Goal: Task Accomplishment & Management: Manage account settings

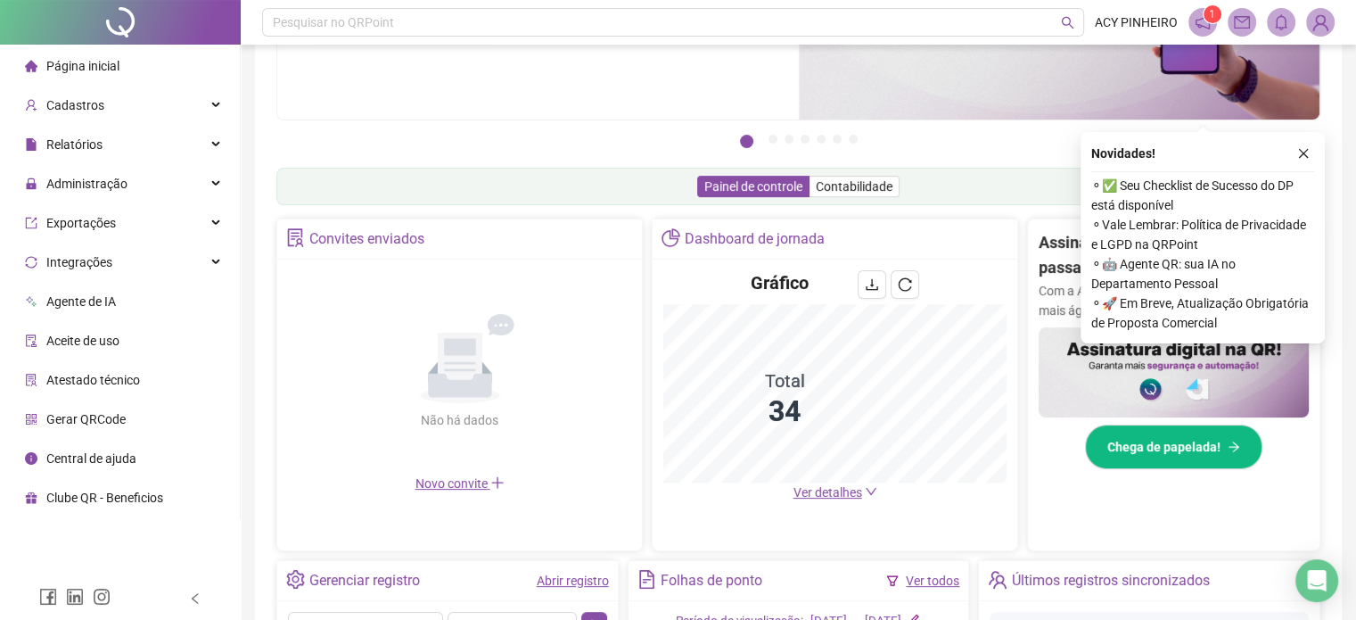
scroll to position [144, 0]
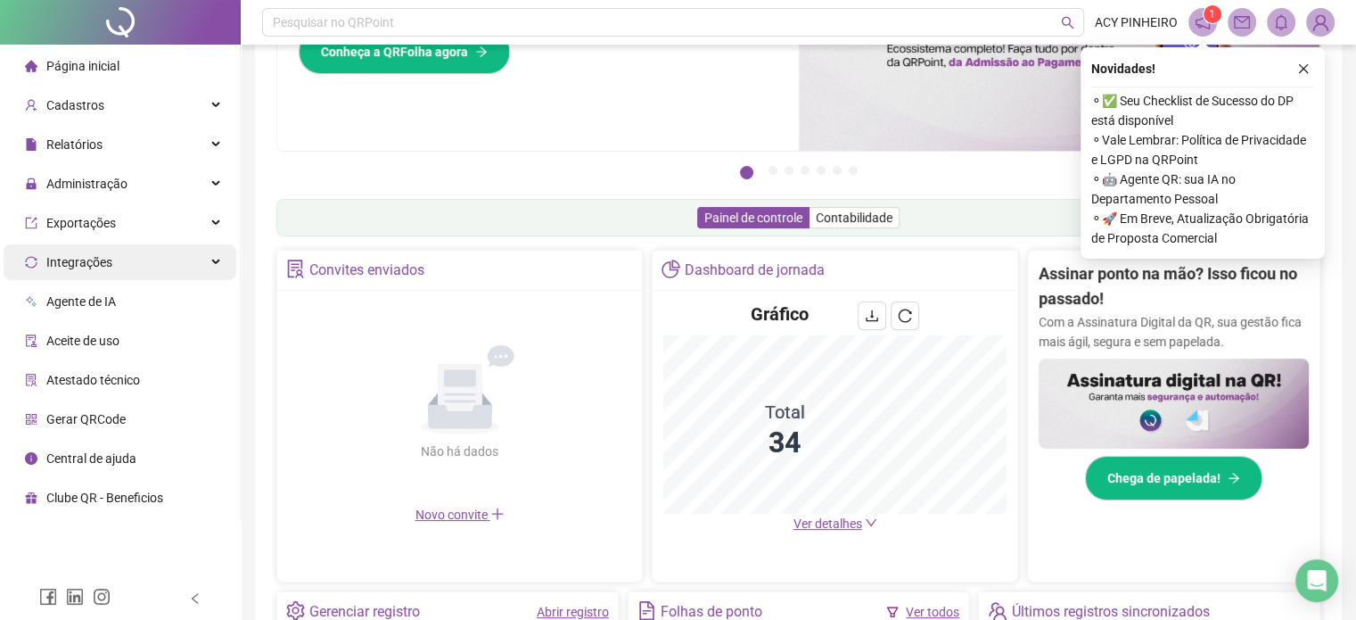
click at [166, 267] on div "Integrações" at bounding box center [120, 262] width 233 height 36
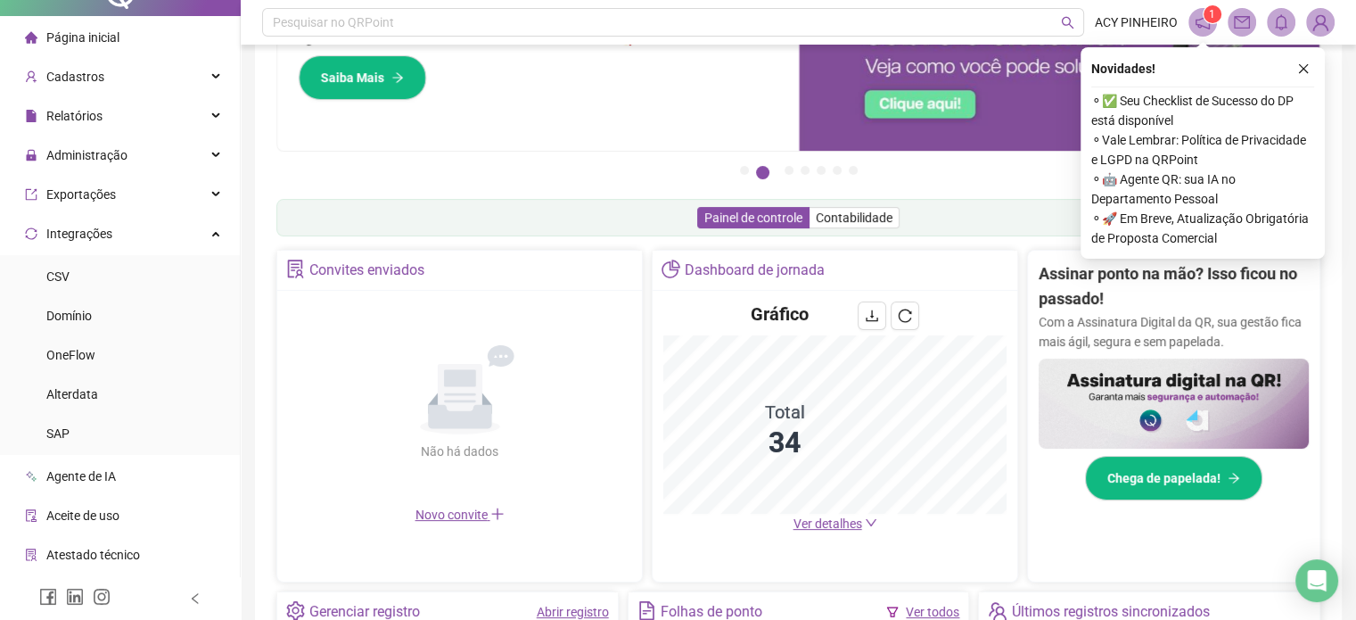
scroll to position [0, 0]
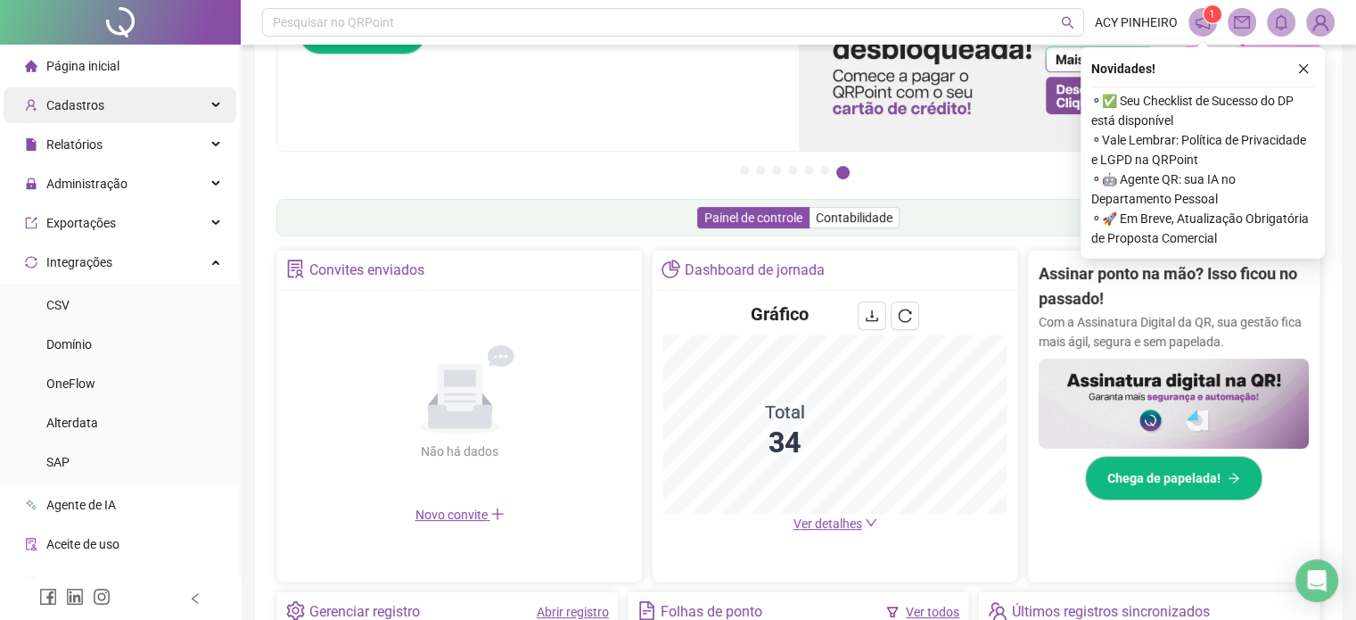
click at [157, 103] on div "Cadastros" at bounding box center [120, 105] width 233 height 36
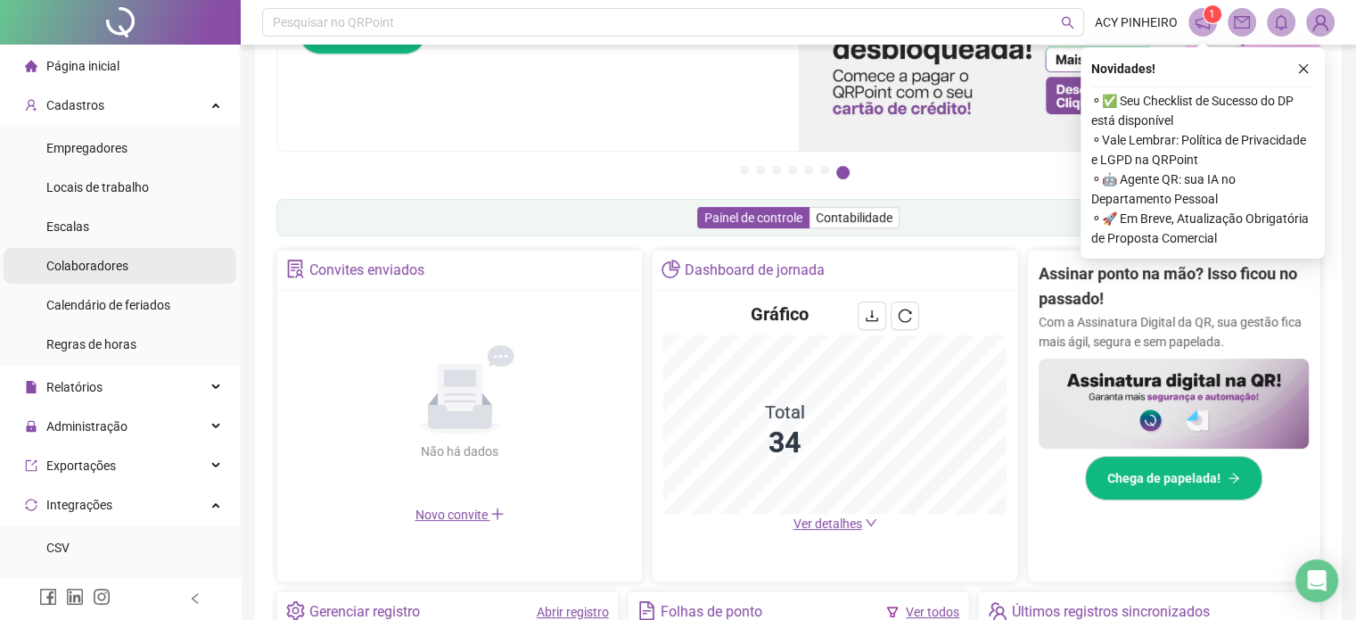
click at [116, 269] on span "Colaboradores" at bounding box center [87, 266] width 82 height 14
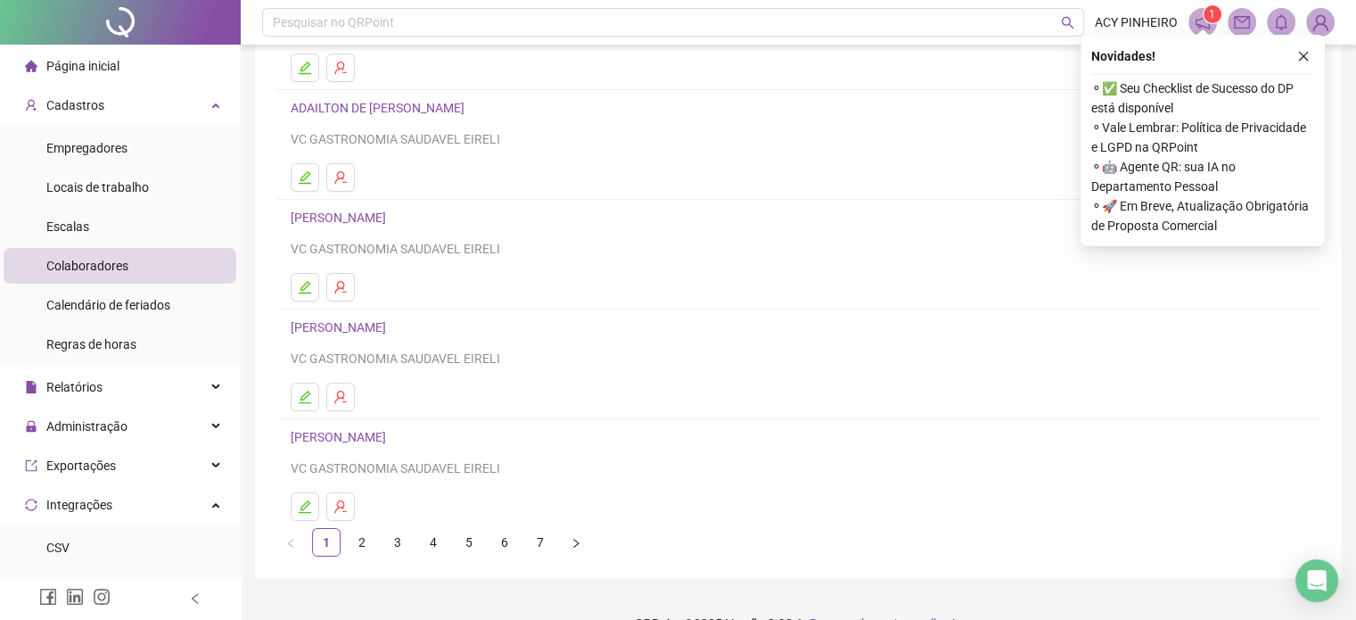
scroll to position [242, 0]
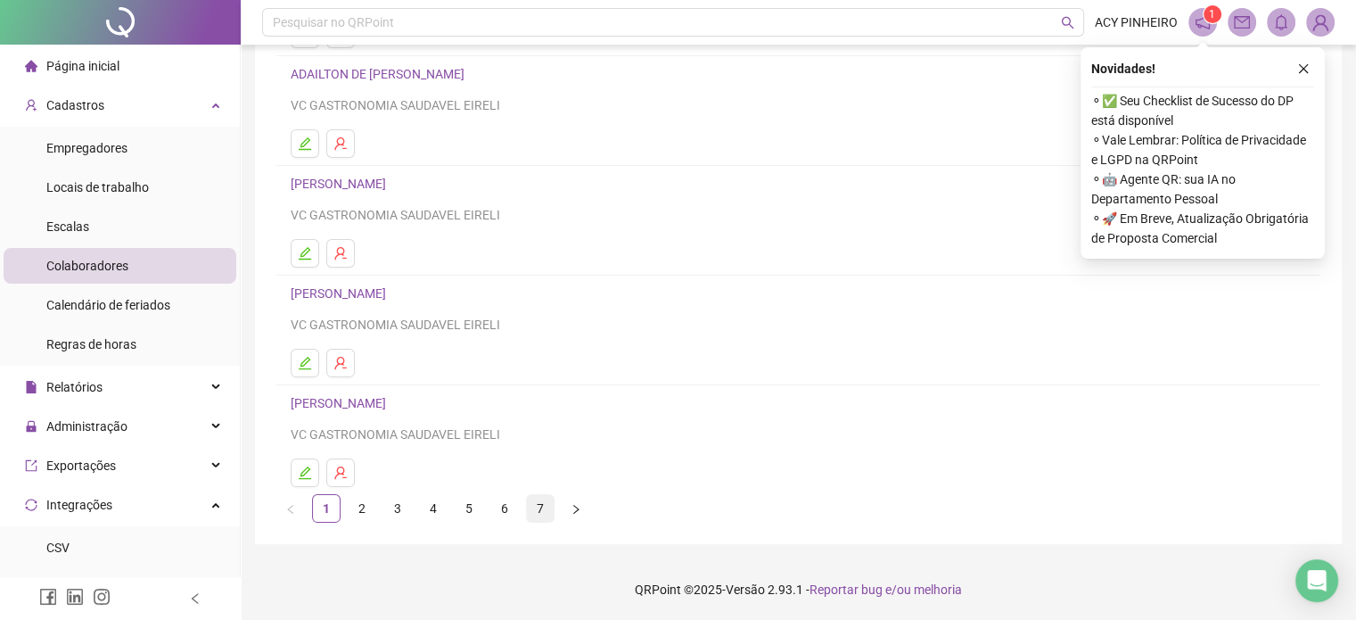
click at [548, 506] on link "7" at bounding box center [540, 508] width 27 height 27
click at [502, 509] on link "6" at bounding box center [504, 508] width 27 height 27
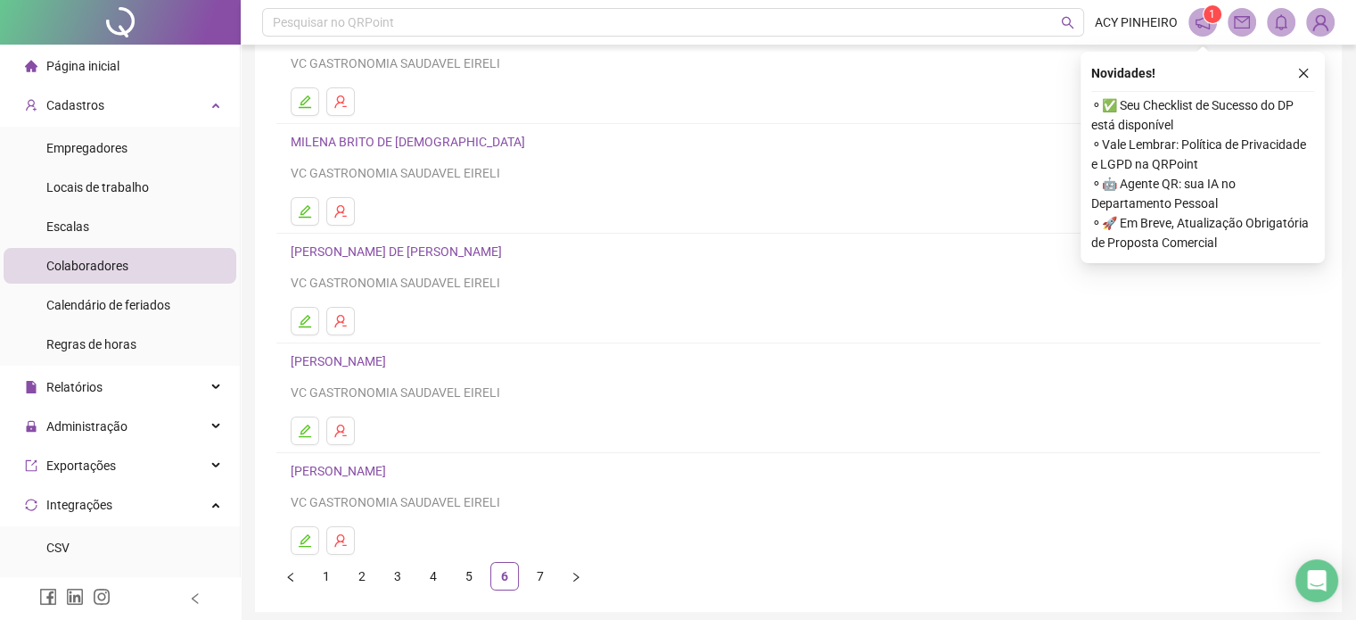
scroll to position [178, 0]
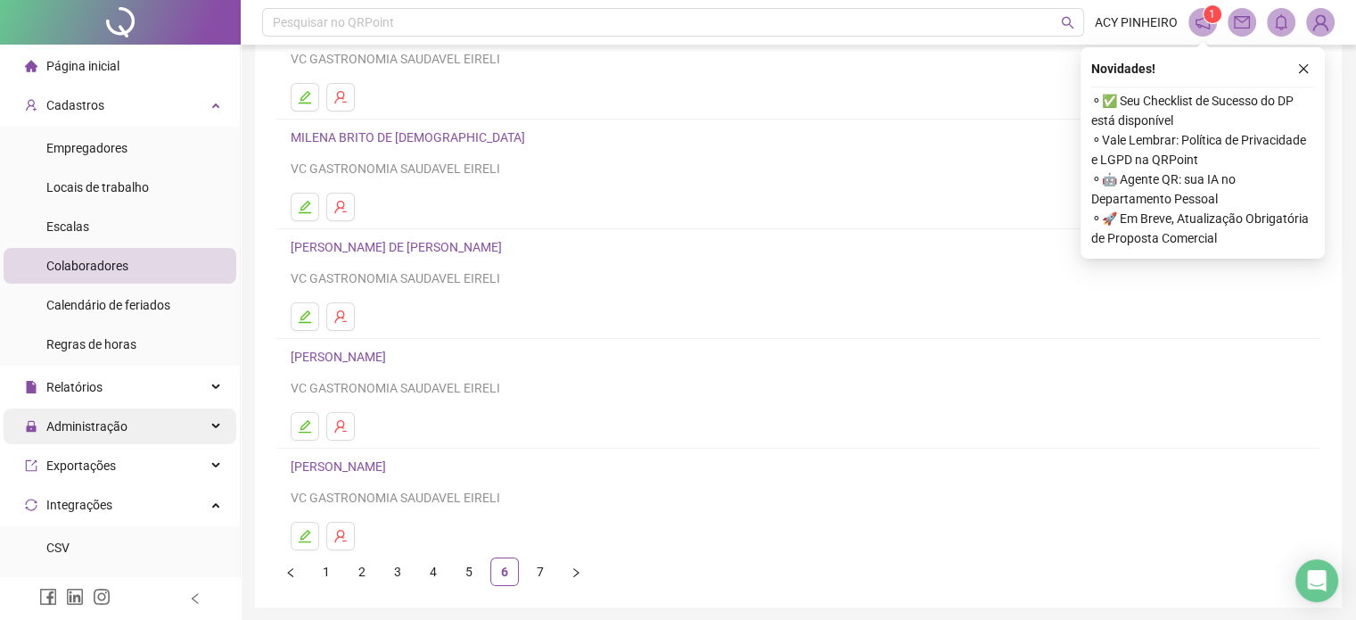
click at [213, 426] on icon at bounding box center [217, 426] width 9 height 0
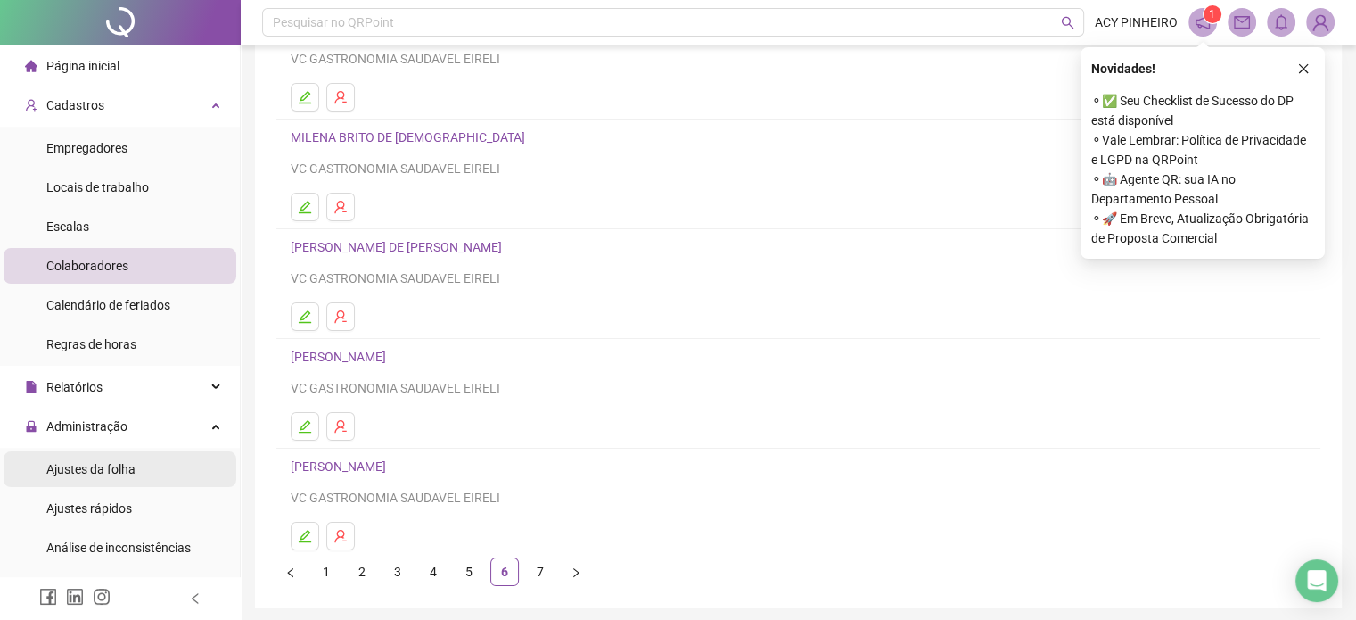
click at [189, 465] on li "Ajustes da folha" at bounding box center [120, 469] width 233 height 36
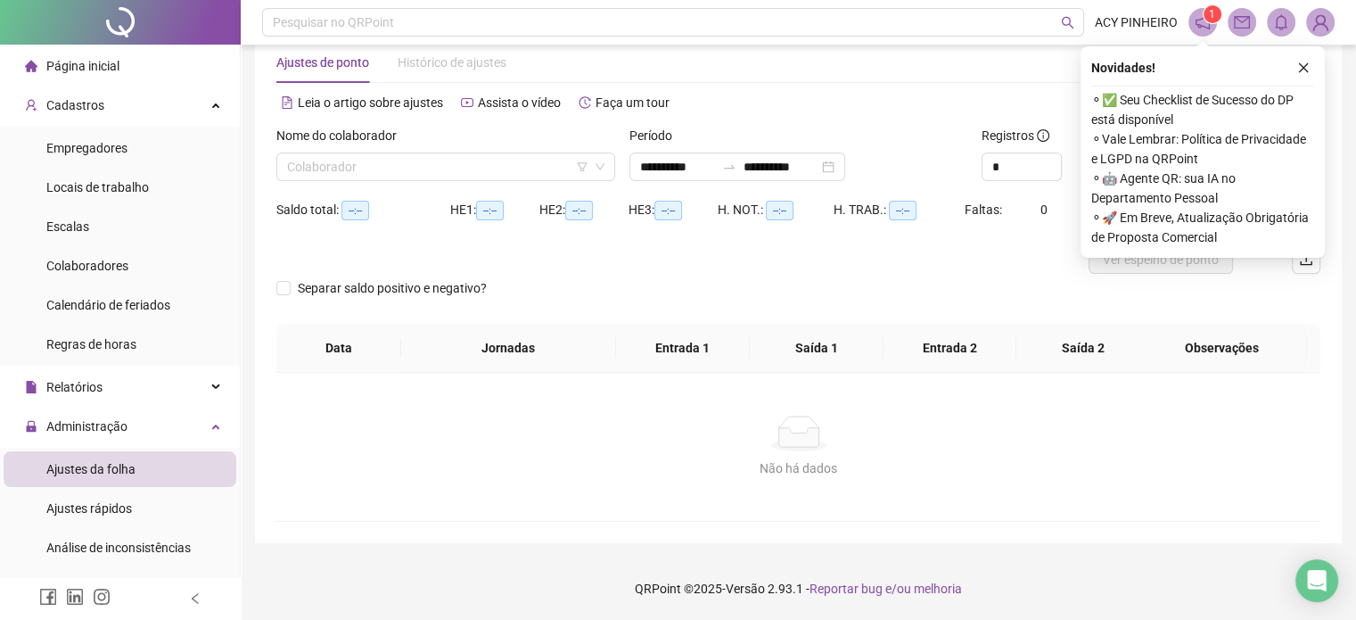
scroll to position [37, 0]
type input "**********"
click at [550, 167] on input "search" at bounding box center [437, 167] width 301 height 27
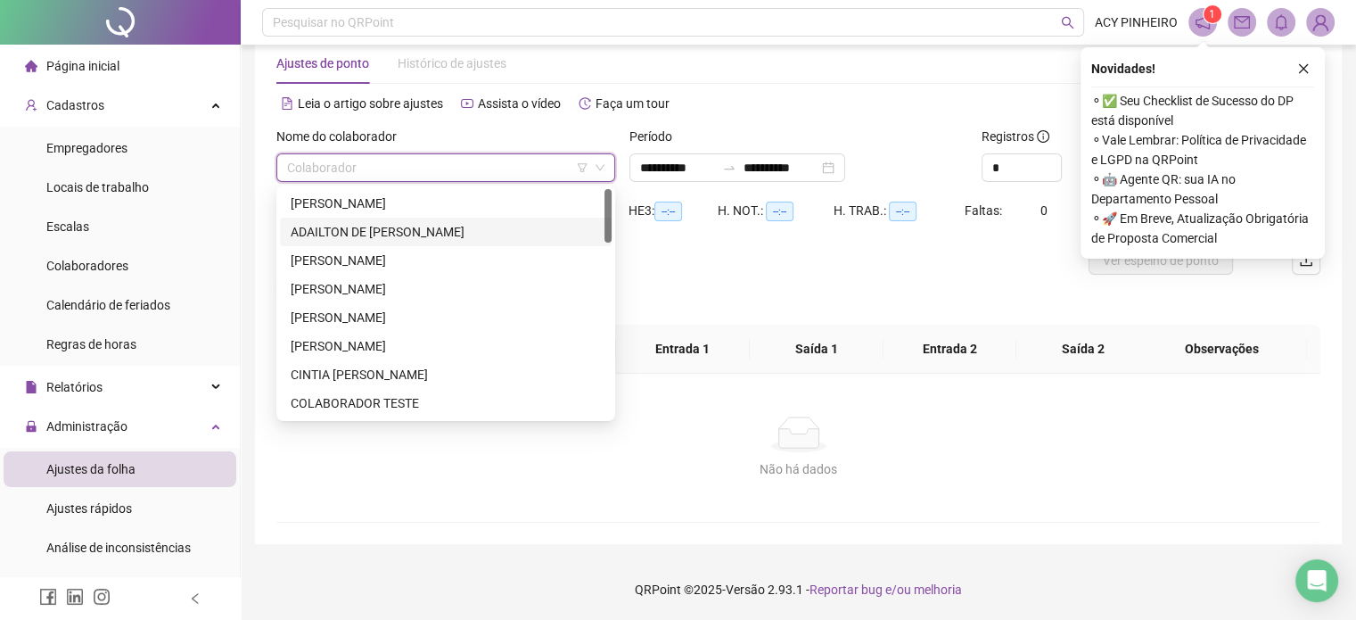
click at [496, 227] on div "ADAILTON DE [PERSON_NAME]" at bounding box center [446, 232] width 310 height 20
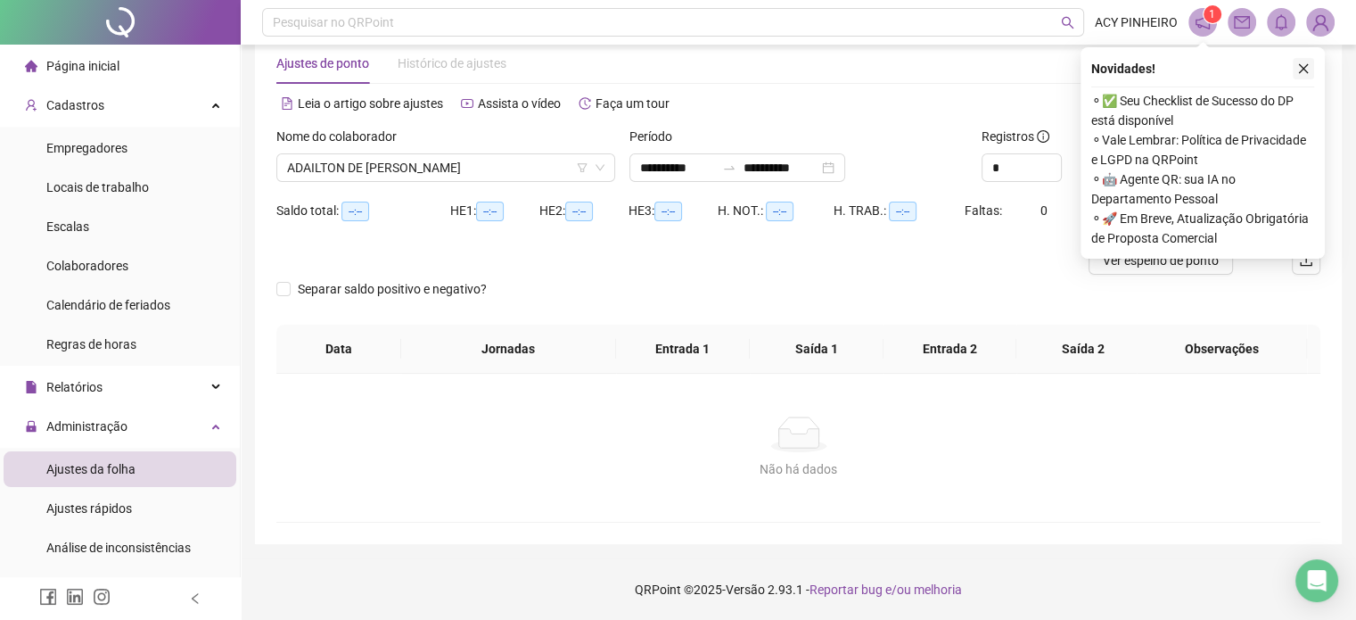
click at [1312, 70] on button "button" at bounding box center [1303, 68] width 21 height 21
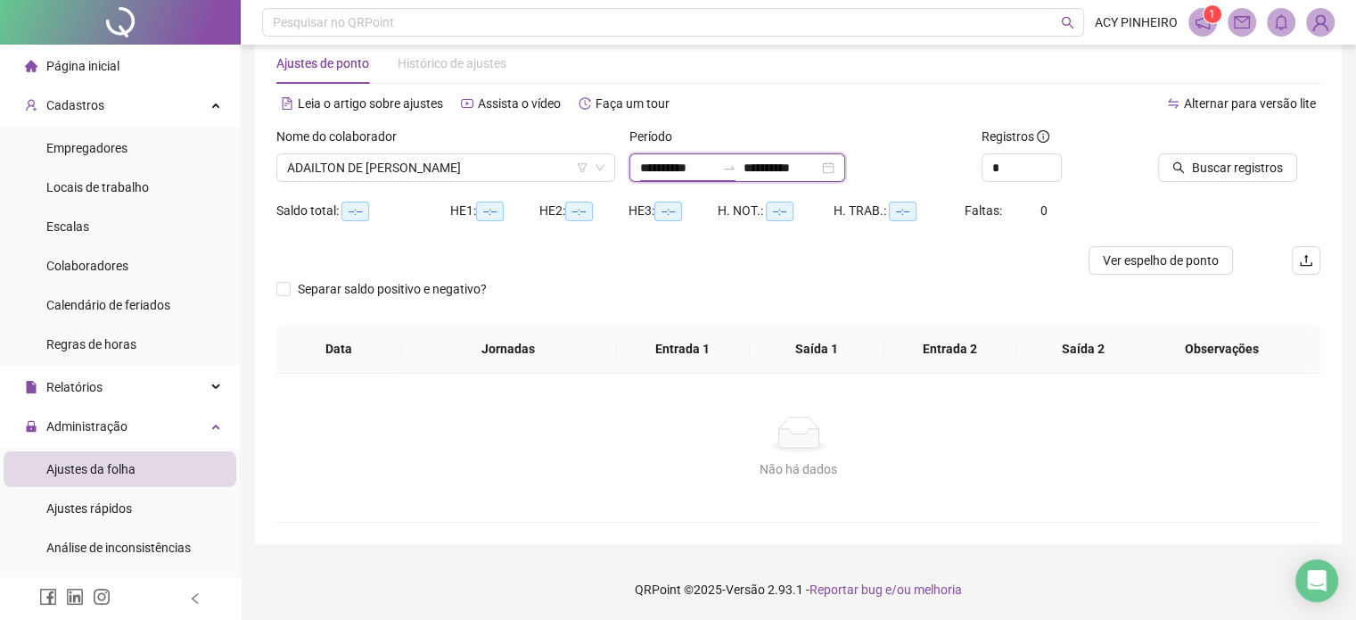
click at [713, 174] on input "**********" at bounding box center [677, 168] width 75 height 20
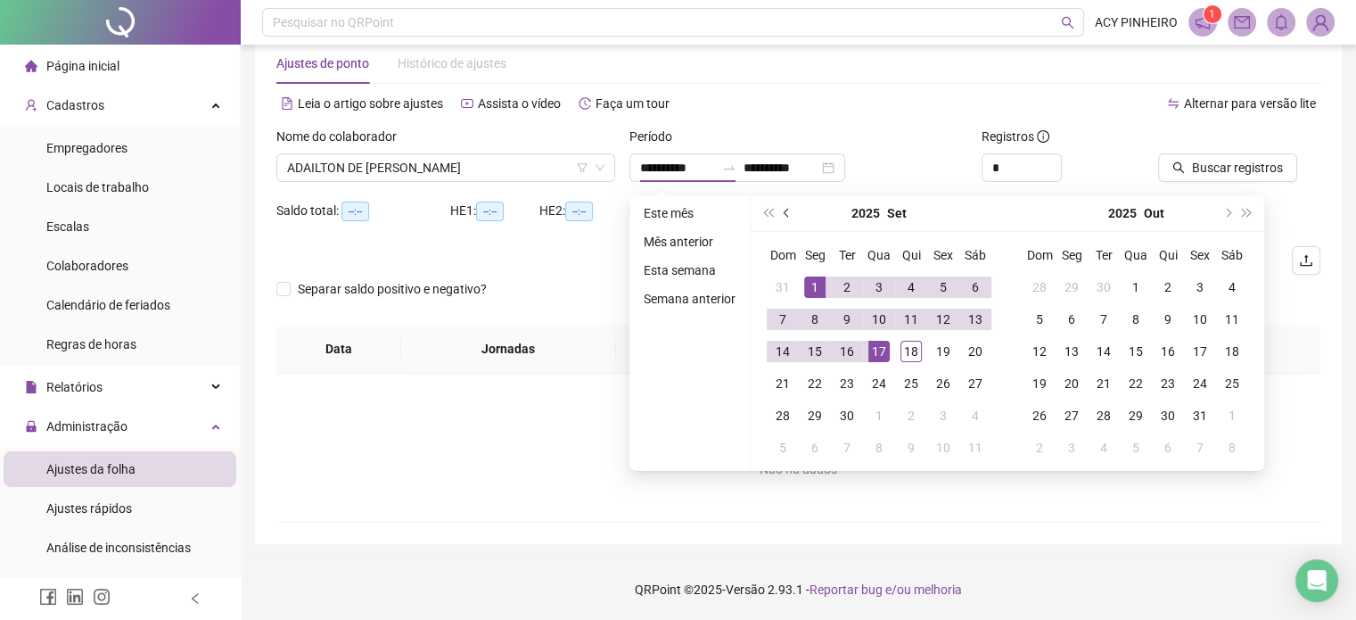
click at [785, 211] on span "prev-year" at bounding box center [788, 213] width 9 height 9
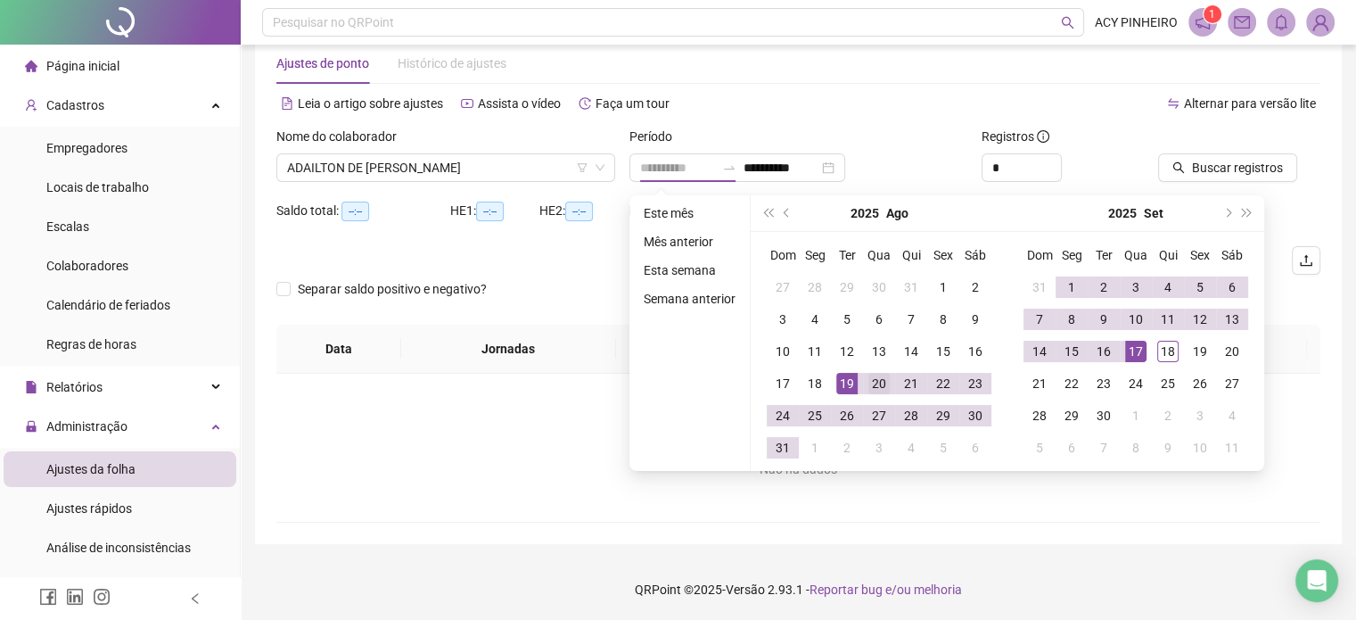
type input "**********"
click at [872, 386] on div "20" at bounding box center [879, 383] width 21 height 21
type input "**********"
click at [1165, 342] on div "18" at bounding box center [1168, 351] width 21 height 21
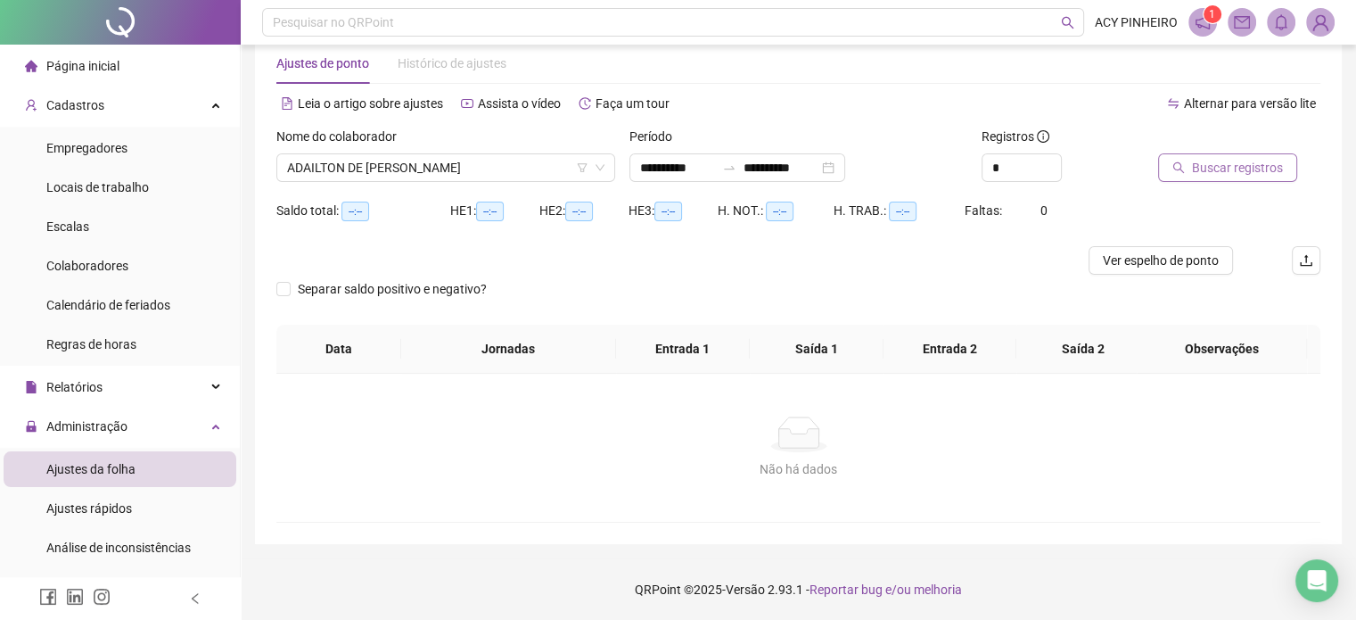
click at [1214, 177] on span "Buscar registros" at bounding box center [1237, 168] width 91 height 20
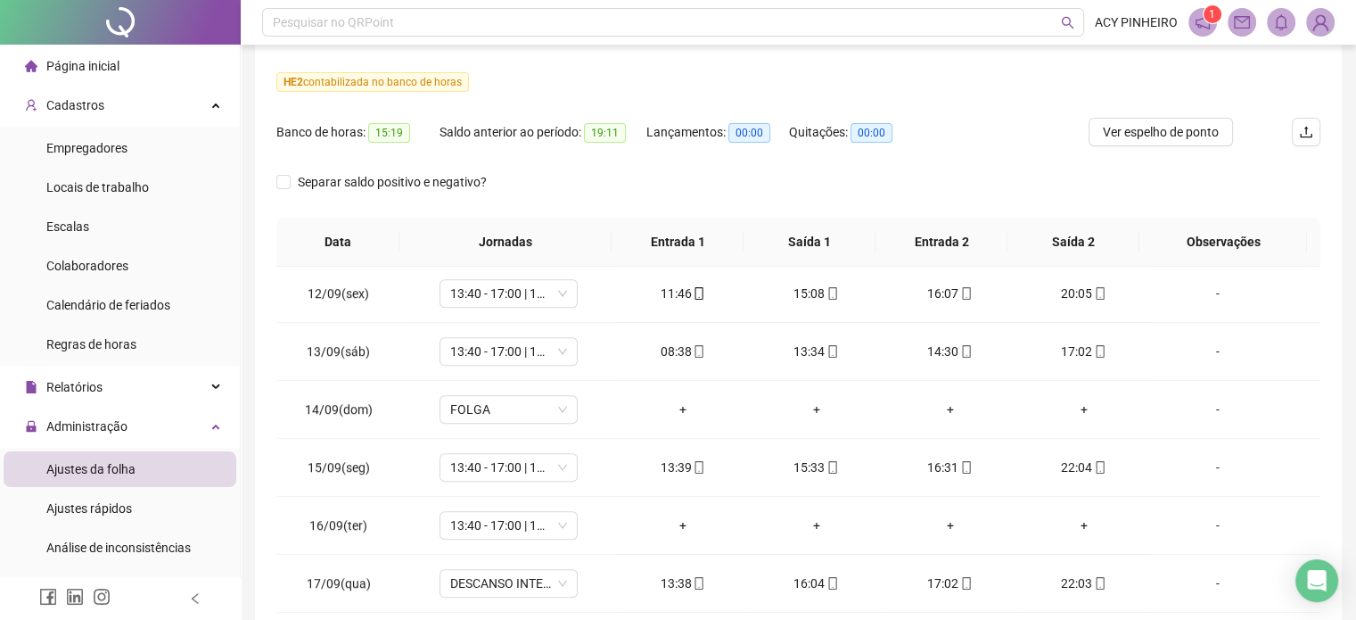
scroll to position [1338, 0]
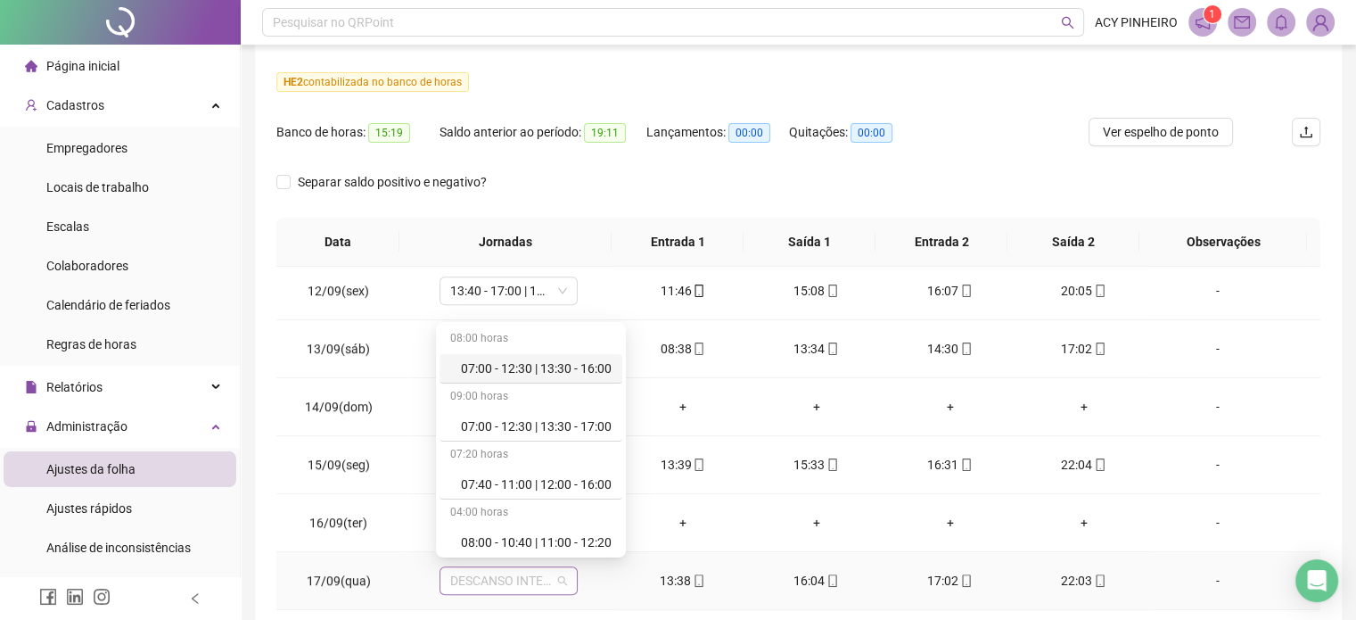
click at [560, 578] on span "DESCANSO INTER-JORNADA" at bounding box center [508, 580] width 117 height 27
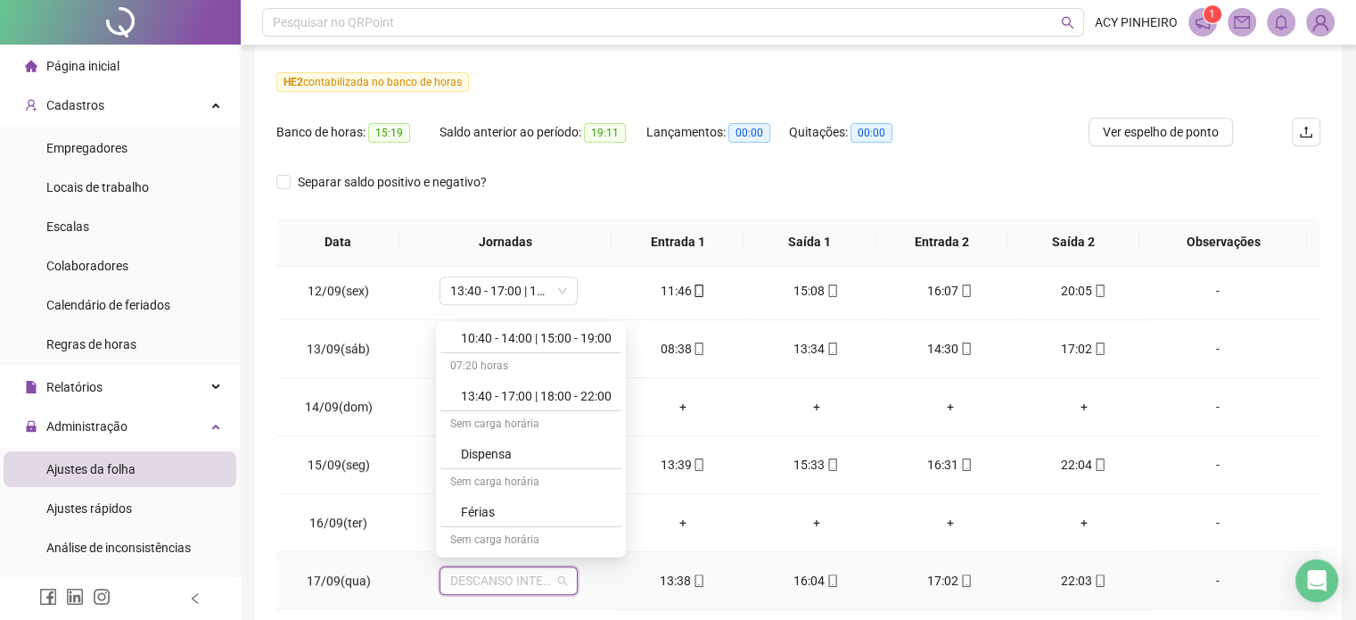
scroll to position [395, 0]
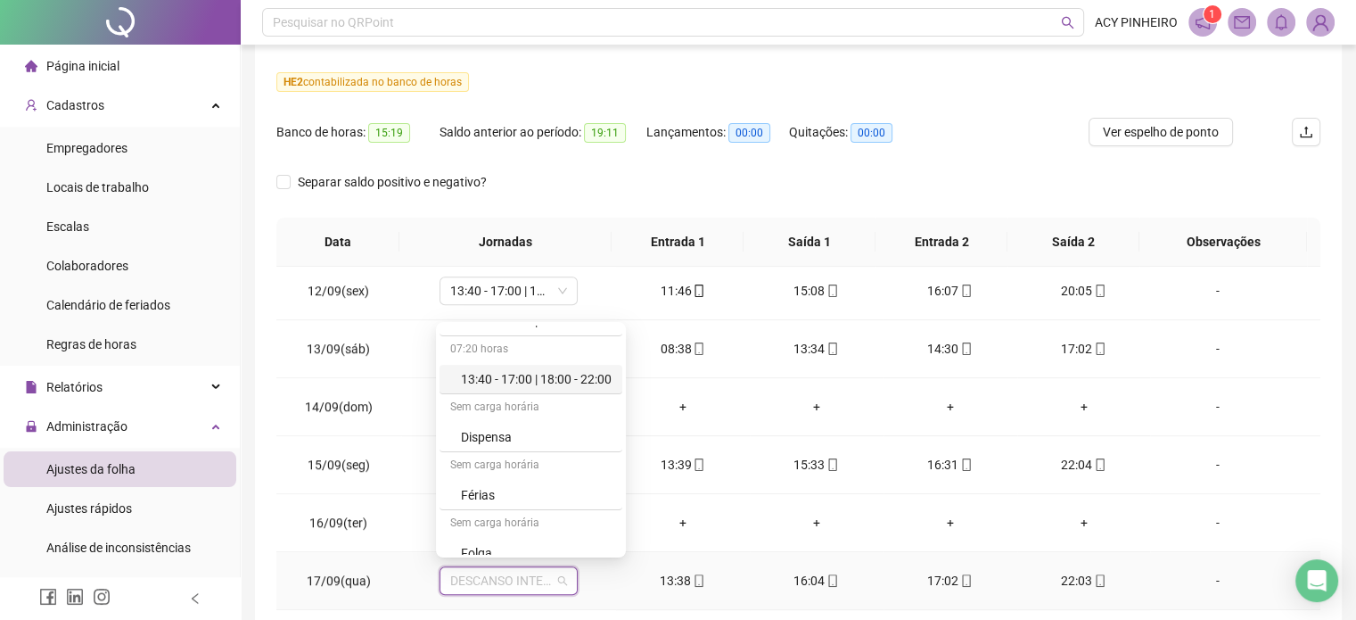
click at [590, 380] on div "13:40 - 17:00 | 18:00 - 22:00" at bounding box center [536, 379] width 151 height 20
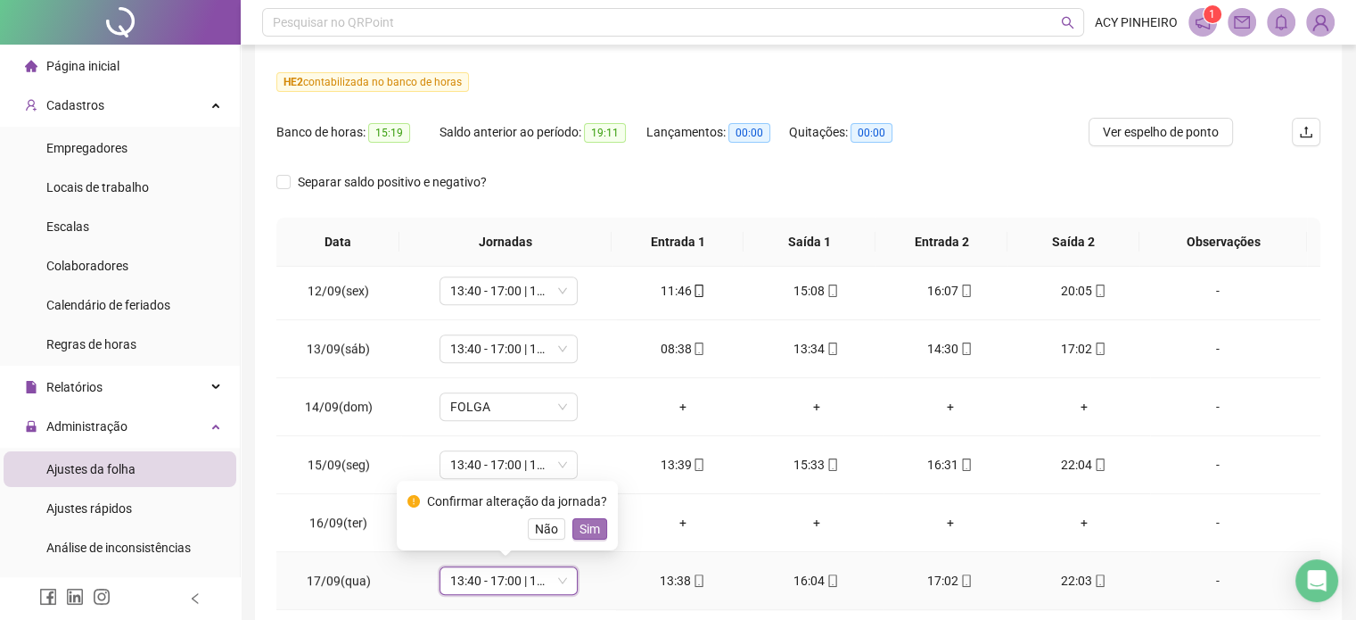
click at [586, 526] on span "Sim" at bounding box center [590, 529] width 21 height 20
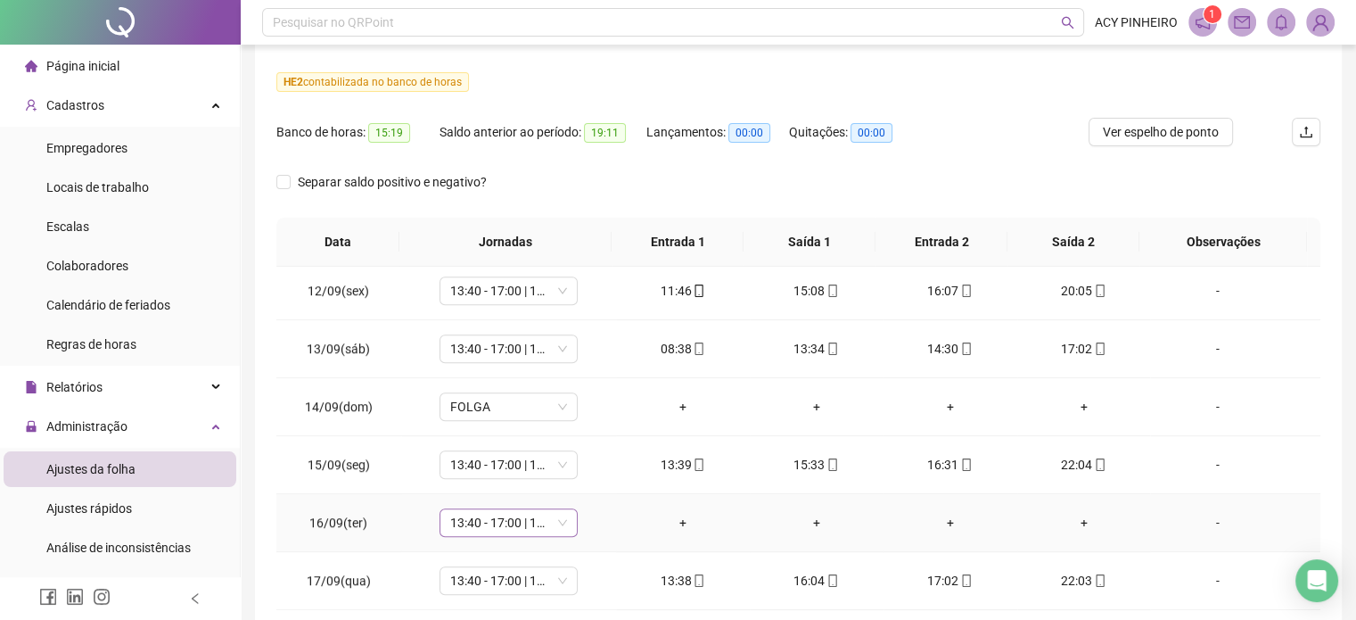
click at [560, 522] on span "13:40 - 17:00 | 18:00 - 22:00" at bounding box center [508, 522] width 117 height 27
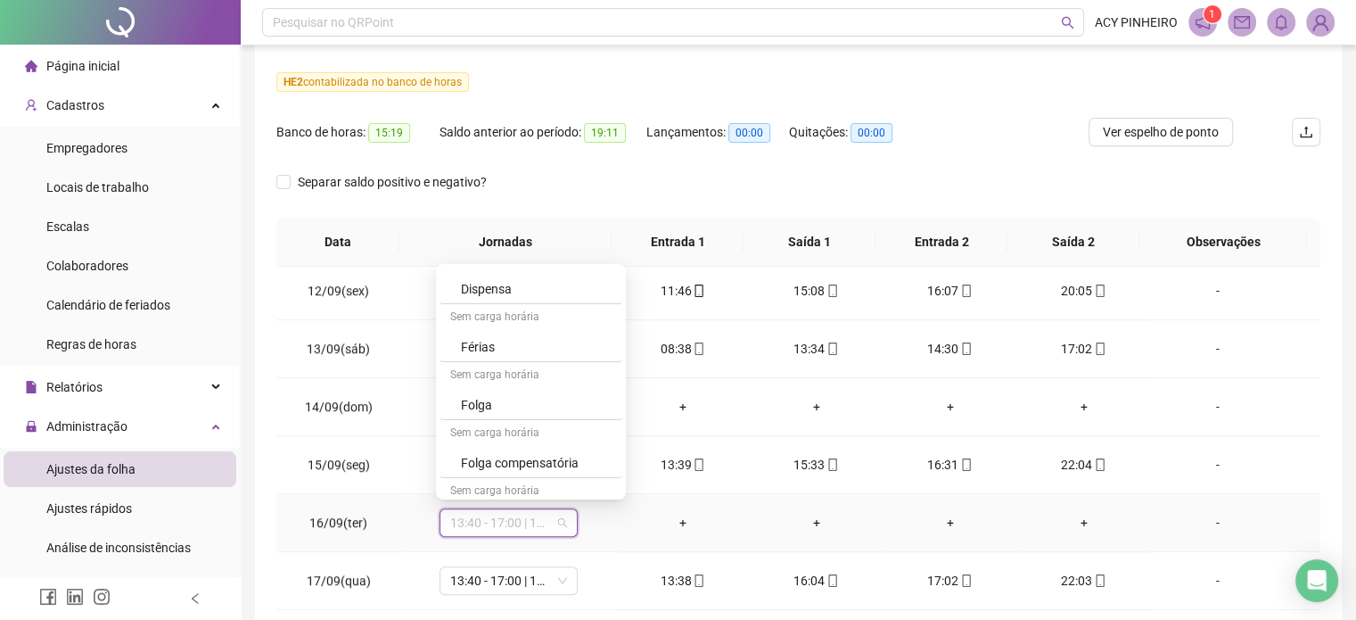
scroll to position [523, 0]
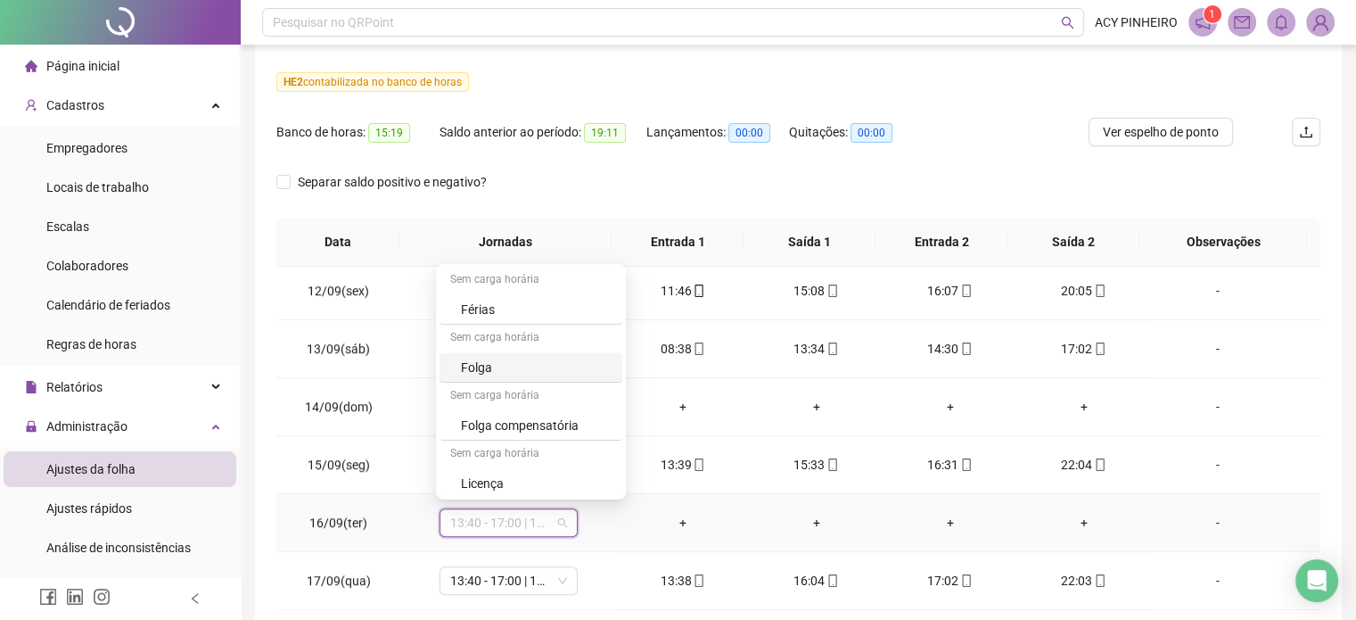
click at [550, 369] on div "Folga" at bounding box center [536, 368] width 151 height 20
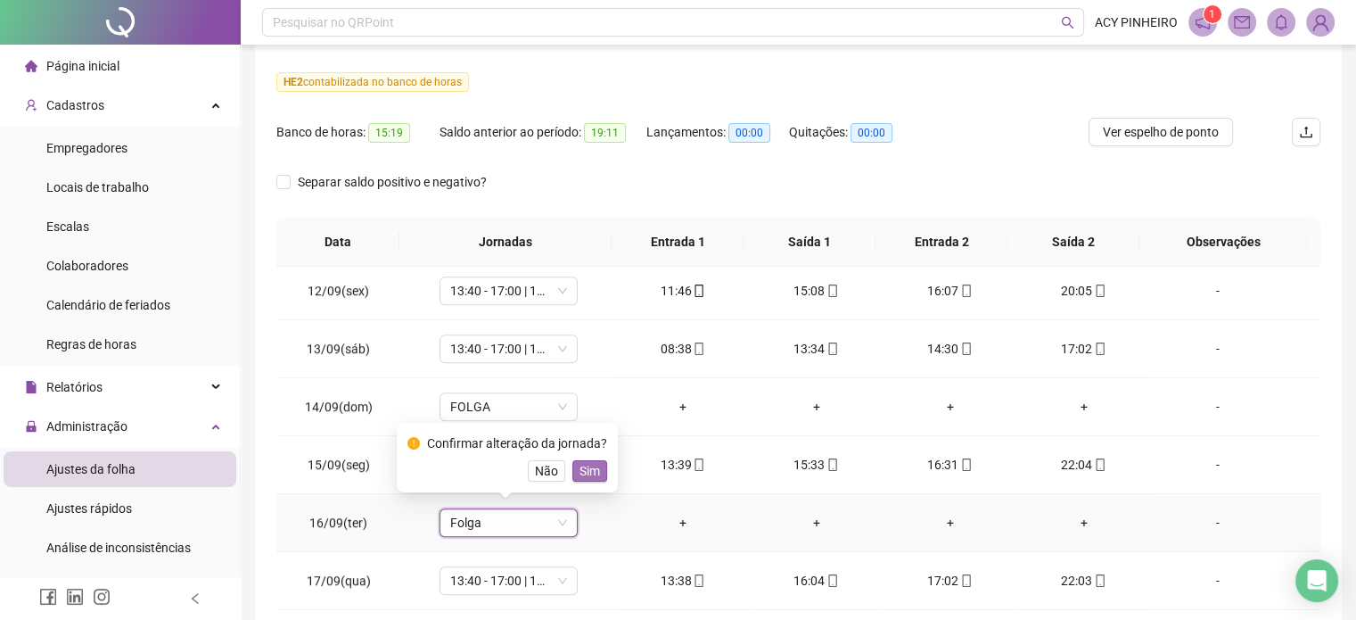
click at [589, 465] on span "Sim" at bounding box center [590, 471] width 21 height 20
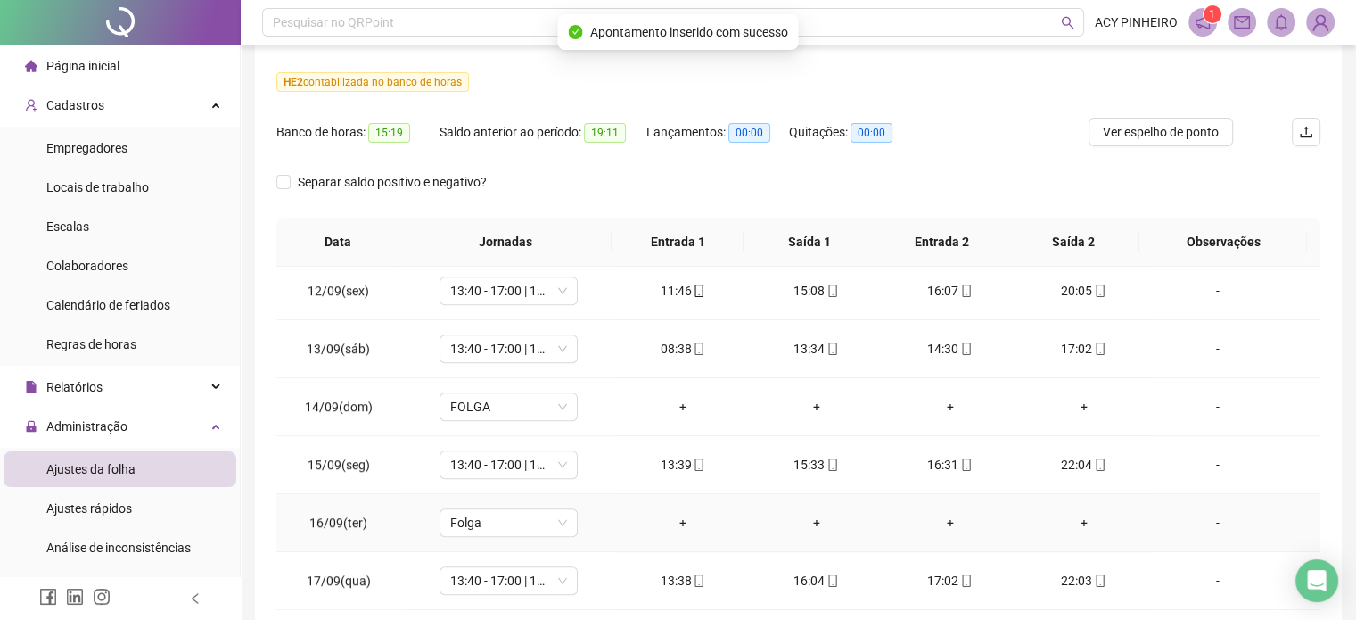
click at [1211, 518] on div "-" at bounding box center [1217, 523] width 105 height 20
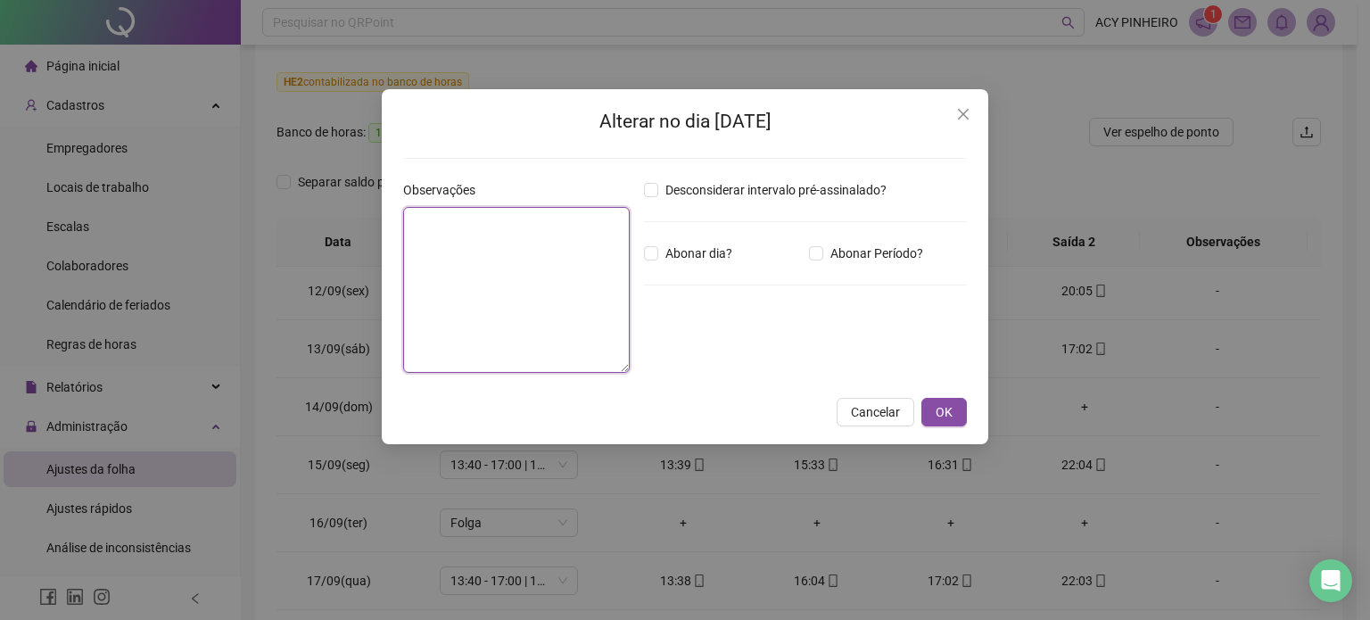
click at [489, 253] on textarea at bounding box center [516, 290] width 227 height 166
type textarea "**********"
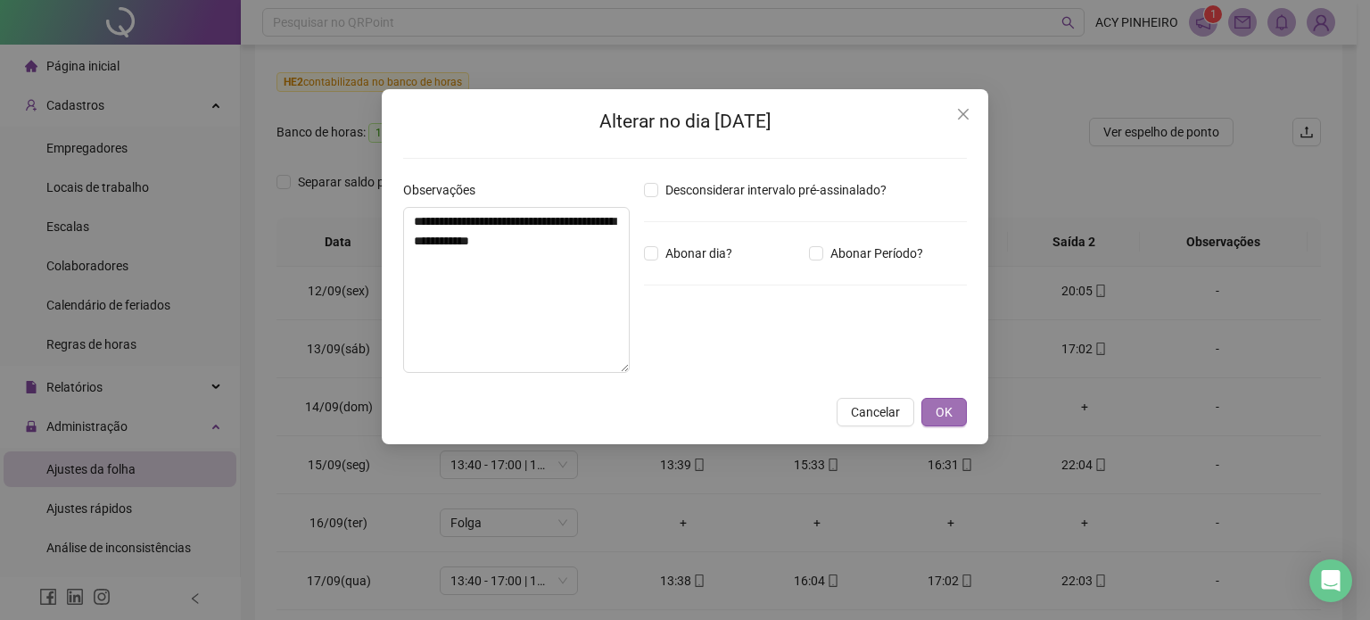
click at [945, 413] on span "OK" at bounding box center [944, 412] width 17 height 20
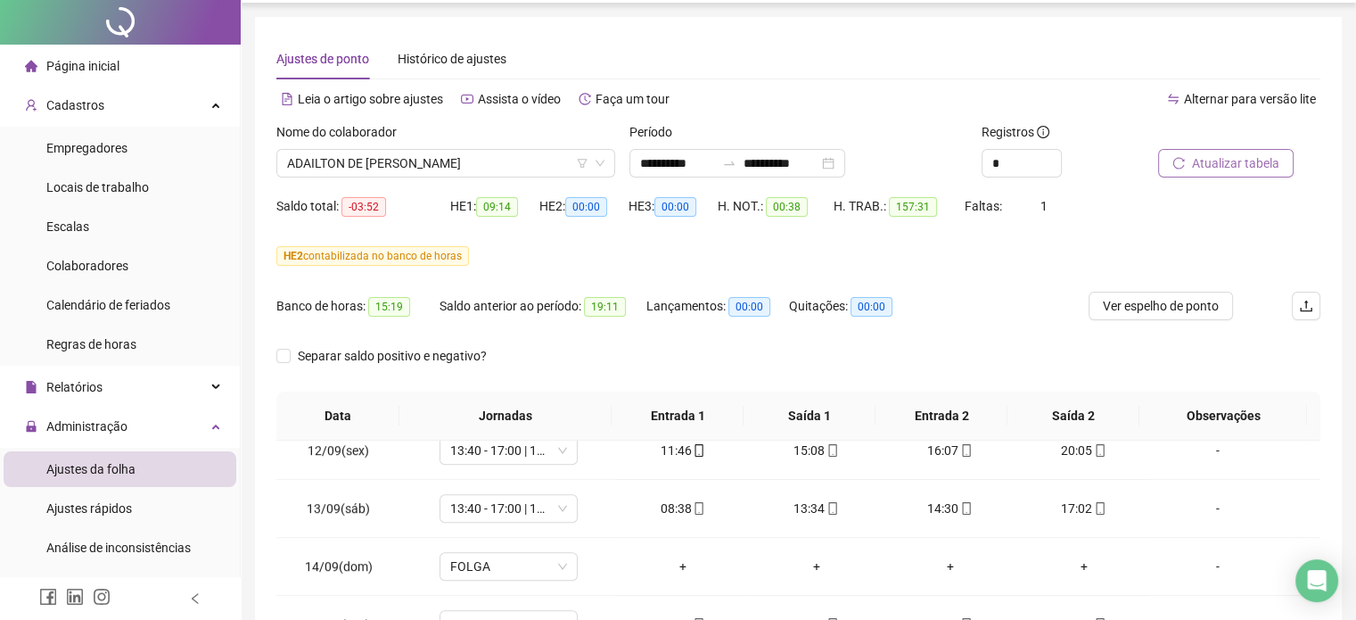
scroll to position [0, 0]
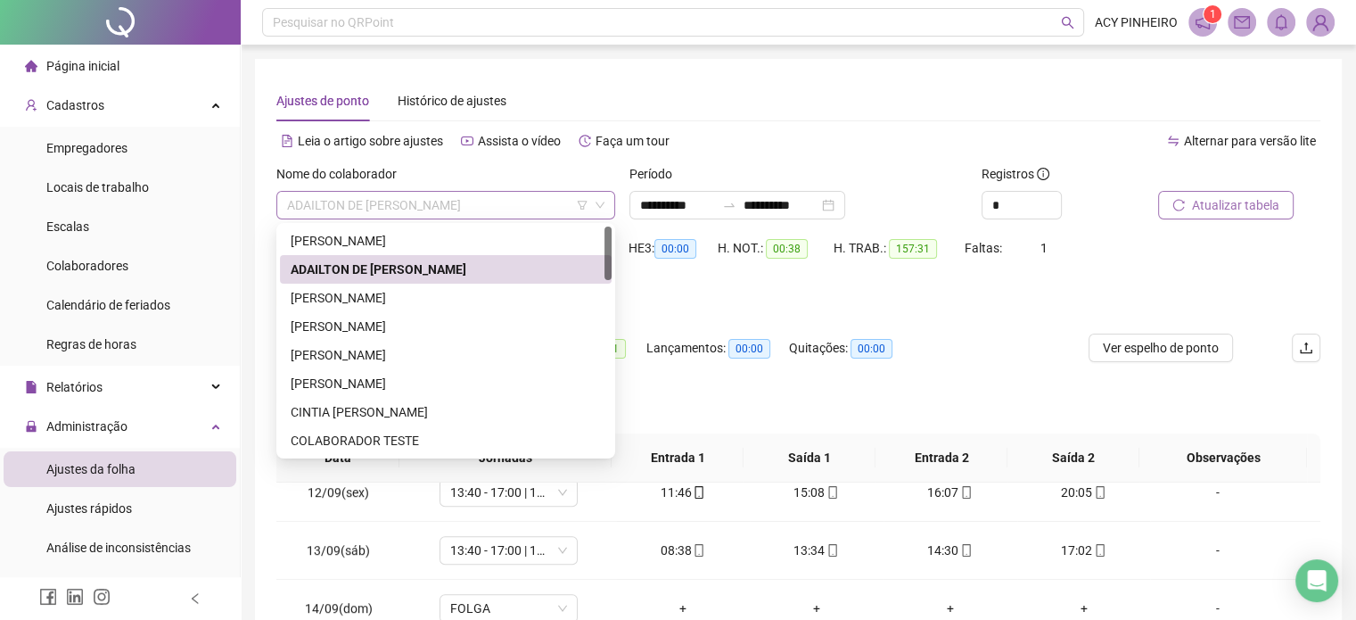
click at [482, 206] on span "ADAILTON DE [PERSON_NAME]" at bounding box center [445, 205] width 317 height 27
click at [468, 299] on div "[PERSON_NAME]" at bounding box center [446, 298] width 310 height 20
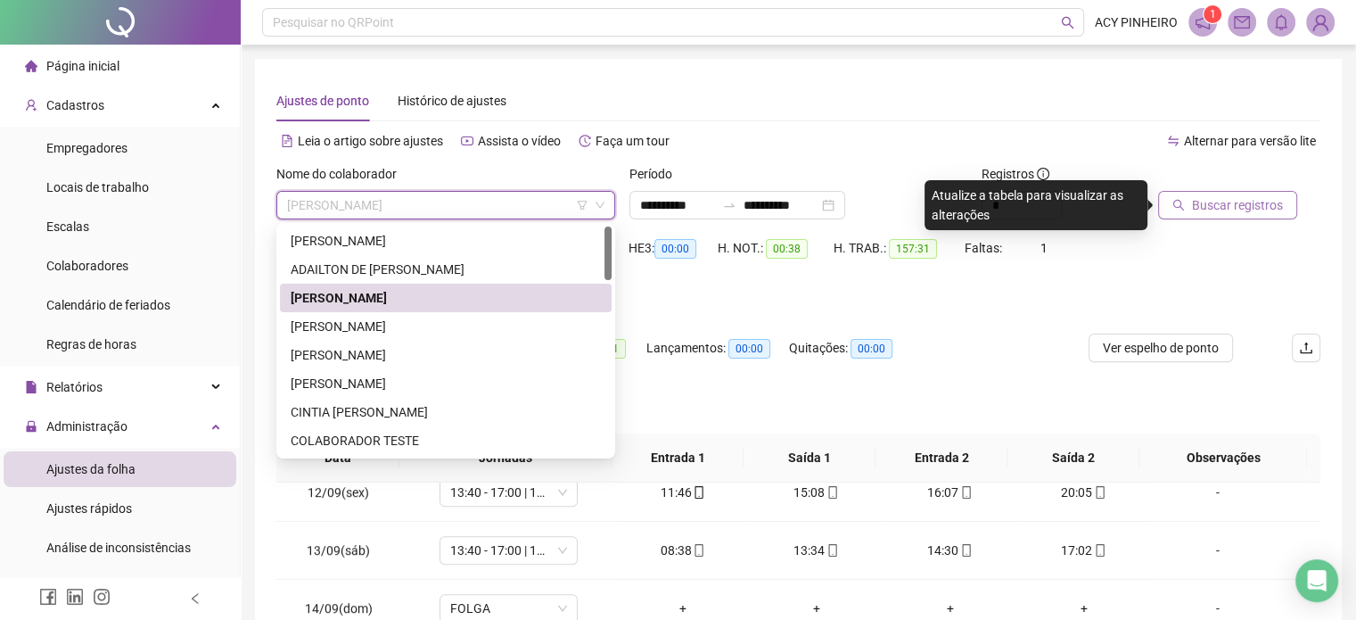
click at [494, 202] on span "[PERSON_NAME]" at bounding box center [445, 205] width 317 height 27
click at [446, 274] on div "ADAILTON DE [PERSON_NAME]" at bounding box center [446, 270] width 310 height 20
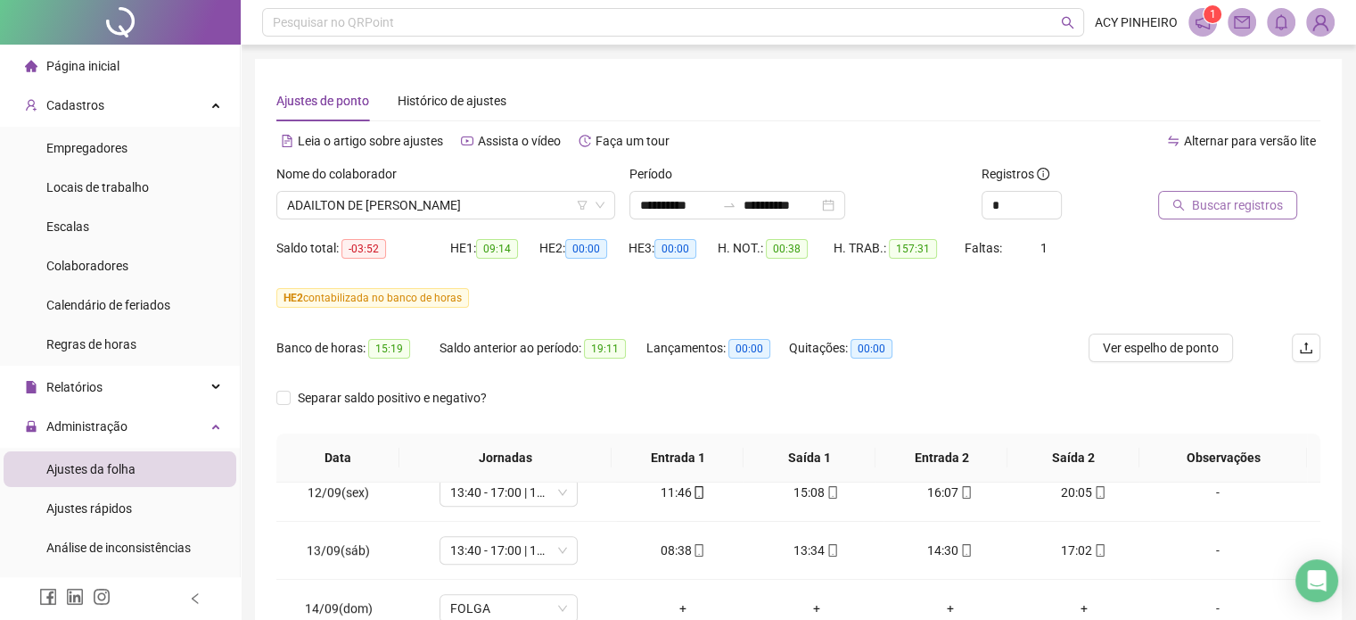
click at [1231, 208] on span "Buscar registros" at bounding box center [1237, 205] width 91 height 20
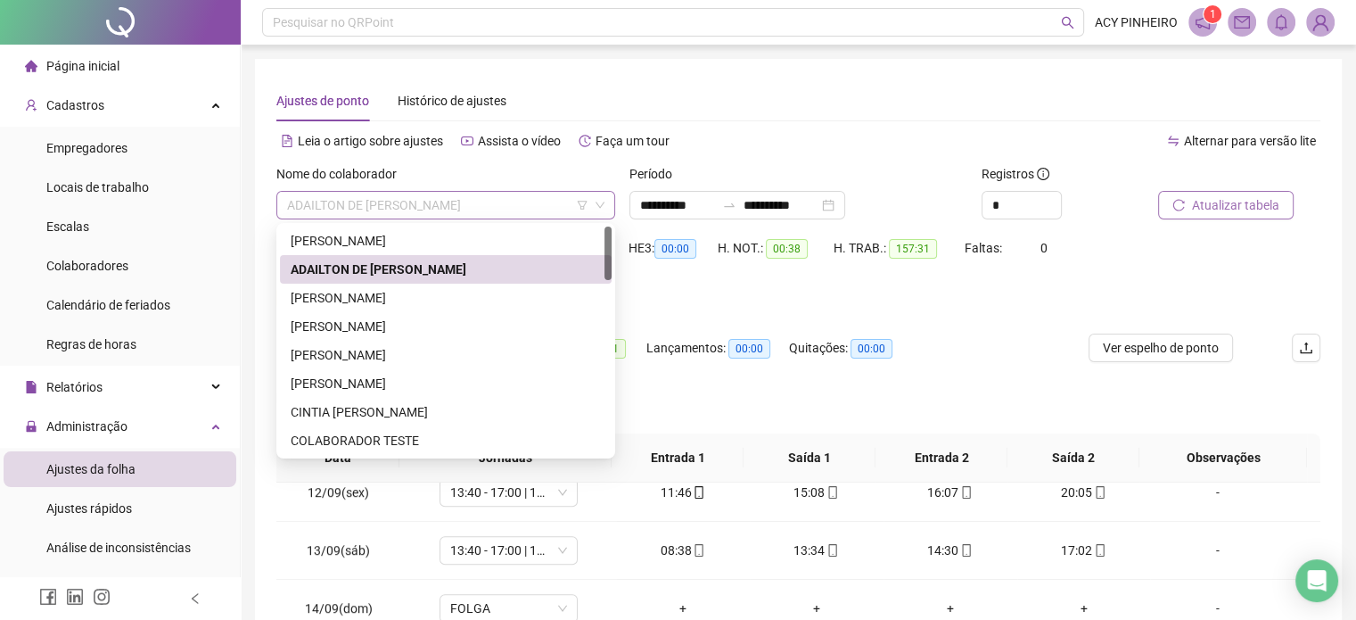
click at [500, 197] on span "ADAILTON DE [PERSON_NAME]" at bounding box center [445, 205] width 317 height 27
click at [482, 302] on div "[PERSON_NAME]" at bounding box center [446, 298] width 310 height 20
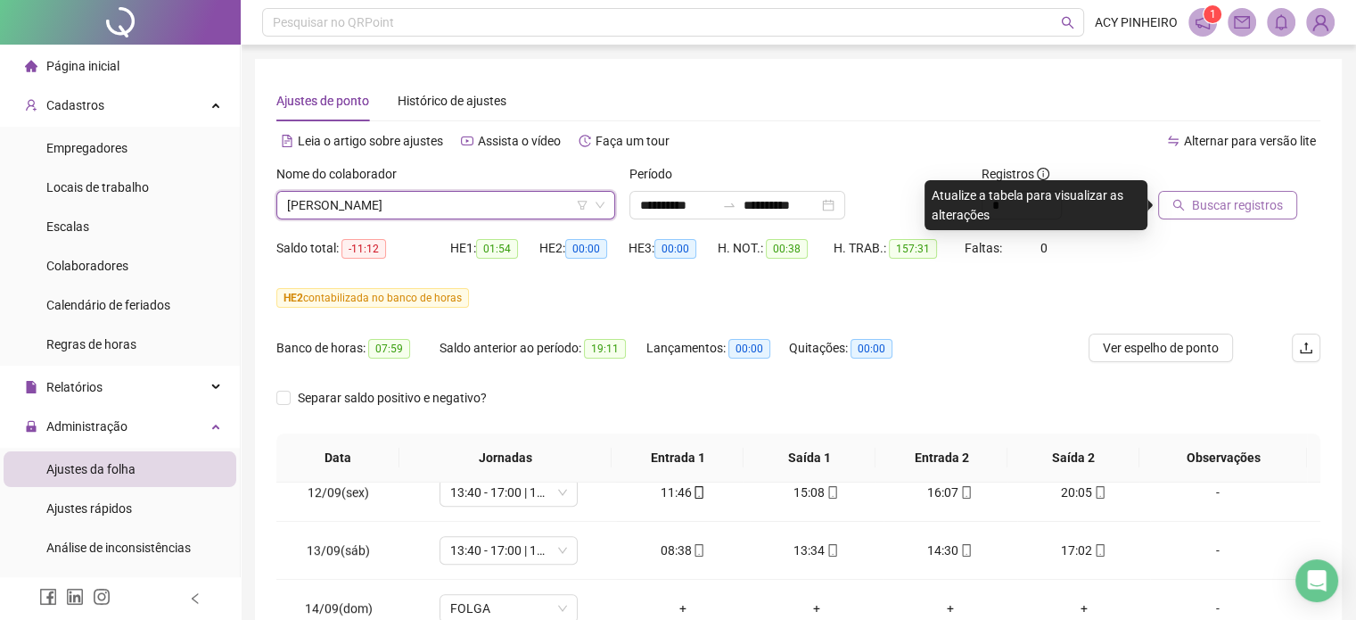
click at [1238, 213] on span "Buscar registros" at bounding box center [1237, 205] width 91 height 20
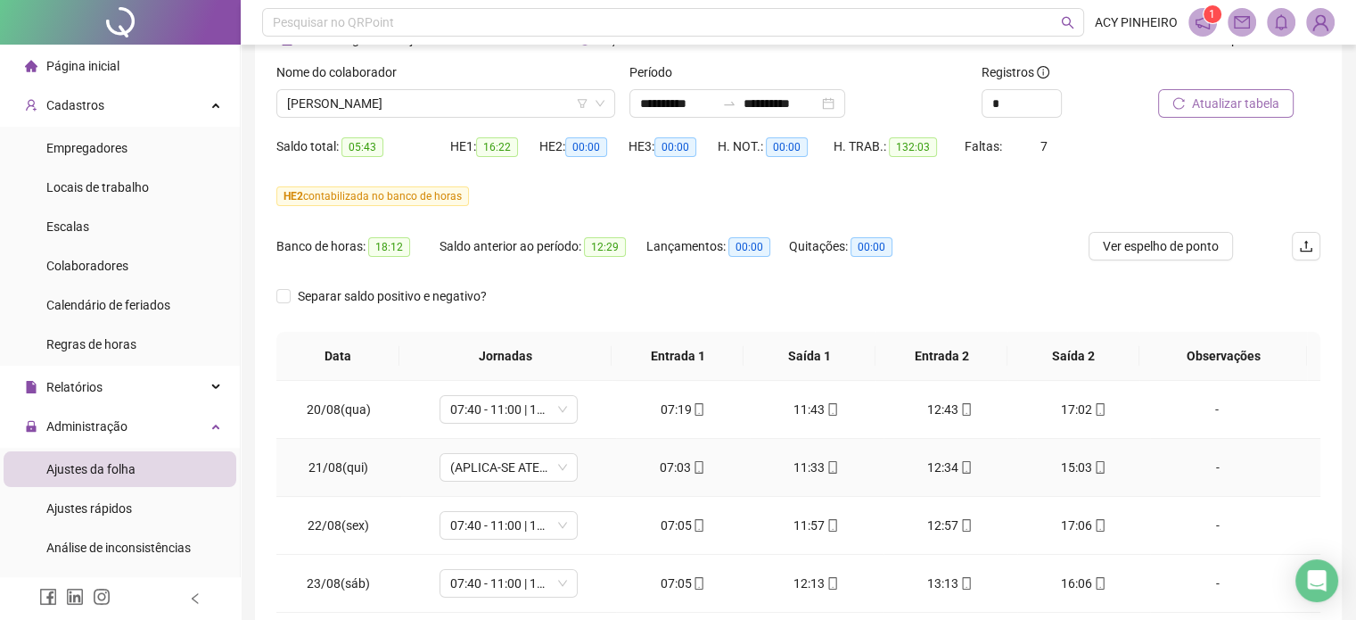
click at [1206, 466] on div "-" at bounding box center [1217, 468] width 105 height 20
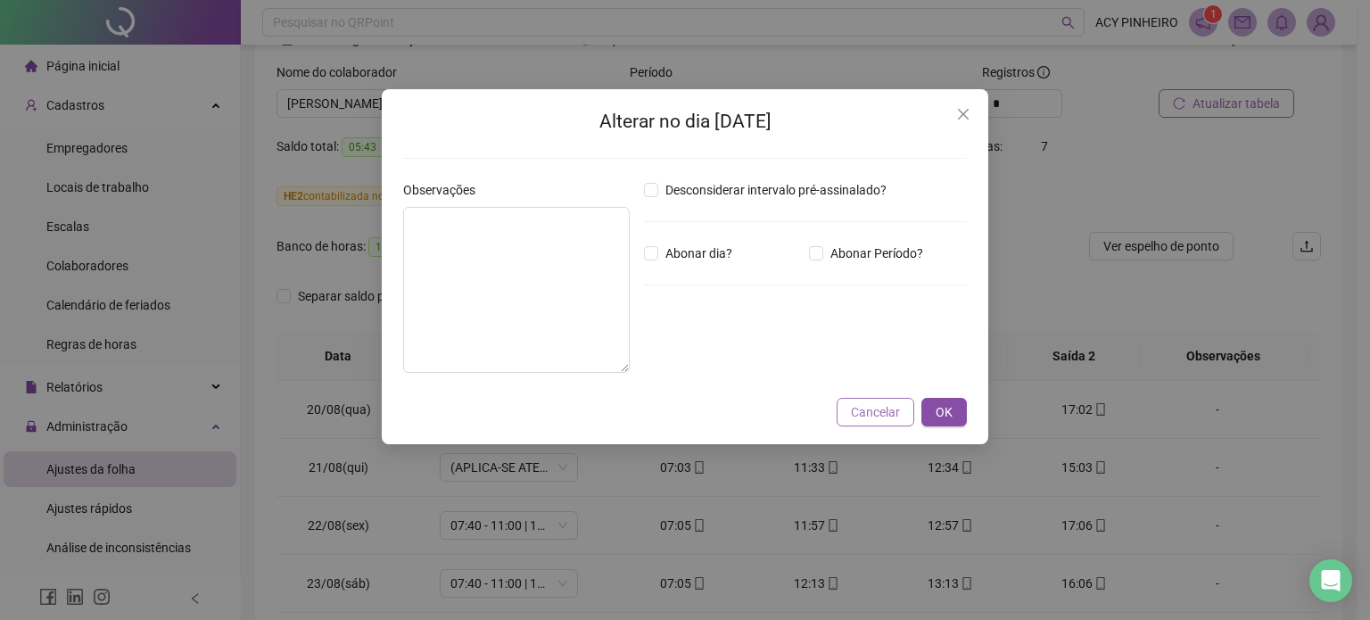
click at [886, 409] on span "Cancelar" at bounding box center [875, 412] width 49 height 20
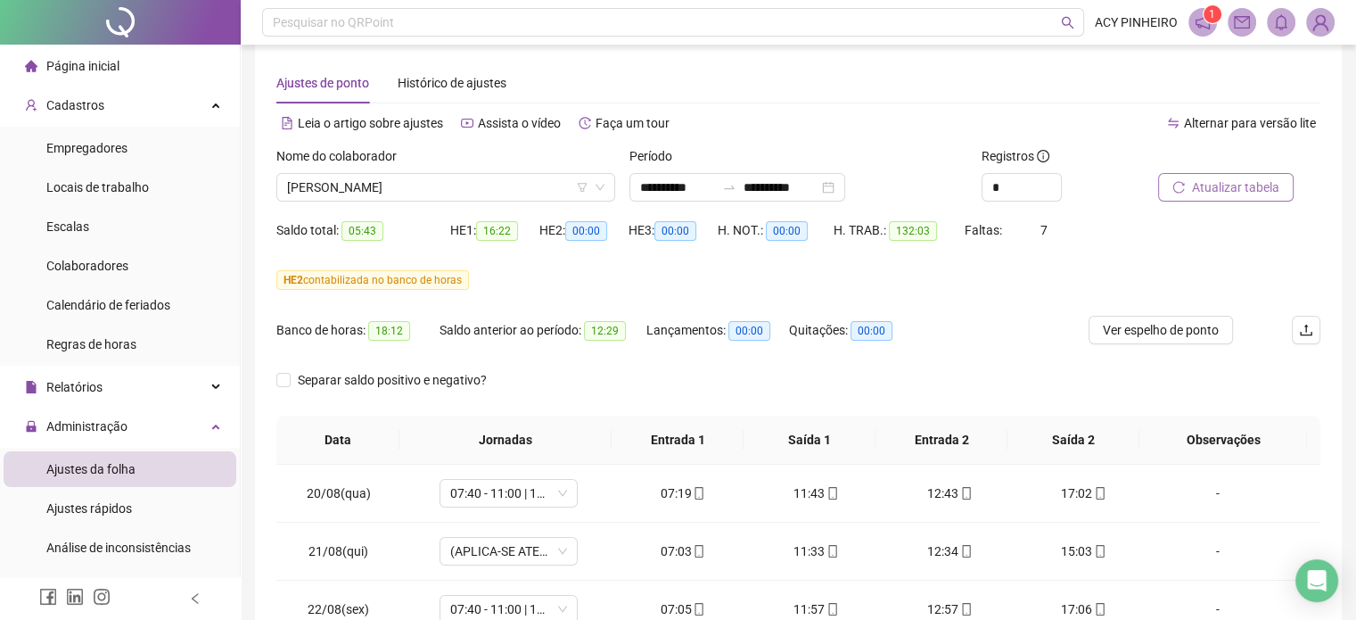
scroll to position [16, 0]
click at [532, 188] on span "[PERSON_NAME]" at bounding box center [445, 189] width 317 height 27
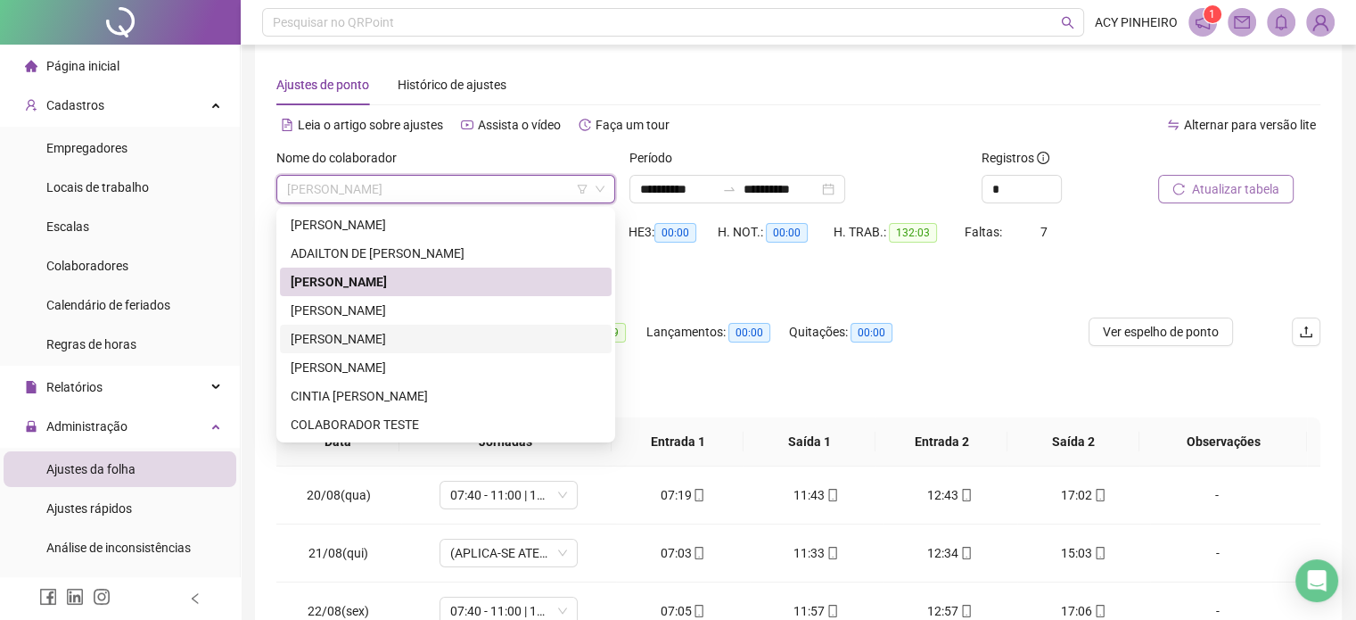
click at [496, 331] on div "[PERSON_NAME]" at bounding box center [446, 339] width 310 height 20
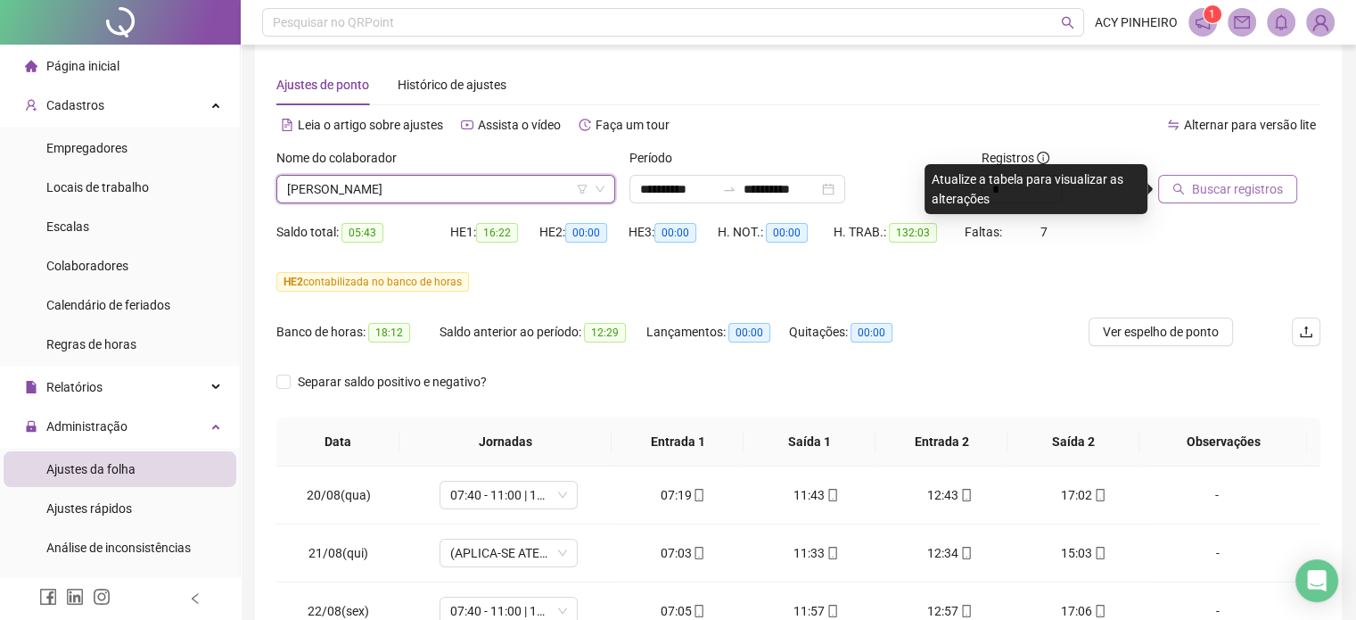
click at [517, 182] on span "[PERSON_NAME]" at bounding box center [445, 189] width 317 height 27
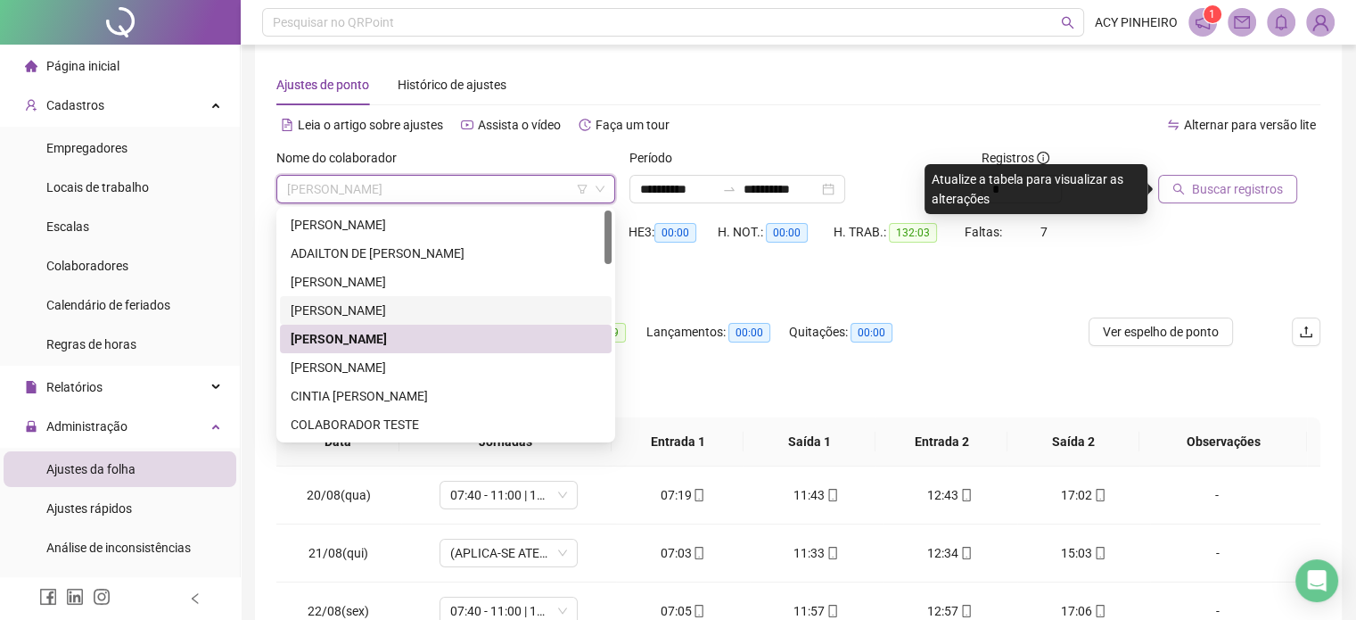
click at [483, 309] on div "[PERSON_NAME]" at bounding box center [446, 311] width 310 height 20
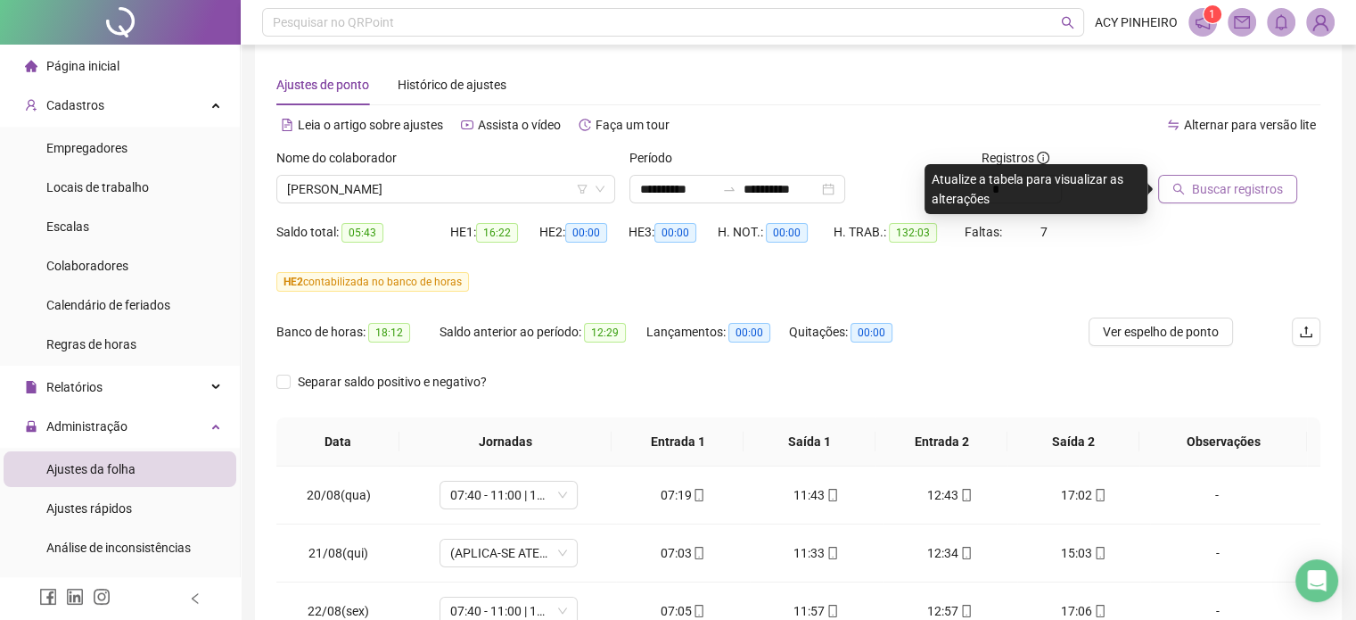
click at [1204, 188] on span "Buscar registros" at bounding box center [1237, 189] width 91 height 20
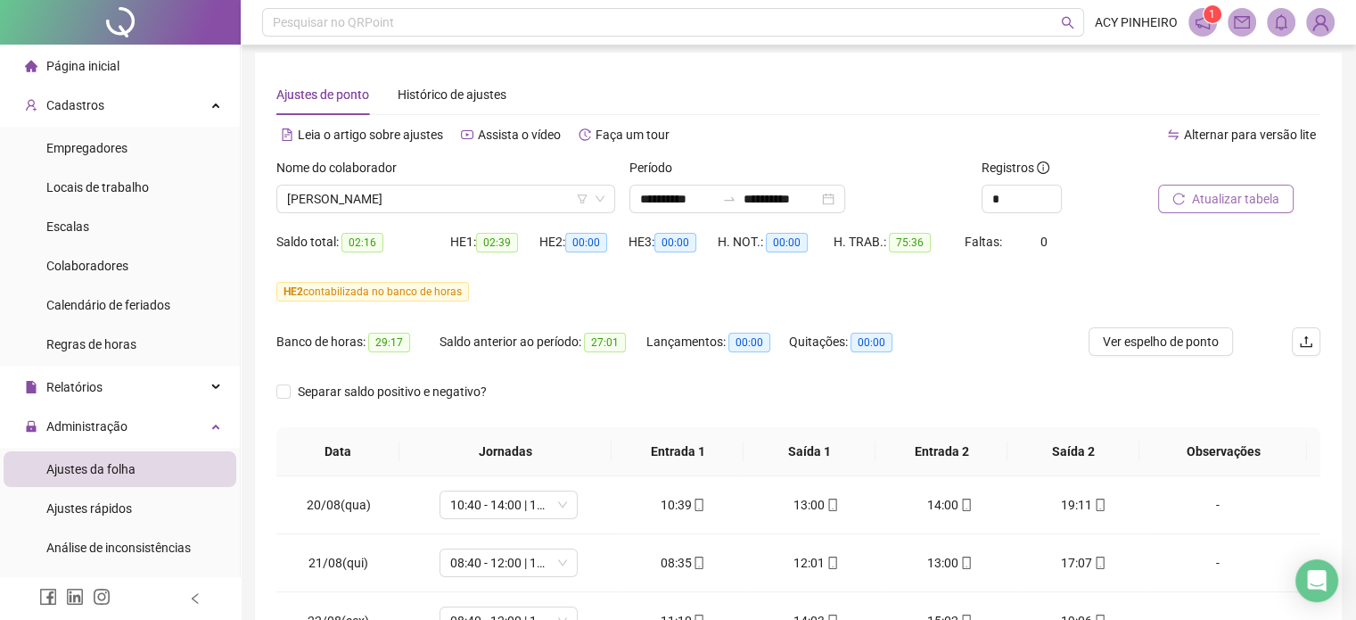
scroll to position [0, 0]
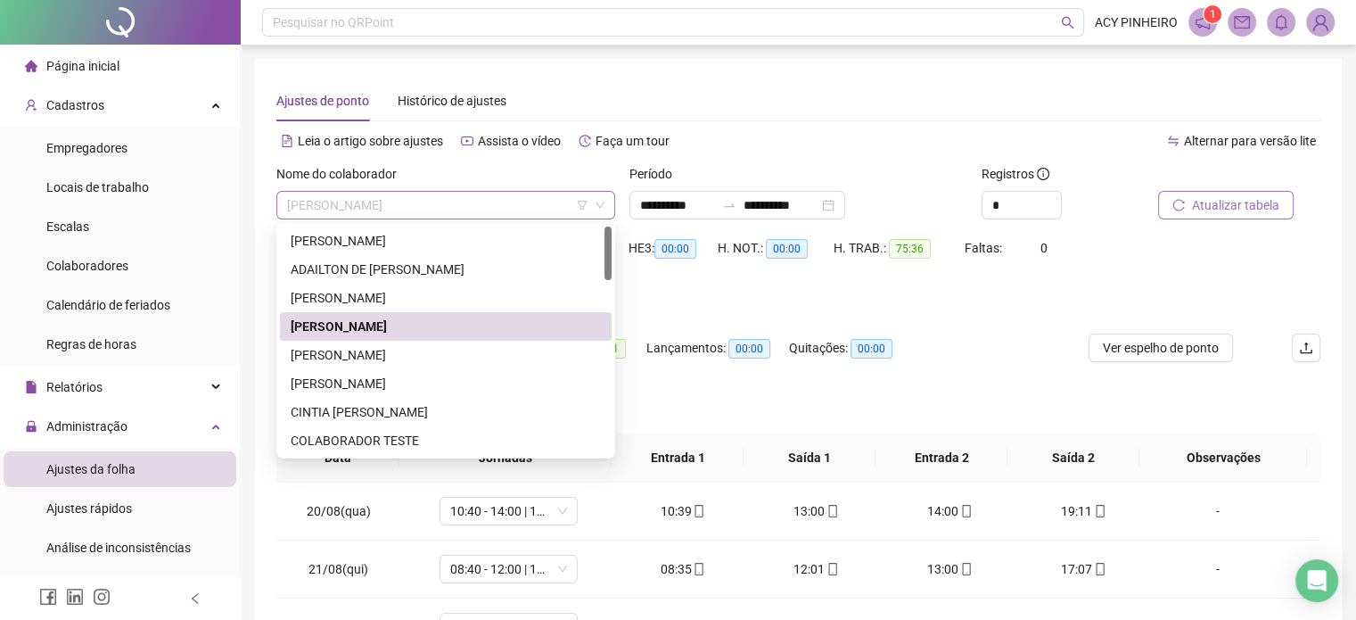
click at [523, 210] on span "[PERSON_NAME]" at bounding box center [445, 205] width 317 height 27
click at [496, 359] on div "[PERSON_NAME]" at bounding box center [446, 355] width 310 height 20
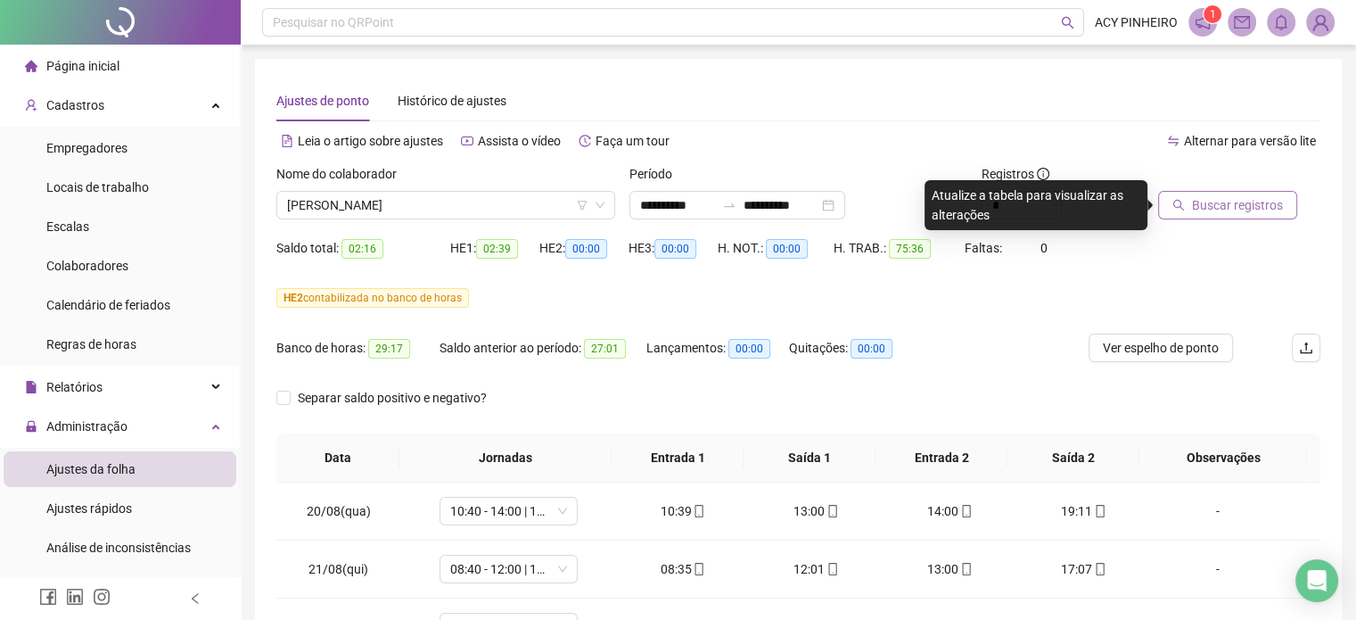
click at [1204, 202] on span "Buscar registros" at bounding box center [1237, 205] width 91 height 20
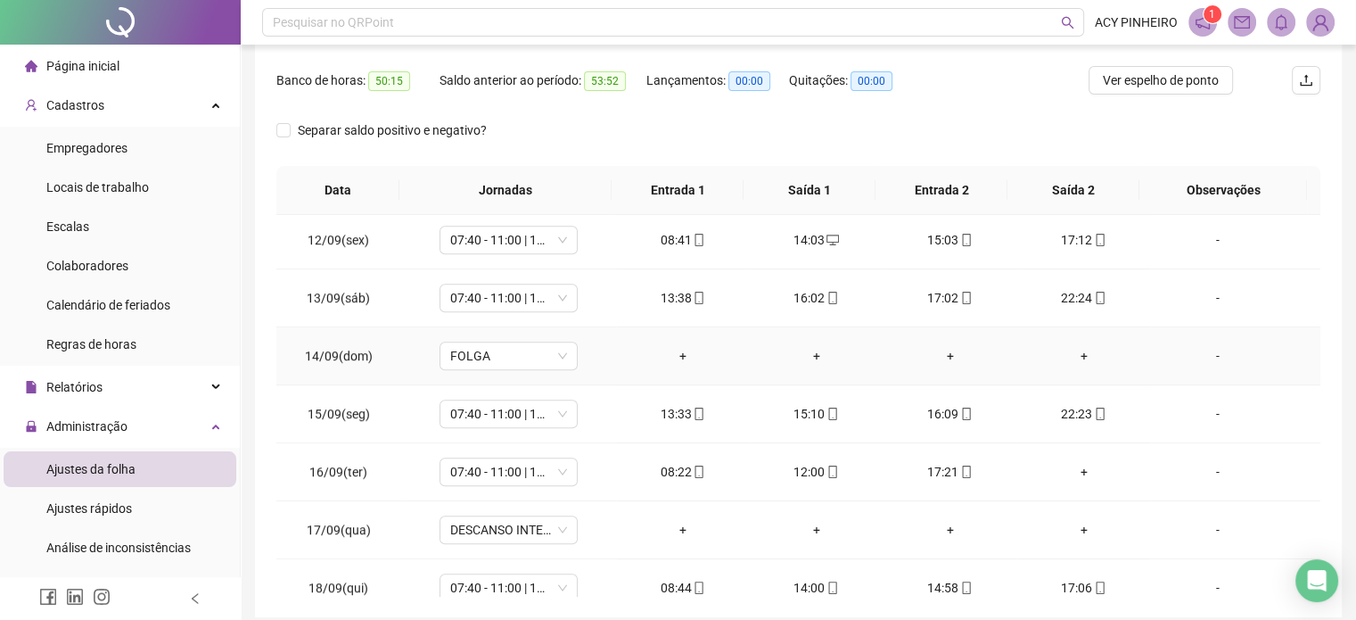
scroll to position [1338, 0]
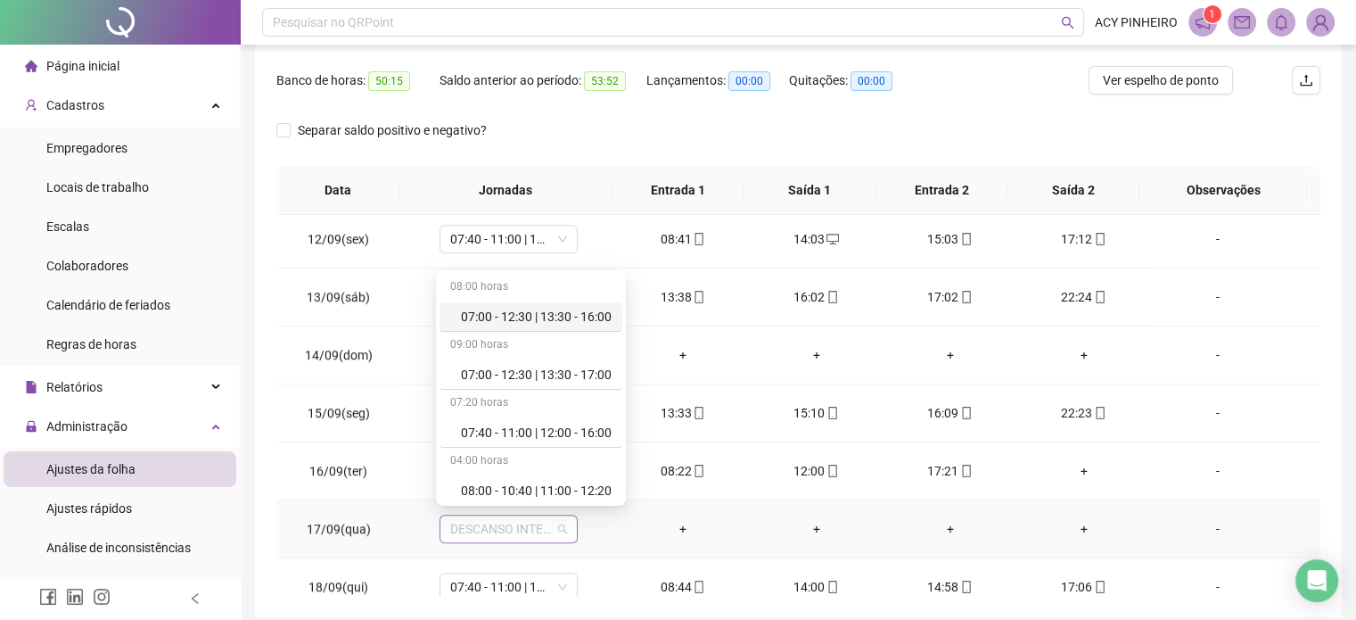
click at [562, 526] on span "DESCANSO INTER-JORNADA" at bounding box center [508, 528] width 117 height 27
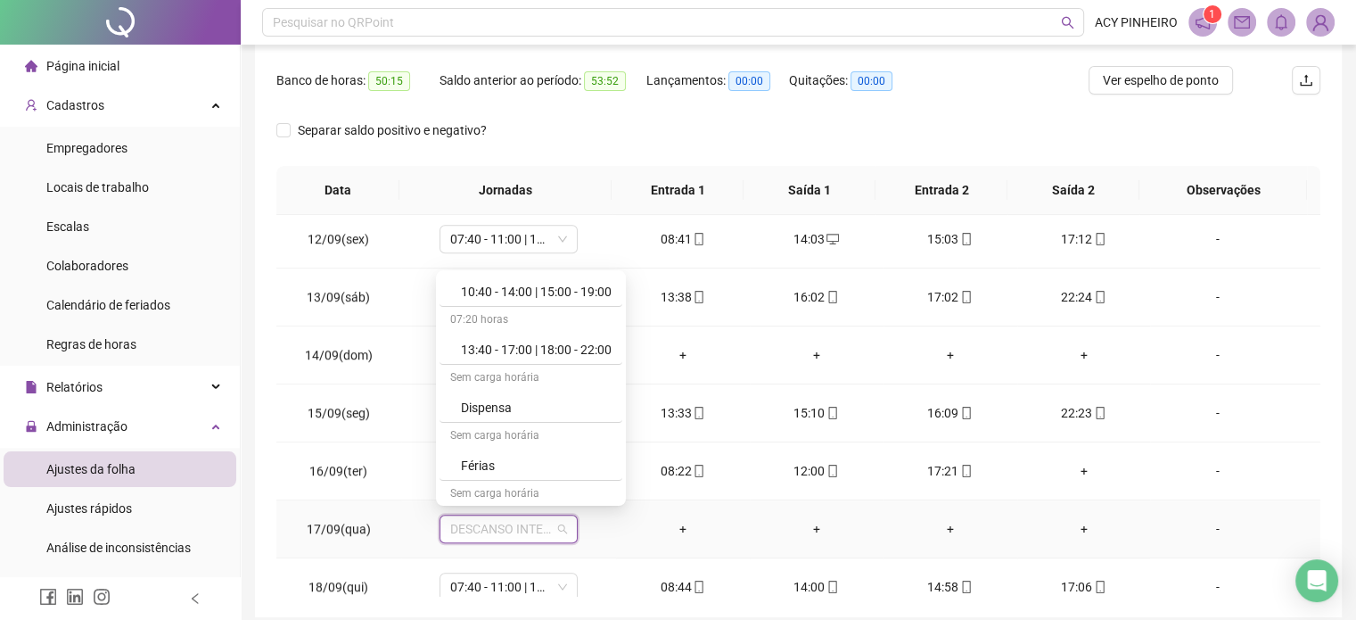
scroll to position [392, 0]
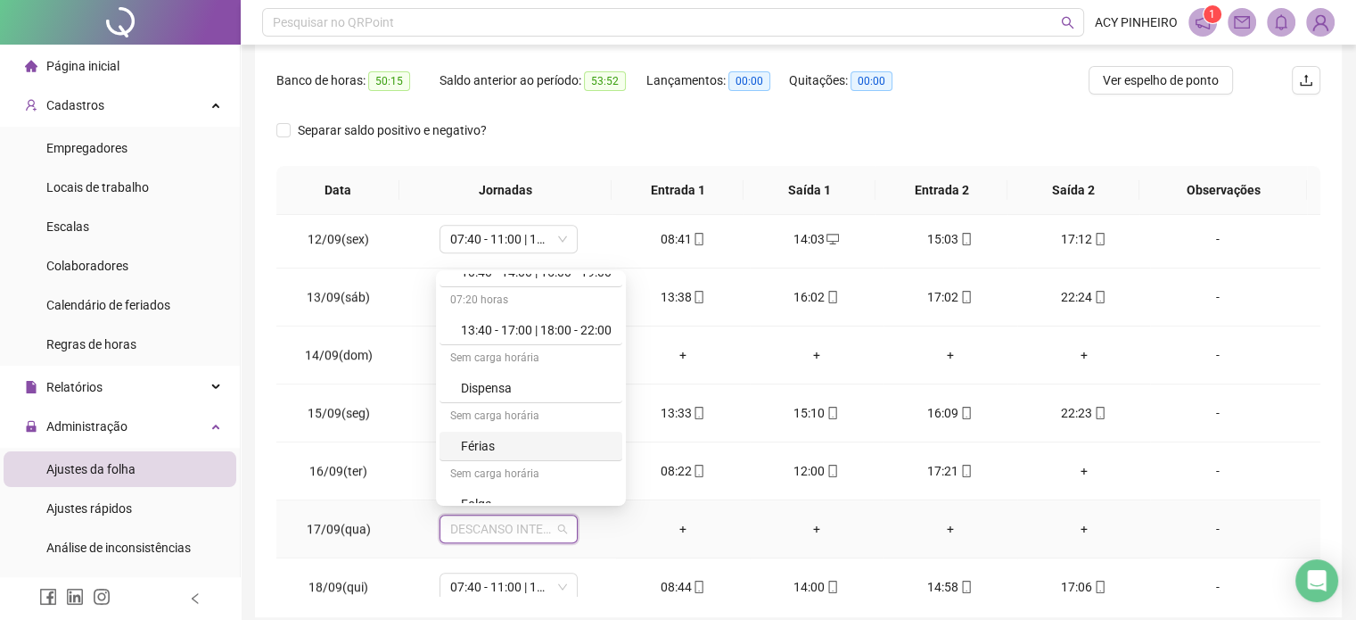
click at [585, 452] on div "Férias" at bounding box center [536, 446] width 151 height 20
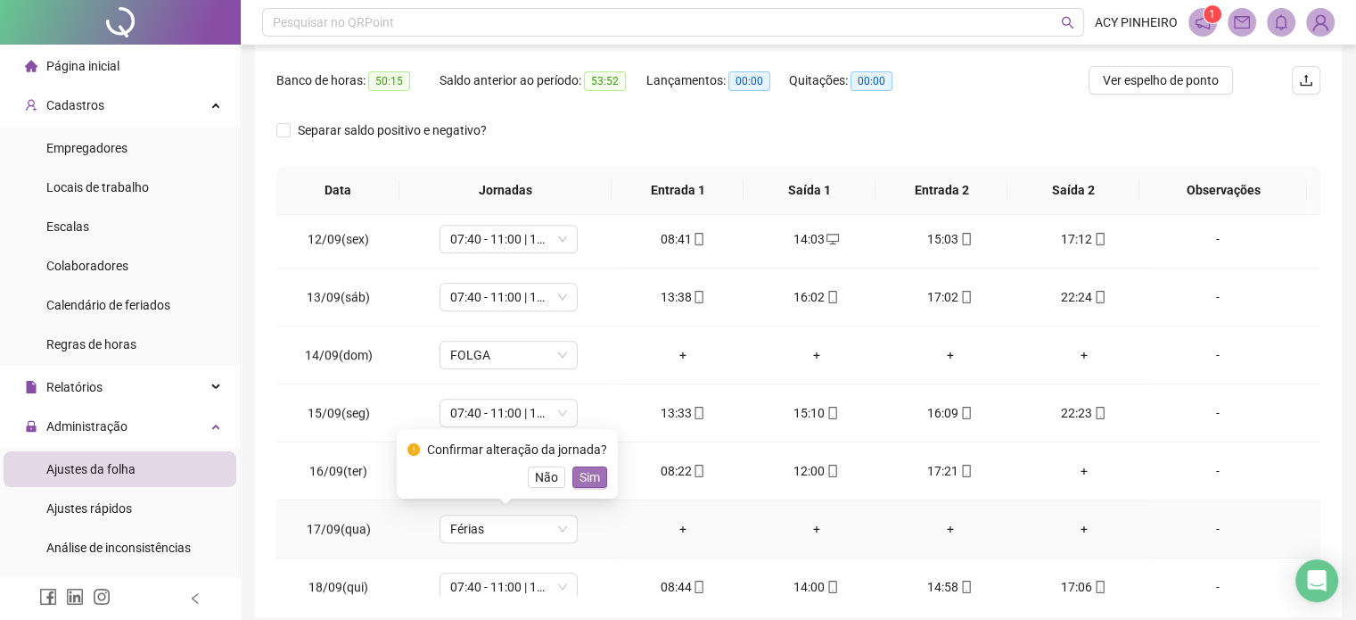
click at [589, 478] on span "Sim" at bounding box center [590, 477] width 21 height 20
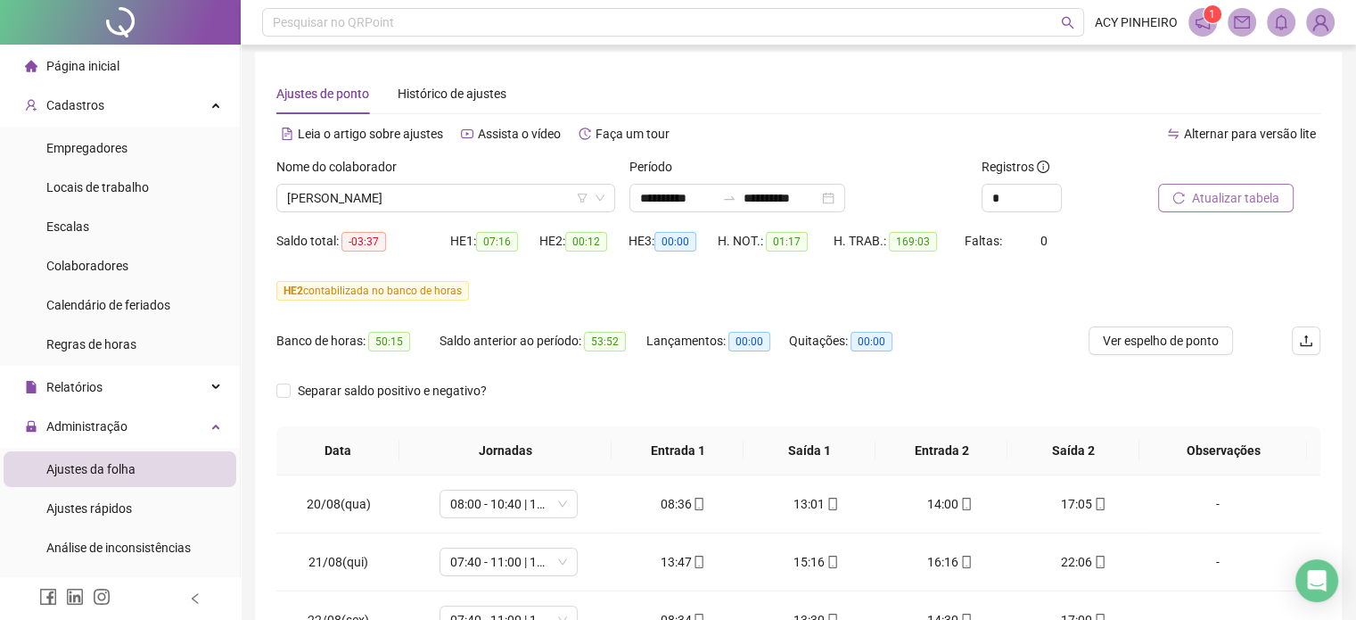
scroll to position [0, 0]
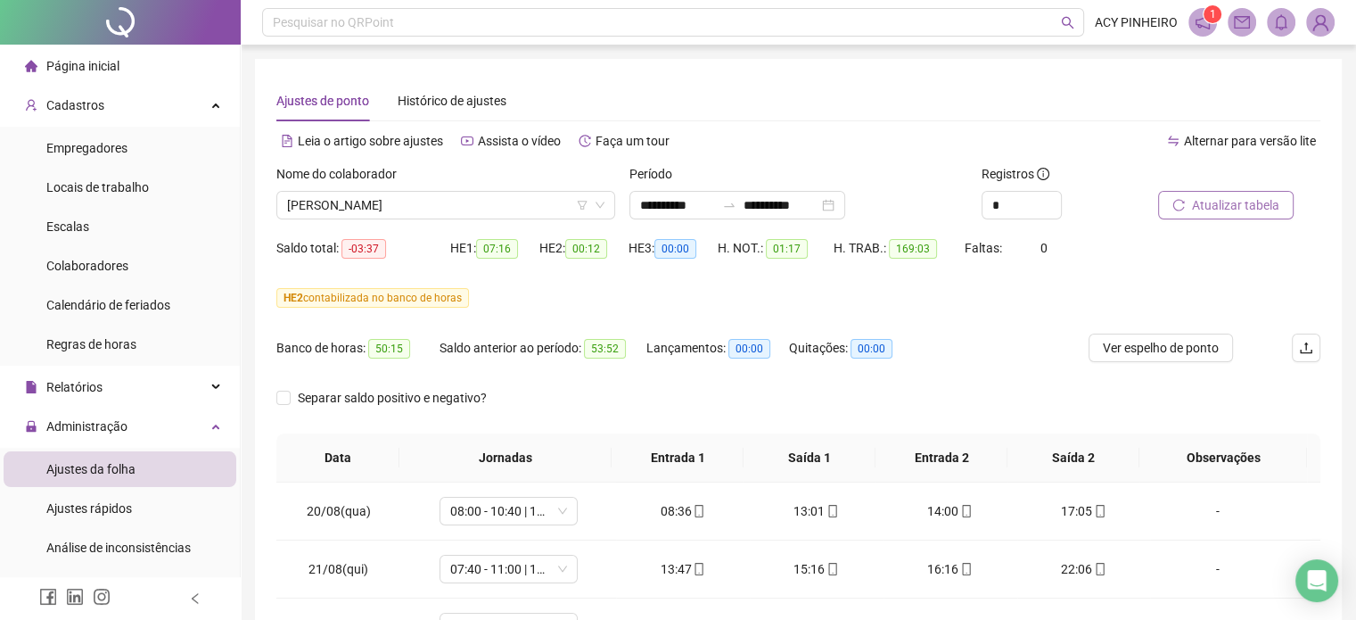
click at [1240, 206] on span "Atualizar tabela" at bounding box center [1235, 205] width 87 height 20
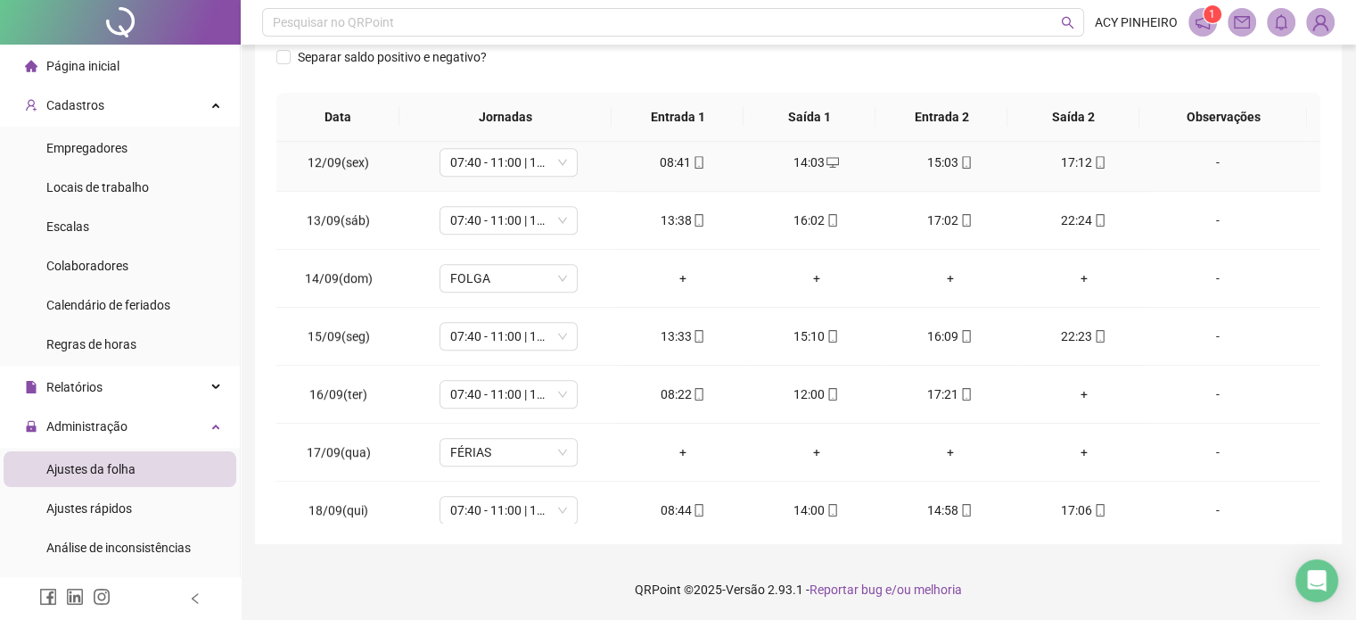
scroll to position [1352, 0]
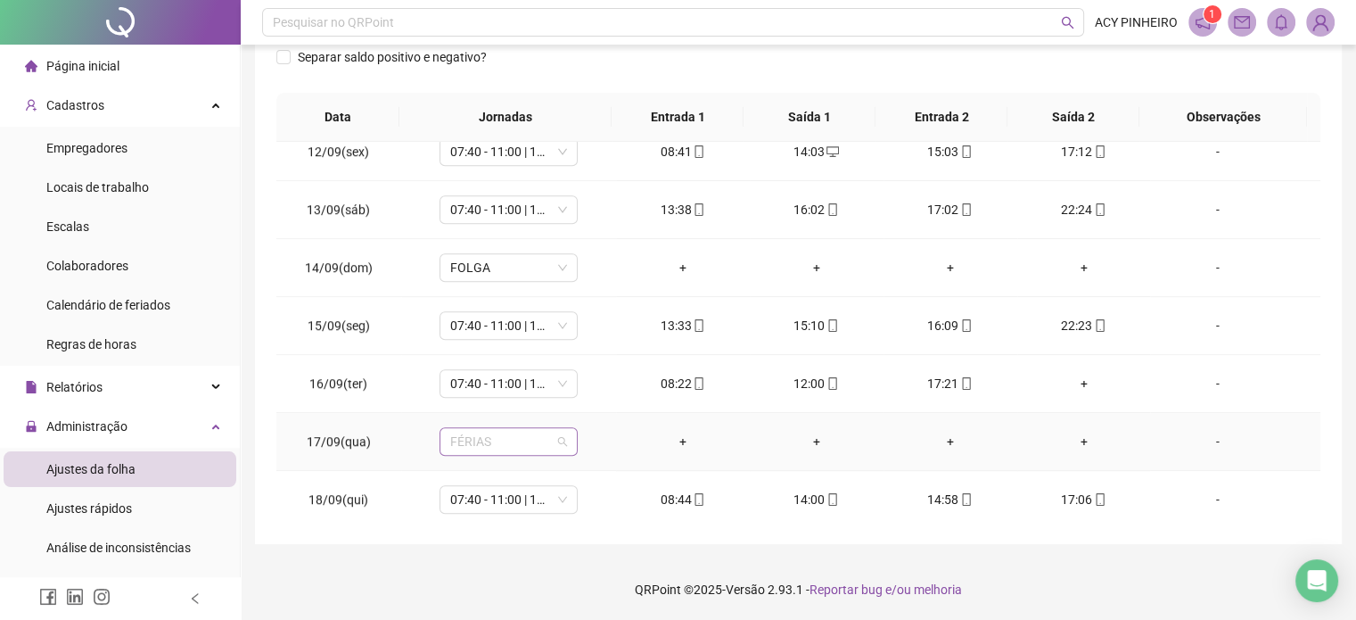
click at [567, 427] on div "FÉRIAS" at bounding box center [509, 441] width 138 height 29
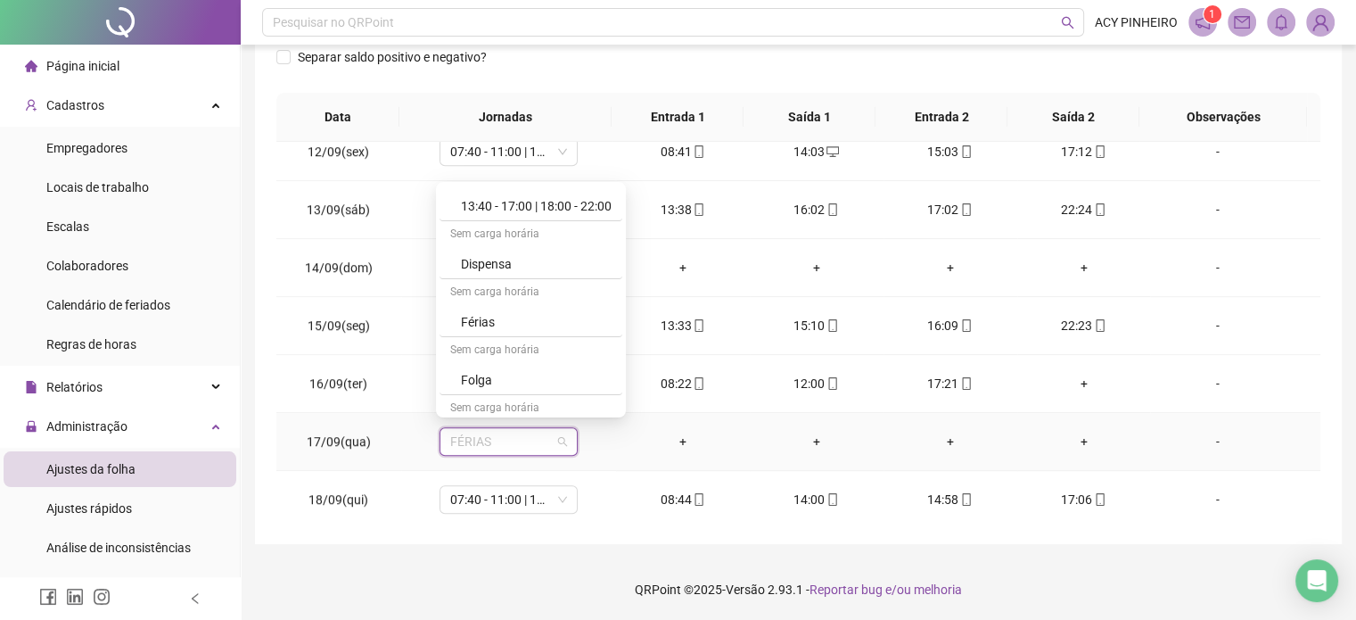
scroll to position [435, 0]
click at [584, 359] on div "Folga" at bounding box center [531, 373] width 183 height 29
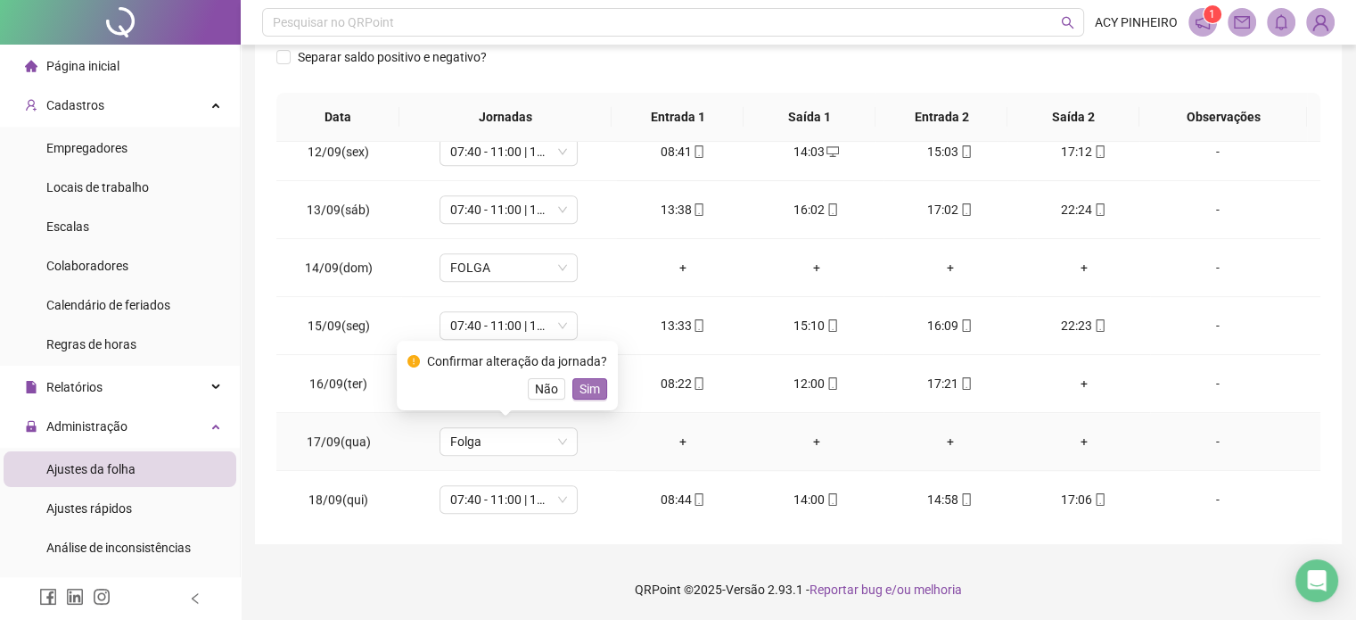
click at [589, 381] on span "Sim" at bounding box center [590, 389] width 21 height 20
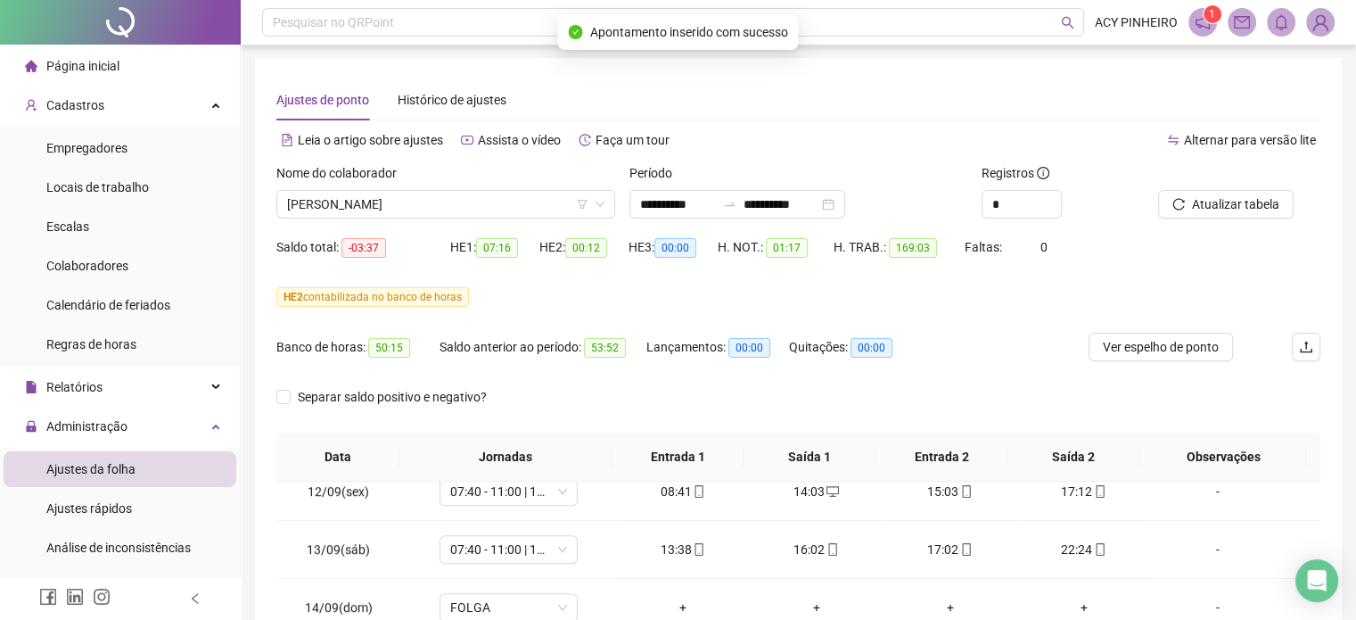
scroll to position [0, 0]
click at [1214, 205] on span "Atualizar tabela" at bounding box center [1235, 205] width 87 height 20
click at [529, 210] on span "[PERSON_NAME]" at bounding box center [445, 205] width 317 height 27
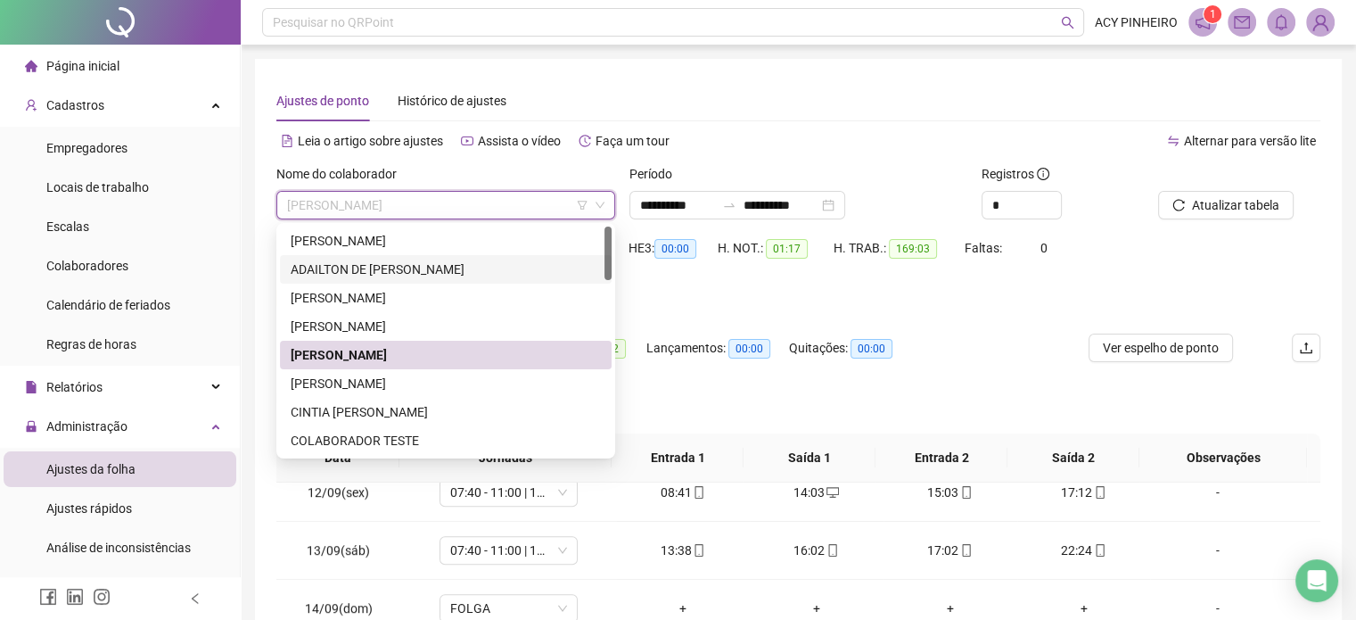
click at [690, 298] on div "HE 2 contabilizada no banco de horas" at bounding box center [798, 298] width 1044 height 20
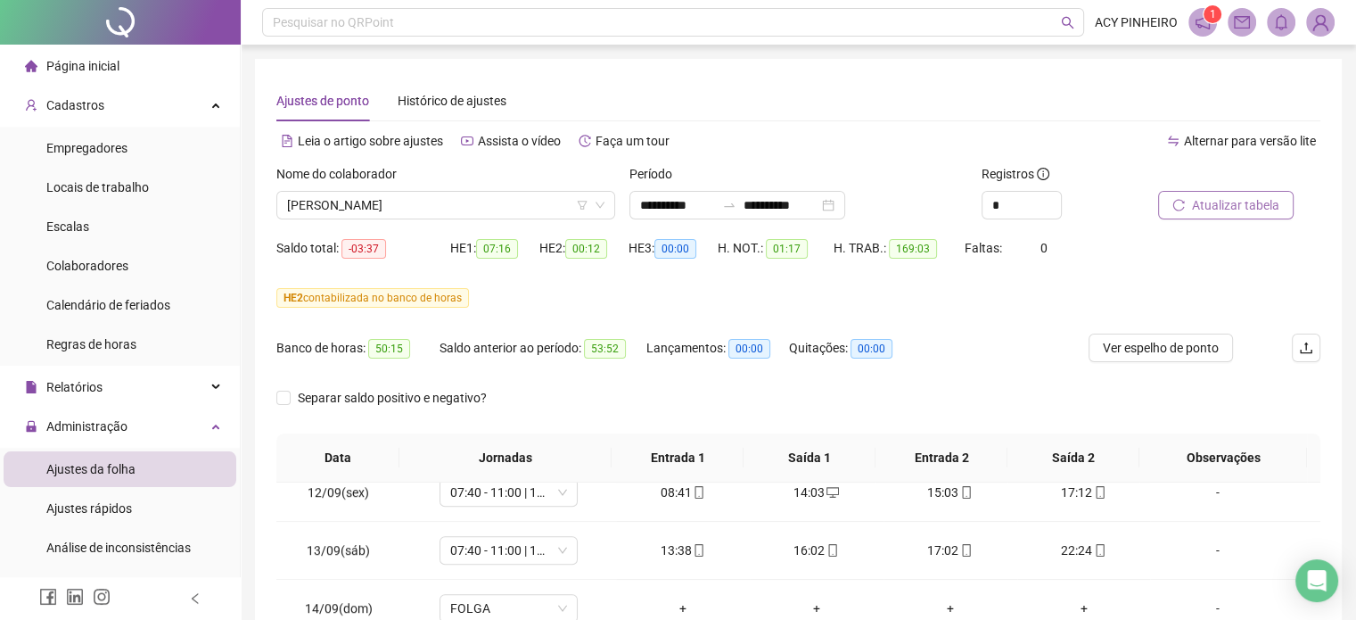
click at [1201, 206] on span "Atualizar tabela" at bounding box center [1235, 205] width 87 height 20
click at [489, 205] on span "[PERSON_NAME]" at bounding box center [445, 205] width 317 height 27
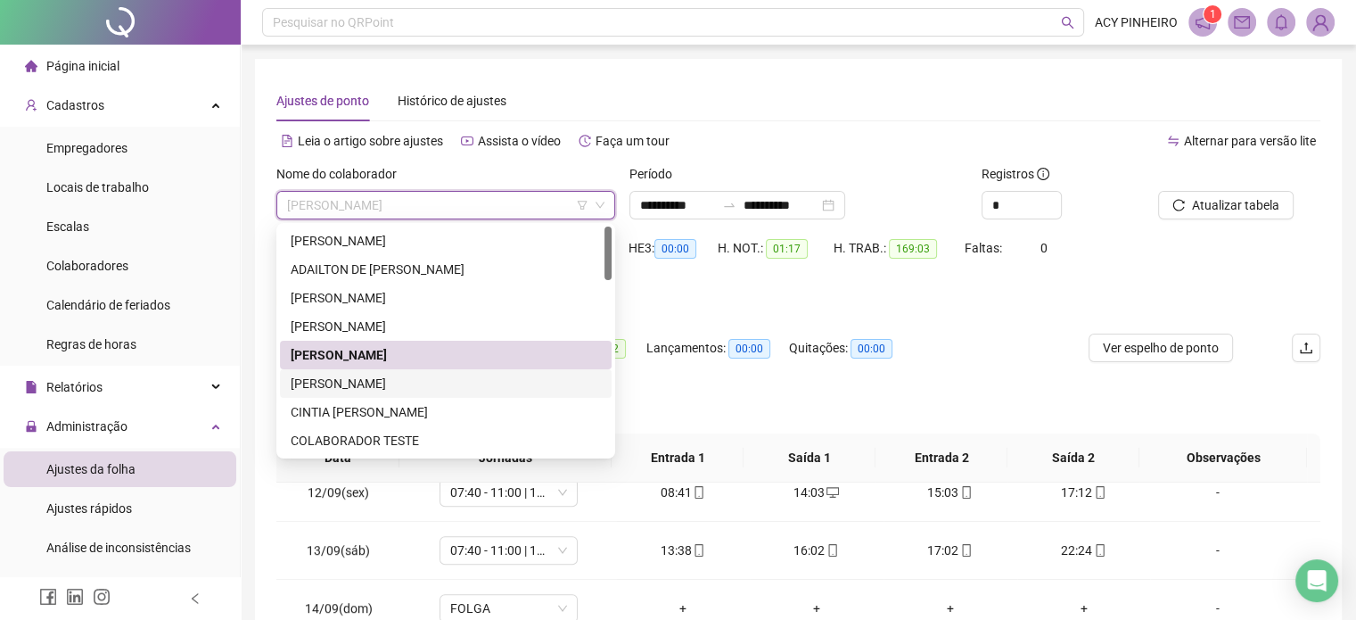
click at [460, 377] on div "[PERSON_NAME]" at bounding box center [446, 384] width 310 height 20
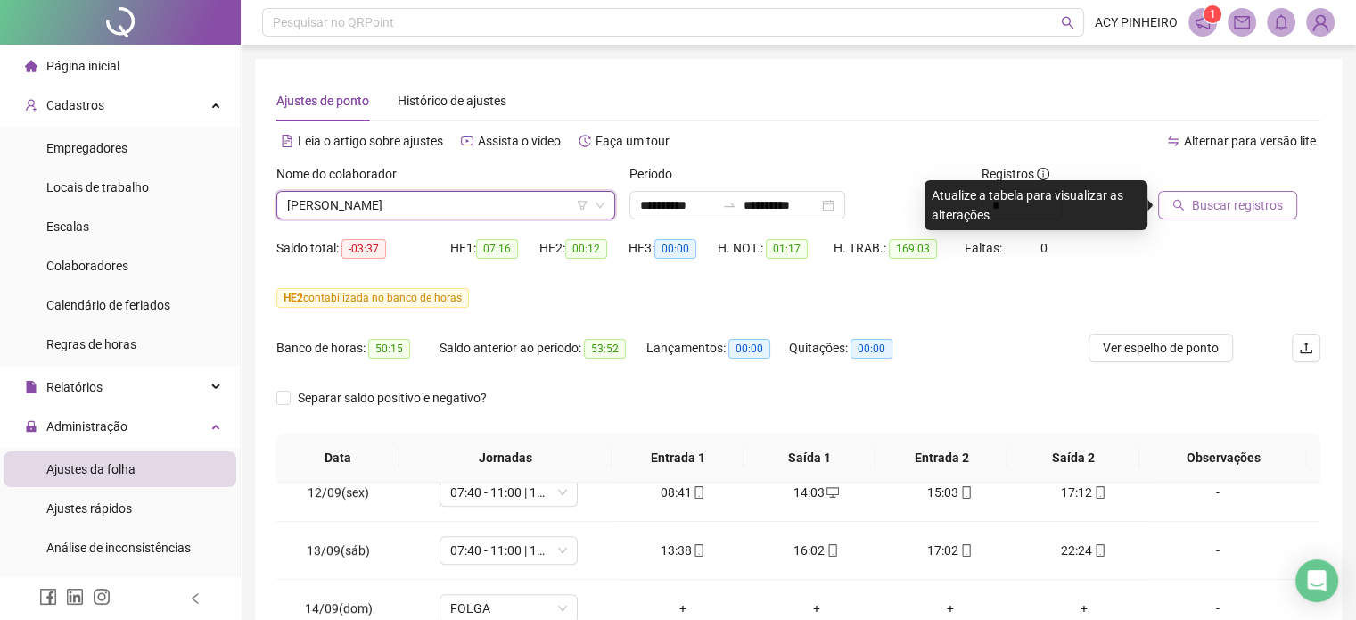
click at [1231, 198] on span "Buscar registros" at bounding box center [1237, 205] width 91 height 20
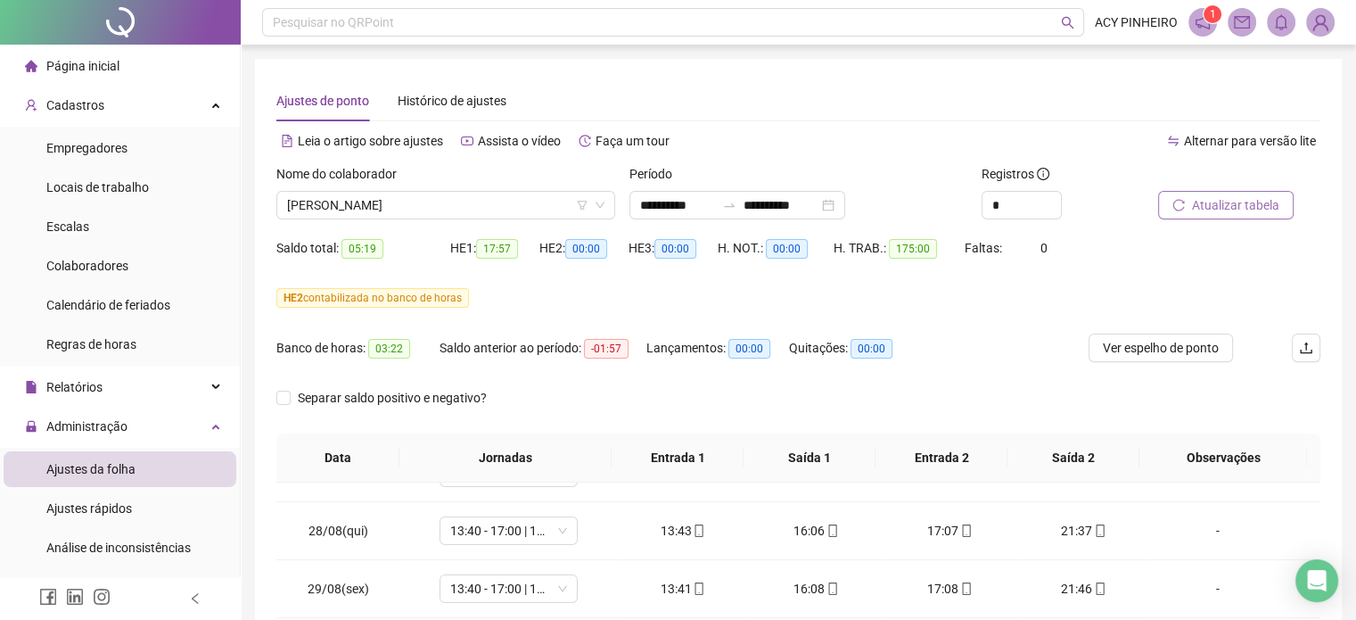
scroll to position [446, 0]
click at [1224, 198] on span "Atualizar tabela" at bounding box center [1235, 205] width 87 height 20
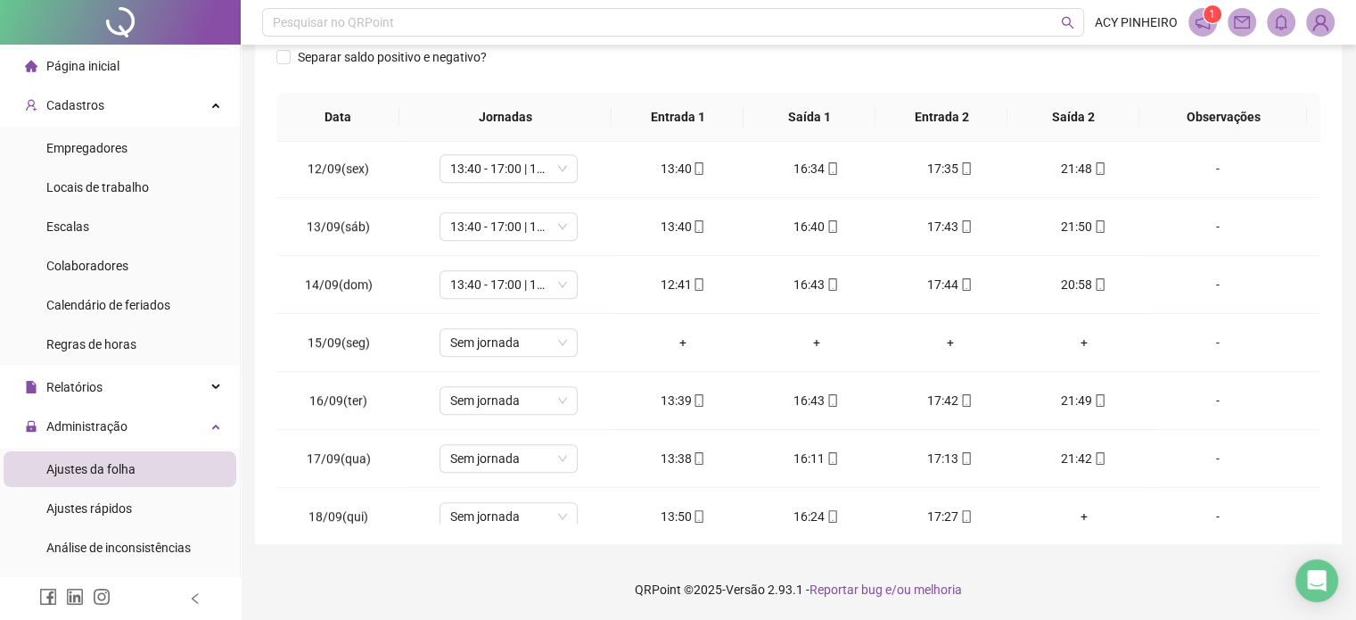
scroll to position [1338, 0]
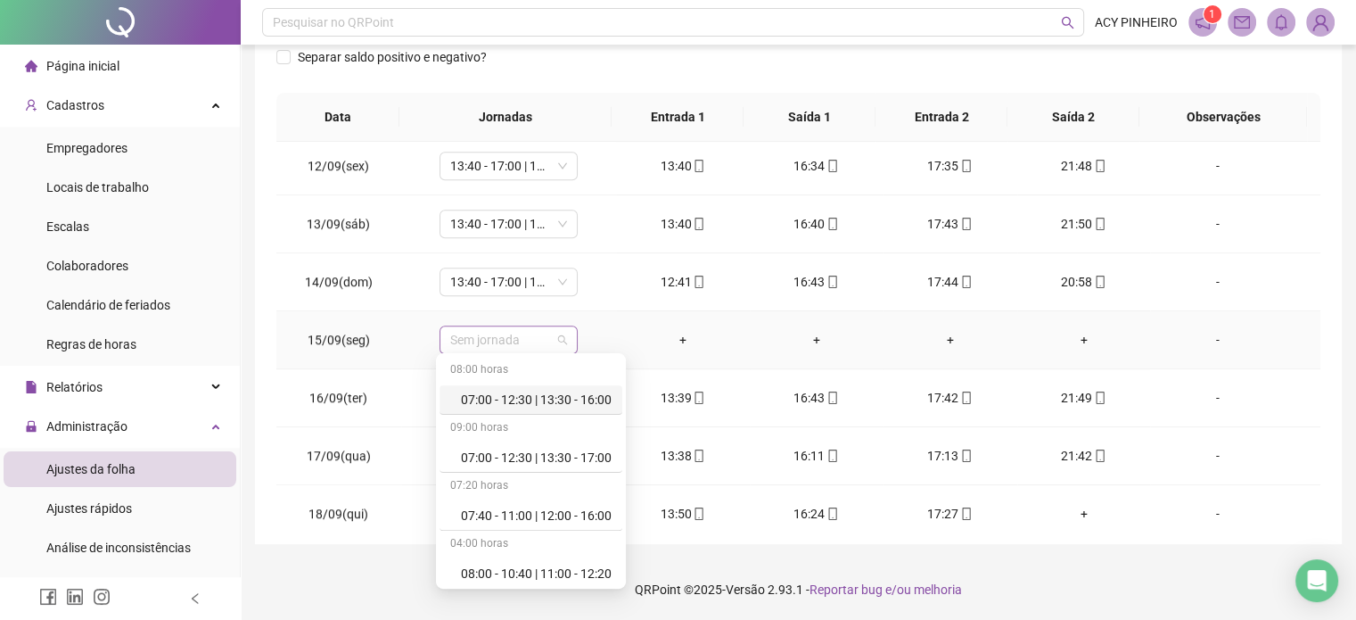
click at [564, 342] on div "Sem jornada" at bounding box center [509, 340] width 138 height 29
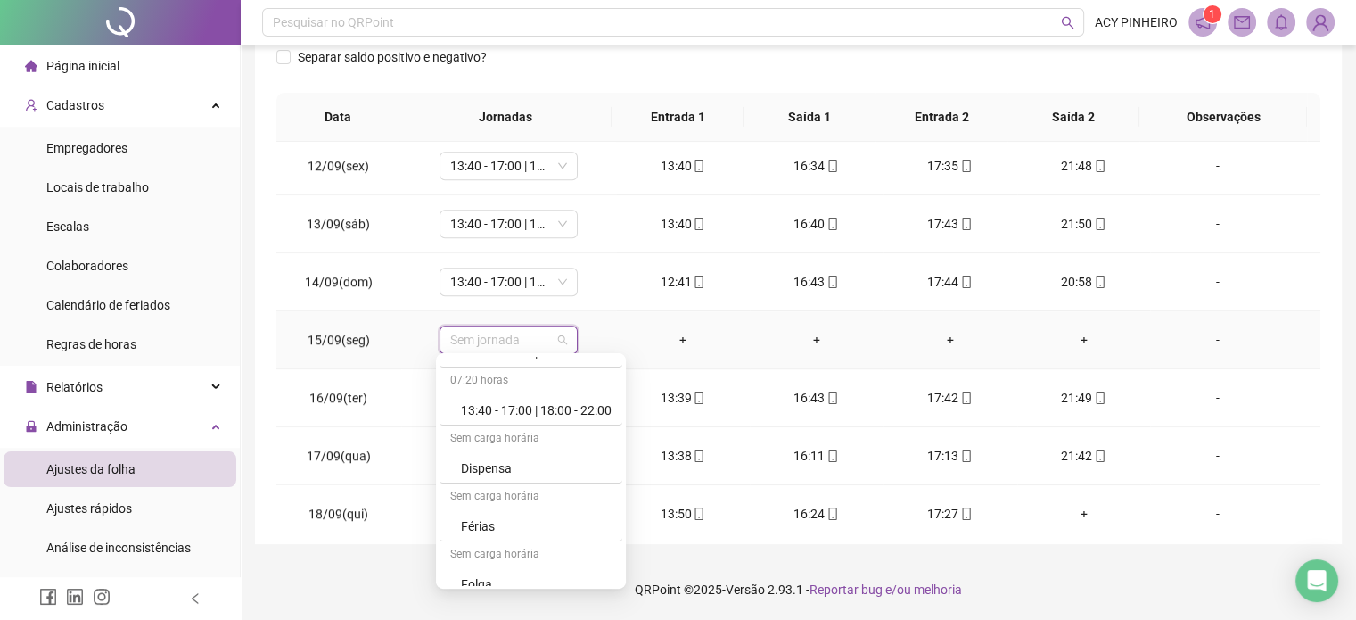
scroll to position [403, 0]
click at [590, 406] on div "13:40 - 17:00 | 18:00 - 22:00" at bounding box center [536, 402] width 151 height 20
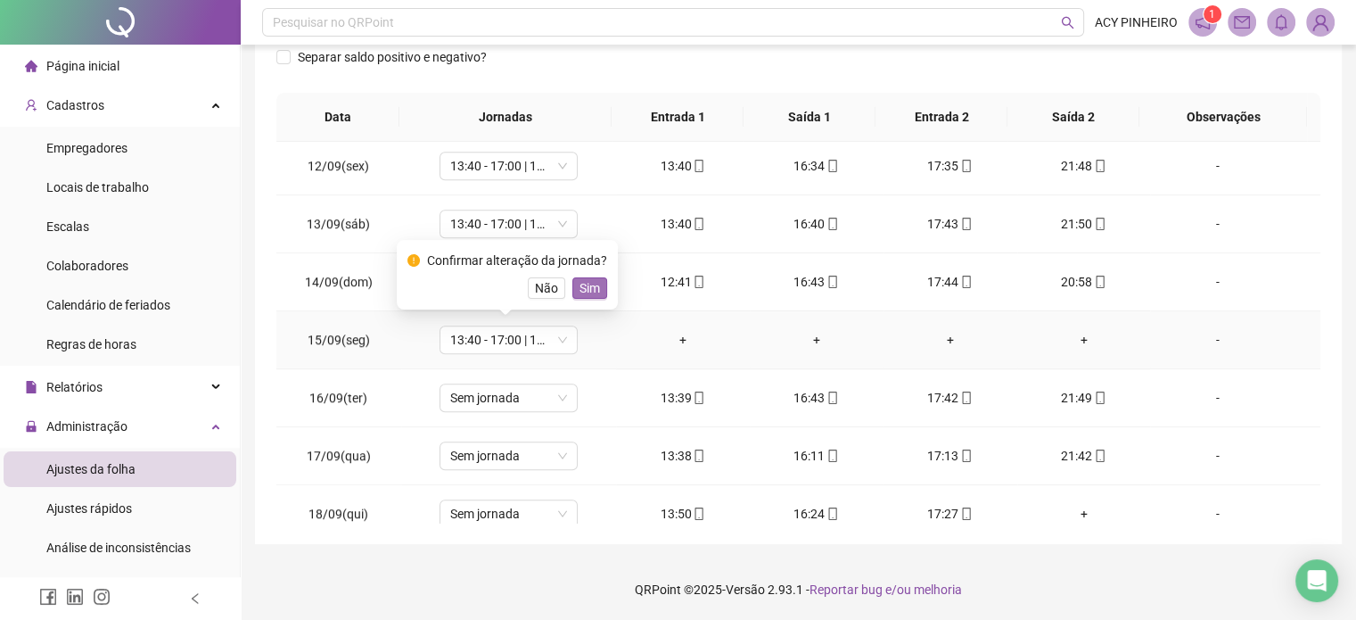
click at [586, 297] on span "Sim" at bounding box center [590, 288] width 21 height 20
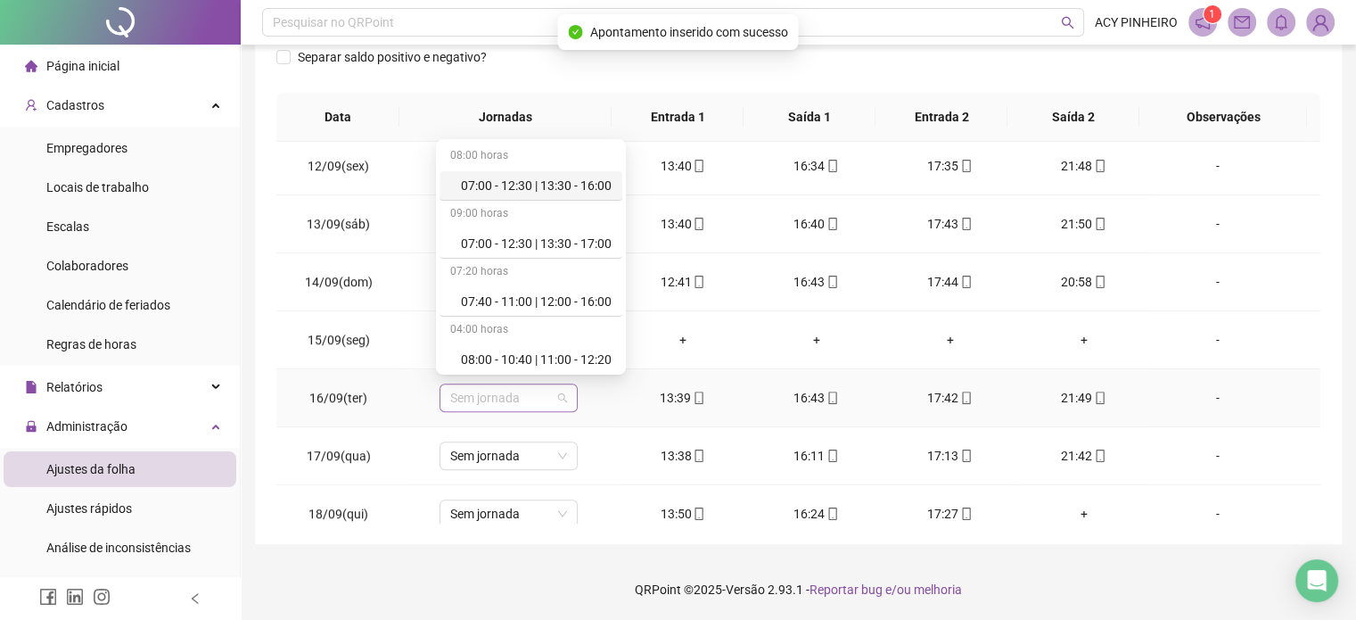
click at [565, 393] on div "Sem jornada" at bounding box center [509, 397] width 138 height 29
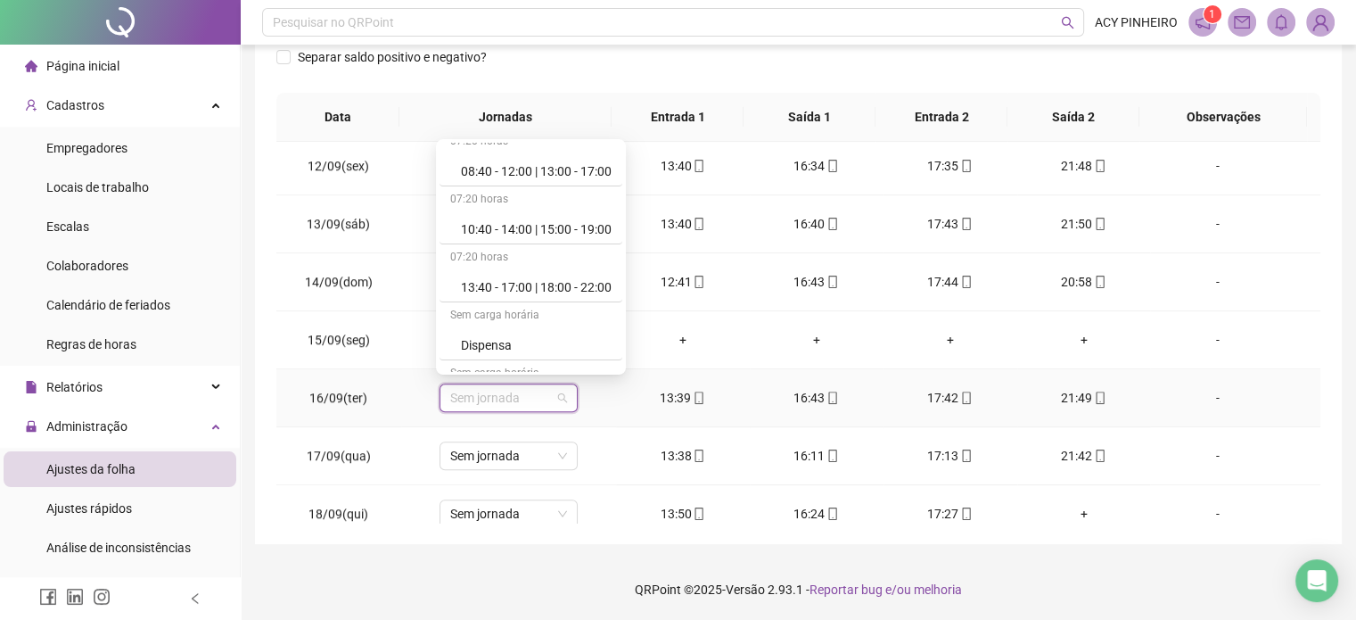
scroll to position [307, 0]
click at [600, 279] on div "13:40 - 17:00 | 18:00 - 22:00" at bounding box center [536, 285] width 151 height 20
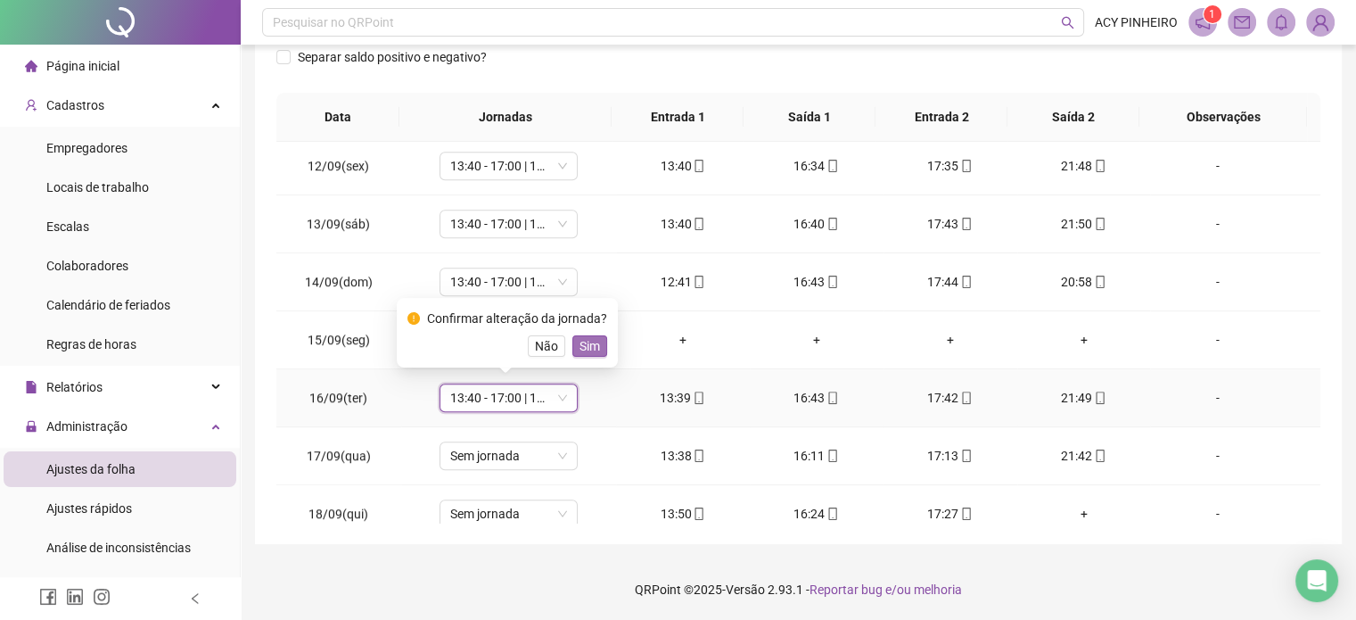
click at [590, 344] on span "Sim" at bounding box center [590, 346] width 21 height 20
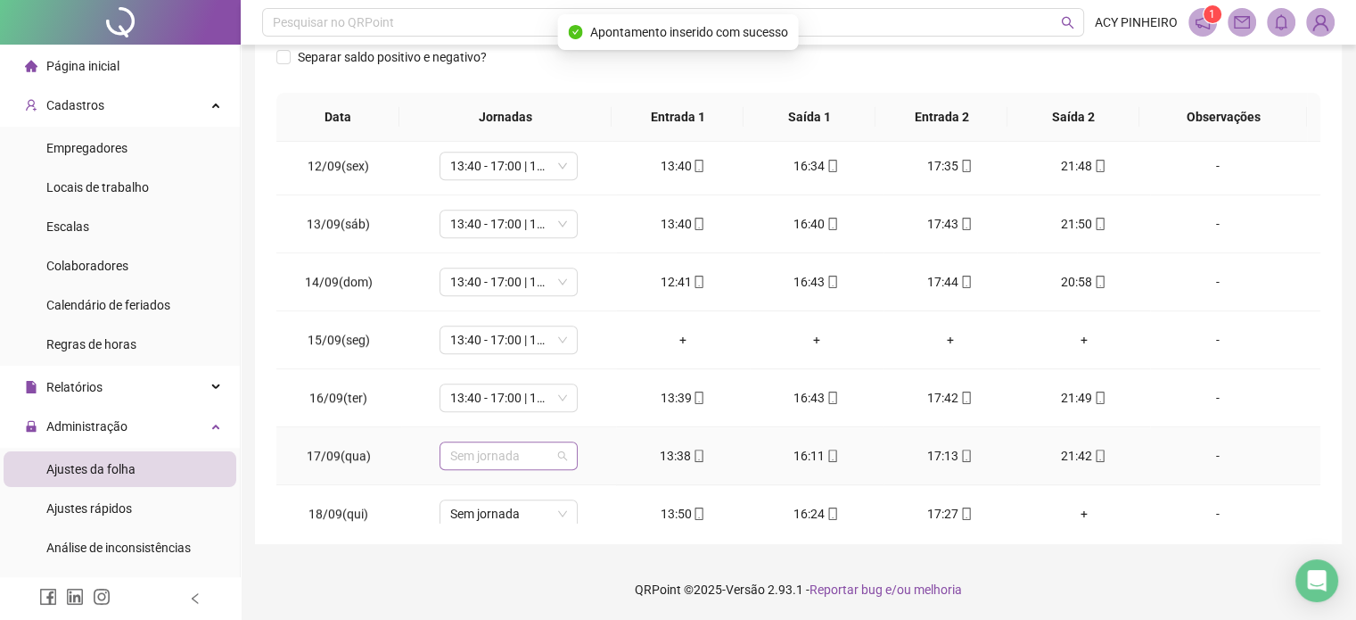
click at [565, 456] on div "Sem jornada" at bounding box center [509, 455] width 138 height 29
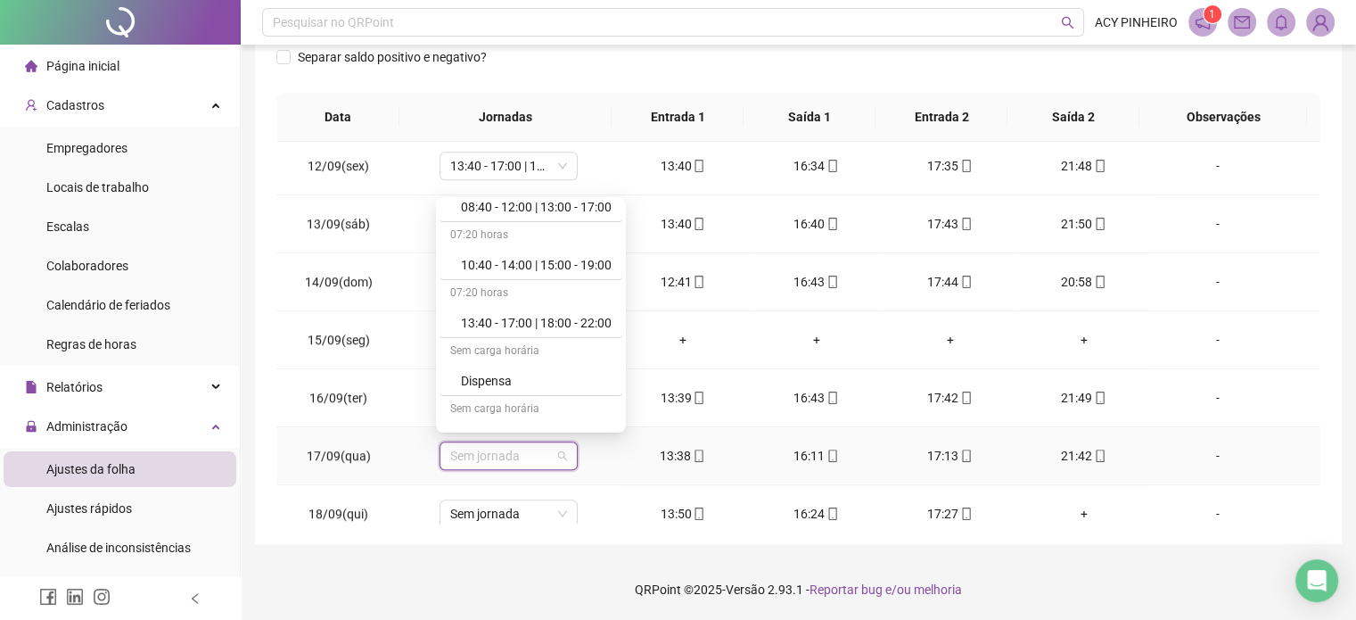
scroll to position [328, 0]
click at [603, 325] on div "13:40 - 17:00 | 18:00 - 22:00" at bounding box center [536, 321] width 151 height 20
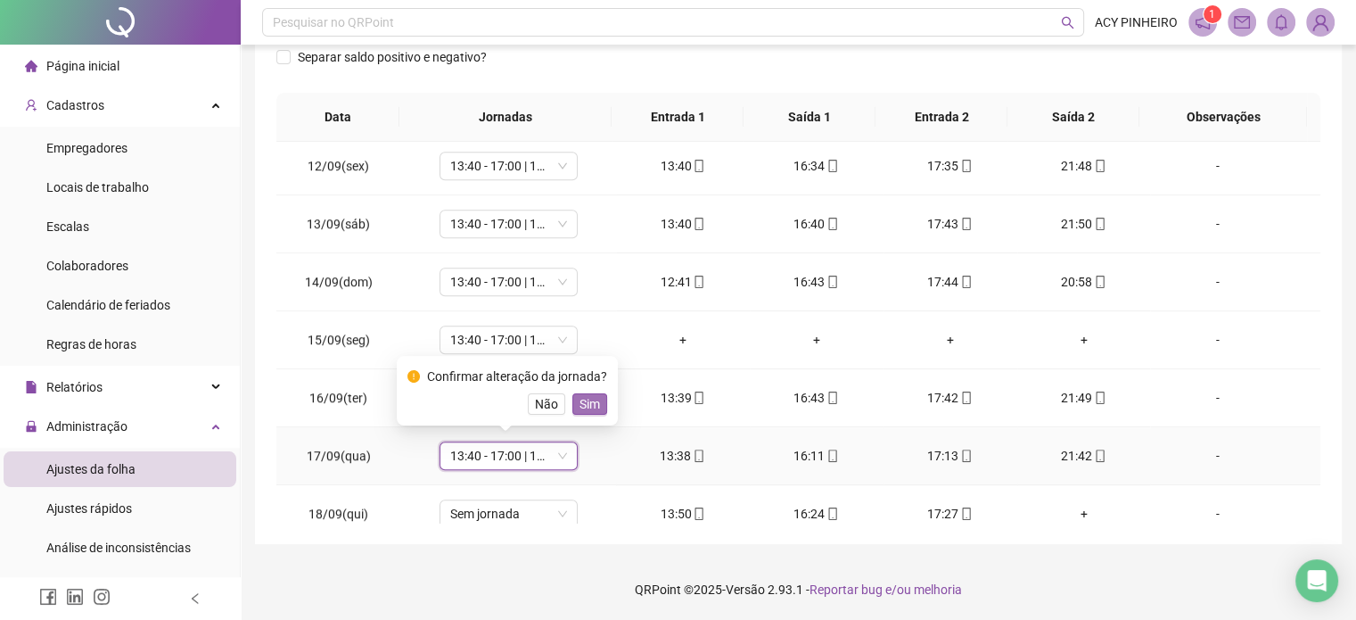
click at [583, 402] on span "Sim" at bounding box center [590, 404] width 21 height 20
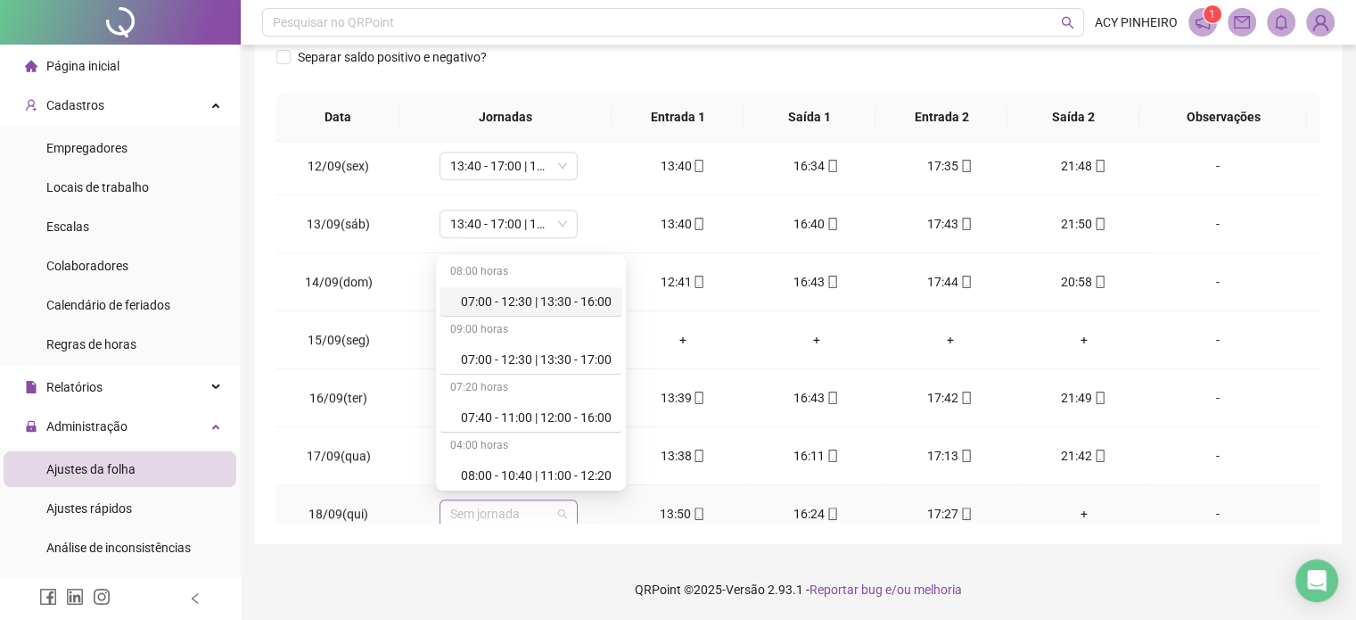
click at [562, 506] on span "Sem jornada" at bounding box center [508, 513] width 117 height 27
click at [591, 350] on div "13:40 - 17:00 | 18:00 - 22:00" at bounding box center [536, 354] width 151 height 20
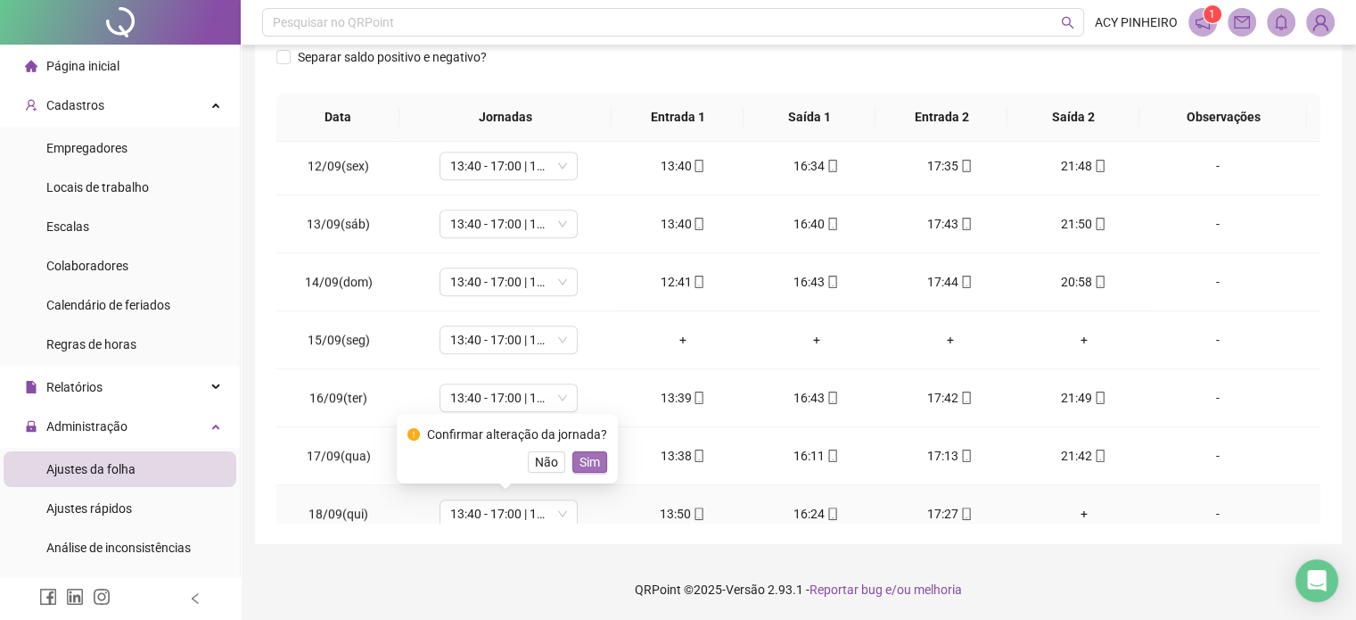
click at [584, 463] on span "Sim" at bounding box center [590, 462] width 21 height 20
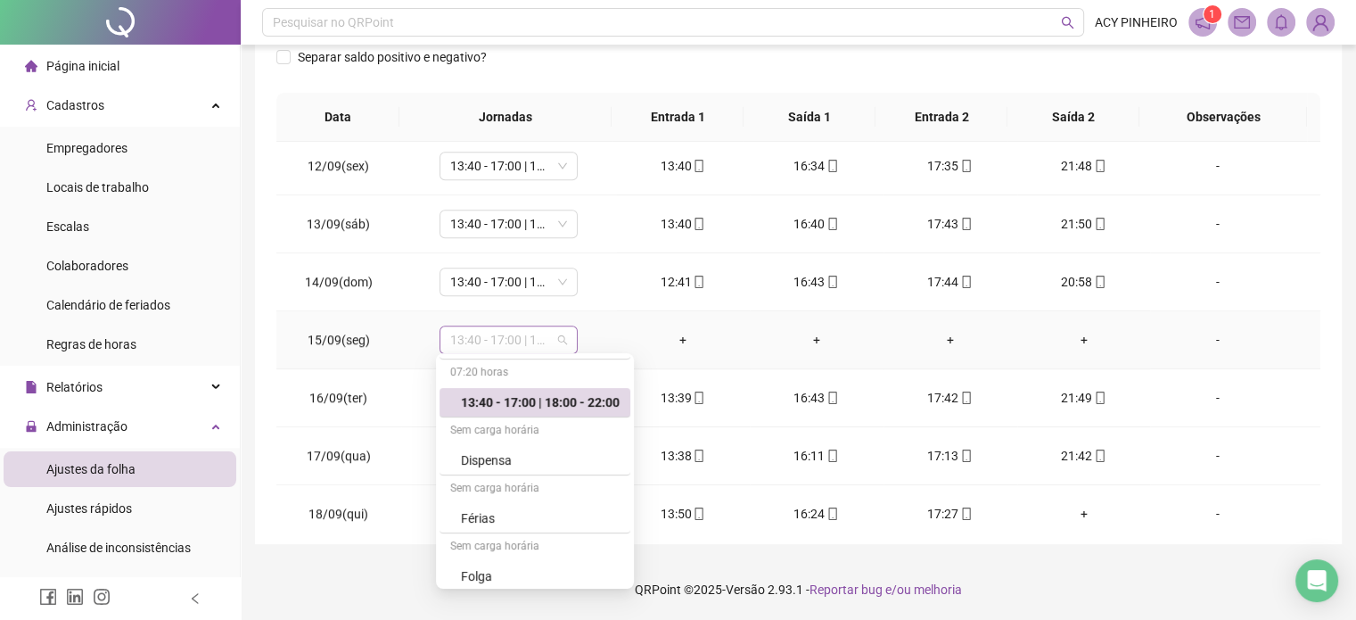
click at [564, 334] on span "13:40 - 17:00 | 18:00 - 22:00" at bounding box center [508, 339] width 117 height 27
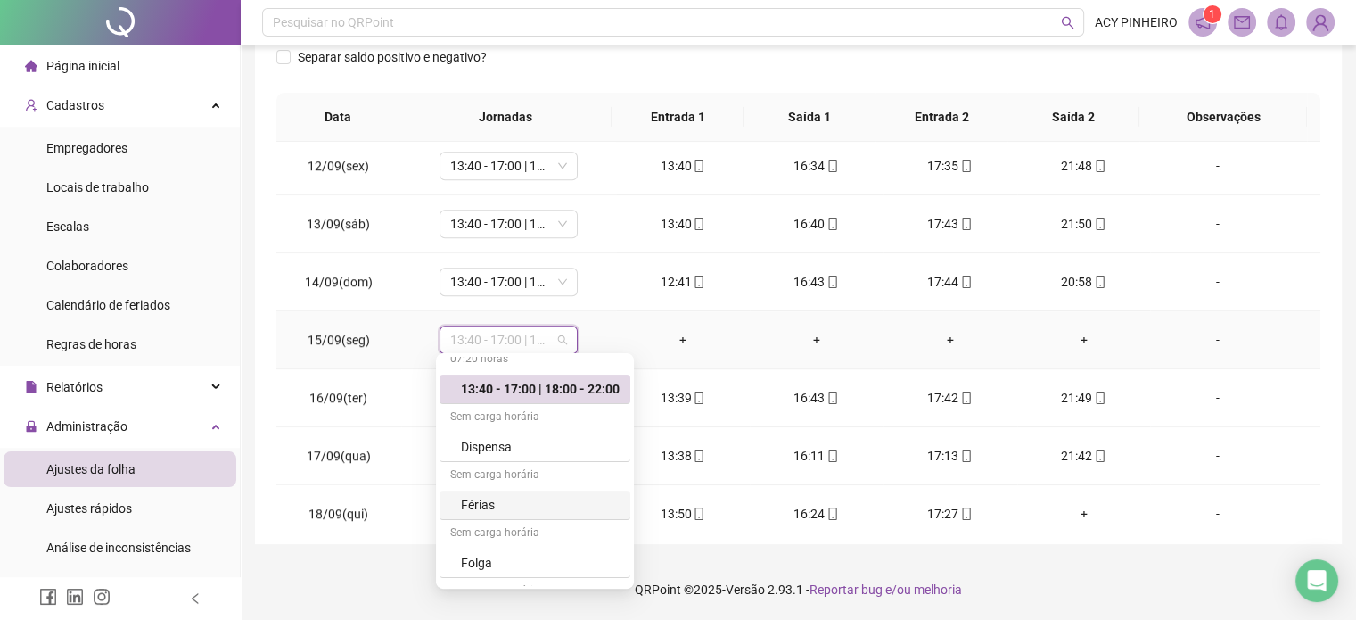
scroll to position [430, 0]
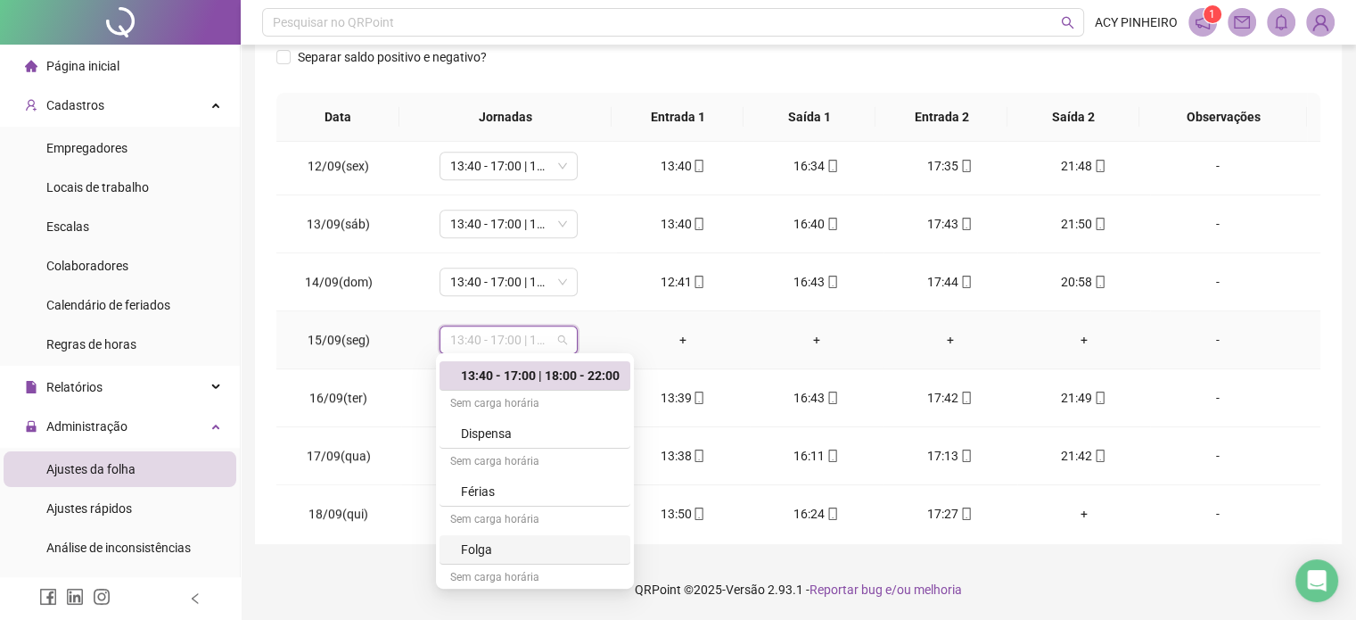
click at [546, 535] on div "Folga" at bounding box center [535, 549] width 191 height 29
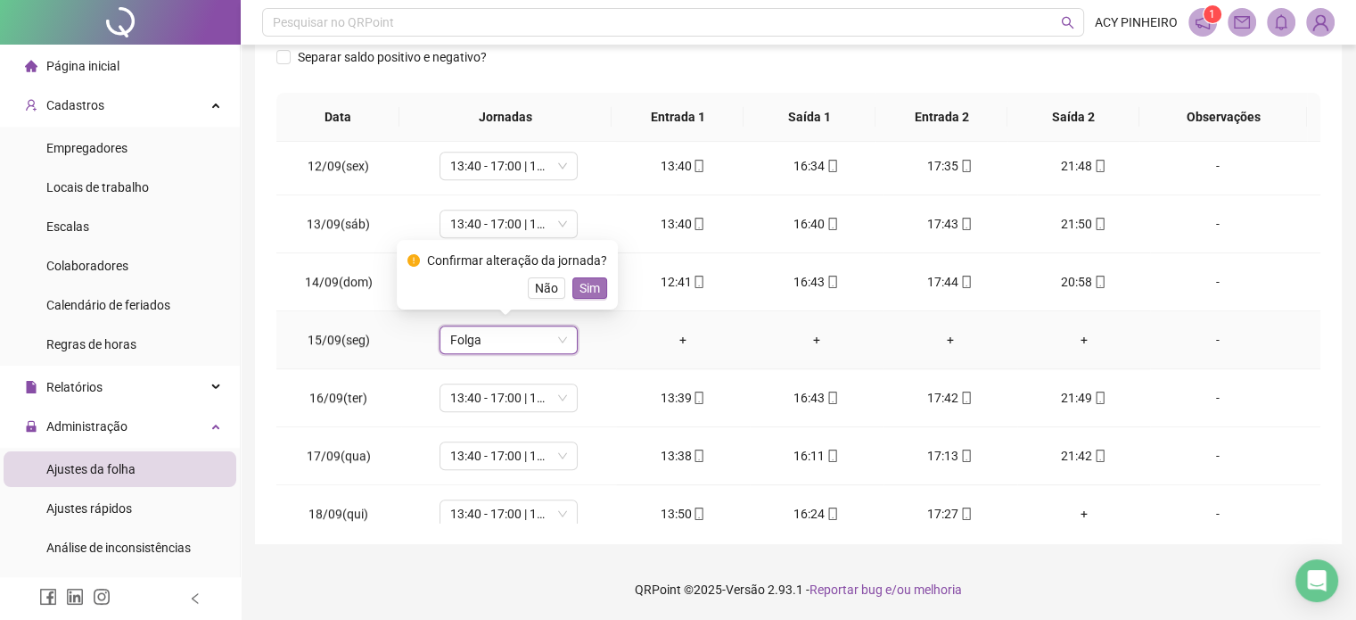
click at [592, 284] on span "Sim" at bounding box center [590, 288] width 21 height 20
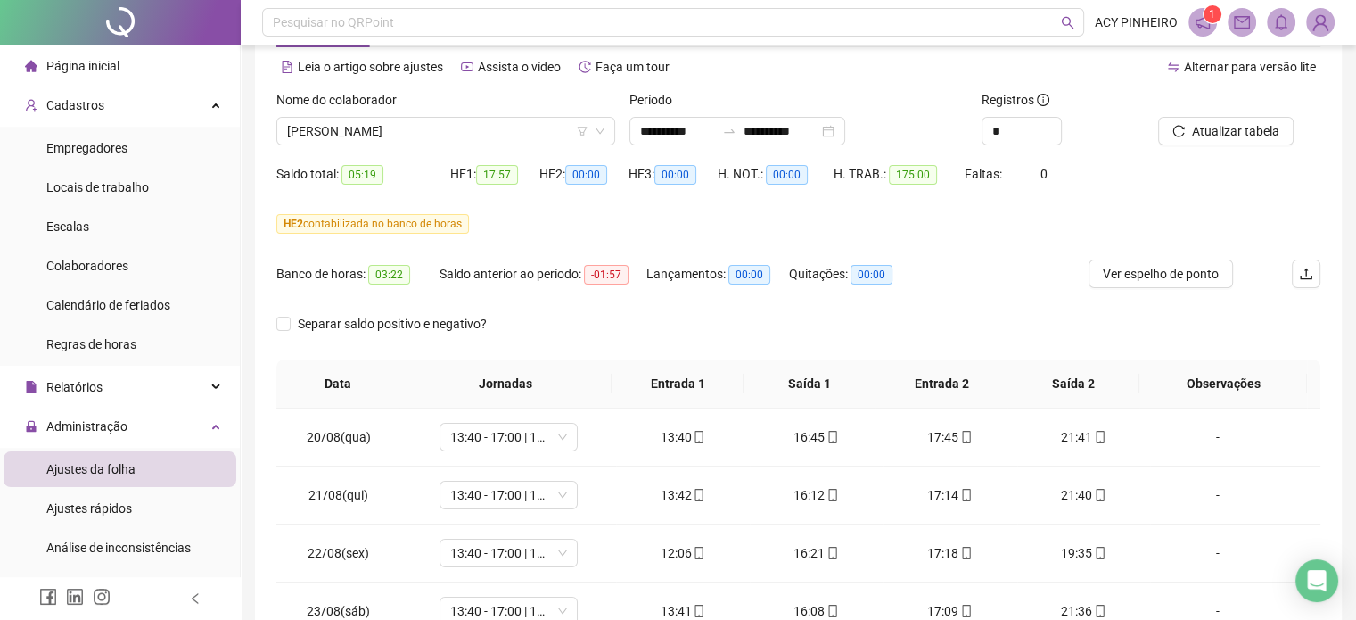
scroll to position [72, 0]
click at [1243, 138] on span "Atualizar tabela" at bounding box center [1235, 133] width 87 height 20
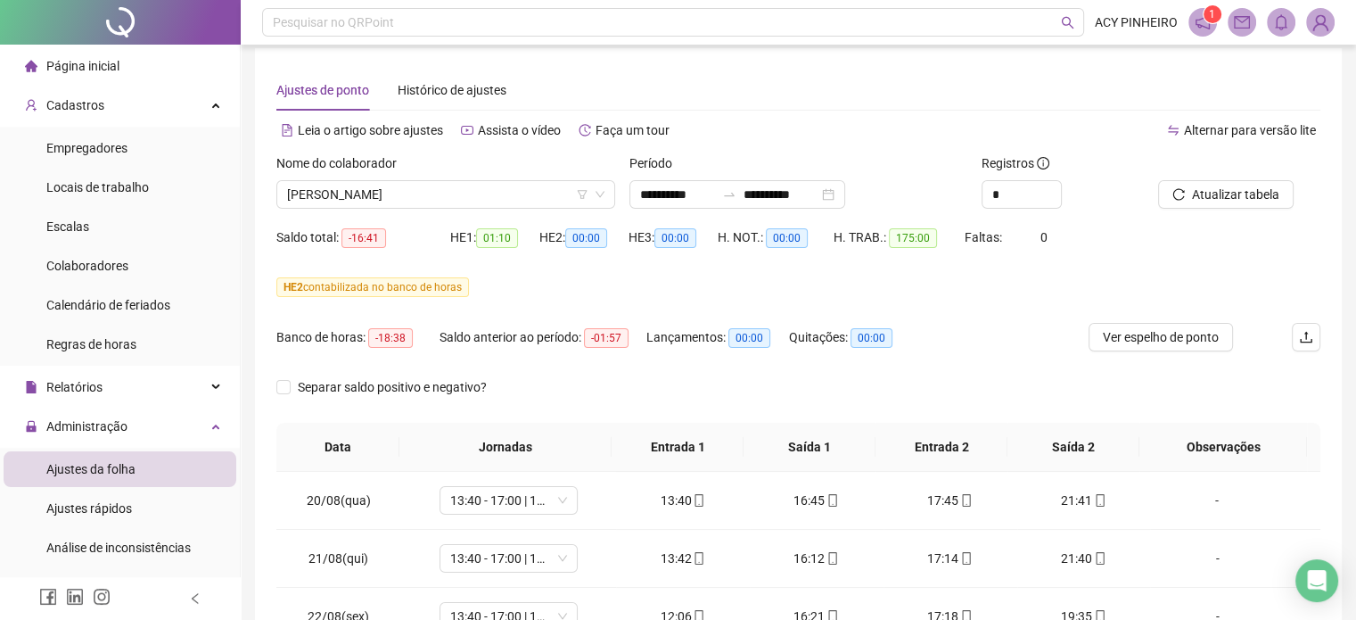
scroll to position [0, 0]
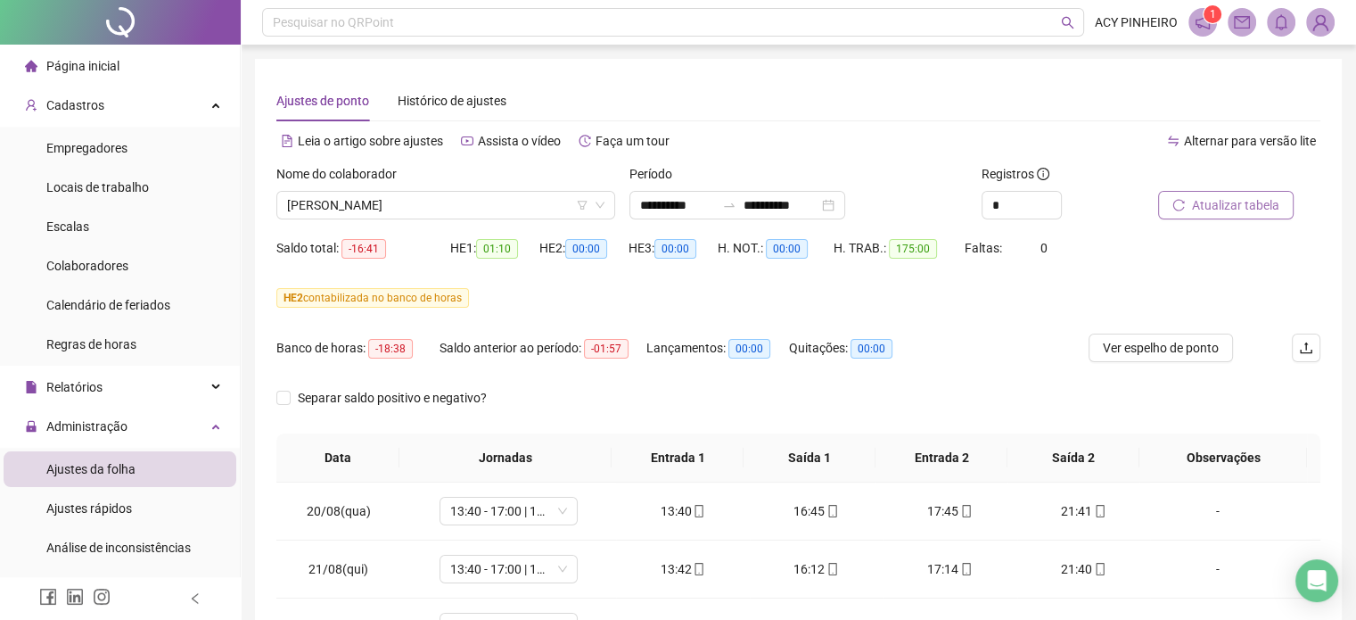
click at [1230, 206] on span "Atualizar tabela" at bounding box center [1235, 205] width 87 height 20
click at [511, 202] on span "[PERSON_NAME]" at bounding box center [445, 205] width 317 height 27
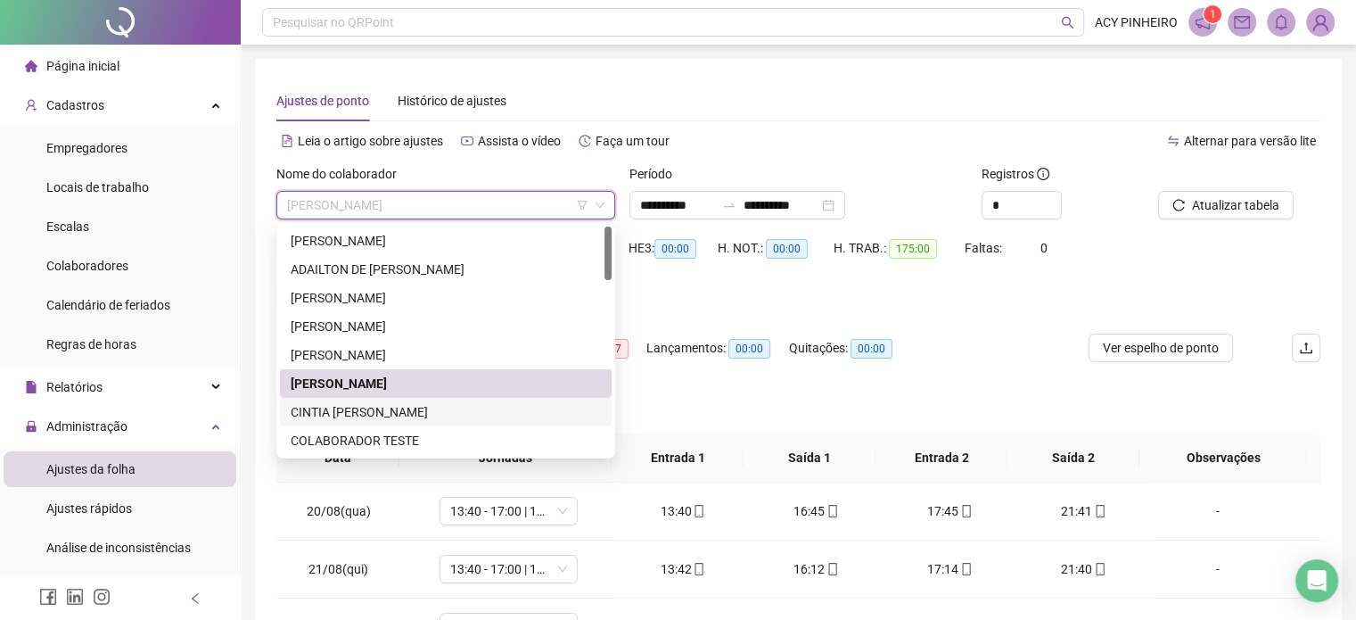
click at [457, 406] on div "CINTIA [PERSON_NAME]" at bounding box center [446, 412] width 310 height 20
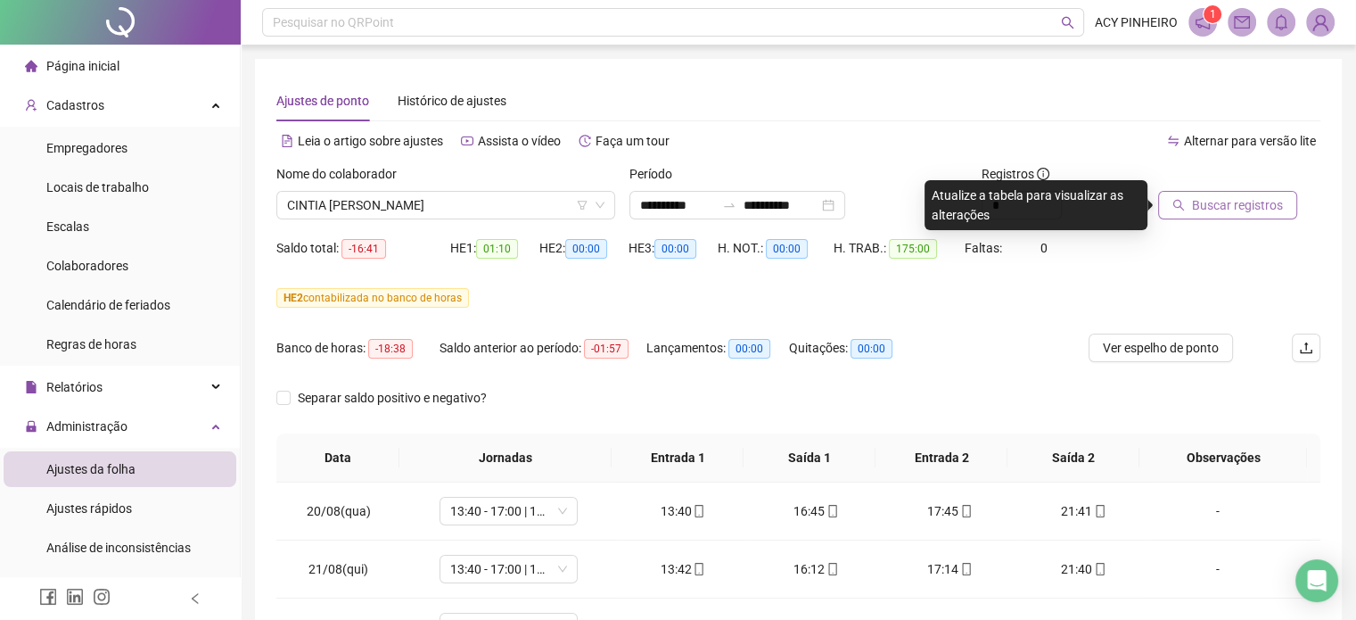
click at [1262, 209] on span "Buscar registros" at bounding box center [1237, 205] width 91 height 20
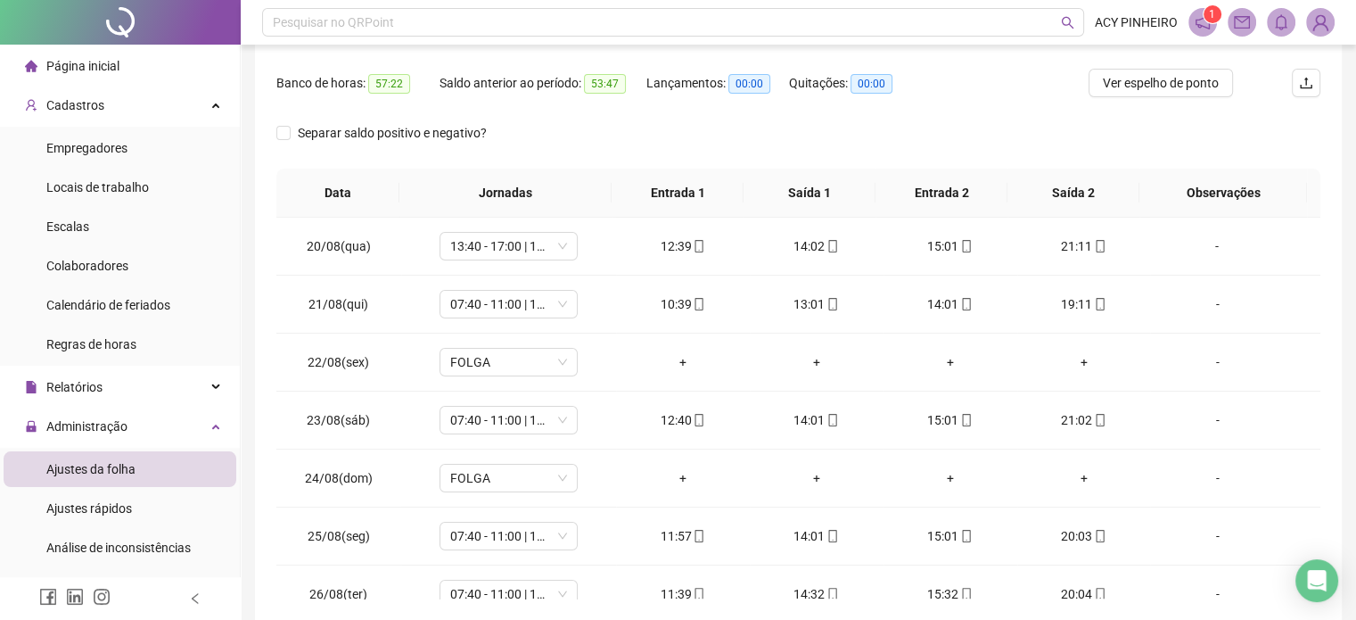
scroll to position [268, 0]
click at [1208, 360] on div "-" at bounding box center [1217, 360] width 105 height 20
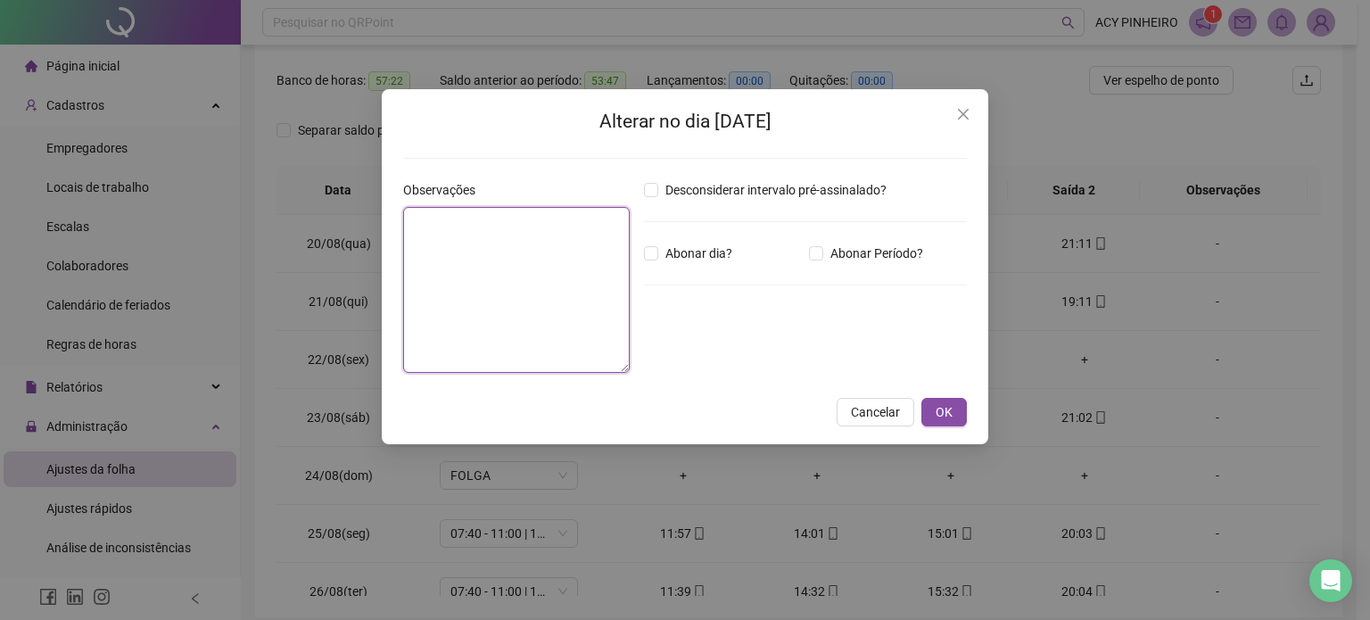
click at [465, 251] on textarea at bounding box center [516, 290] width 227 height 166
type textarea "**********"
click at [948, 409] on span "OK" at bounding box center [944, 412] width 17 height 20
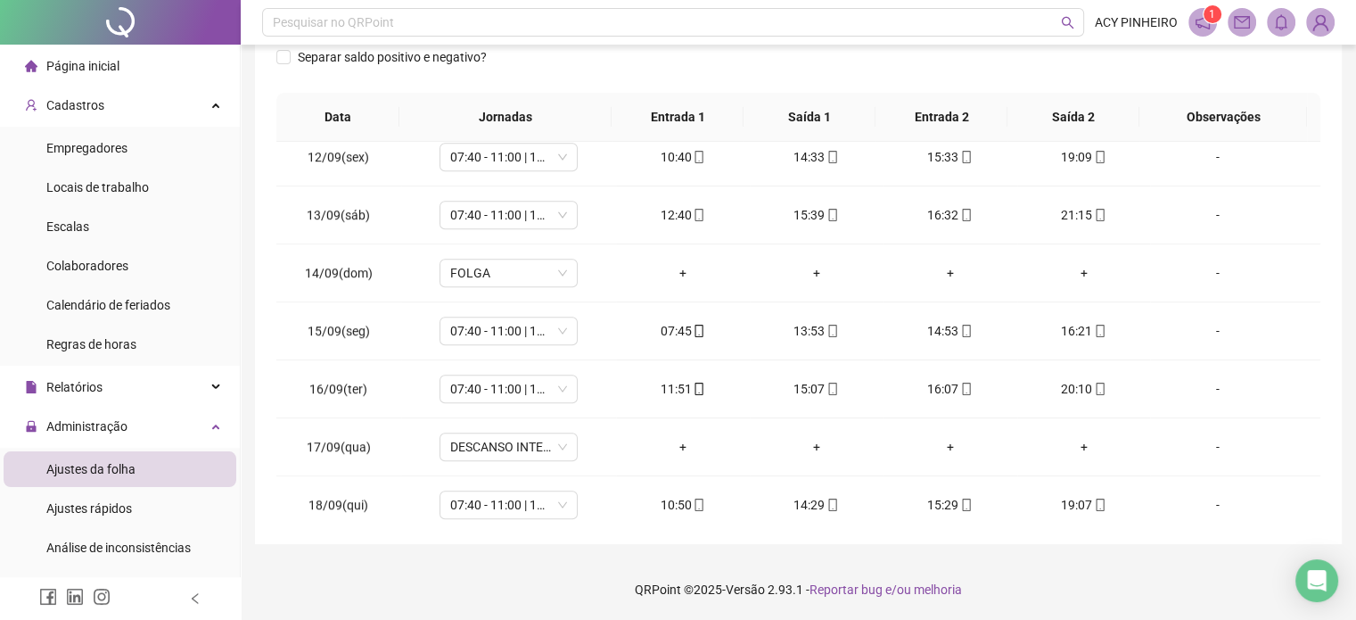
scroll to position [1352, 0]
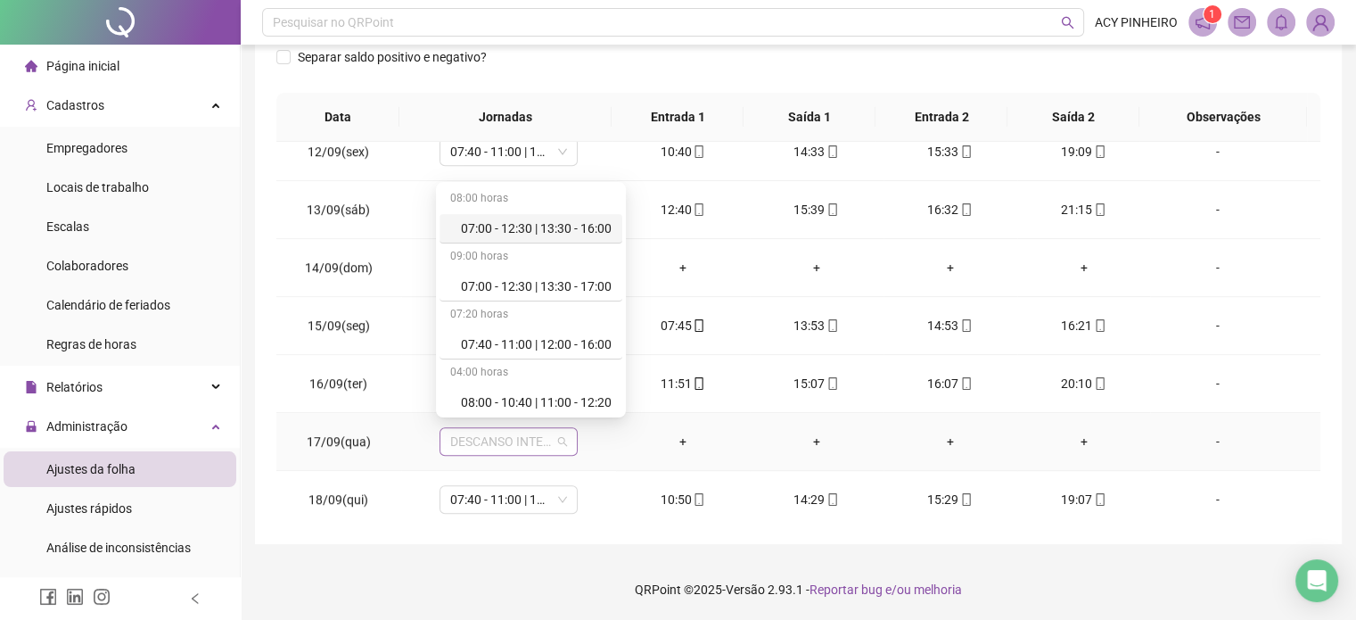
click at [558, 437] on span "DESCANSO INTER-JORNADA" at bounding box center [508, 441] width 117 height 27
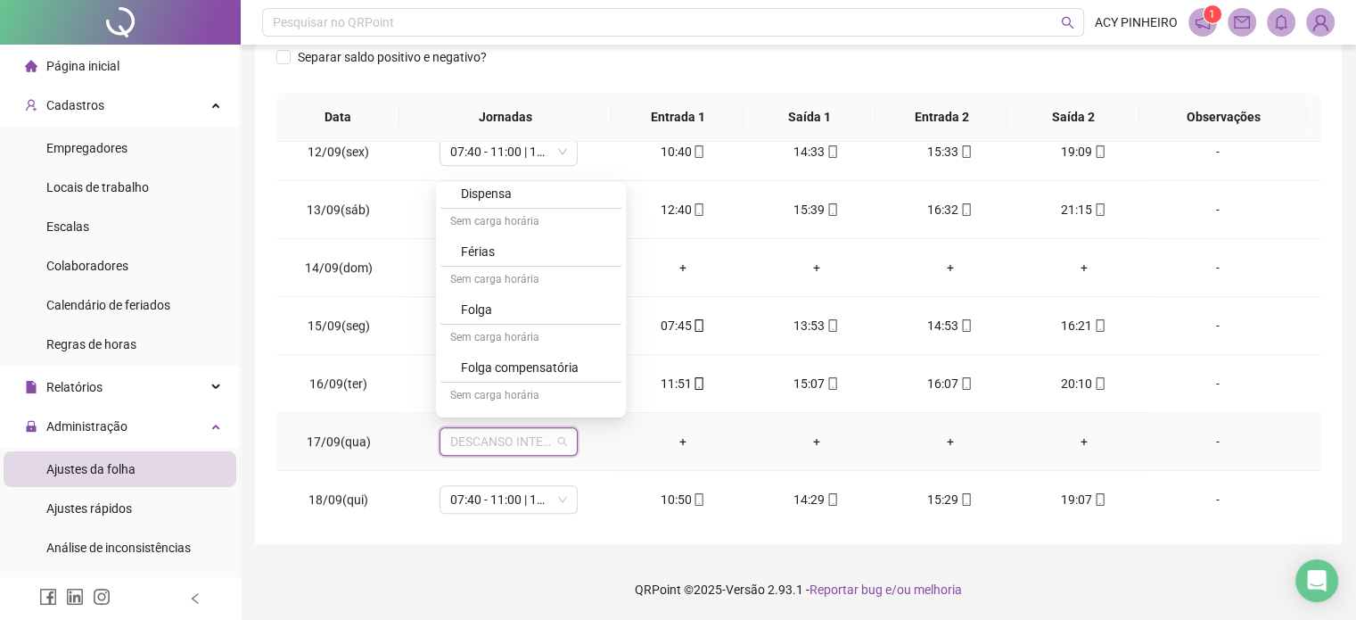
scroll to position [504, 0]
click at [574, 303] on div "Folga" at bounding box center [536, 304] width 151 height 20
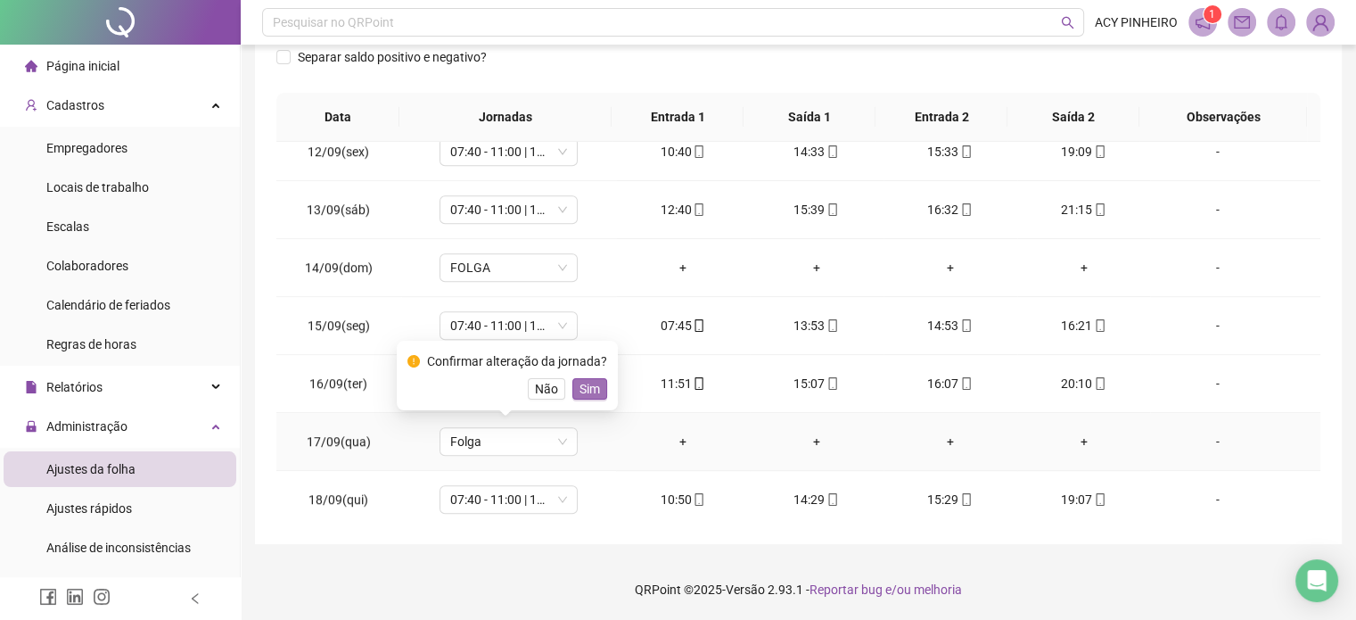
click at [585, 383] on span "Sim" at bounding box center [590, 389] width 21 height 20
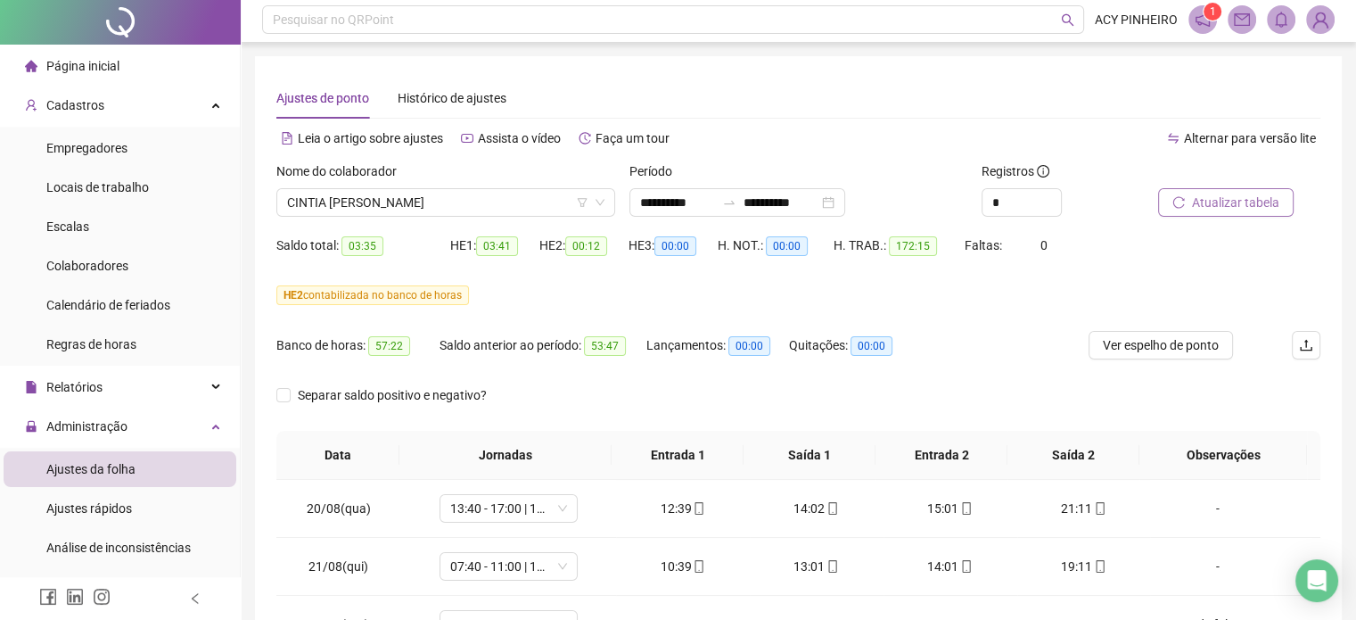
scroll to position [0, 0]
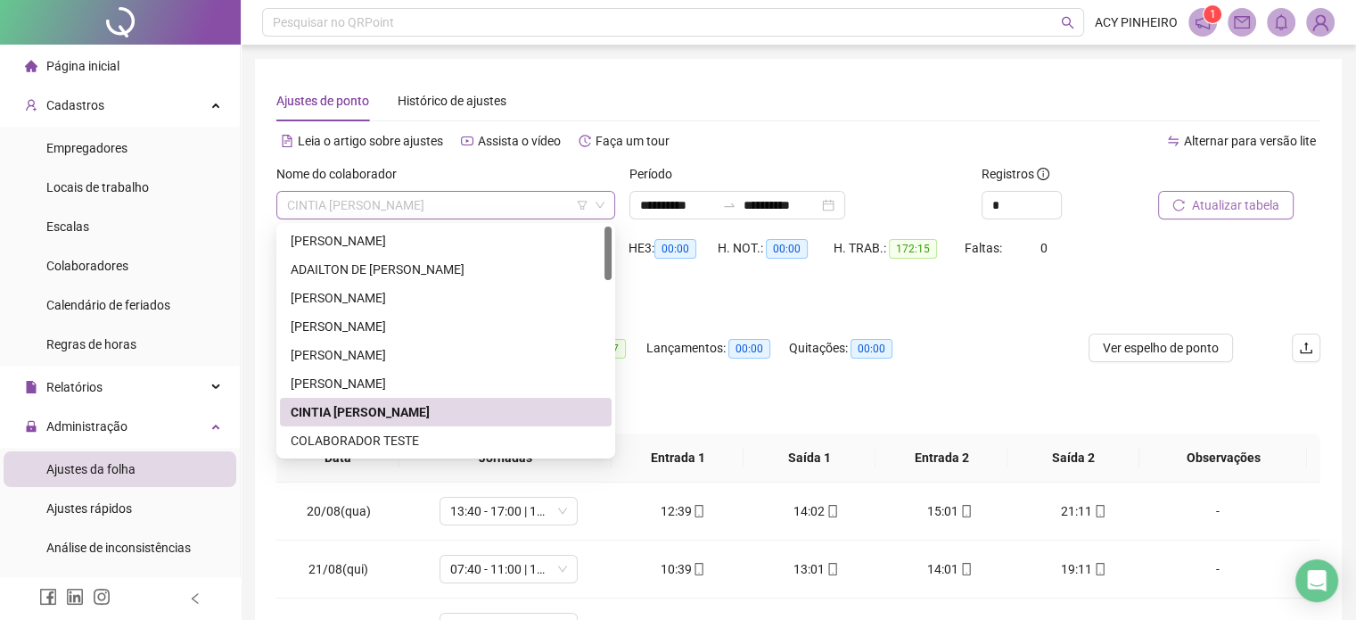
click at [473, 207] on span "CINTIA [PERSON_NAME]" at bounding box center [445, 205] width 317 height 27
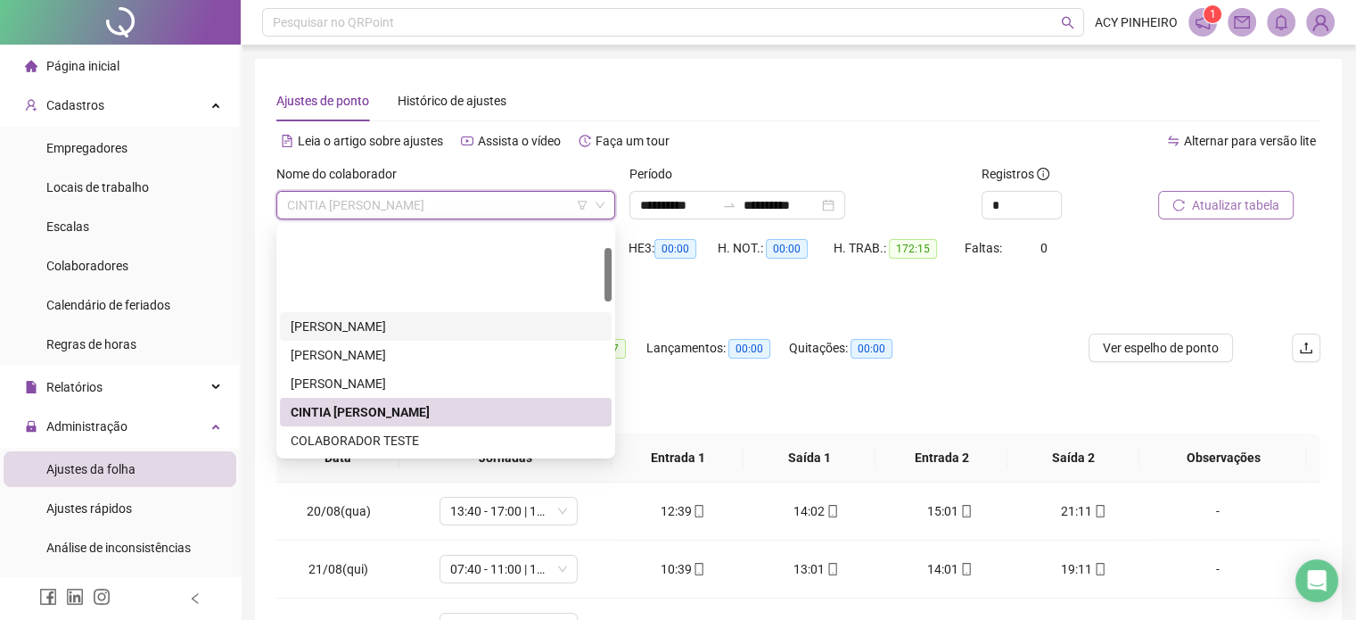
scroll to position [89, 0]
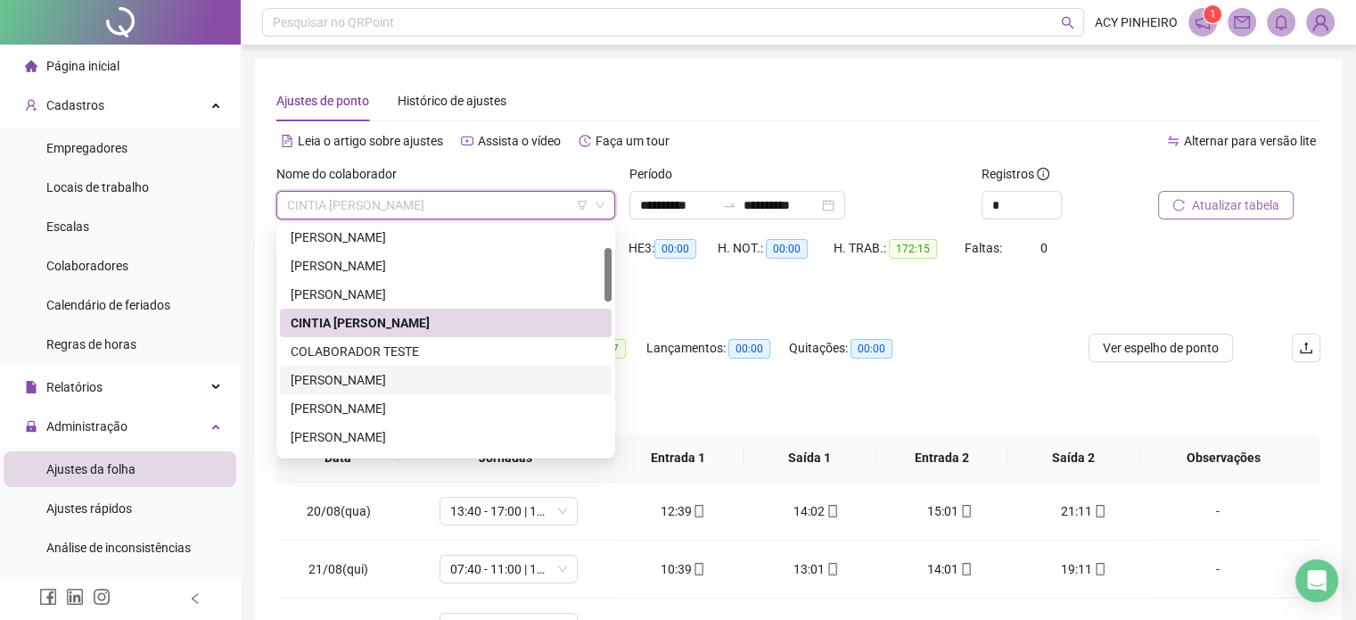
click at [396, 380] on div "[PERSON_NAME]" at bounding box center [446, 380] width 310 height 20
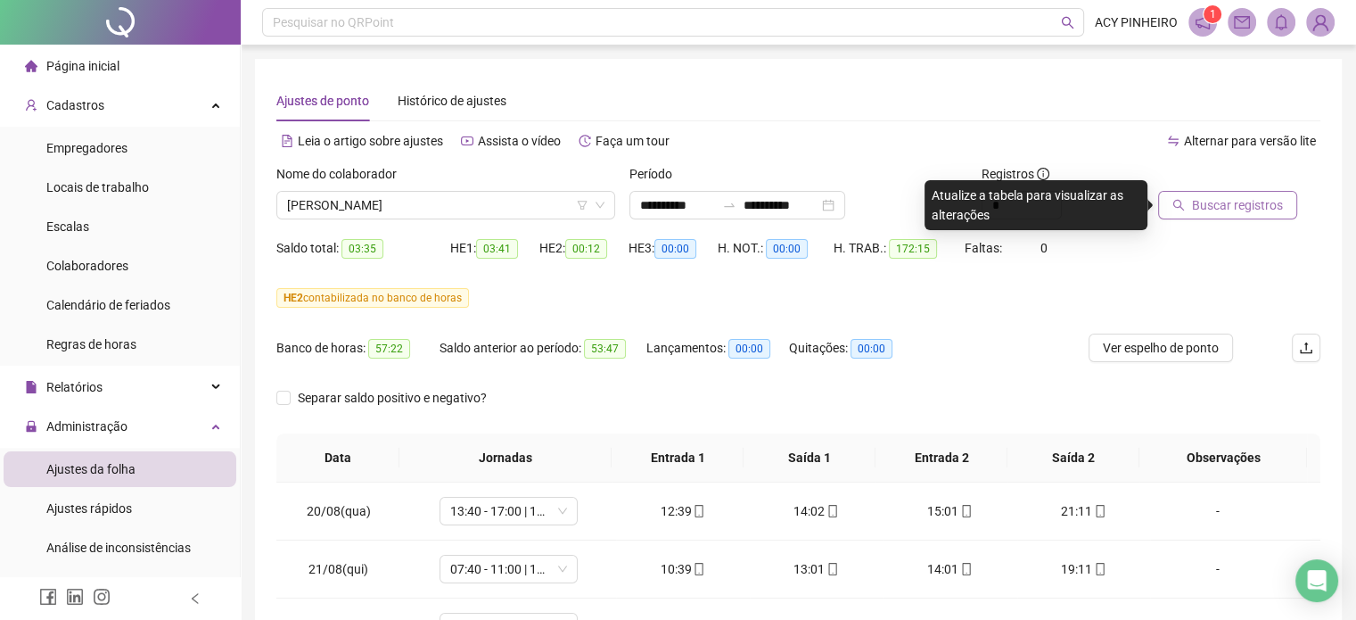
click at [1213, 210] on span "Buscar registros" at bounding box center [1237, 205] width 91 height 20
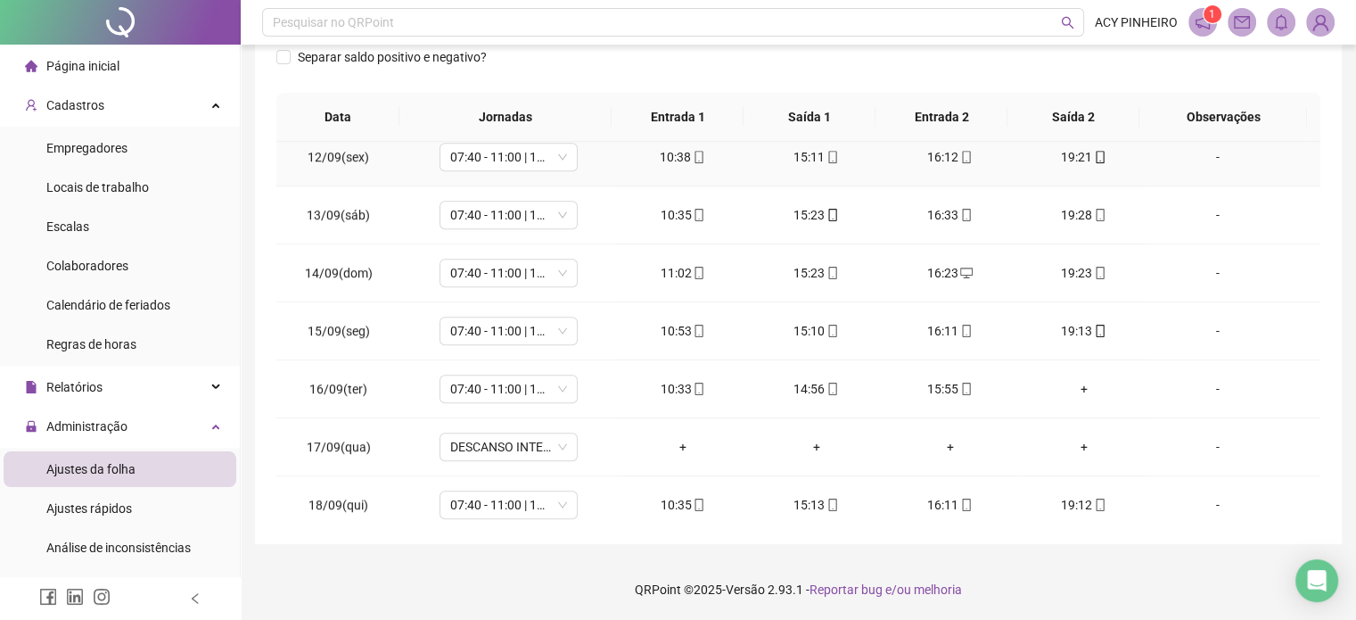
scroll to position [1352, 0]
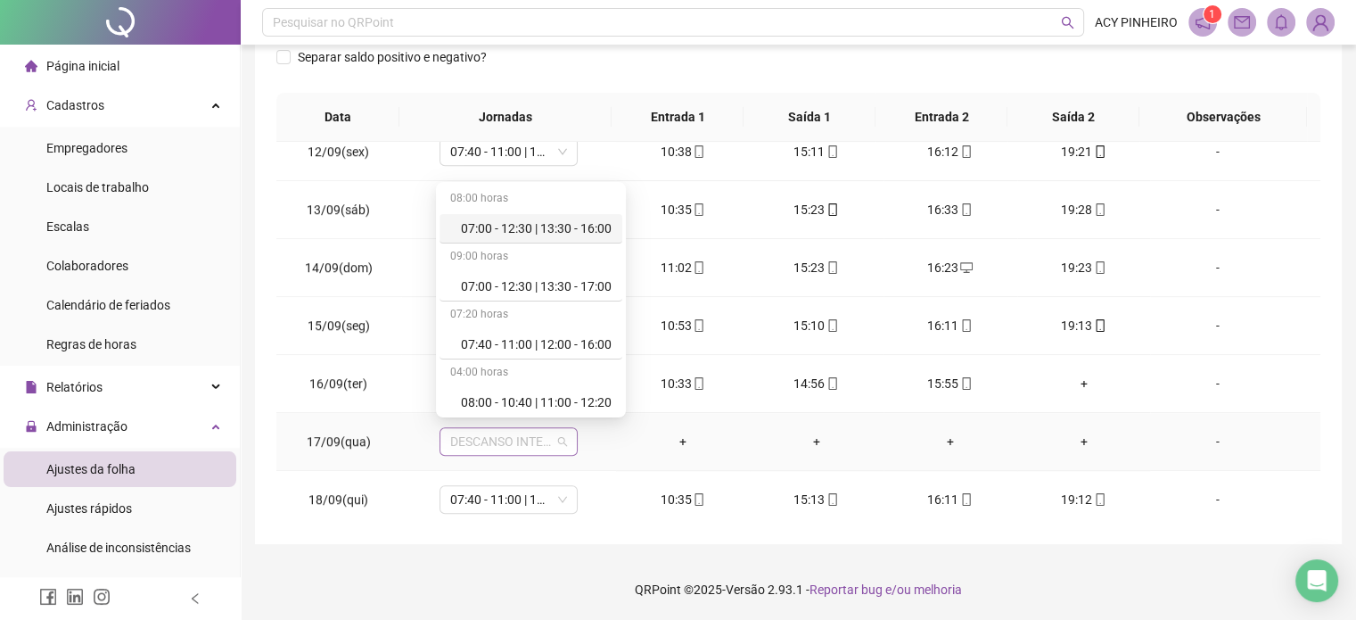
click at [560, 436] on span "DESCANSO INTER-JORNADA" at bounding box center [508, 441] width 117 height 27
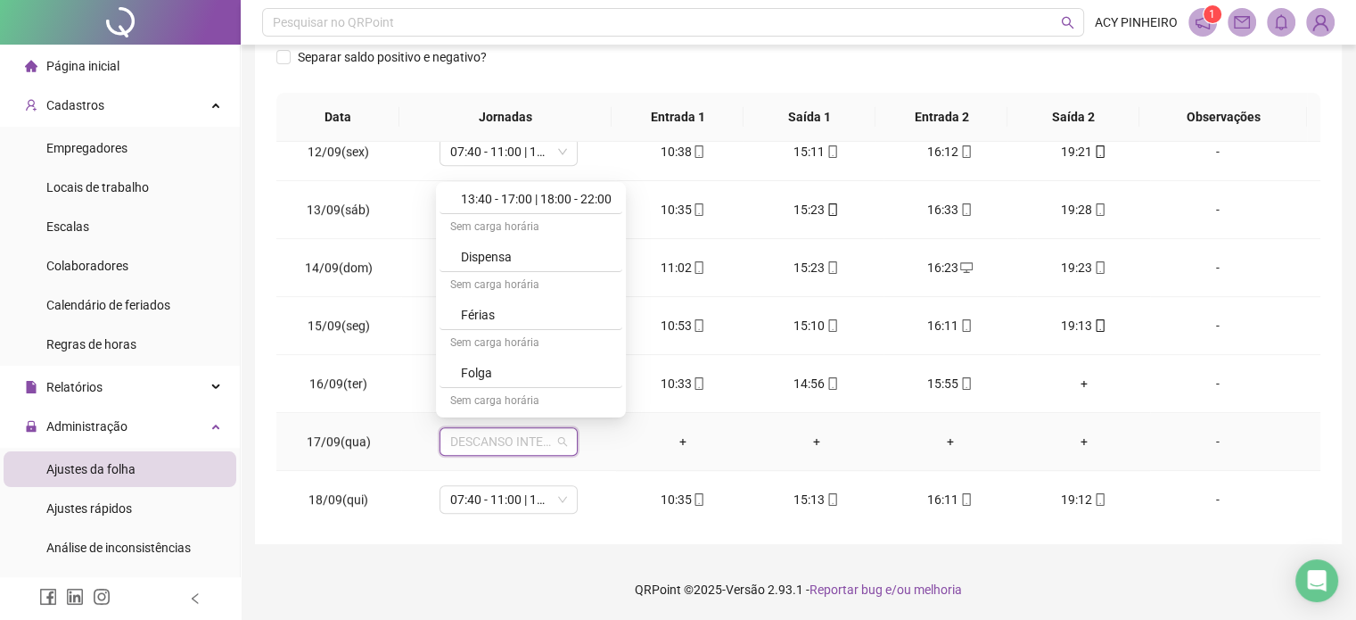
scroll to position [449, 0]
click at [578, 349] on div "Folga" at bounding box center [536, 359] width 151 height 20
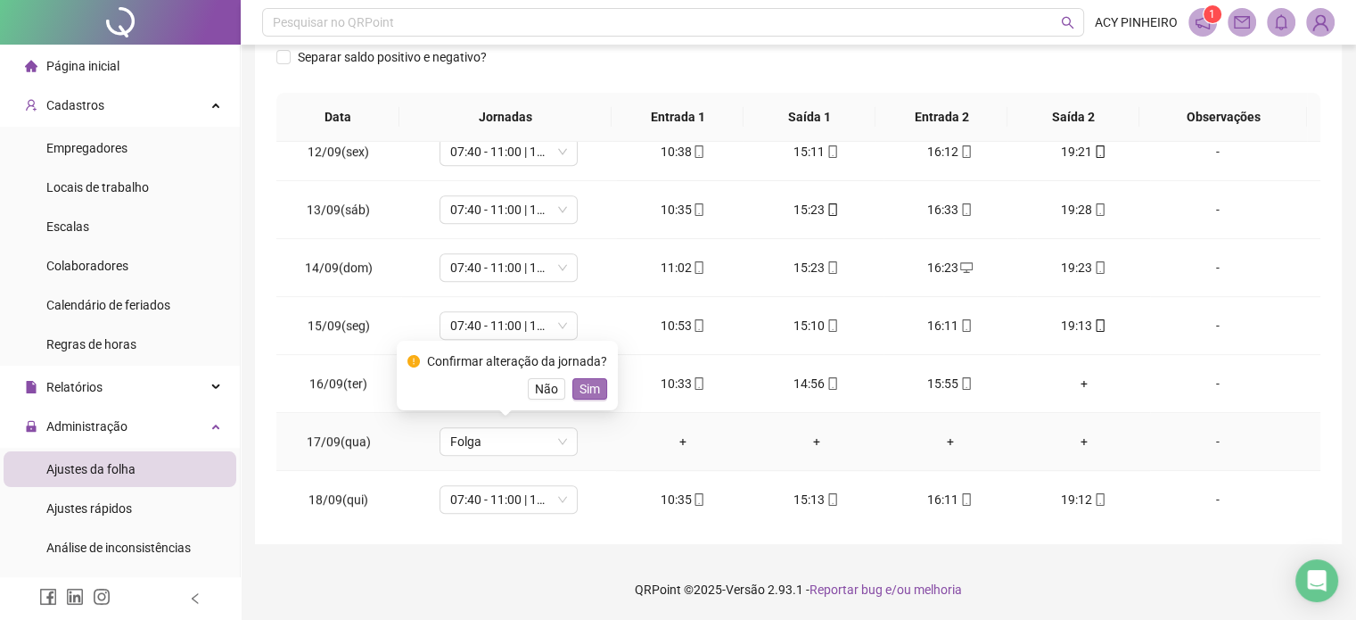
click at [589, 387] on span "Sim" at bounding box center [590, 389] width 21 height 20
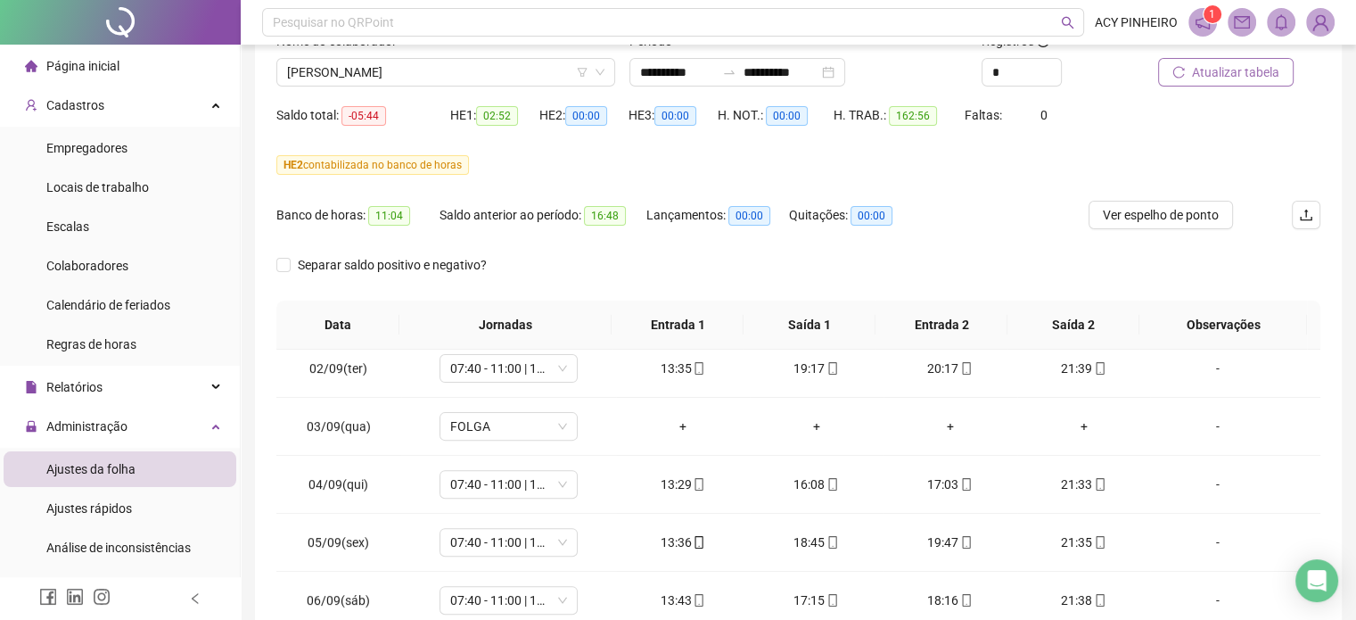
scroll to position [109, 0]
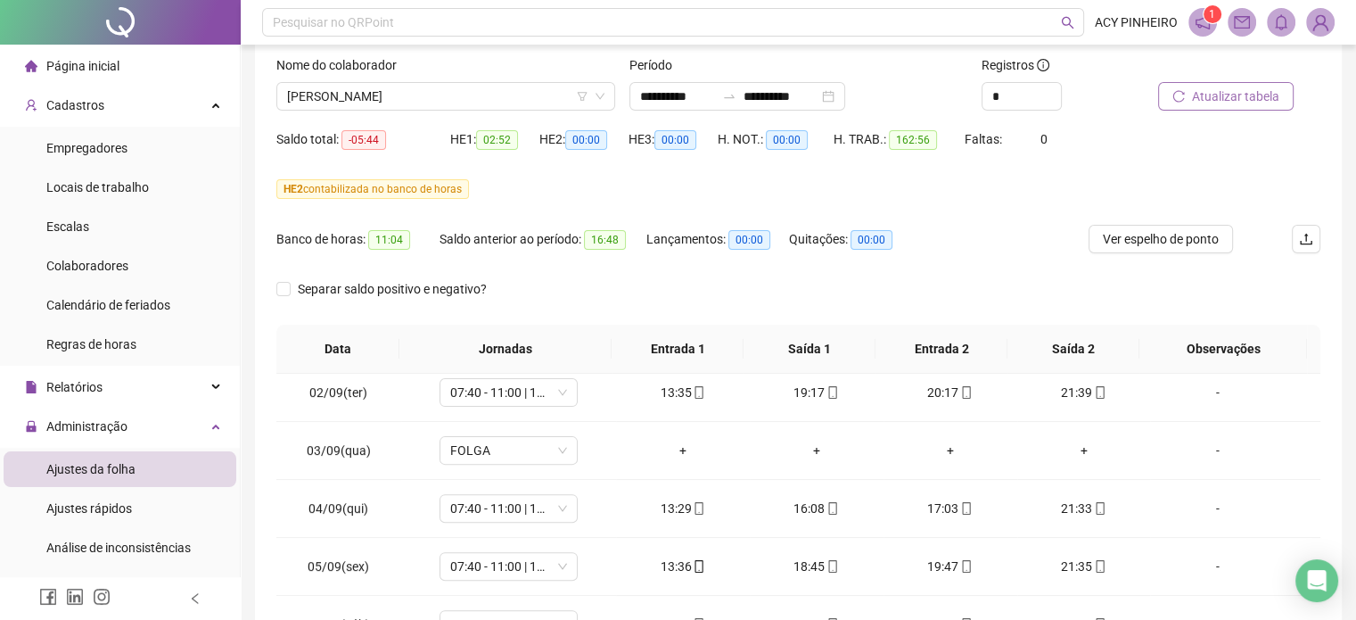
click at [1240, 95] on span "Atualizar tabela" at bounding box center [1235, 97] width 87 height 20
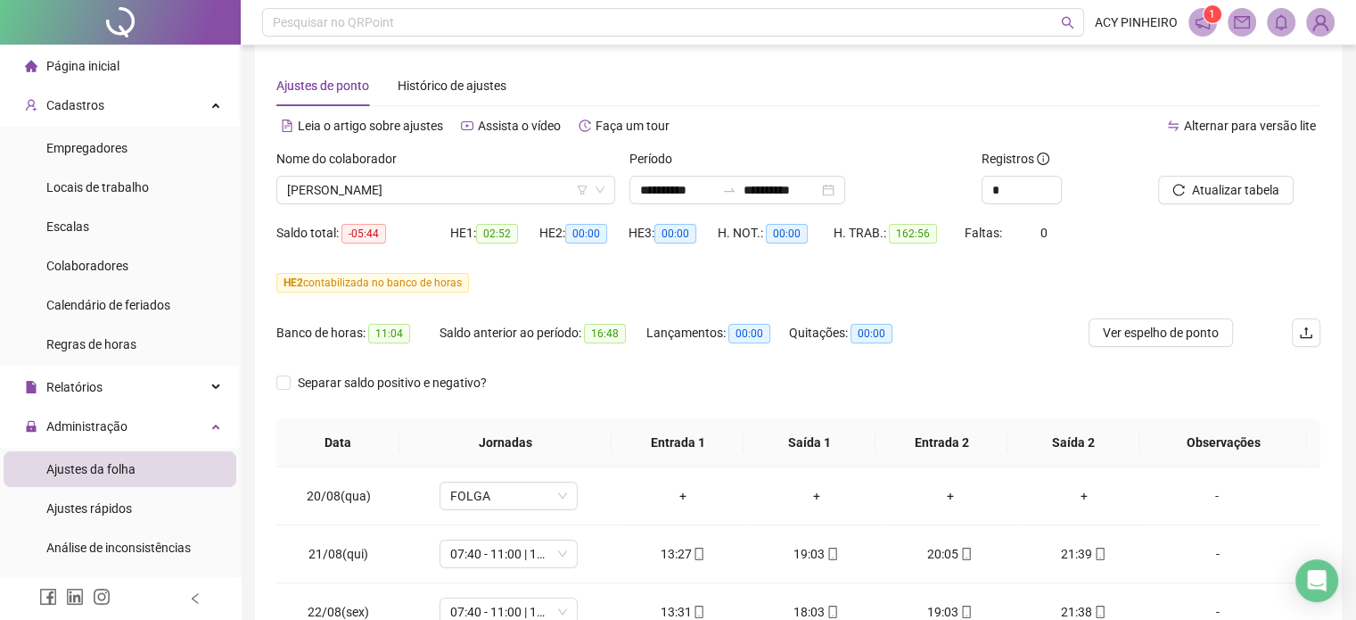
scroll to position [0, 0]
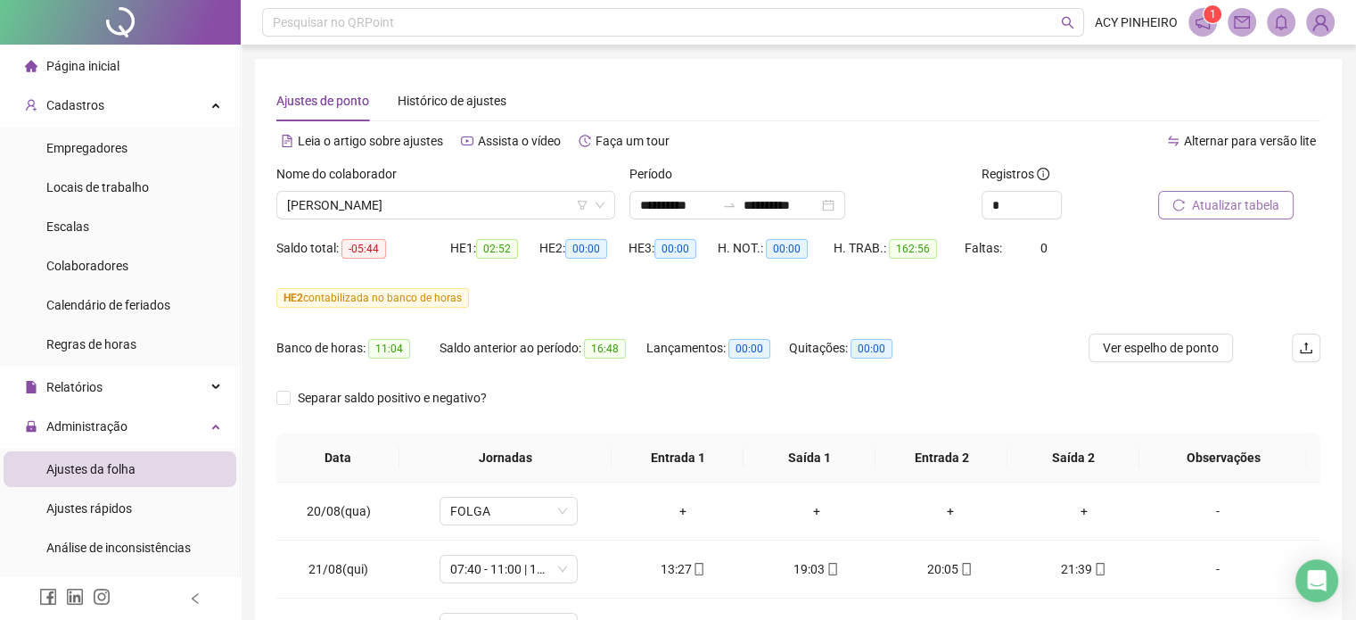
click at [1254, 202] on span "Atualizar tabela" at bounding box center [1235, 205] width 87 height 20
click at [492, 206] on span "[PERSON_NAME]" at bounding box center [445, 205] width 317 height 27
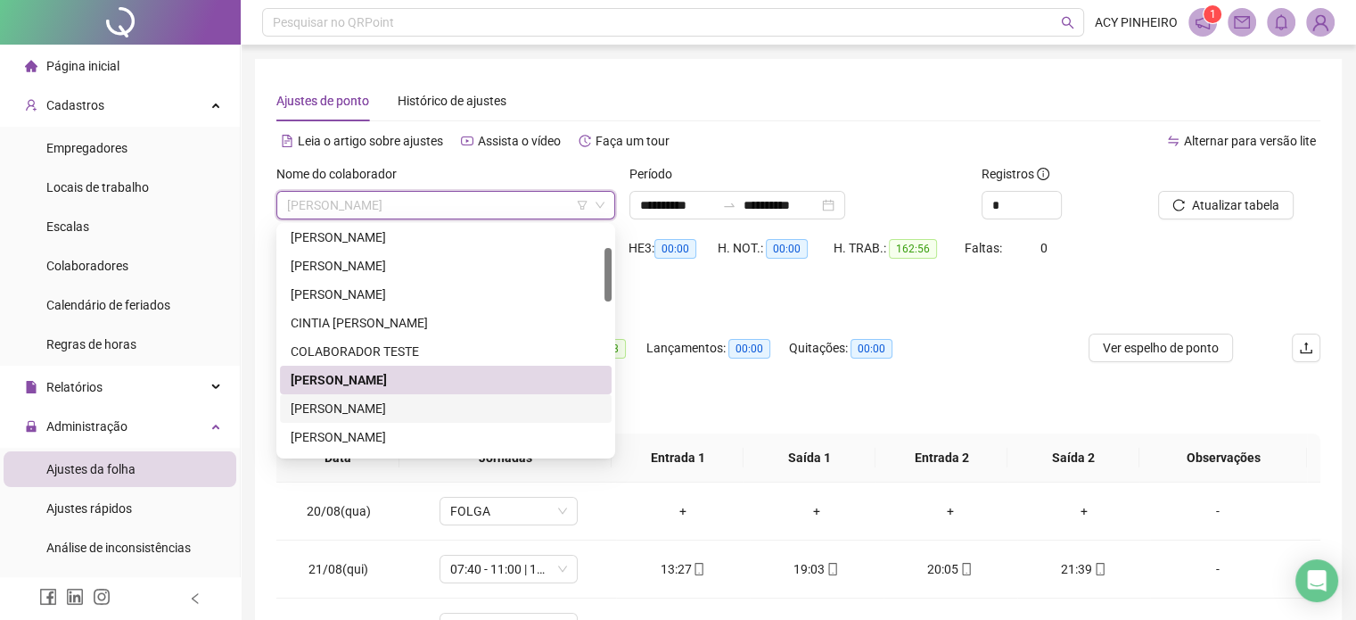
click at [390, 412] on div "[PERSON_NAME]" at bounding box center [446, 409] width 310 height 20
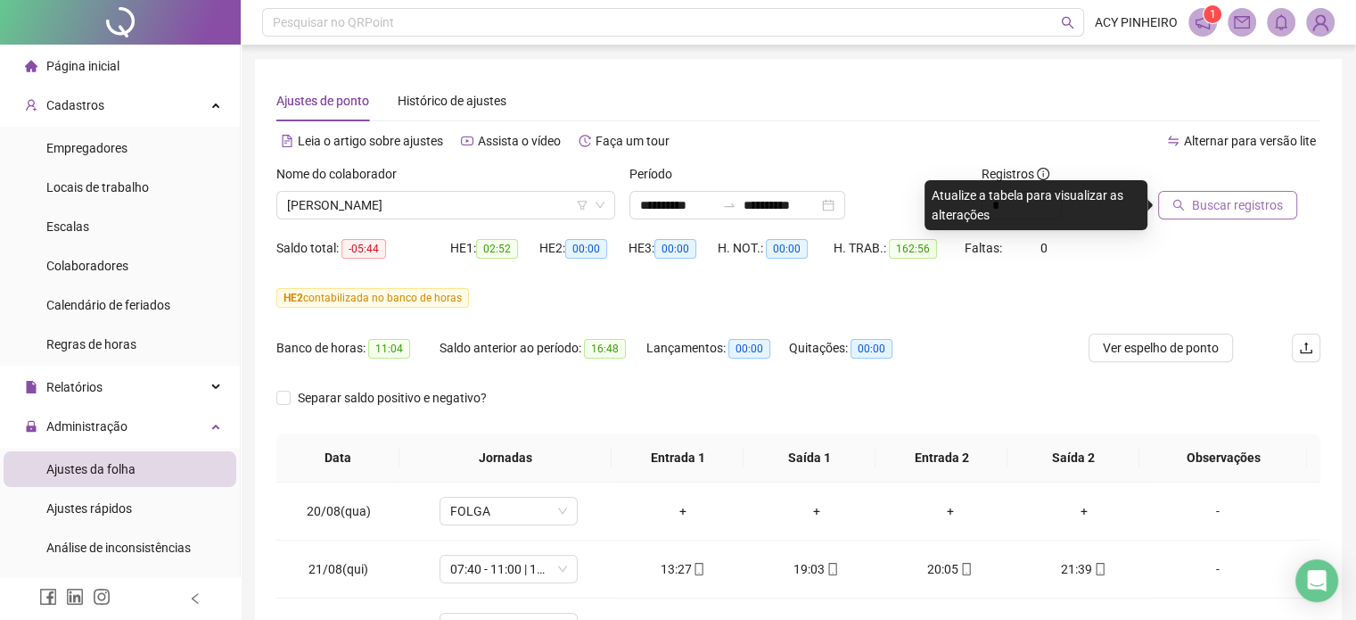
click at [1211, 207] on span "Buscar registros" at bounding box center [1237, 205] width 91 height 20
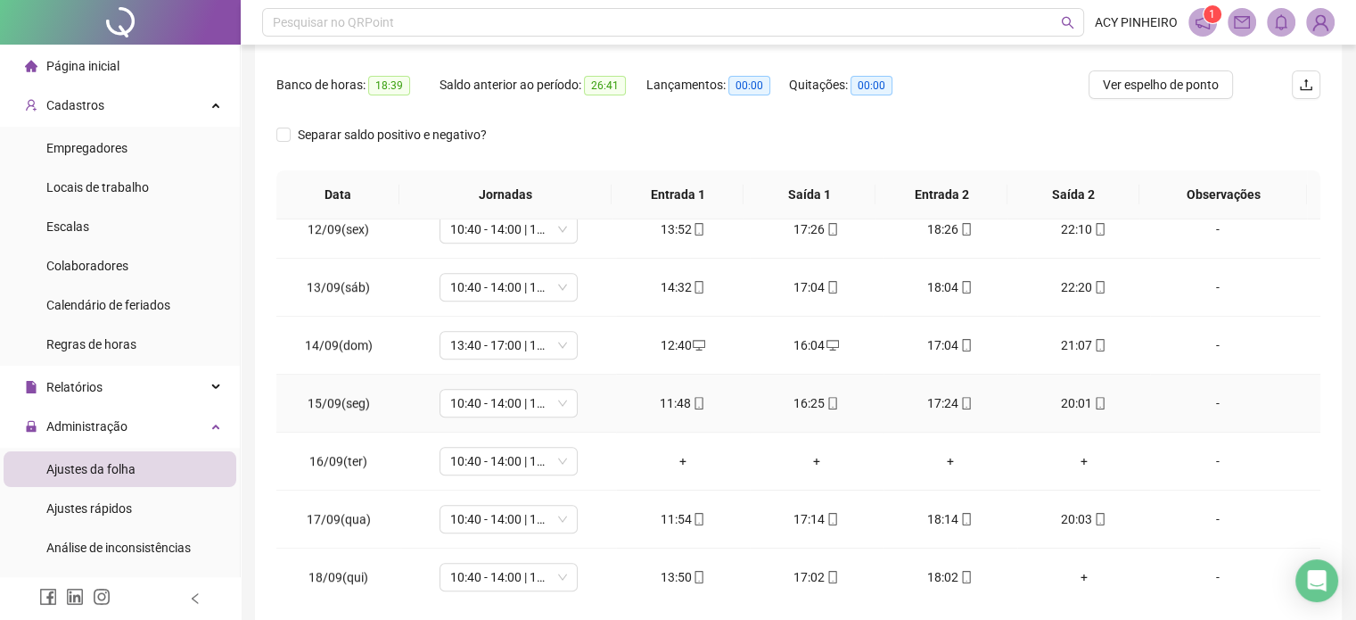
scroll to position [268, 0]
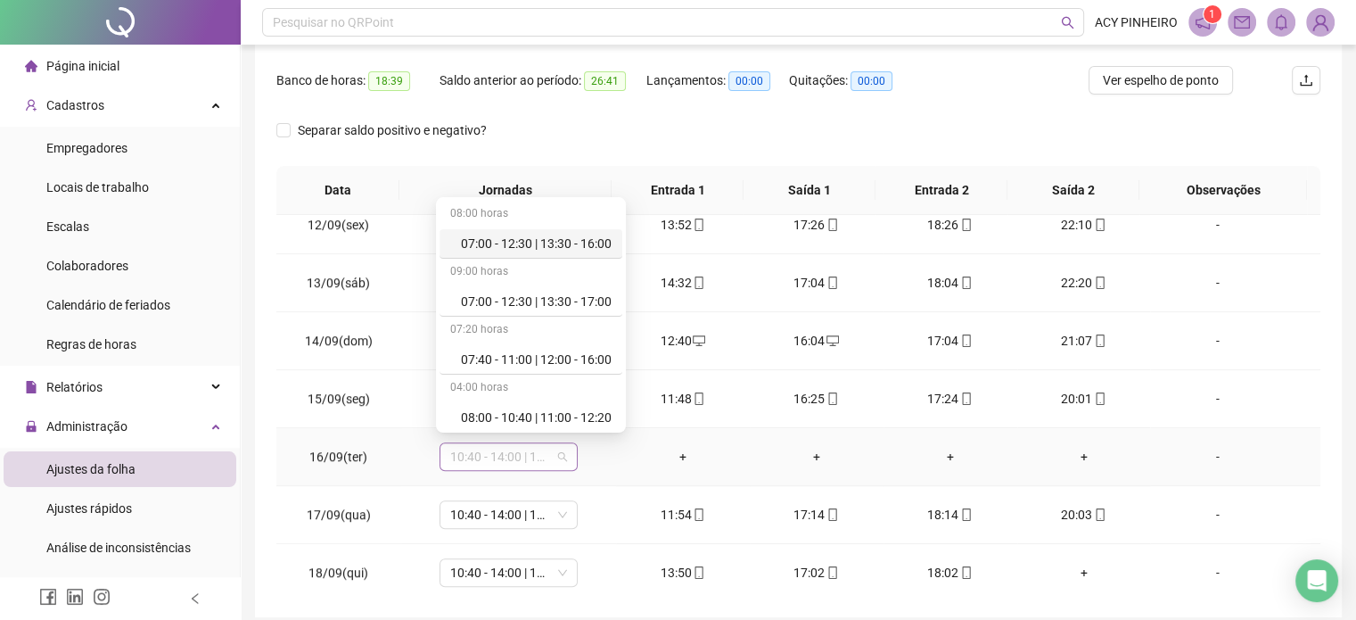
click at [564, 451] on div "10:40 - 14:00 | 15:00 - 19:00" at bounding box center [509, 456] width 138 height 29
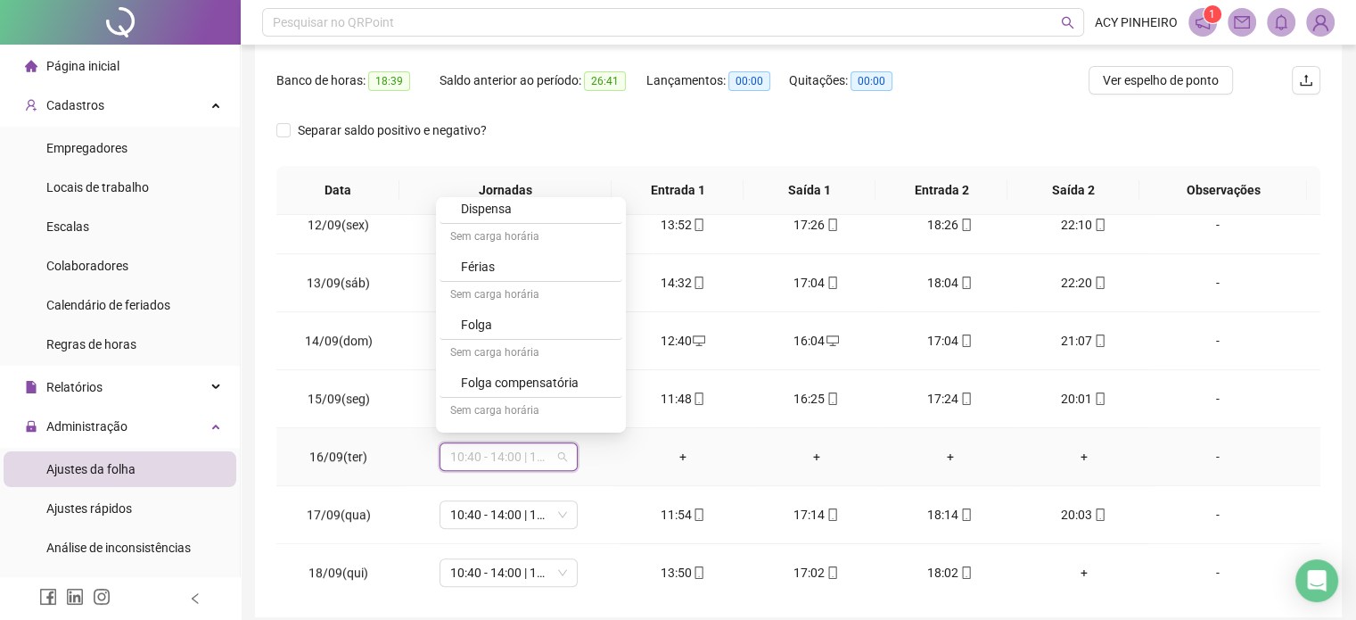
scroll to position [523, 0]
click at [532, 301] on div "Folga" at bounding box center [536, 301] width 151 height 20
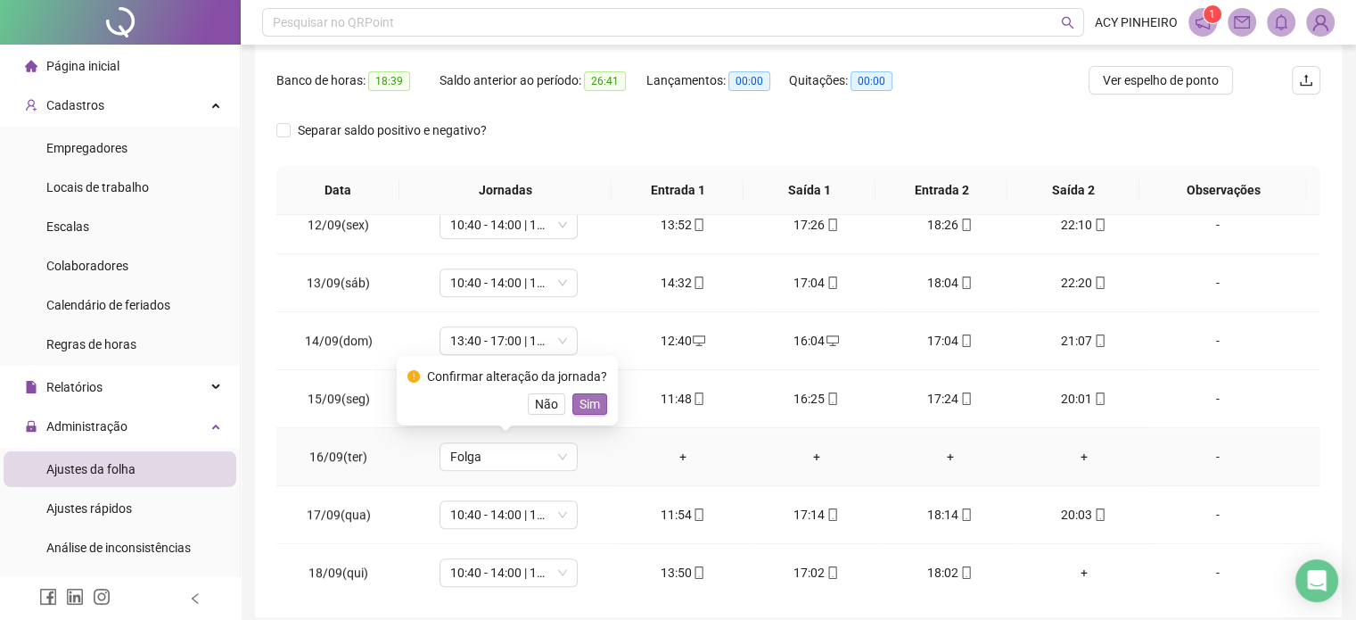
click at [591, 399] on span "Sim" at bounding box center [590, 404] width 21 height 20
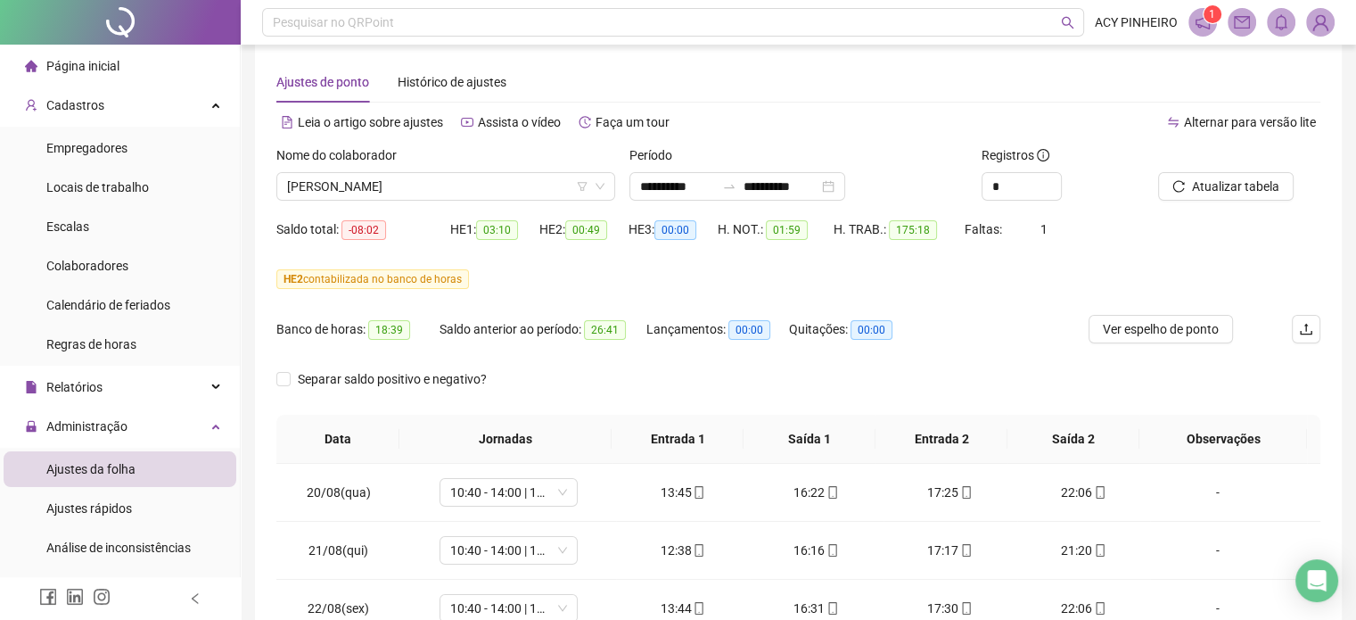
scroll to position [0, 0]
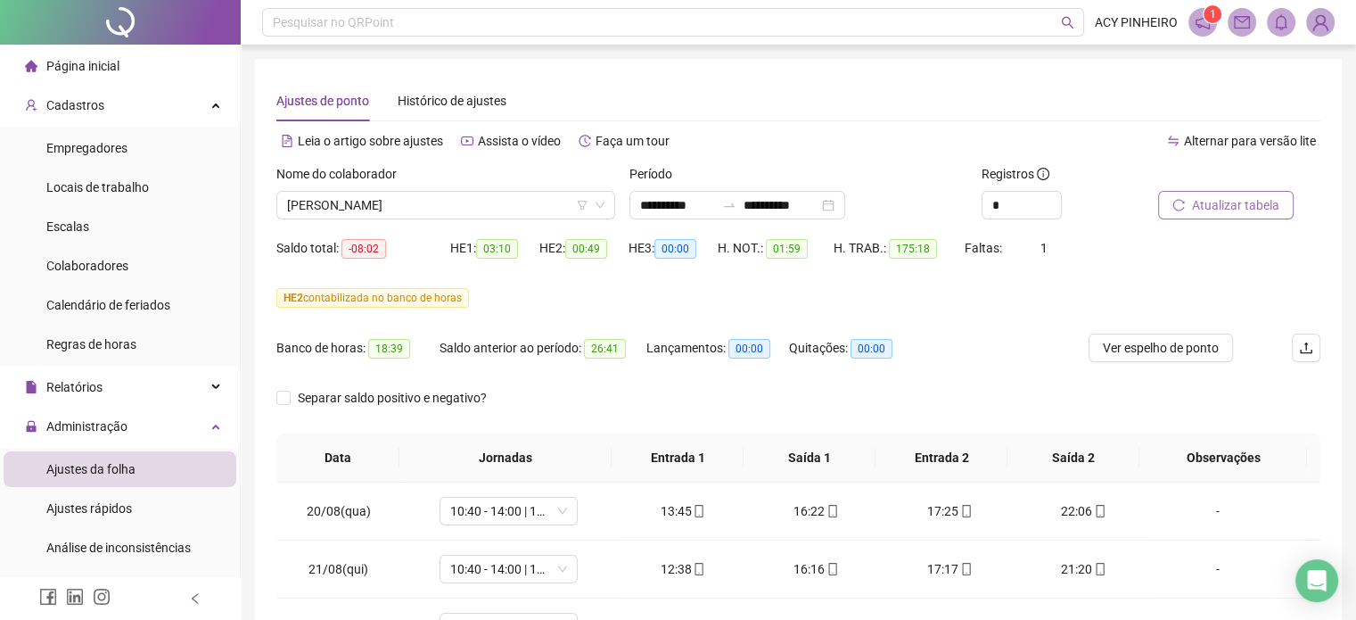
click at [1224, 204] on span "Atualizar tabela" at bounding box center [1235, 205] width 87 height 20
click at [1217, 200] on span "Atualizar tabela" at bounding box center [1235, 205] width 87 height 20
click at [529, 212] on span "[PERSON_NAME]" at bounding box center [445, 205] width 317 height 27
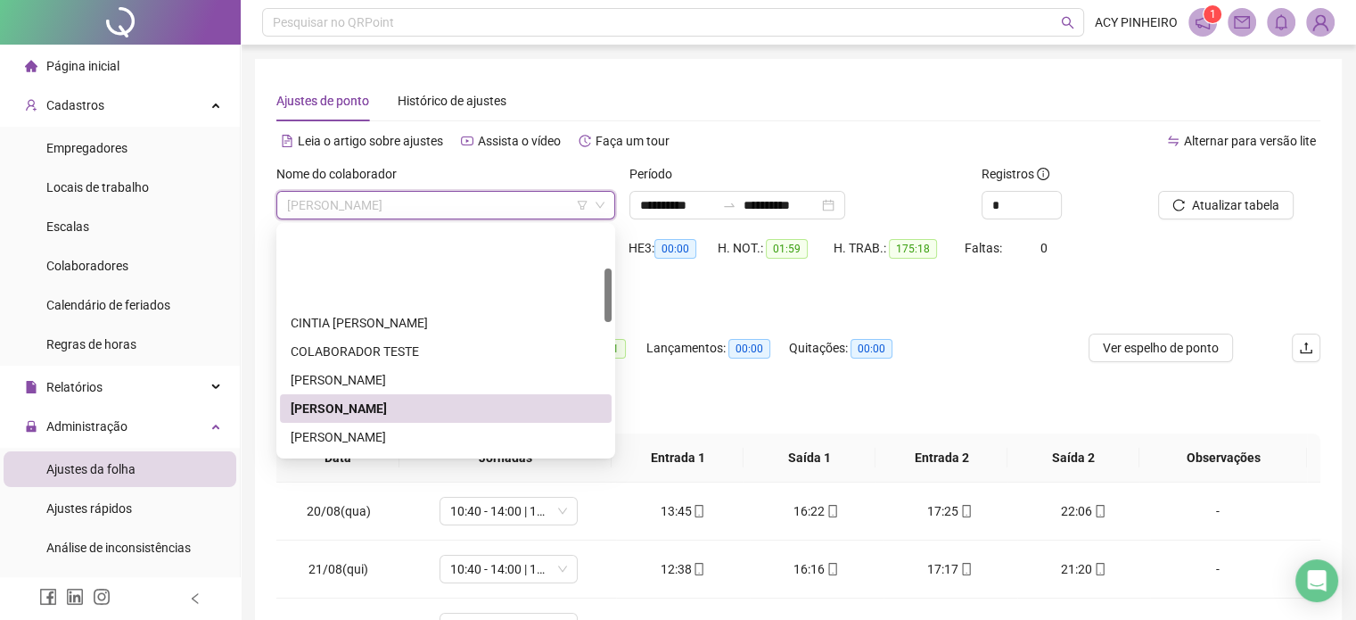
scroll to position [178, 0]
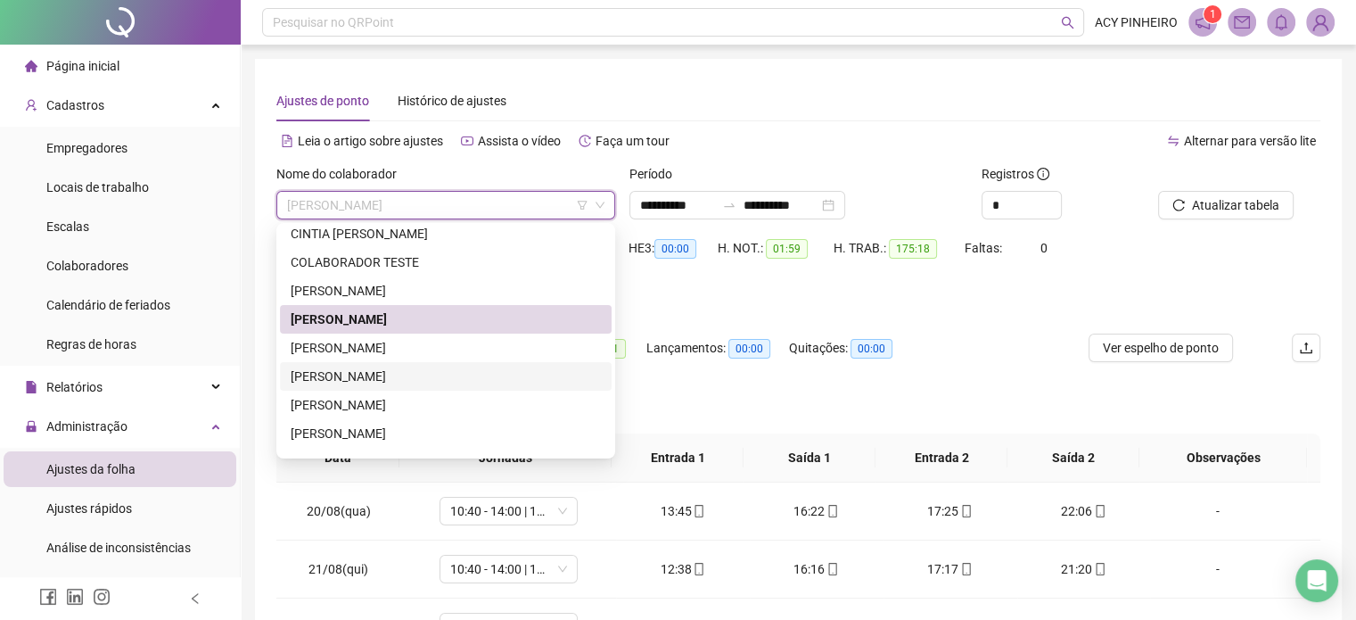
click at [382, 377] on div "[PERSON_NAME]" at bounding box center [446, 377] width 310 height 20
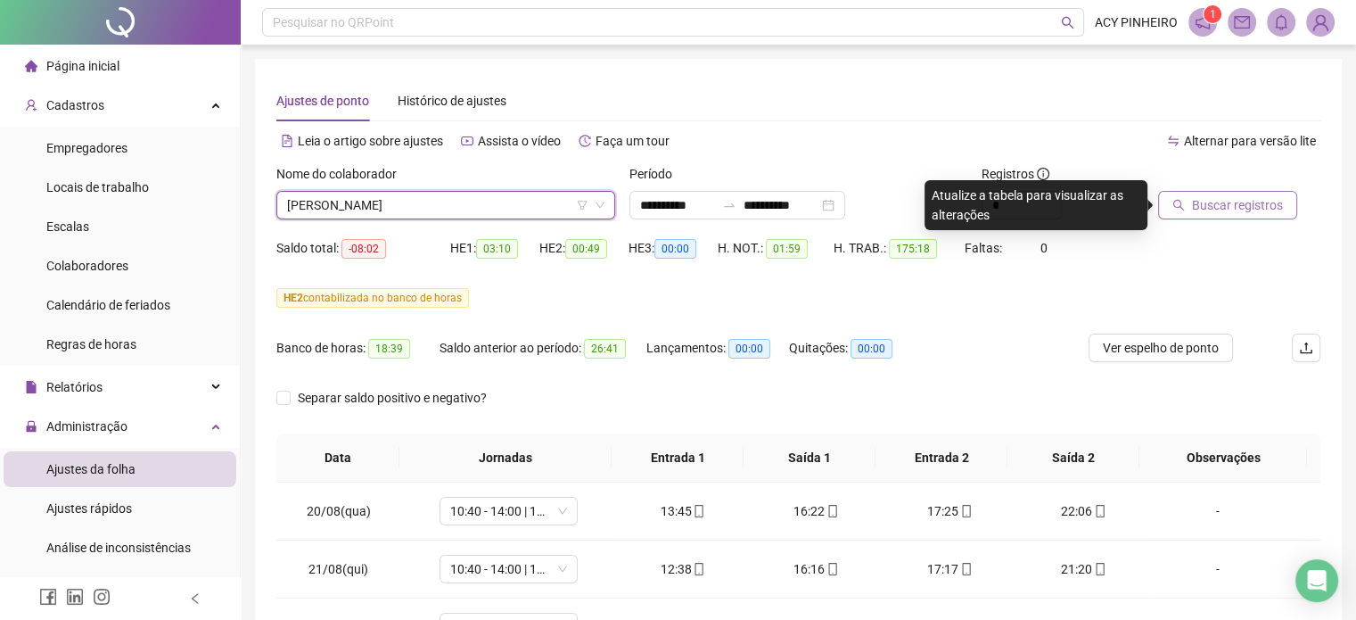
click at [1246, 200] on span "Buscar registros" at bounding box center [1237, 205] width 91 height 20
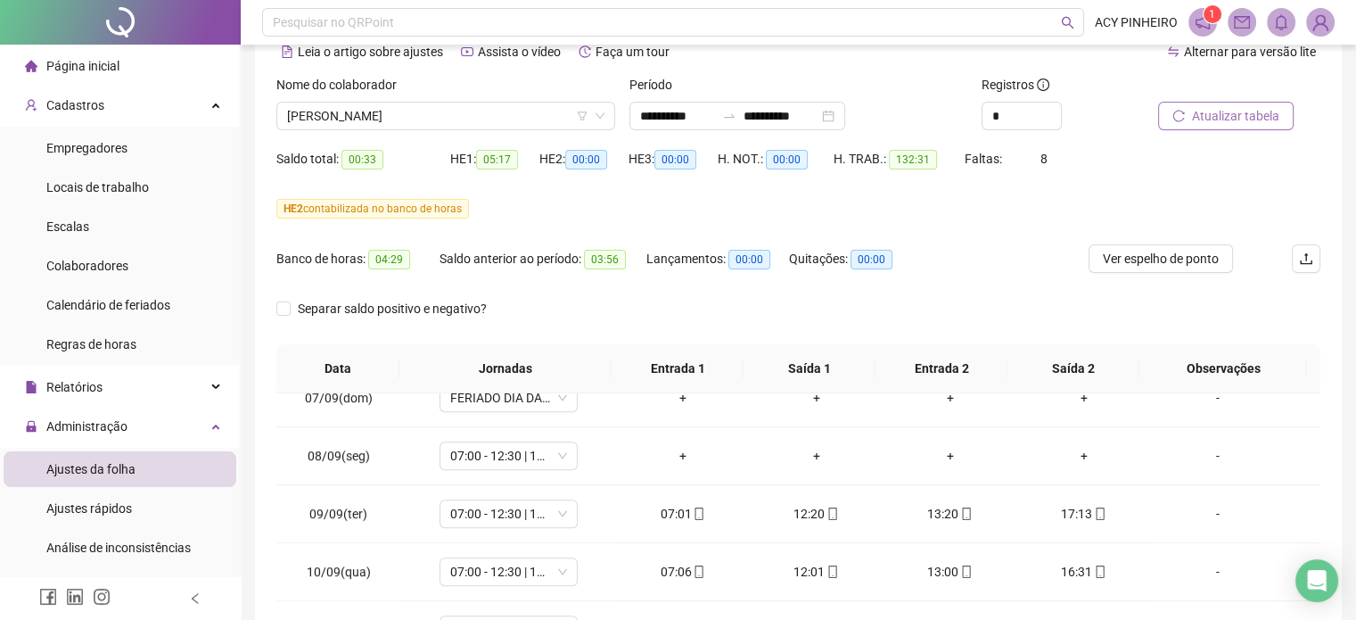
scroll to position [995, 0]
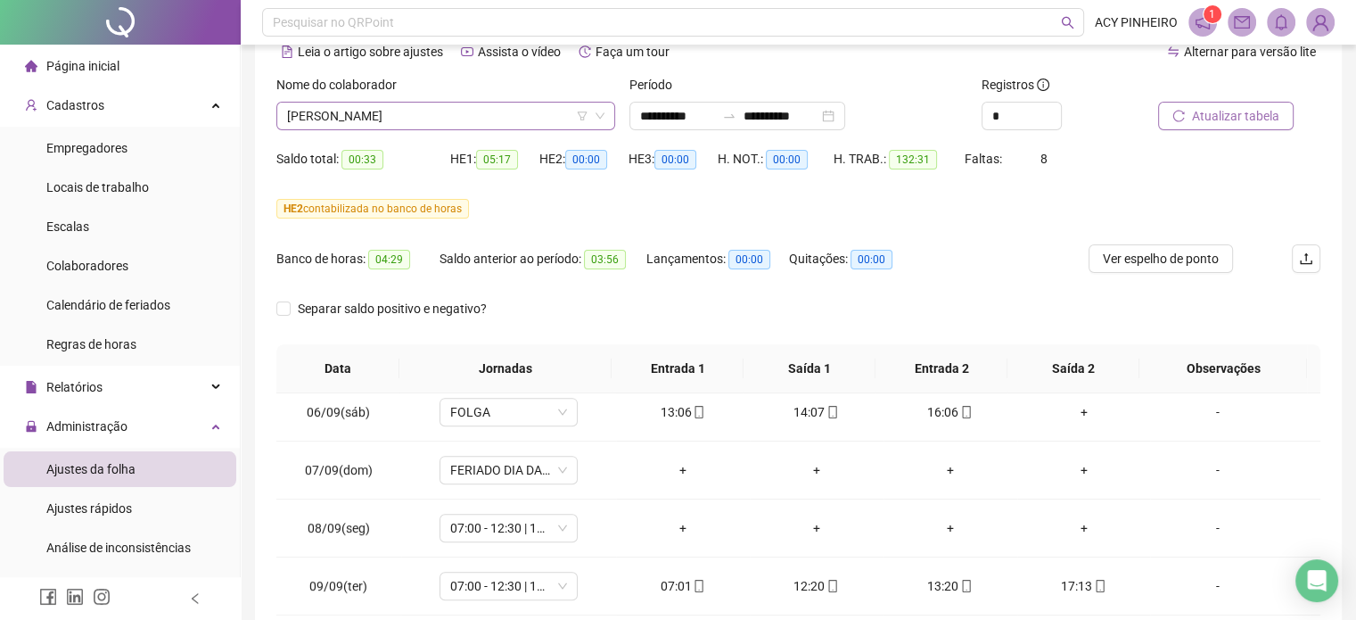
click at [483, 115] on span "[PERSON_NAME]" at bounding box center [445, 116] width 317 height 27
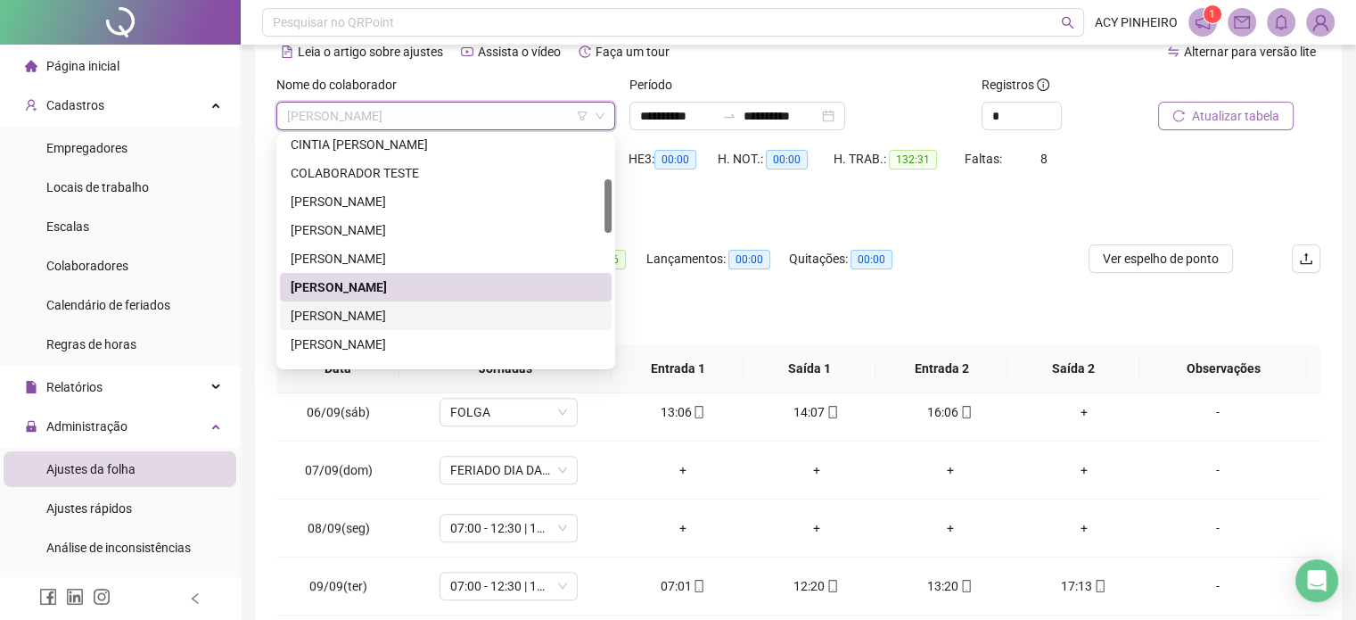
click at [414, 314] on div "[PERSON_NAME]" at bounding box center [446, 316] width 310 height 20
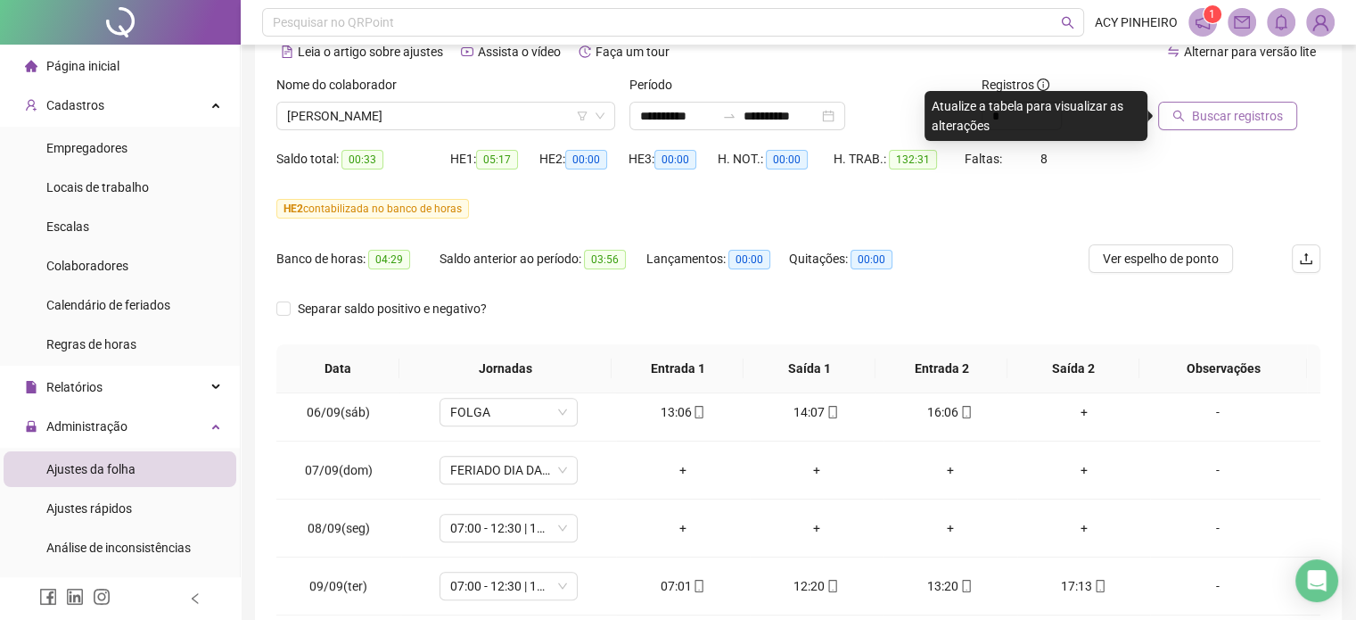
click at [1231, 126] on button "Buscar registros" at bounding box center [1227, 116] width 139 height 29
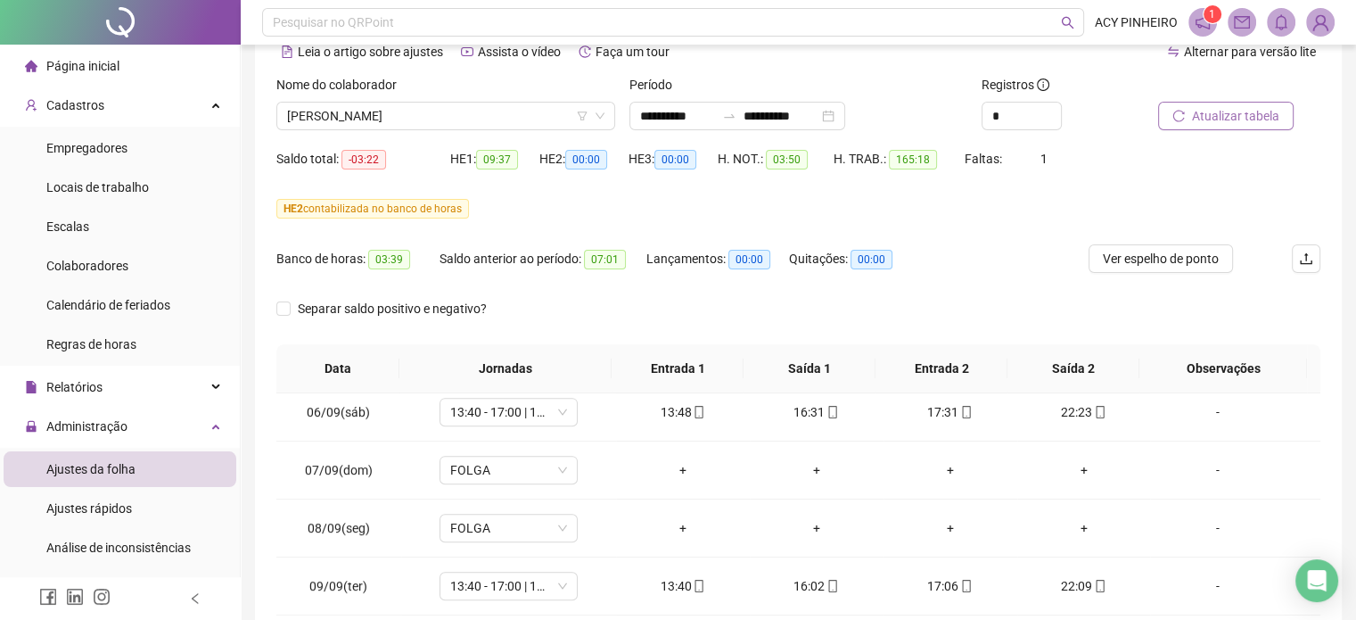
click at [1270, 118] on span "Atualizar tabela" at bounding box center [1235, 116] width 87 height 20
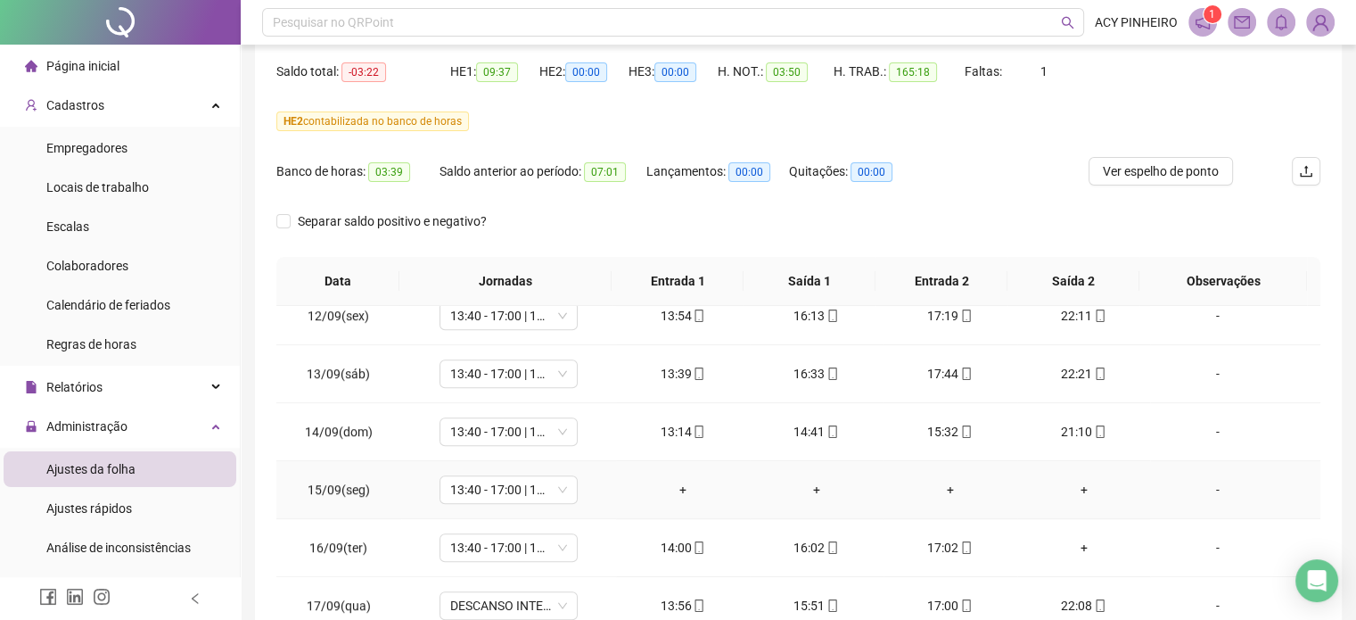
scroll to position [178, 0]
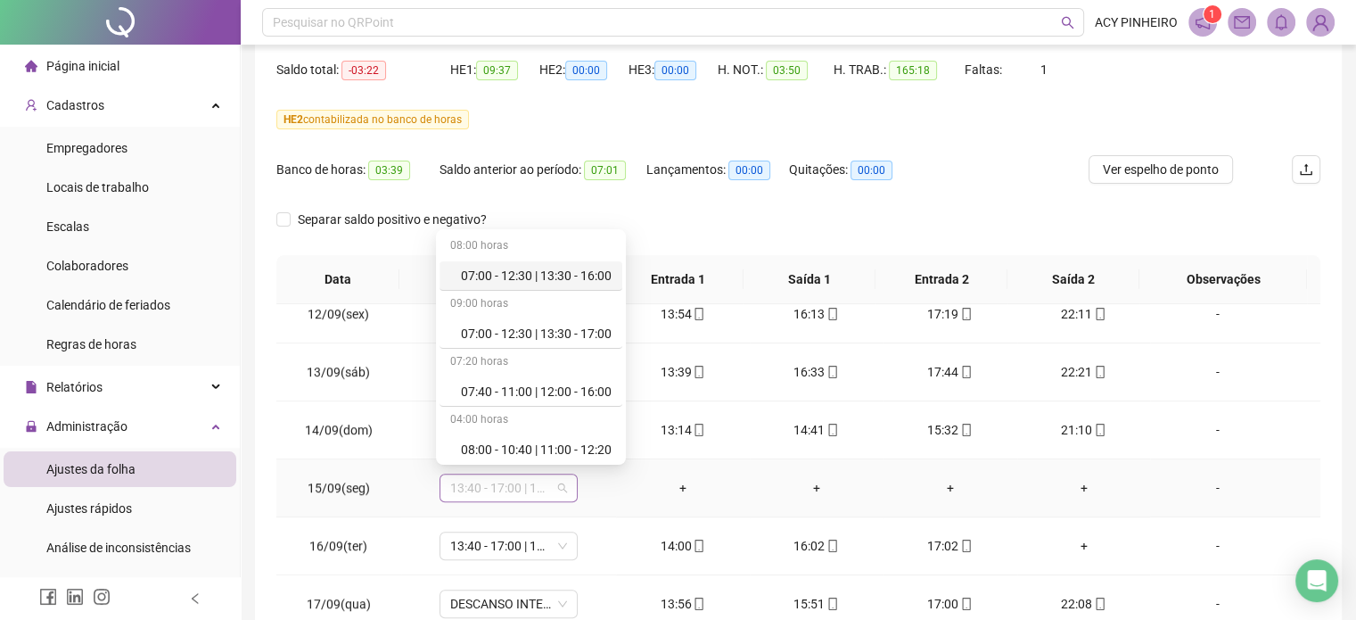
click at [560, 491] on span "13:40 - 17:00 | 18:00 - 22:00" at bounding box center [508, 487] width 117 height 27
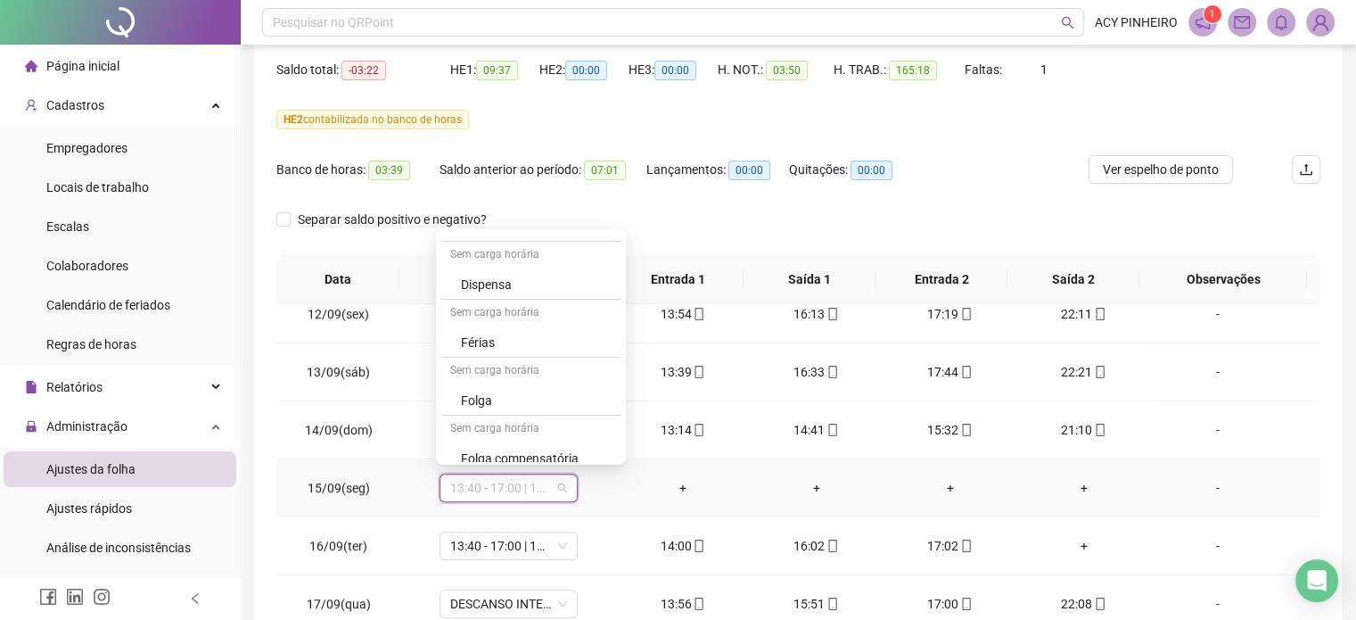
scroll to position [460, 0]
click at [579, 402] on div "Folga" at bounding box center [536, 395] width 151 height 20
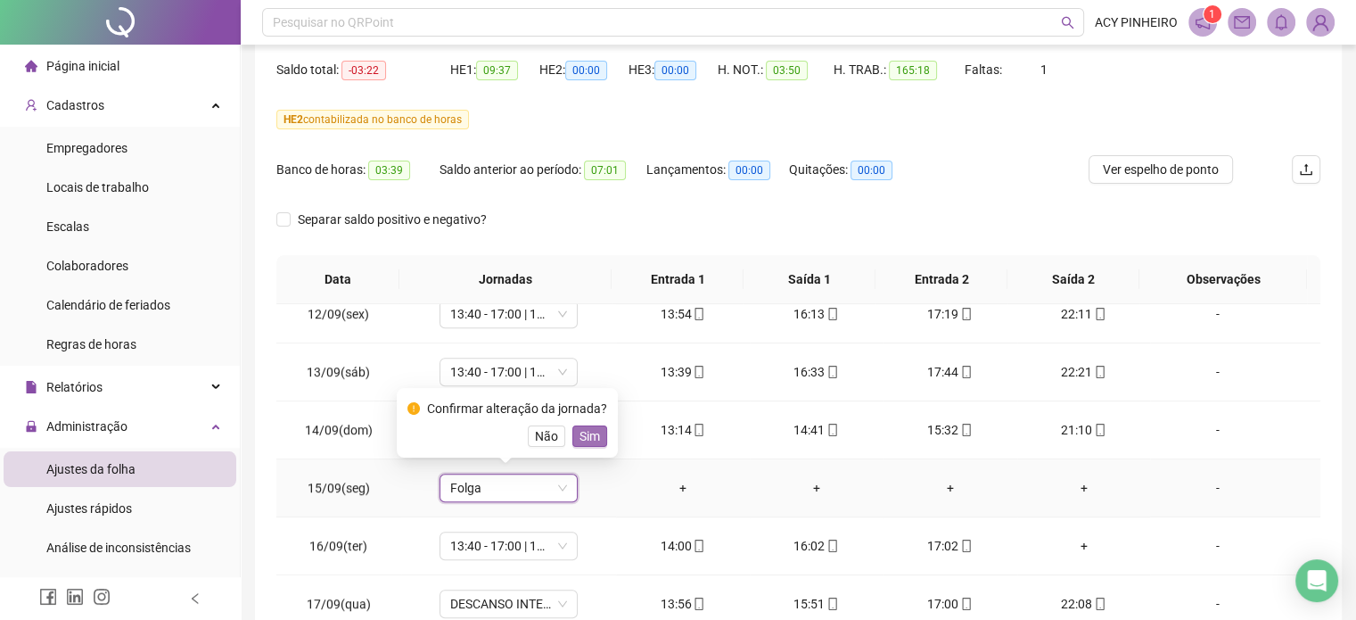
click at [592, 440] on span "Sim" at bounding box center [590, 436] width 21 height 20
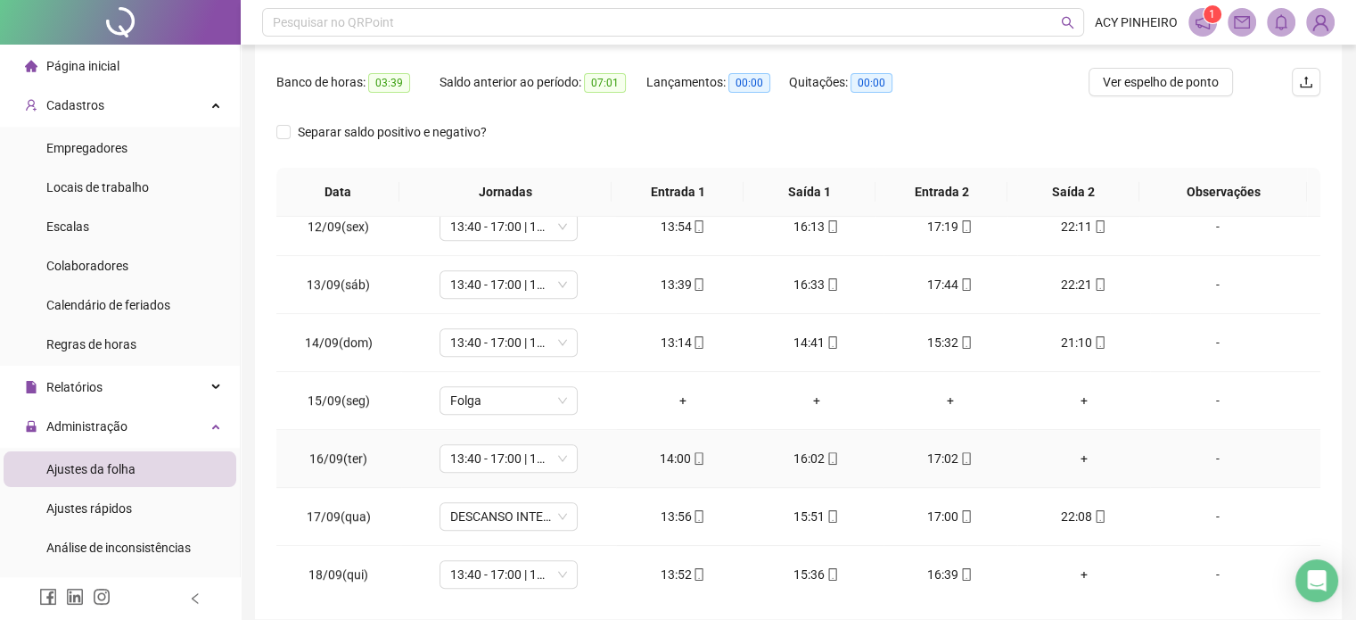
scroll to position [268, 0]
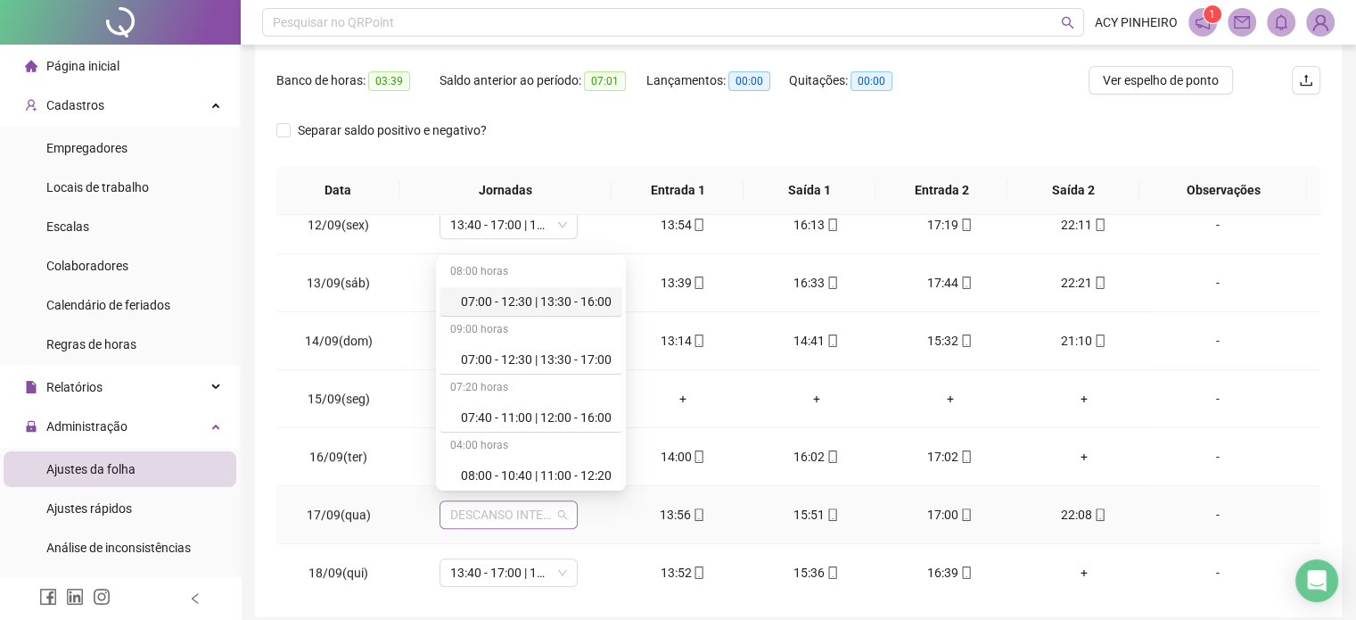
click at [557, 509] on span "DESCANSO INTER-JORNADA" at bounding box center [508, 514] width 117 height 27
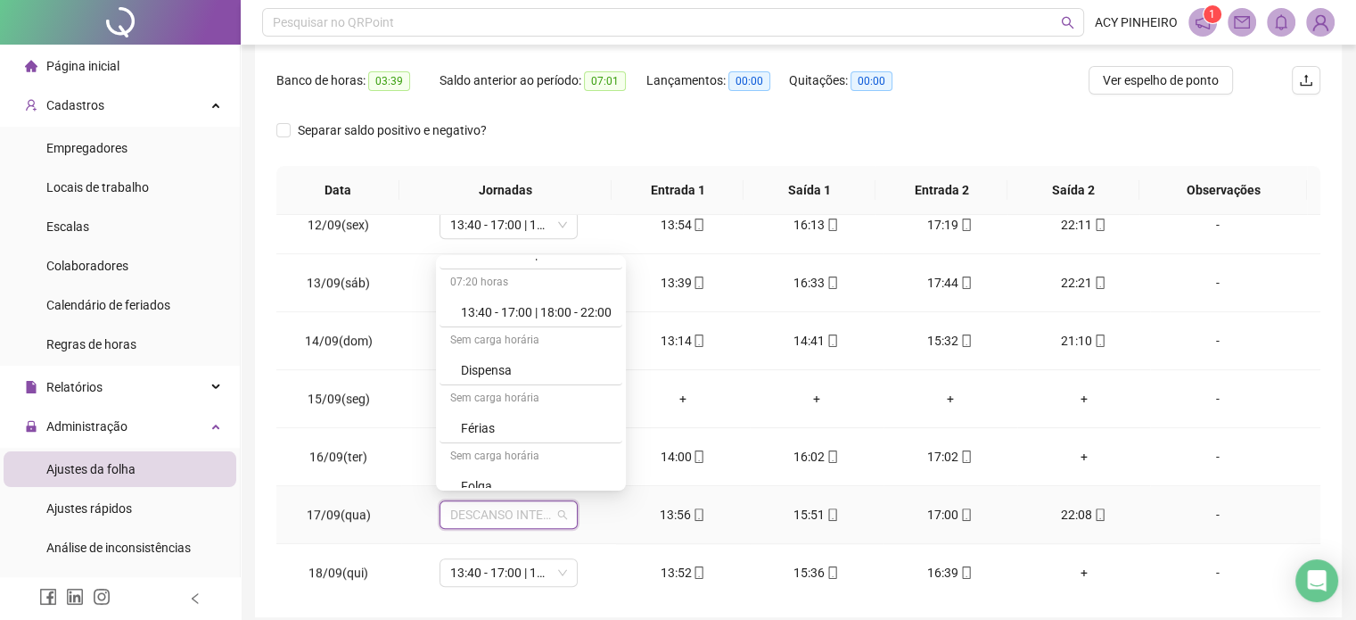
scroll to position [400, 0]
click at [584, 304] on div "13:40 - 17:00 | 18:00 - 22:00" at bounding box center [536, 308] width 151 height 20
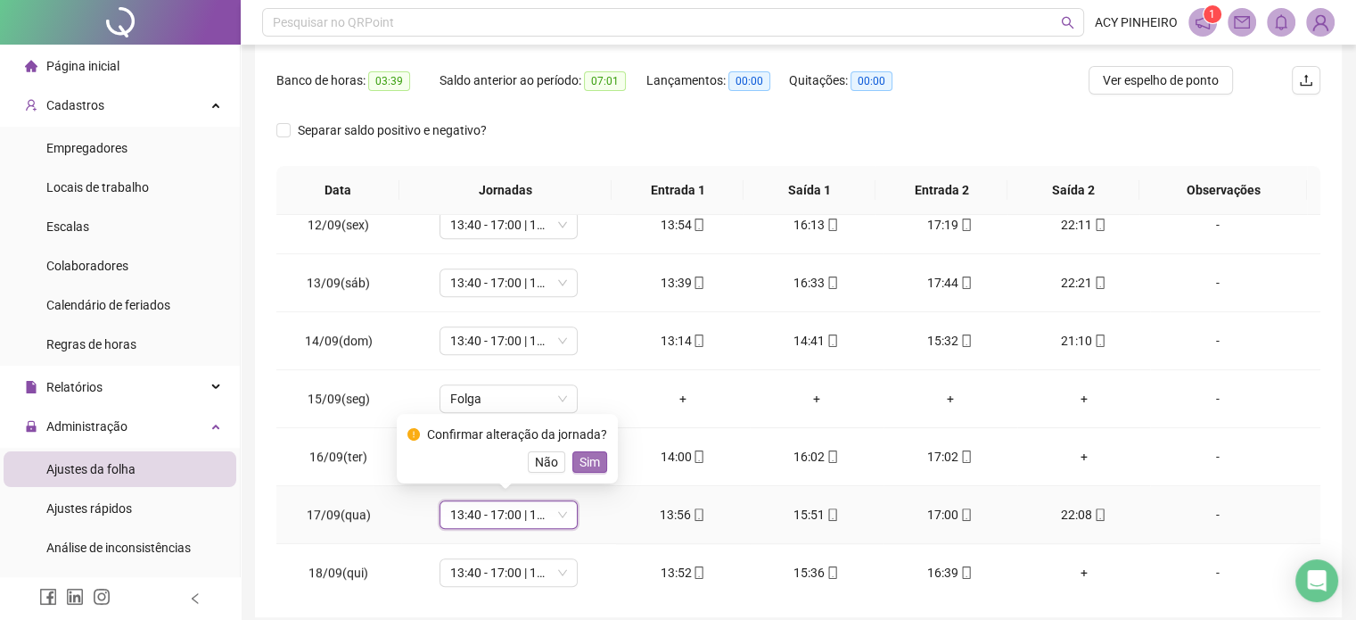
click at [587, 456] on span "Sim" at bounding box center [590, 462] width 21 height 20
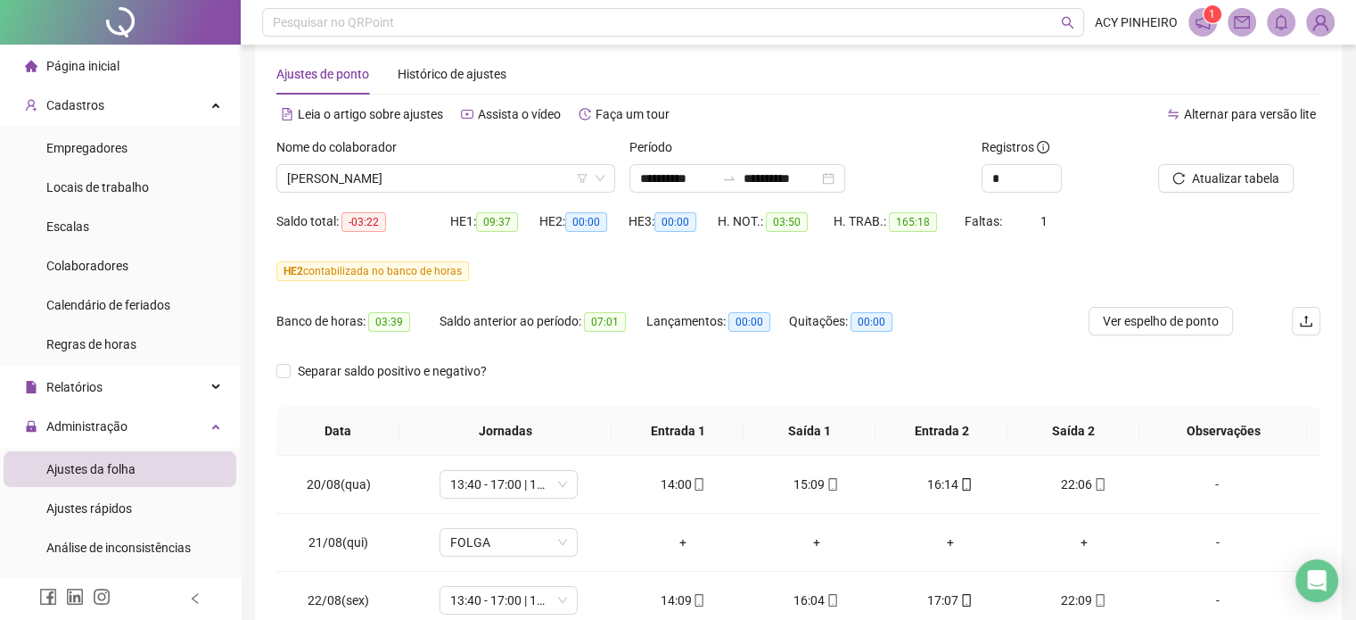
scroll to position [22, 0]
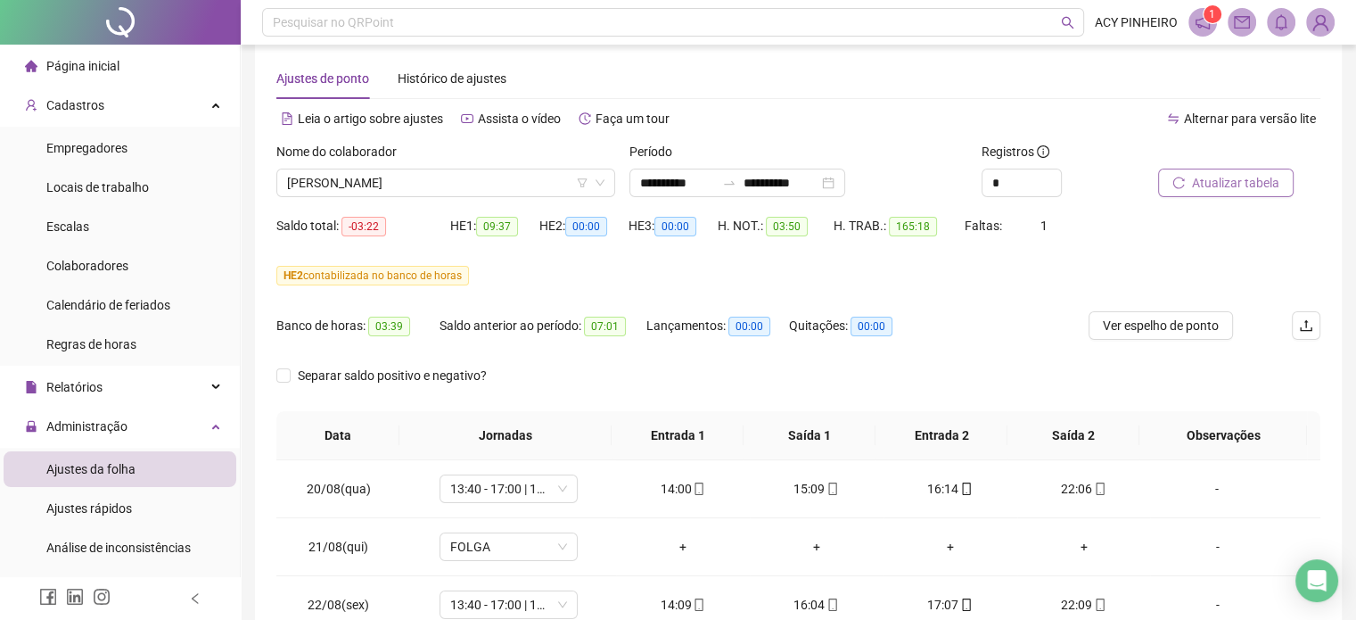
click at [1225, 178] on span "Atualizar tabela" at bounding box center [1235, 183] width 87 height 20
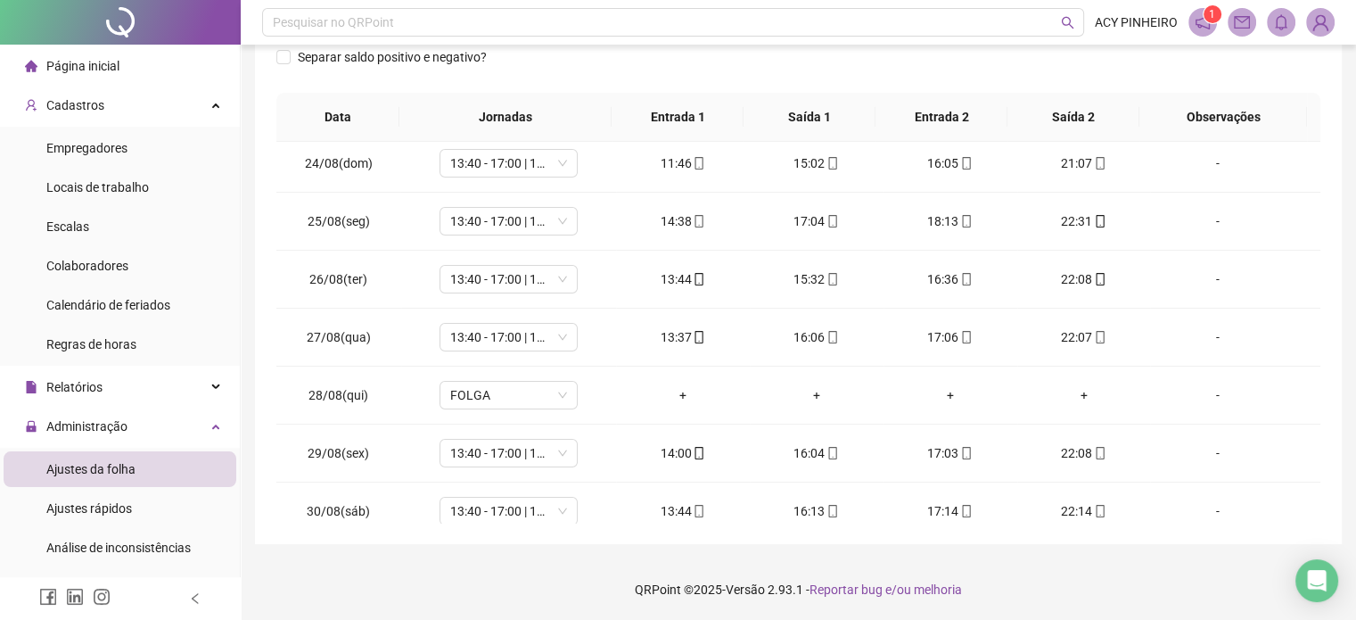
scroll to position [0, 0]
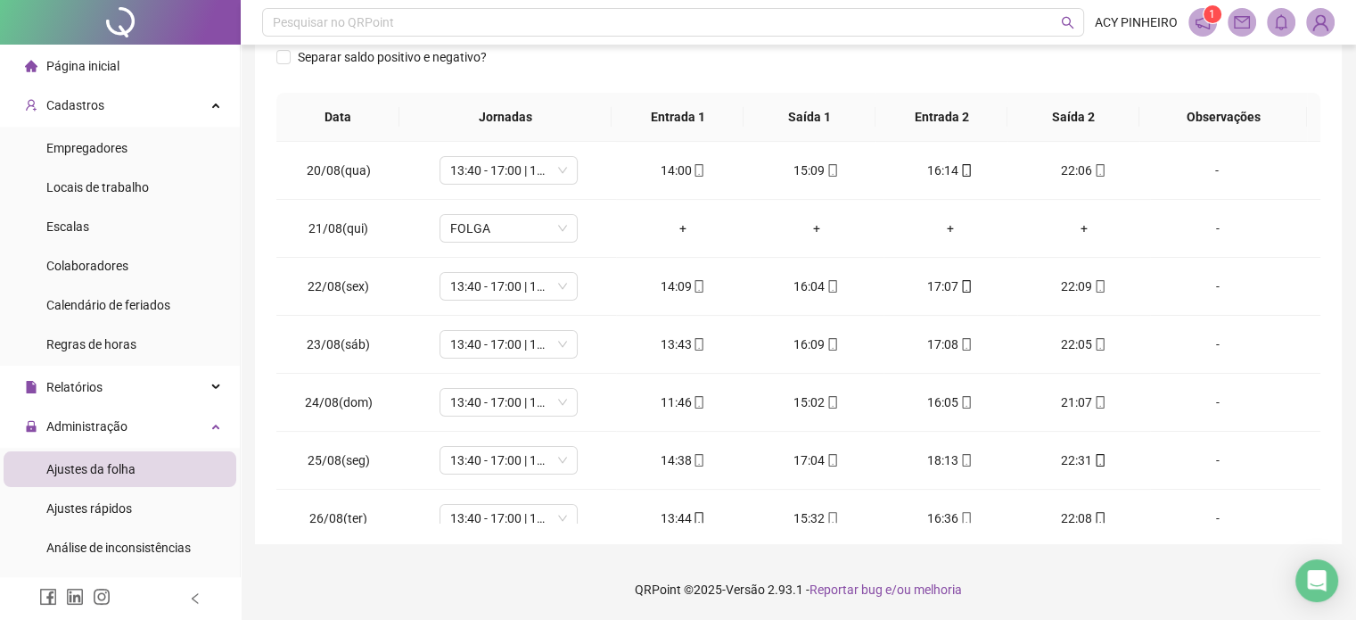
drag, startPoint x: 1320, startPoint y: 338, endPoint x: 1332, endPoint y: 143, distance: 195.7
click at [1332, 143] on div "**********" at bounding box center [798, 131] width 1087 height 826
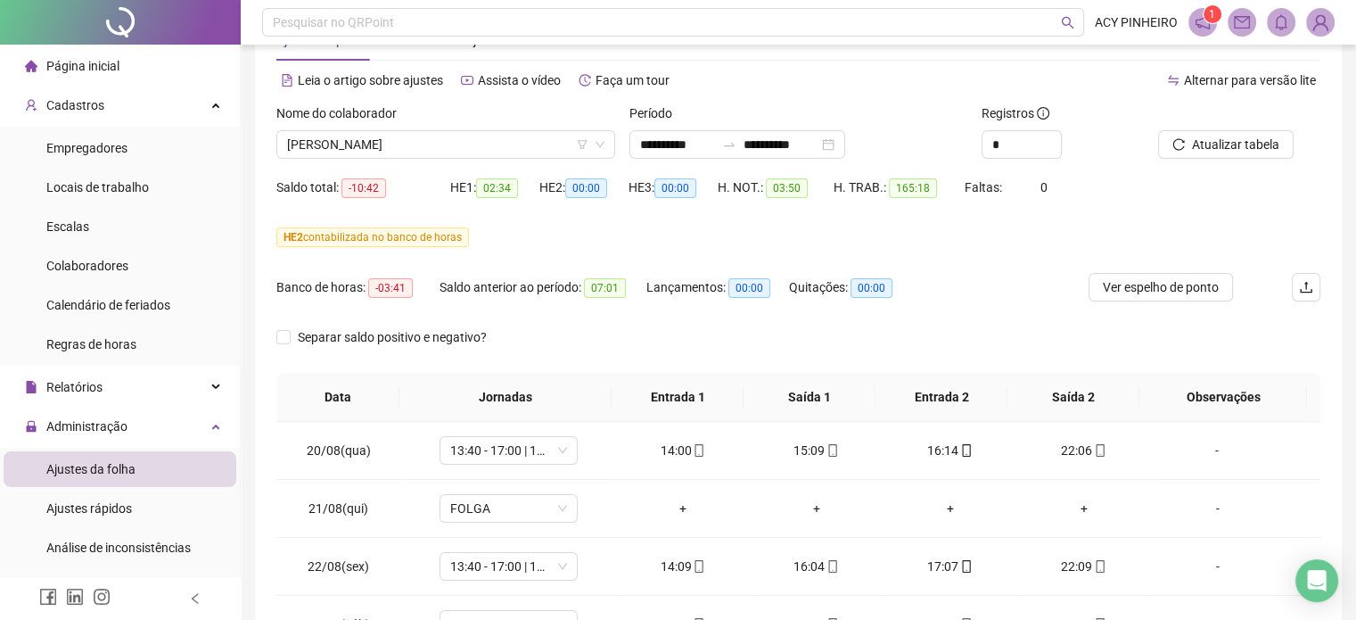
scroll to position [32, 0]
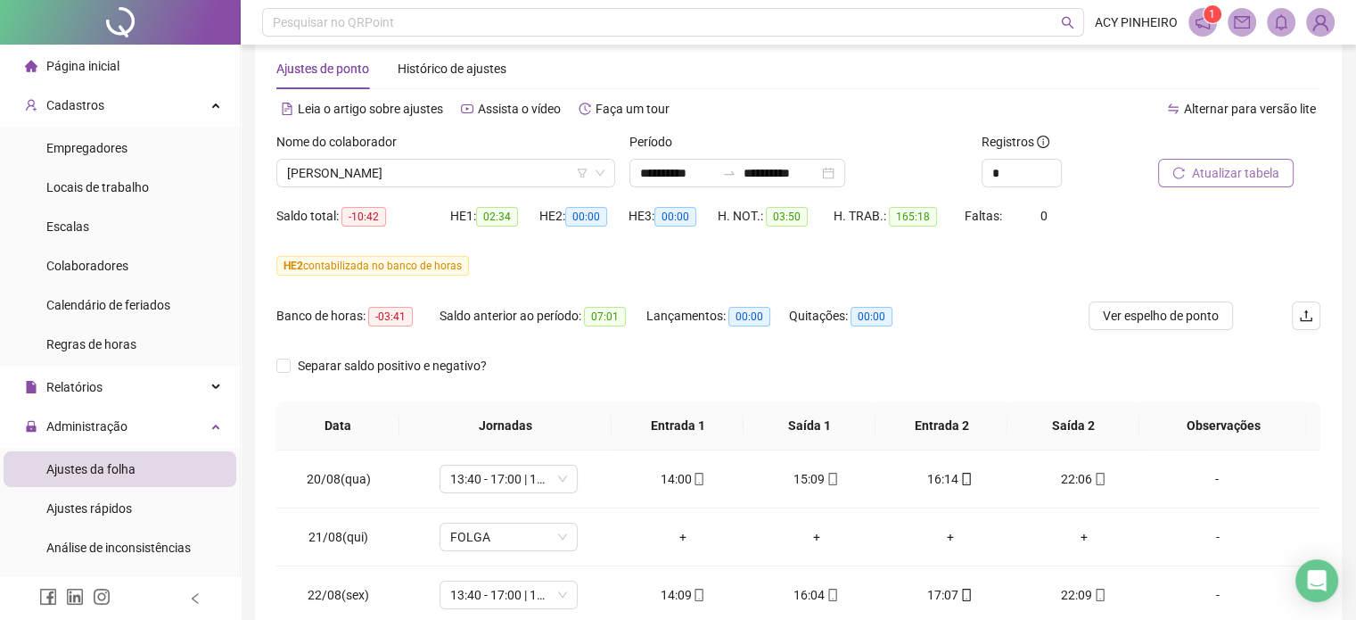
click at [1208, 174] on span "Atualizar tabela" at bounding box center [1235, 173] width 87 height 20
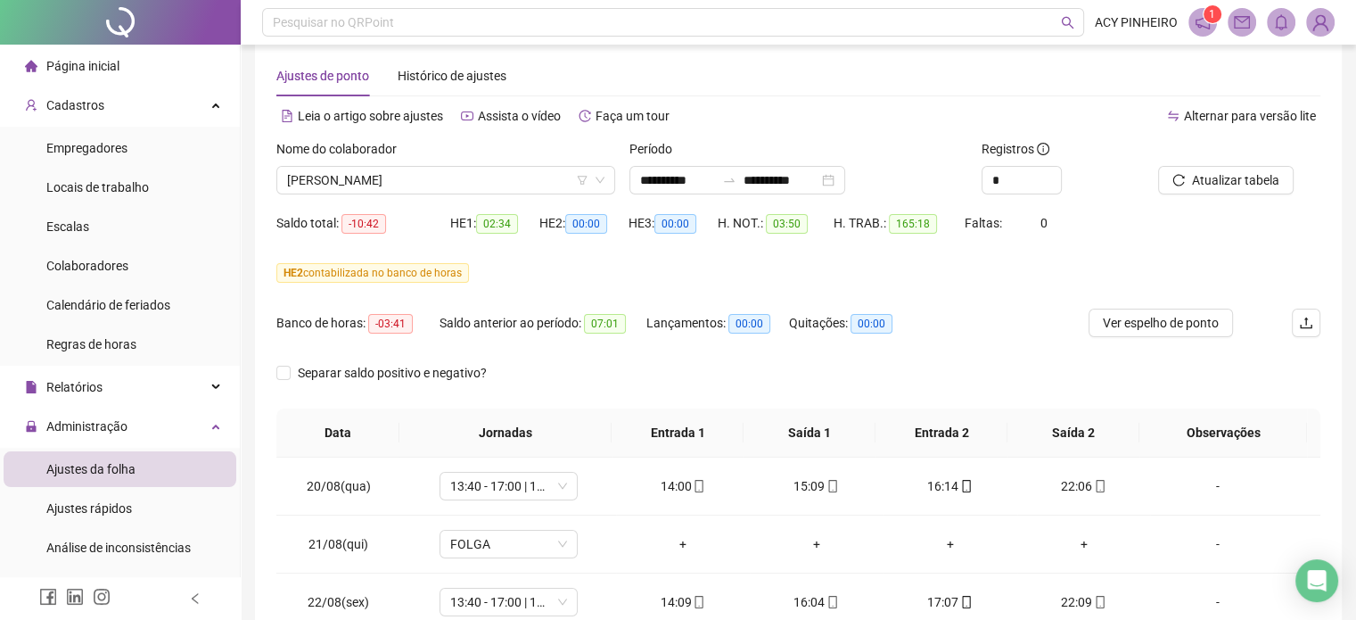
scroll to position [0, 0]
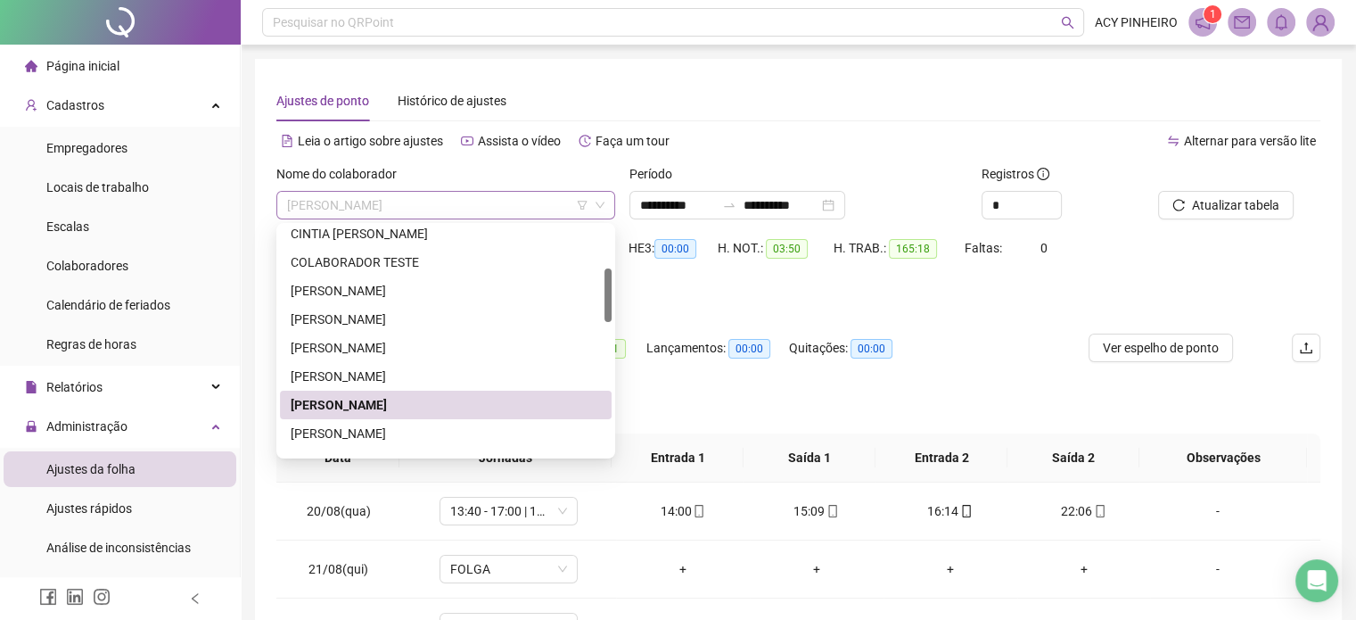
click at [435, 202] on span "[PERSON_NAME]" at bounding box center [445, 205] width 317 height 27
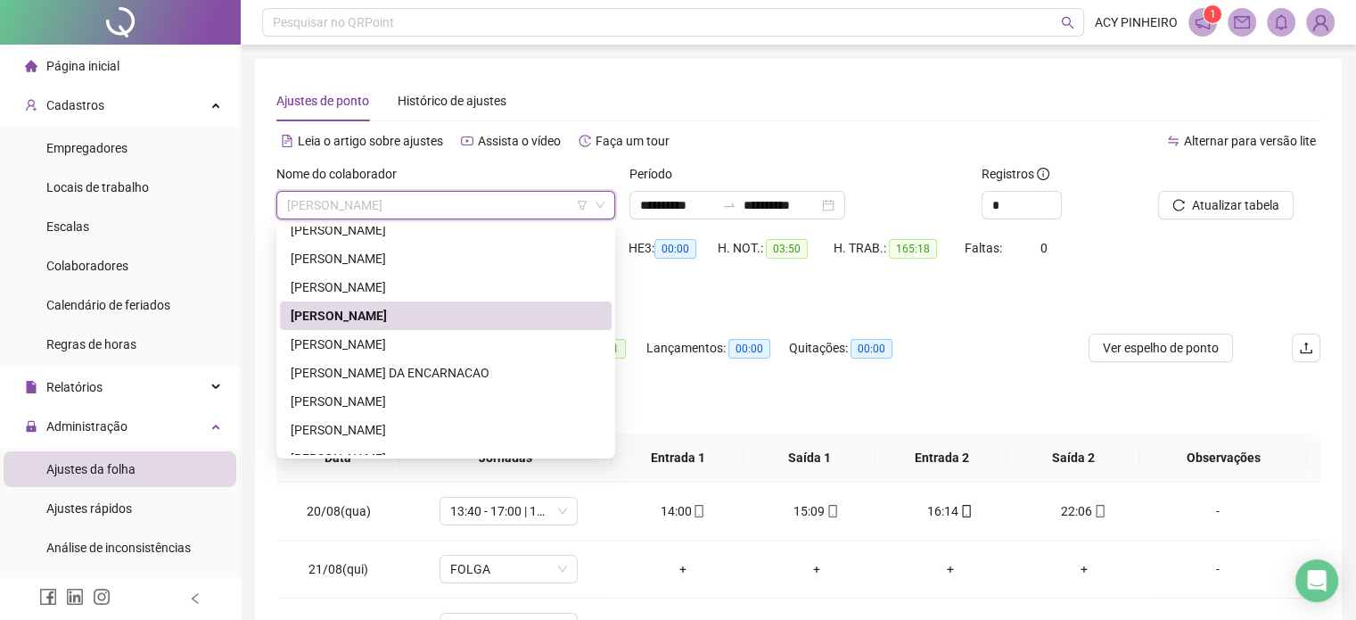
click at [414, 316] on div "[PERSON_NAME]" at bounding box center [446, 316] width 310 height 20
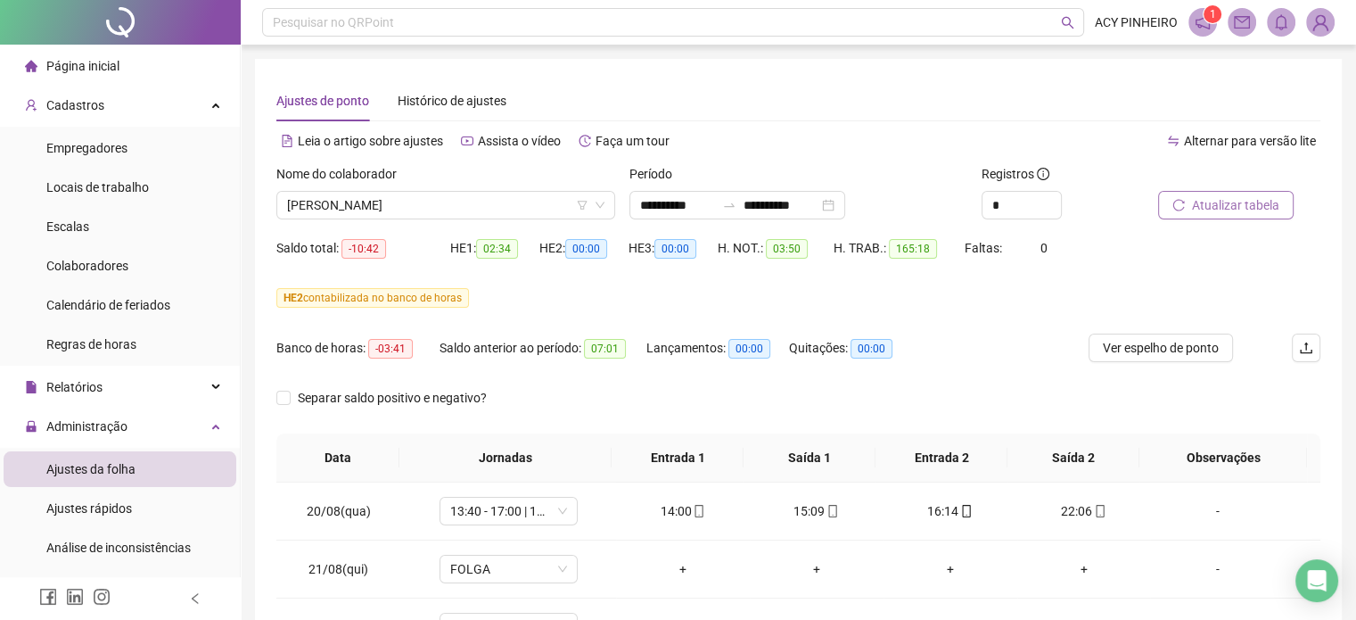
click at [1251, 201] on span "Atualizar tabela" at bounding box center [1235, 205] width 87 height 20
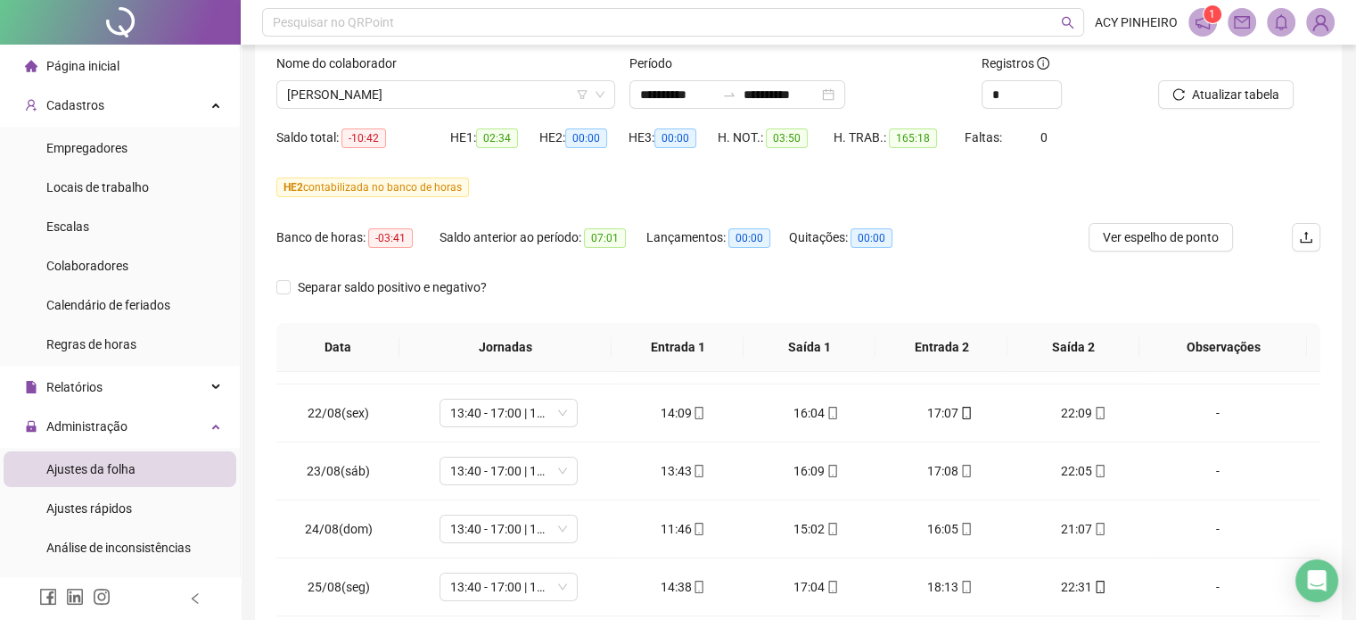
scroll to position [0, 0]
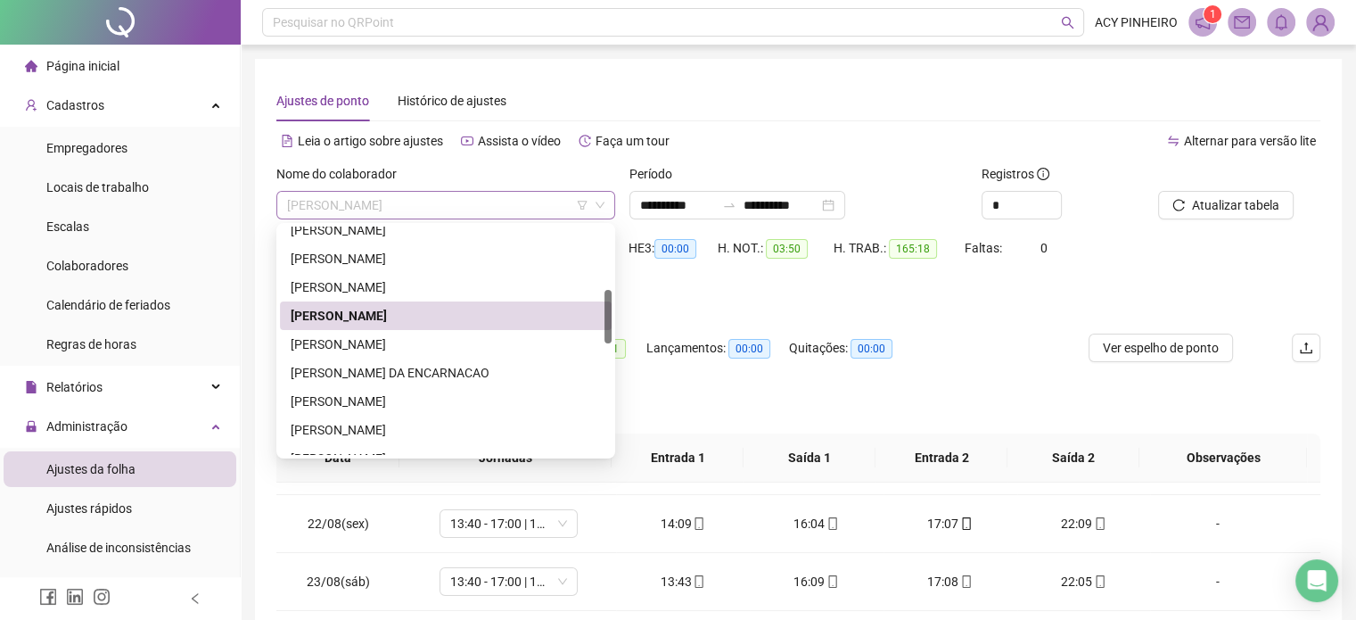
click at [524, 202] on span "[PERSON_NAME]" at bounding box center [445, 205] width 317 height 27
click at [508, 344] on div "[PERSON_NAME]" at bounding box center [446, 344] width 310 height 20
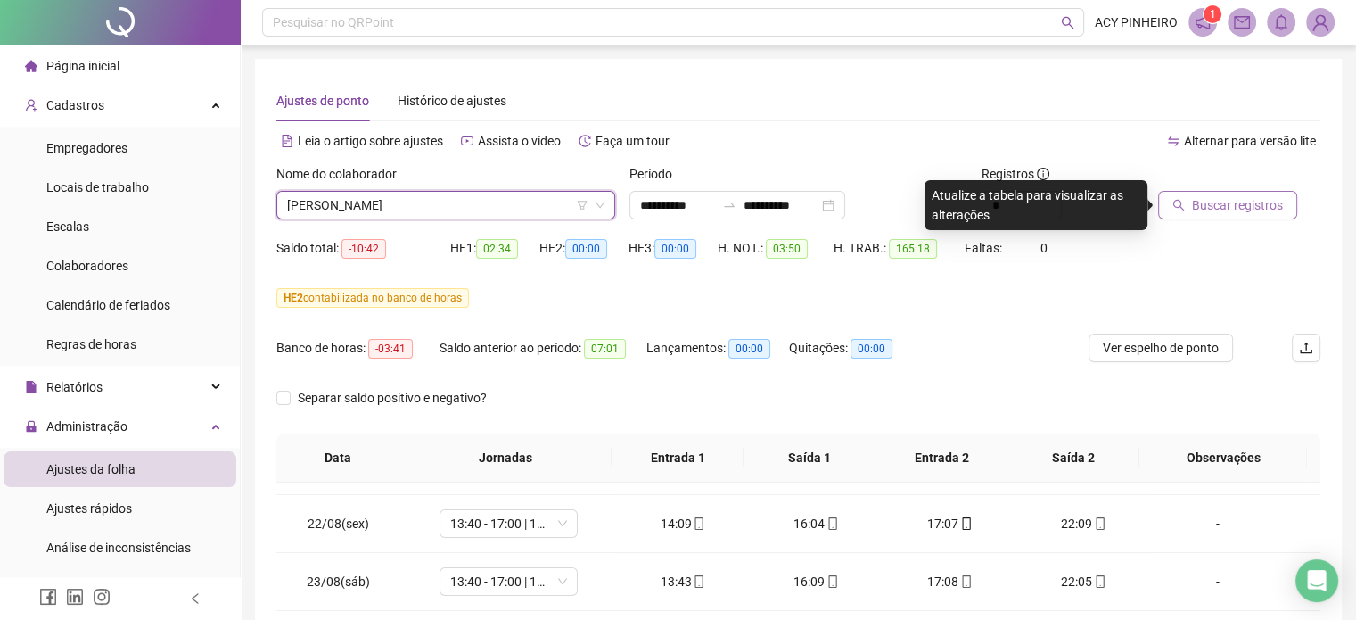
click at [1240, 203] on span "Buscar registros" at bounding box center [1237, 205] width 91 height 20
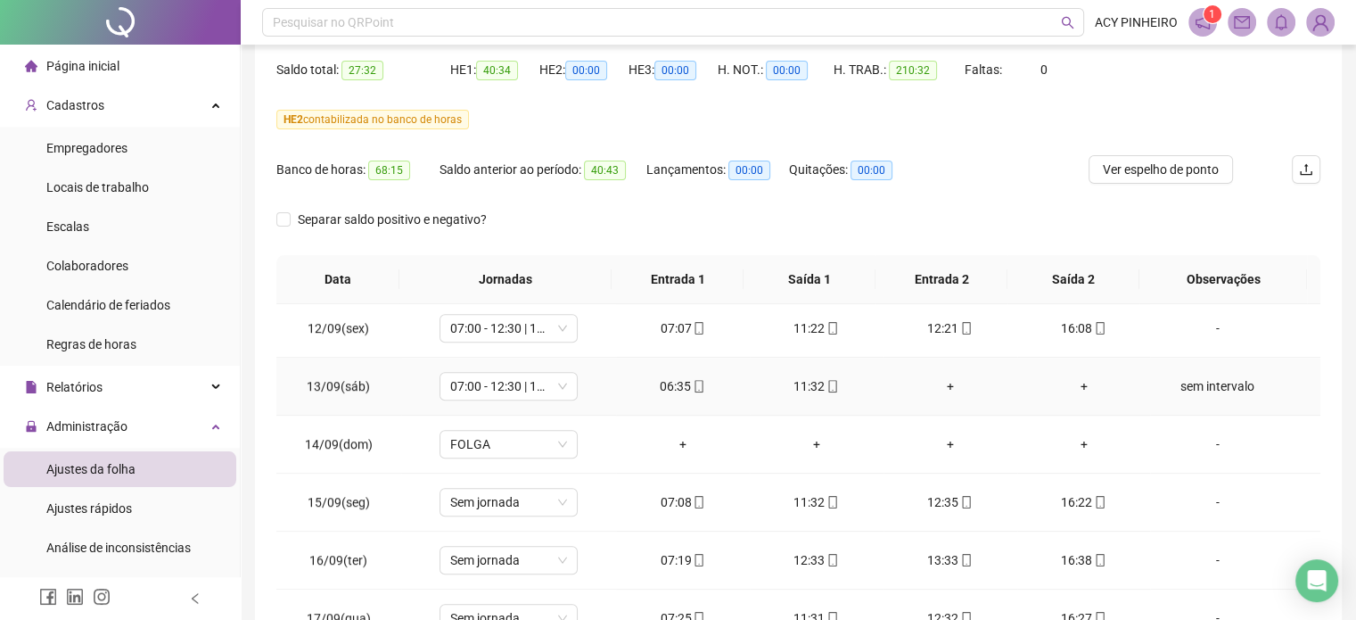
scroll to position [1352, 0]
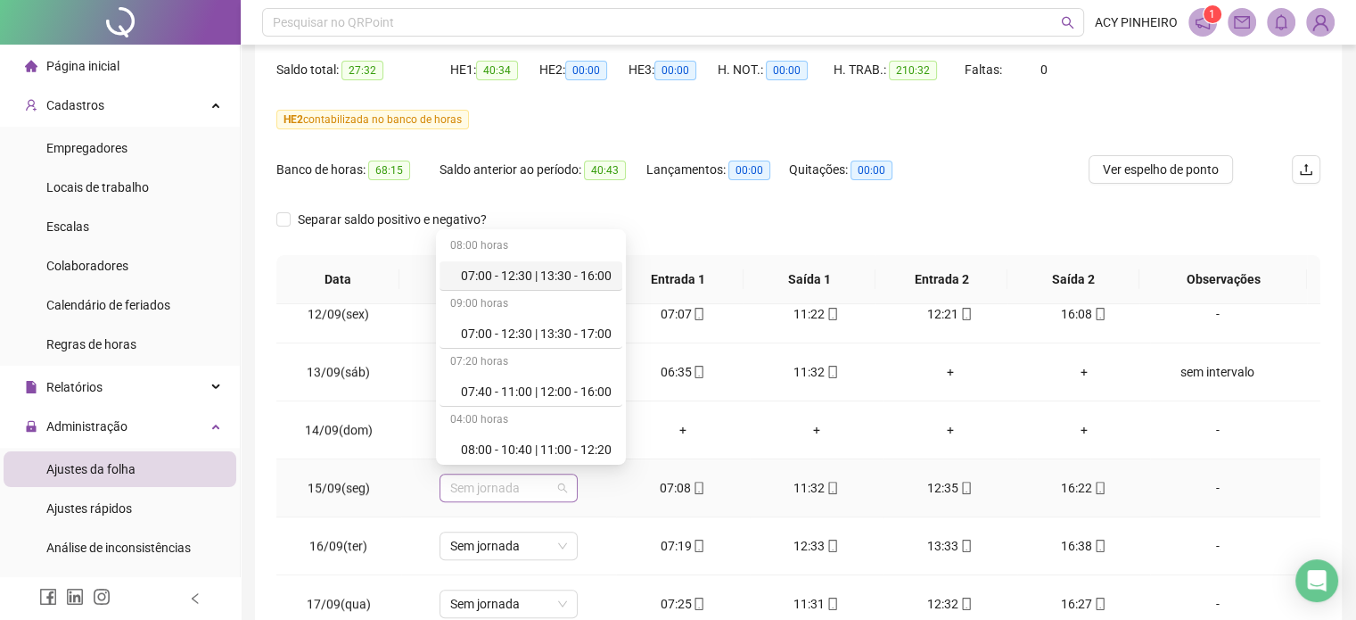
click at [562, 477] on span "Sem jornada" at bounding box center [508, 487] width 117 height 27
click at [577, 335] on div "07:00 - 12:30 | 13:30 - 17:00" at bounding box center [536, 334] width 151 height 20
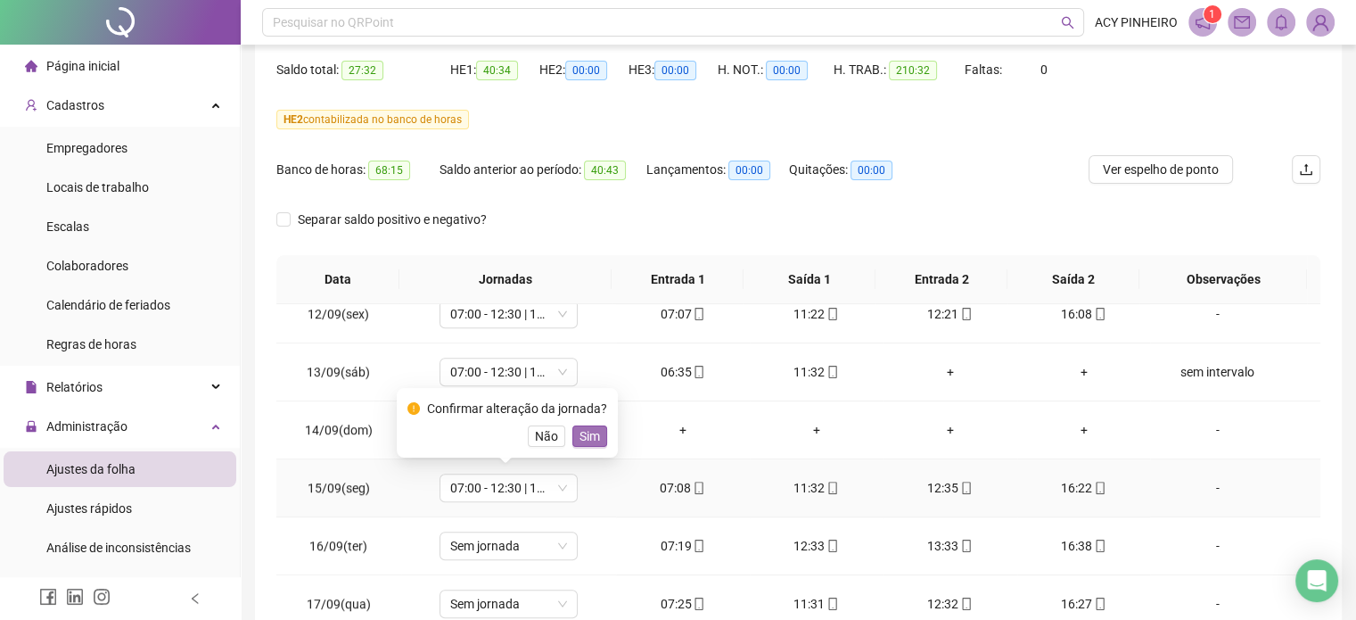
click at [580, 431] on span "Sim" at bounding box center [590, 436] width 21 height 20
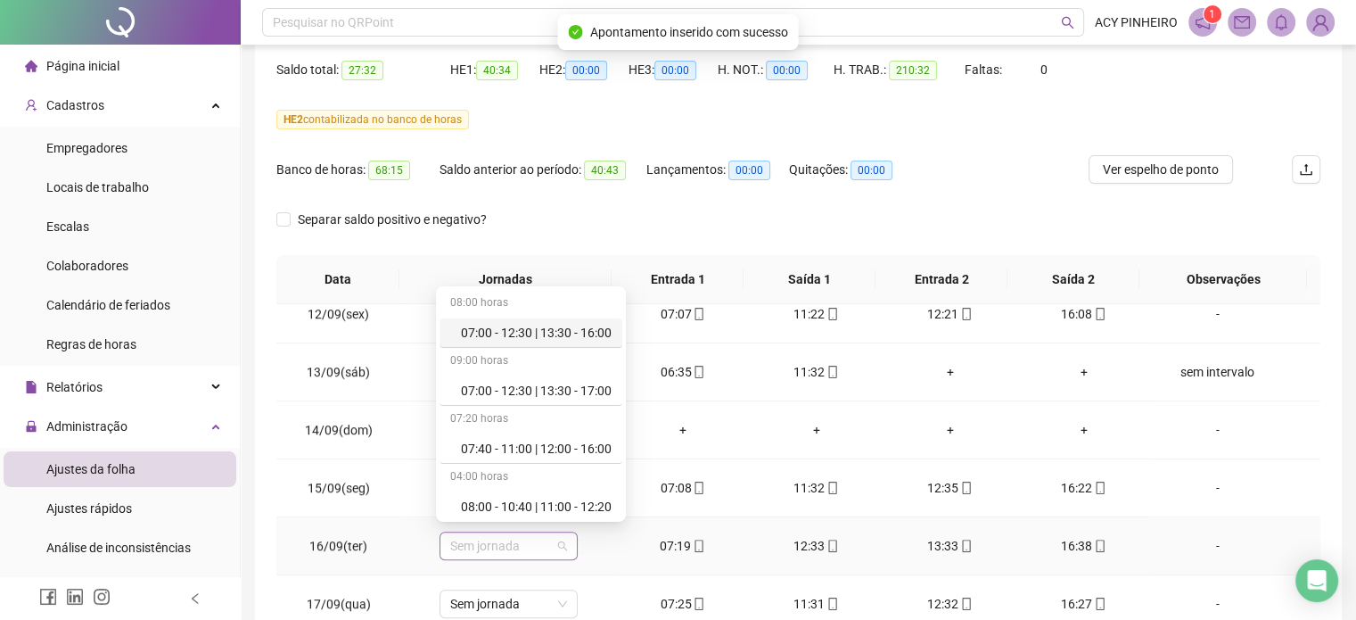
click at [560, 545] on span "Sem jornada" at bounding box center [508, 545] width 117 height 27
click at [572, 388] on div "07:00 - 12:30 | 13:30 - 17:00" at bounding box center [536, 391] width 151 height 20
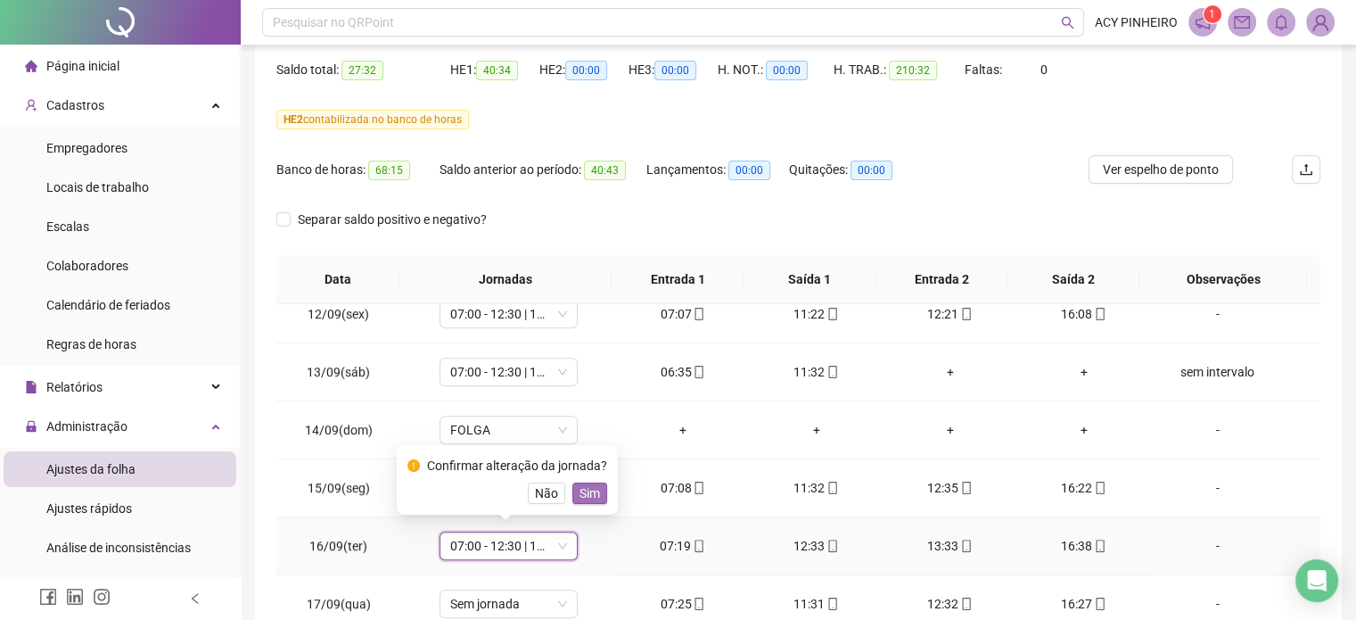
click at [587, 498] on span "Sim" at bounding box center [590, 493] width 21 height 20
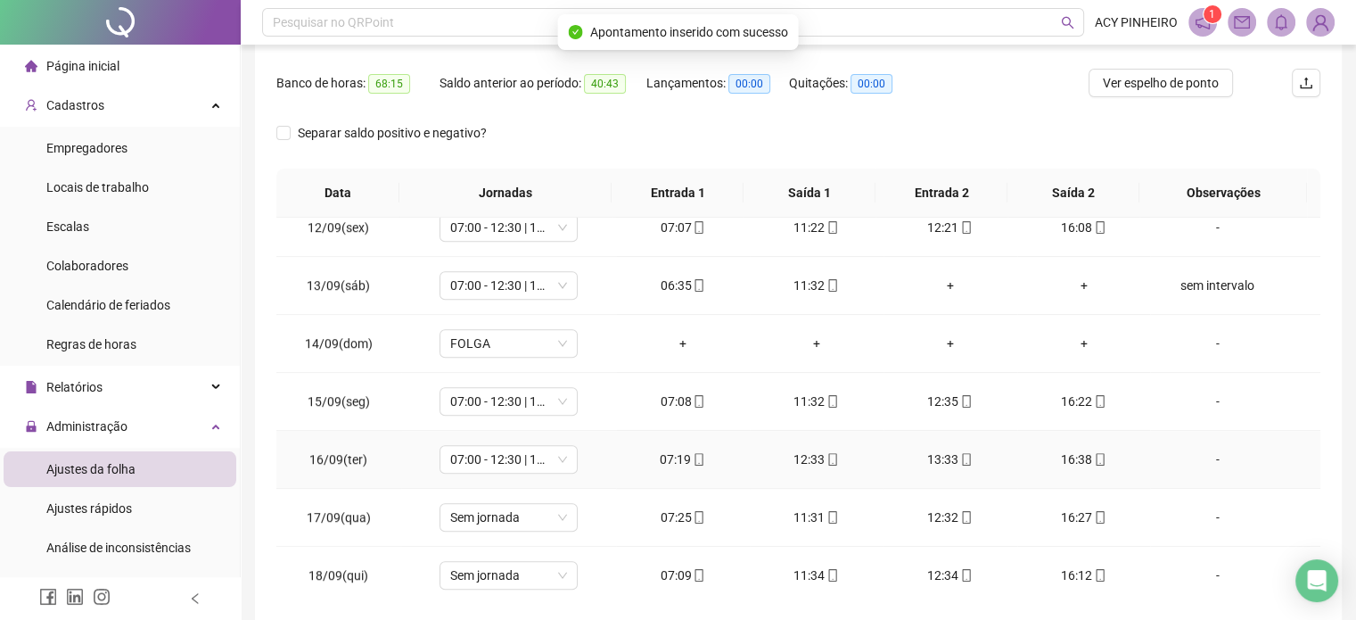
scroll to position [268, 0]
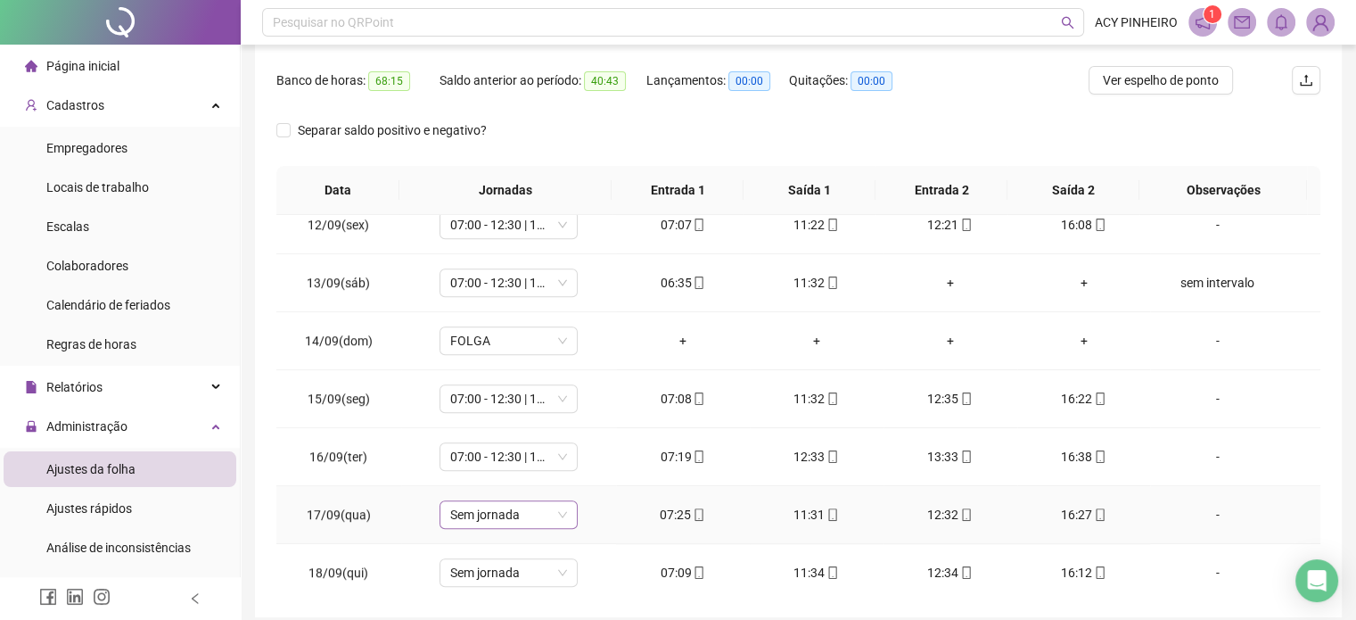
click at [562, 506] on span "Sem jornada" at bounding box center [508, 514] width 117 height 27
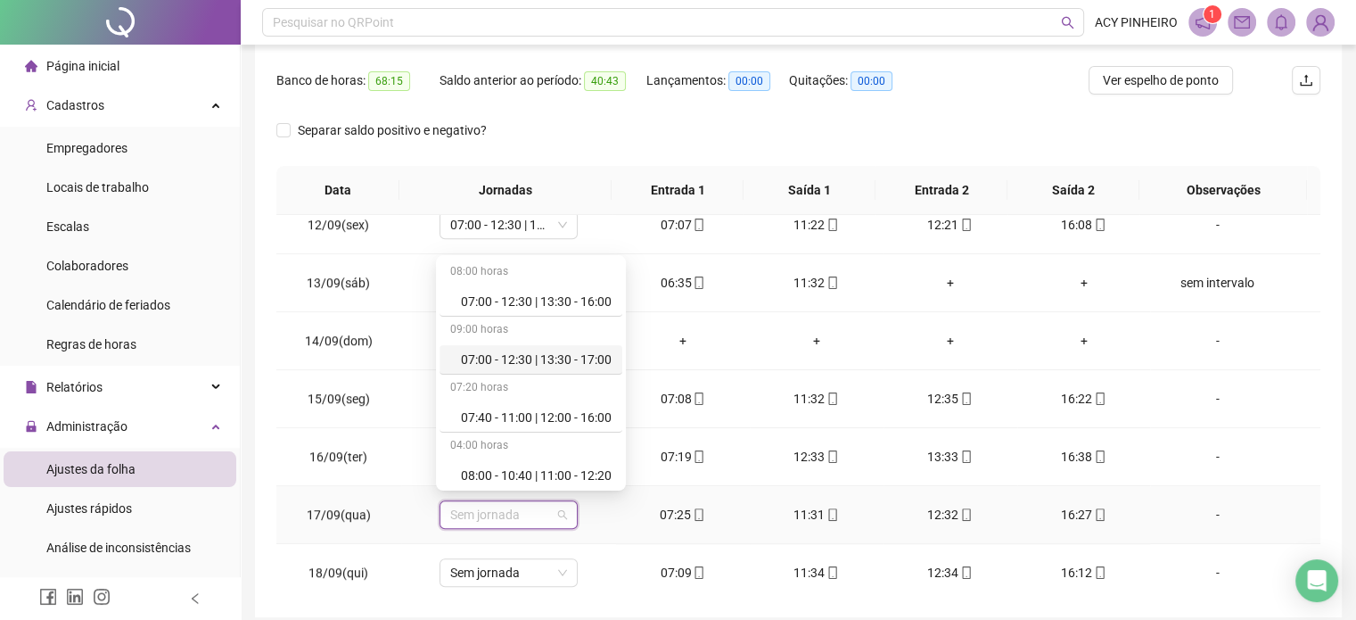
click at [563, 353] on div "07:00 - 12:30 | 13:30 - 17:00" at bounding box center [536, 360] width 151 height 20
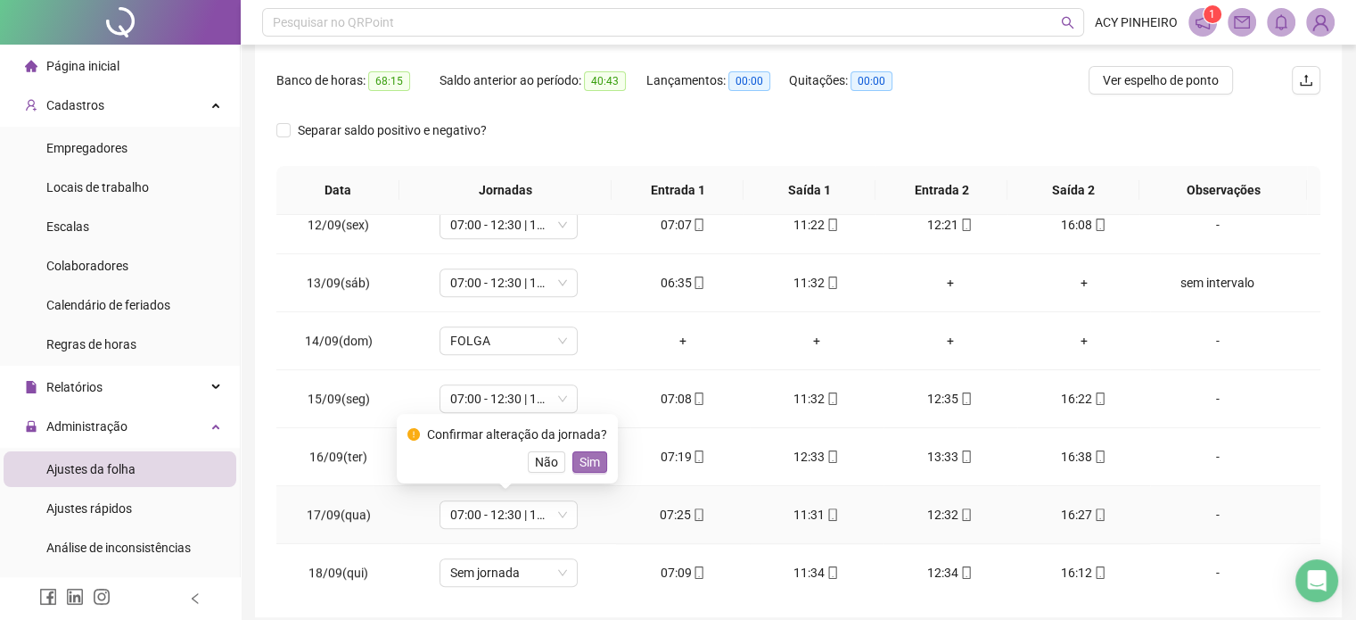
click at [580, 462] on span "Sim" at bounding box center [590, 462] width 21 height 20
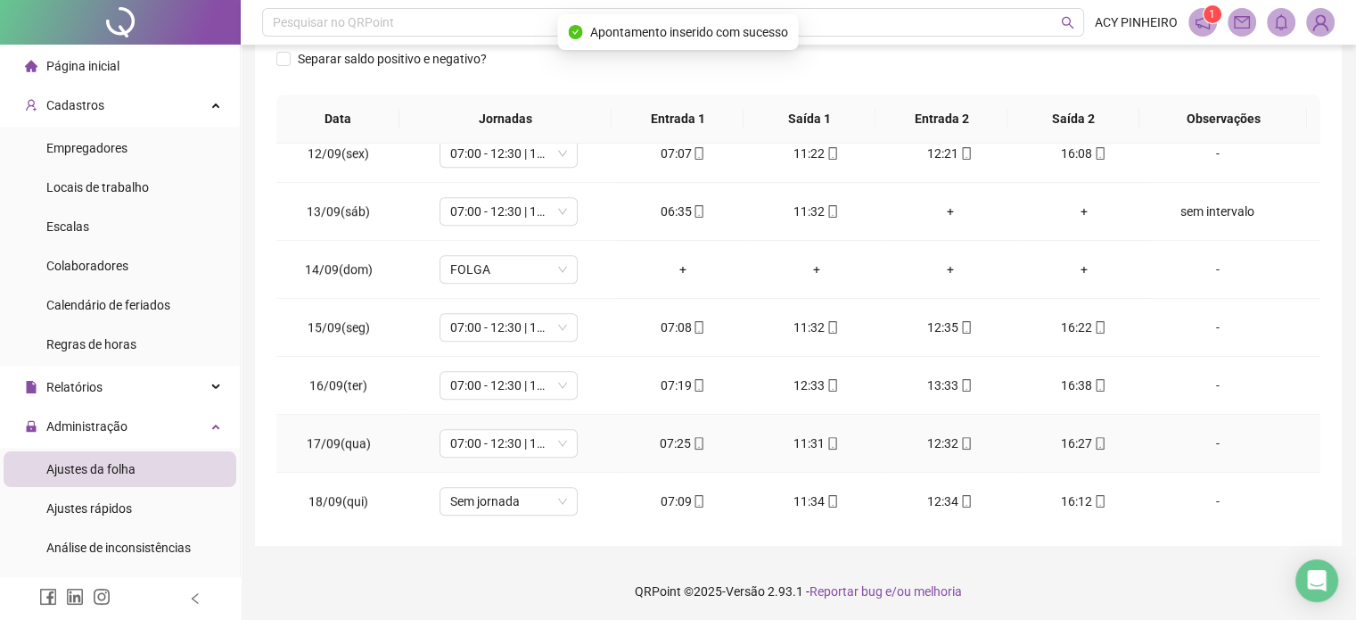
scroll to position [341, 0]
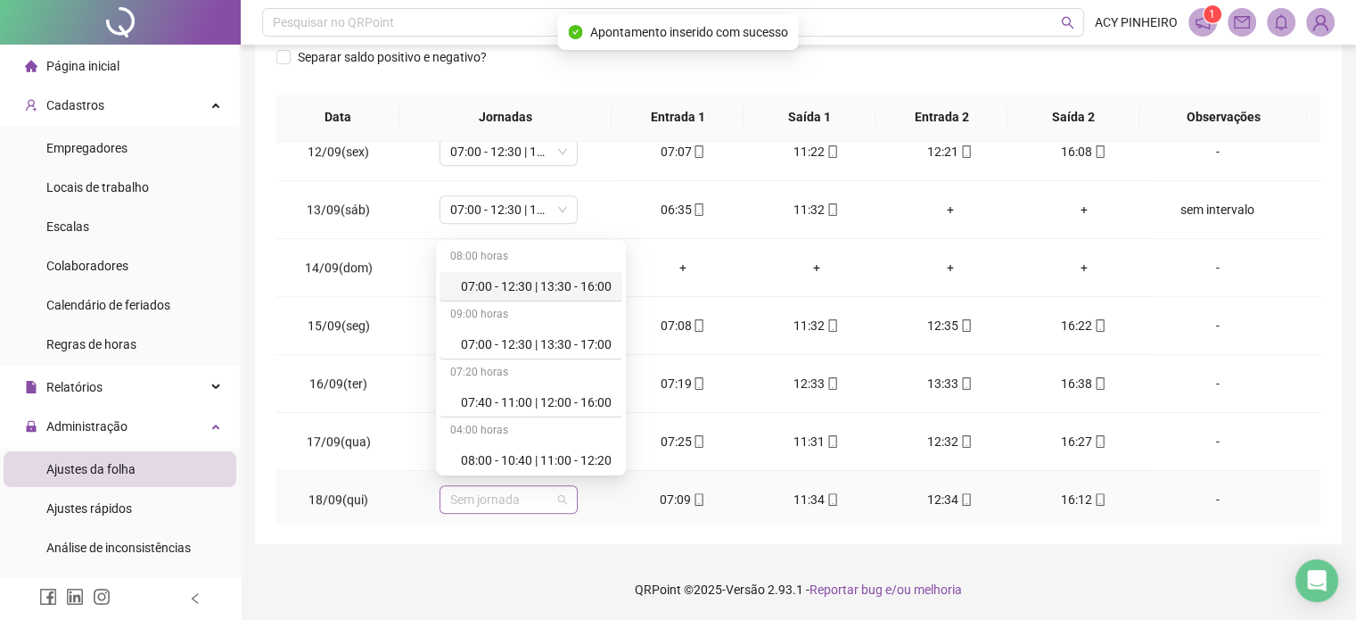
click at [560, 495] on span "Sem jornada" at bounding box center [508, 499] width 117 height 27
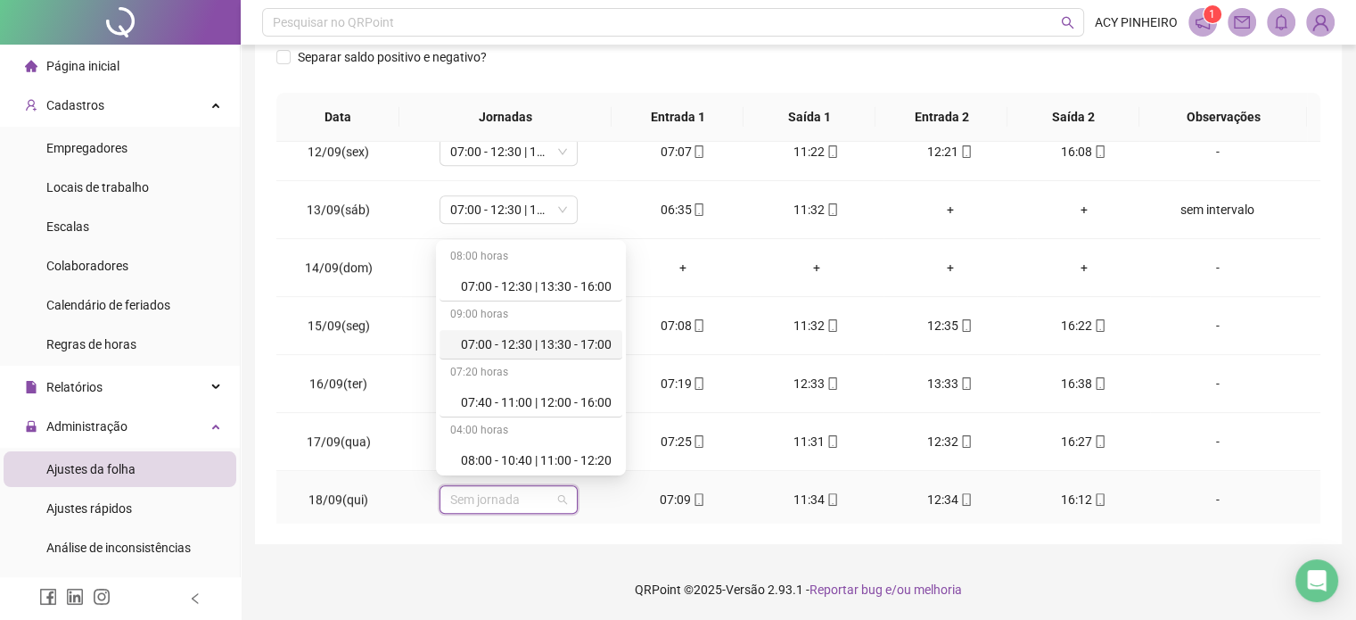
click at [553, 342] on div "07:00 - 12:30 | 13:30 - 17:00" at bounding box center [536, 344] width 151 height 20
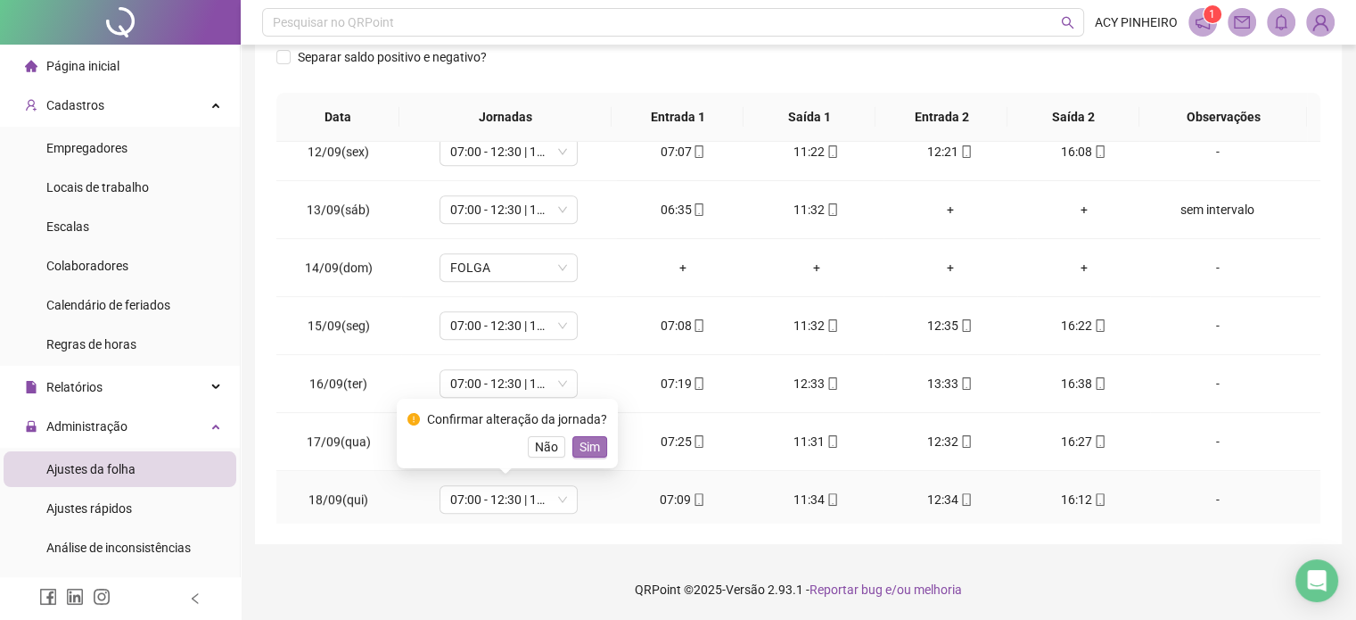
click at [586, 444] on span "Sim" at bounding box center [590, 447] width 21 height 20
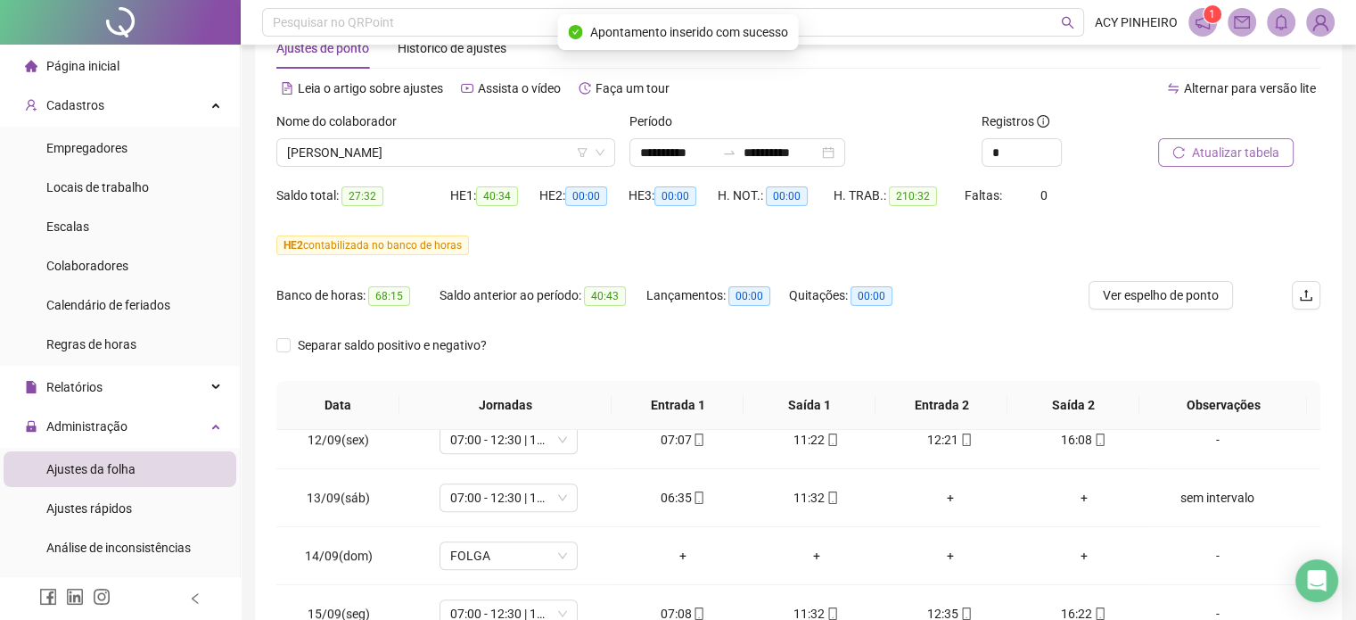
scroll to position [0, 0]
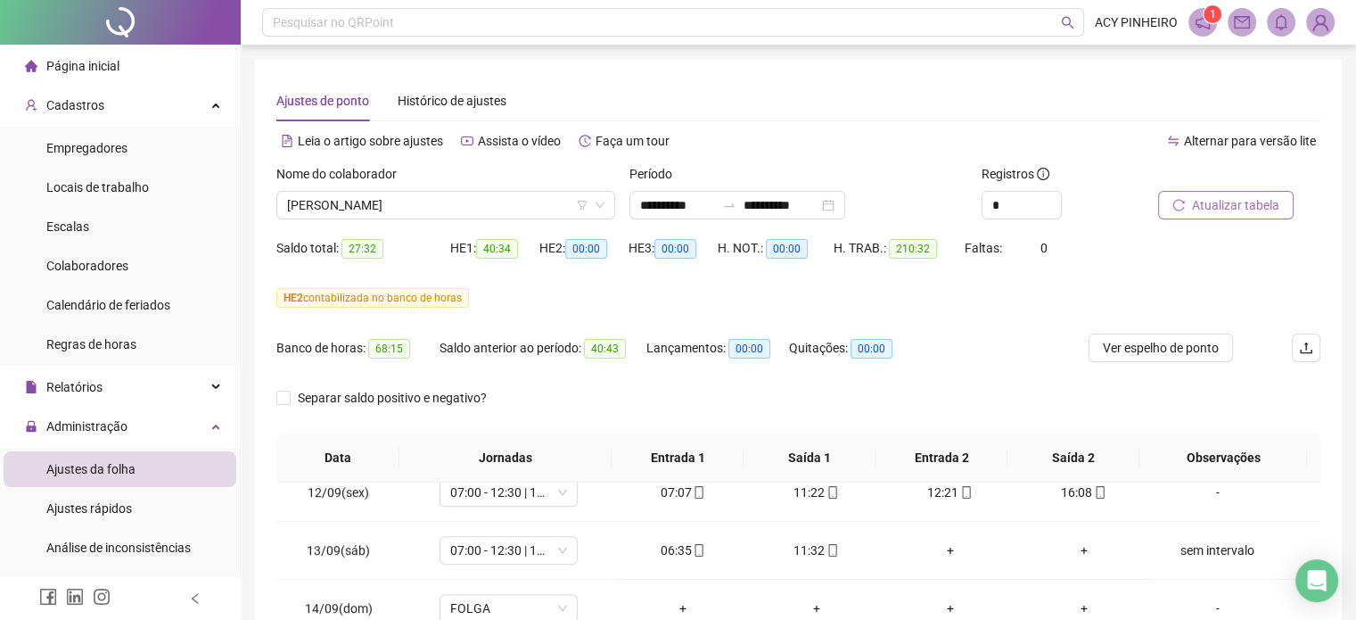
click at [1192, 204] on span "Atualizar tabela" at bounding box center [1235, 205] width 87 height 20
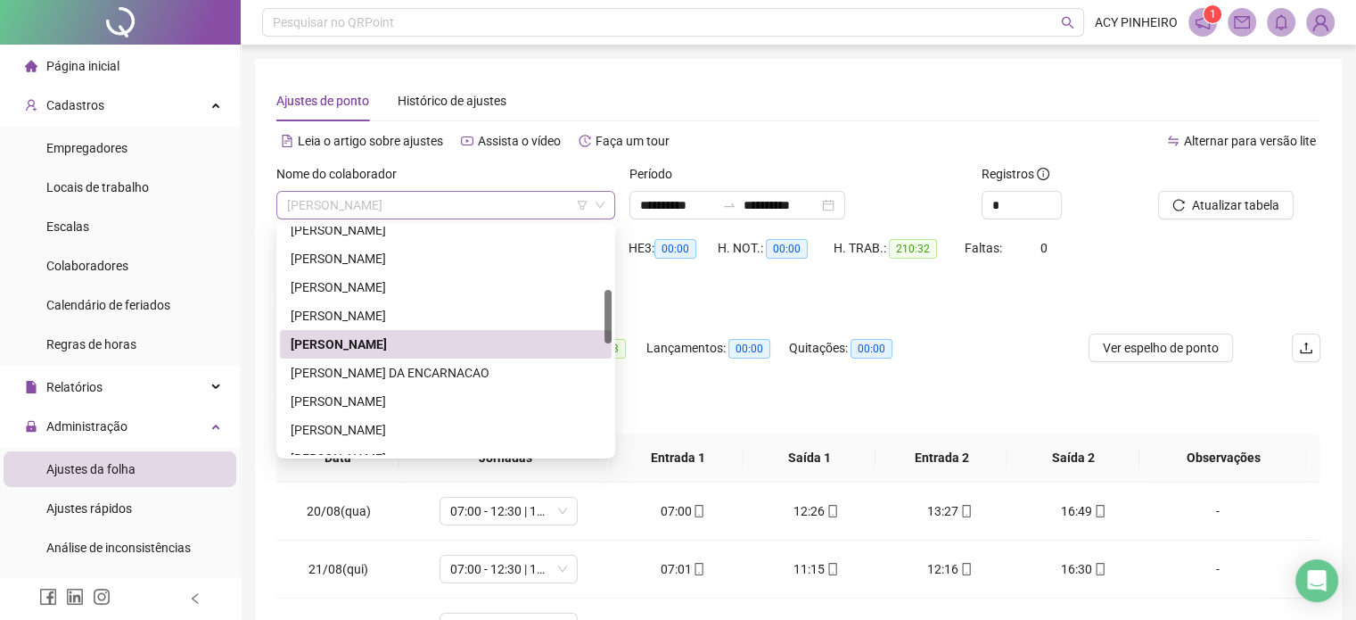
click at [512, 200] on span "[PERSON_NAME]" at bounding box center [445, 205] width 317 height 27
click at [489, 370] on div "[PERSON_NAME] DA ENCARNACAO" at bounding box center [446, 373] width 310 height 20
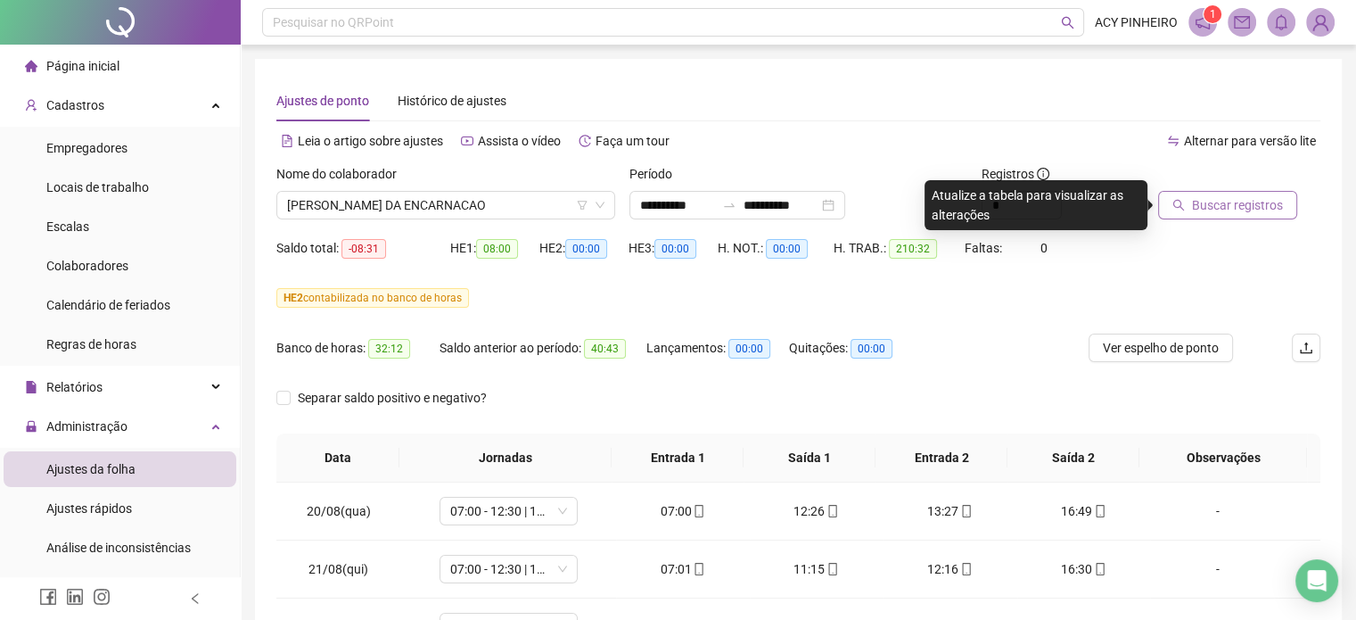
click at [1231, 213] on span "Buscar registros" at bounding box center [1237, 205] width 91 height 20
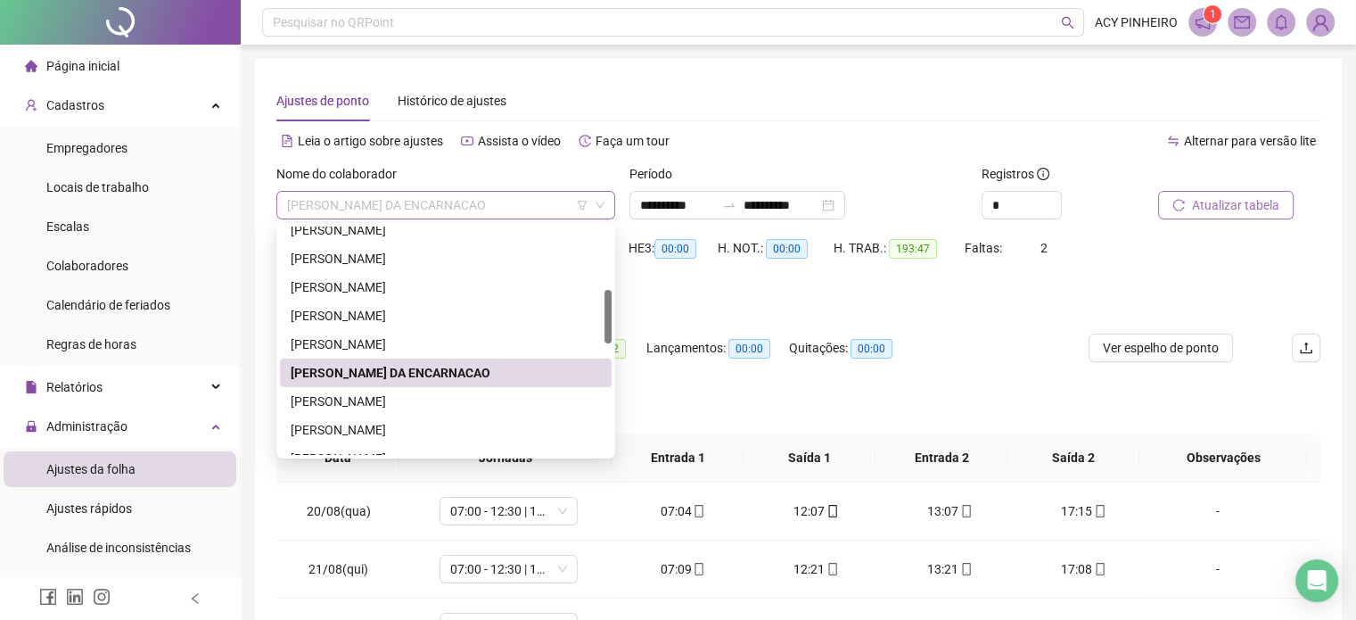
click at [553, 199] on span "[PERSON_NAME] DA ENCARNACAO" at bounding box center [445, 205] width 317 height 27
click at [441, 421] on div "[PERSON_NAME]" at bounding box center [446, 430] width 310 height 20
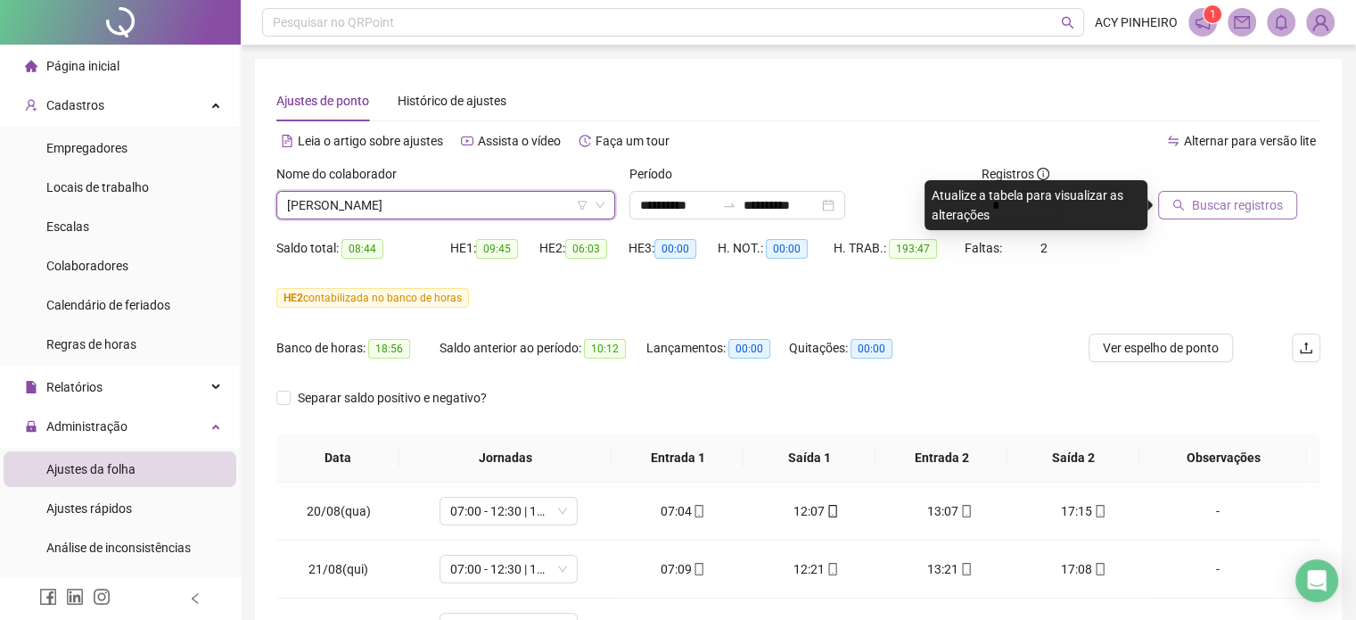
click at [1220, 210] on span "Buscar registros" at bounding box center [1237, 205] width 91 height 20
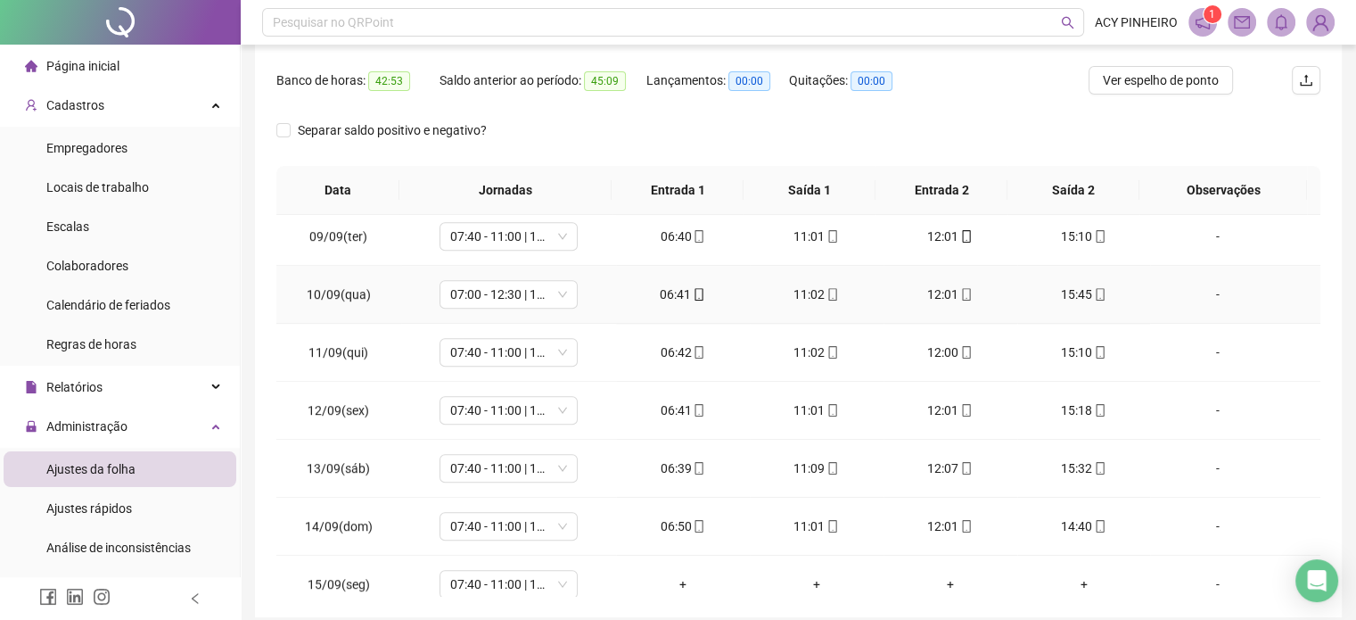
scroll to position [1249, 0]
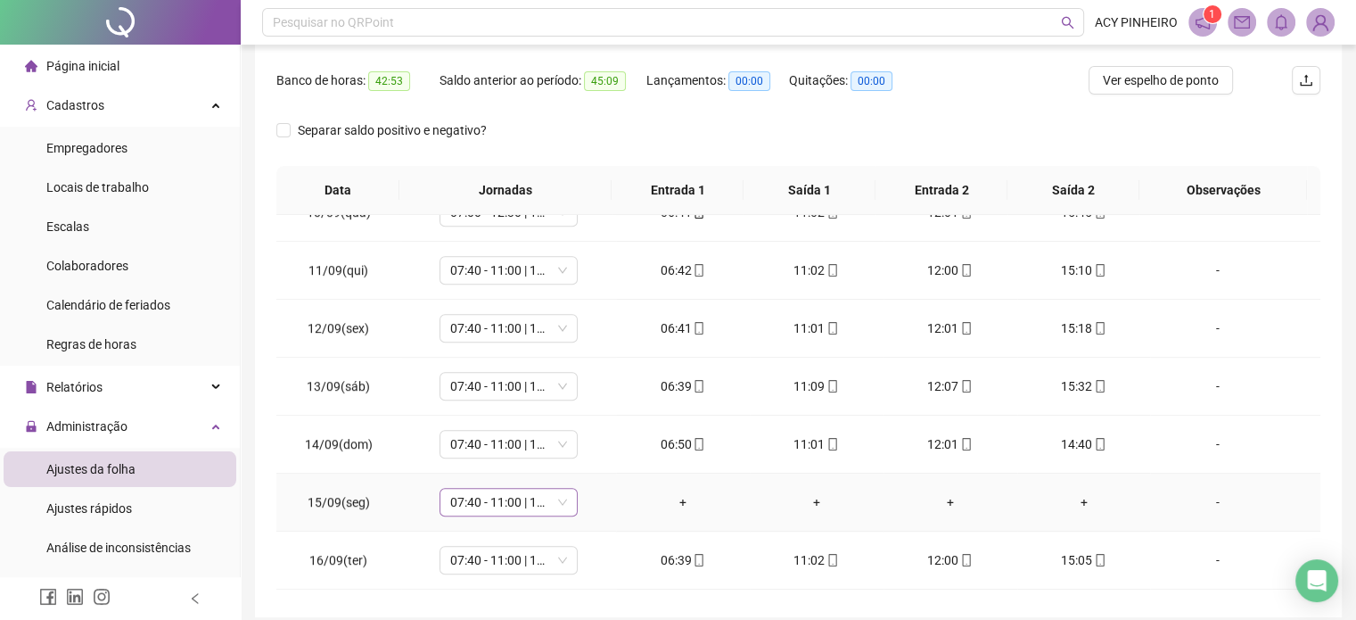
click at [557, 494] on span "07:40 - 11:00 | 12:00 - 16:00" at bounding box center [508, 502] width 117 height 27
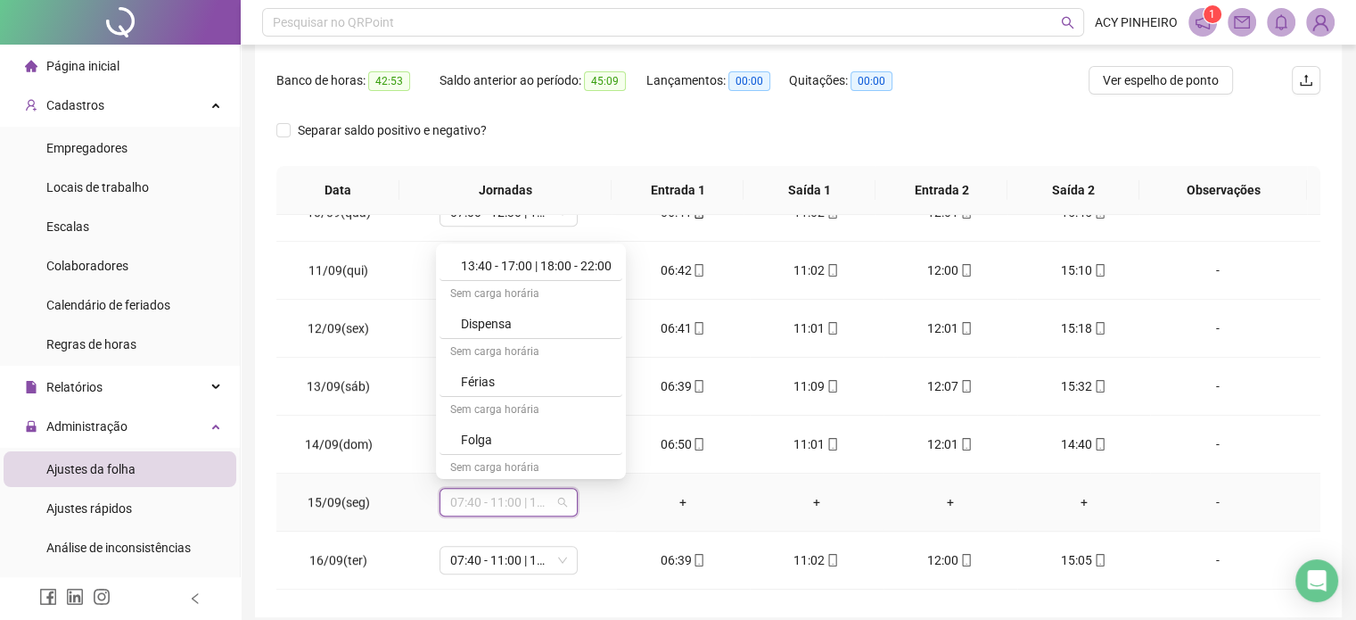
scroll to position [433, 0]
click at [576, 429] on div "Folga" at bounding box center [536, 437] width 151 height 20
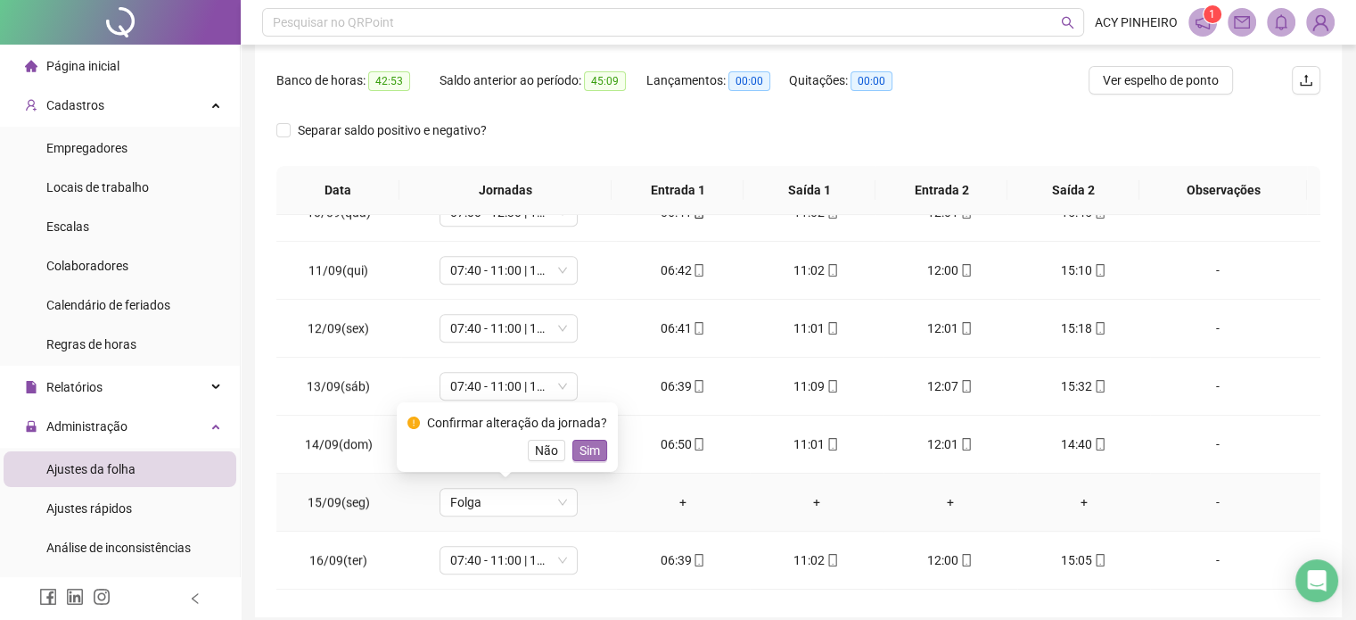
click at [581, 450] on span "Sim" at bounding box center [590, 451] width 21 height 20
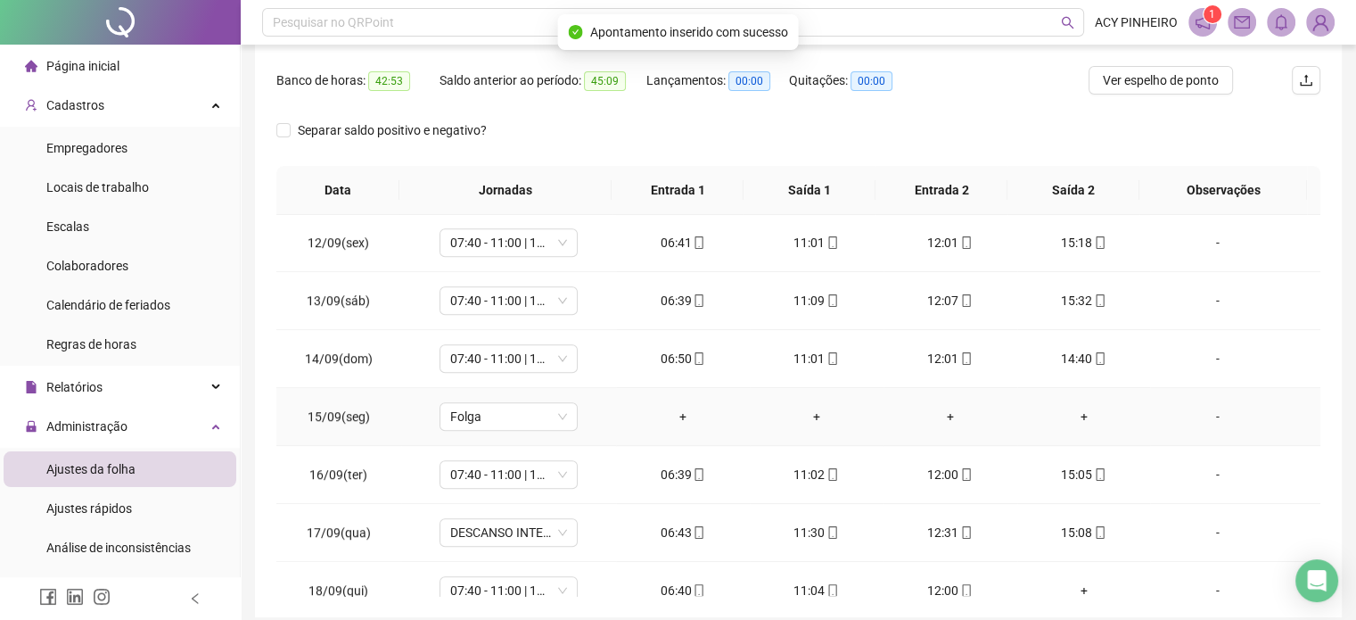
scroll to position [1338, 0]
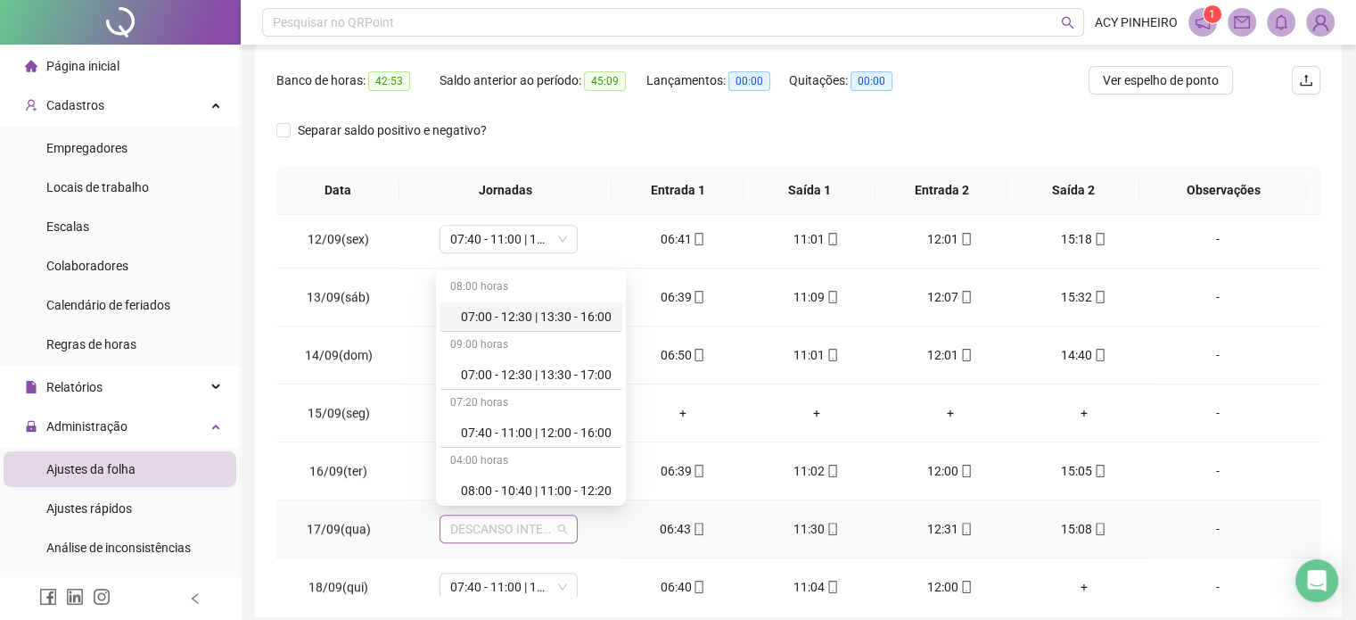
click at [564, 524] on span "DESCANSO INTER-JORNADA" at bounding box center [508, 528] width 117 height 27
click at [546, 382] on div "07:00 - 12:30 | 13:30 - 17:00" at bounding box center [536, 375] width 151 height 20
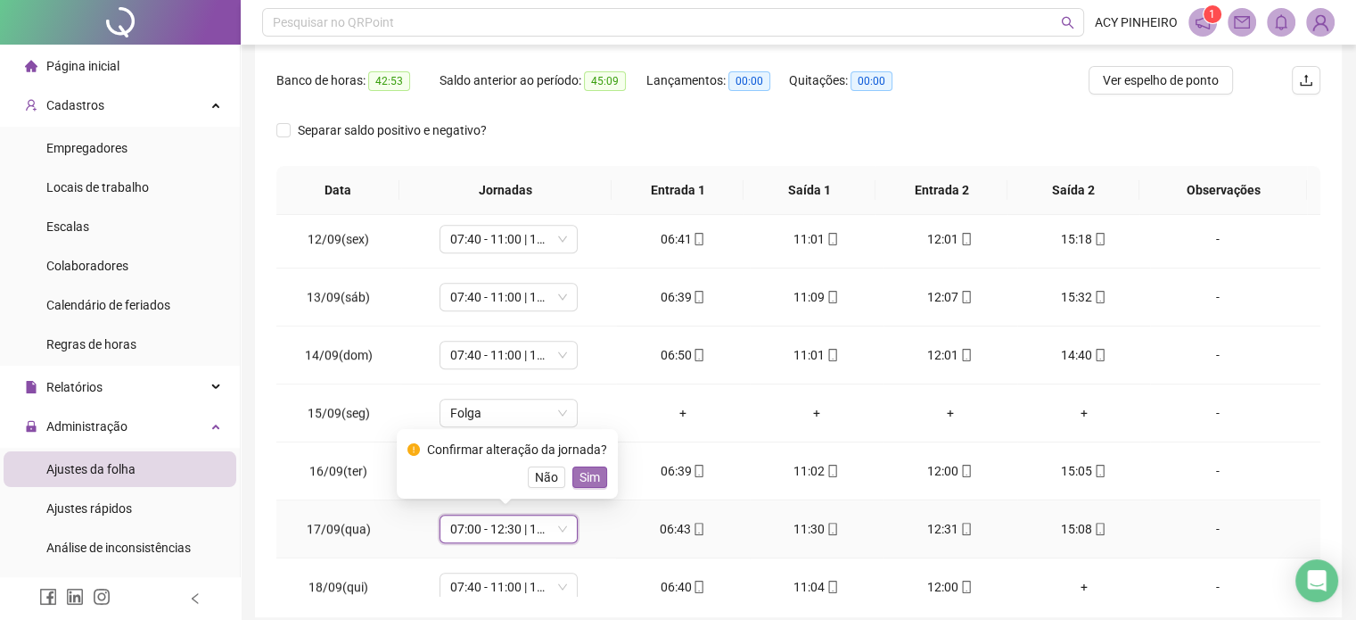
click at [586, 482] on span "Sim" at bounding box center [590, 477] width 21 height 20
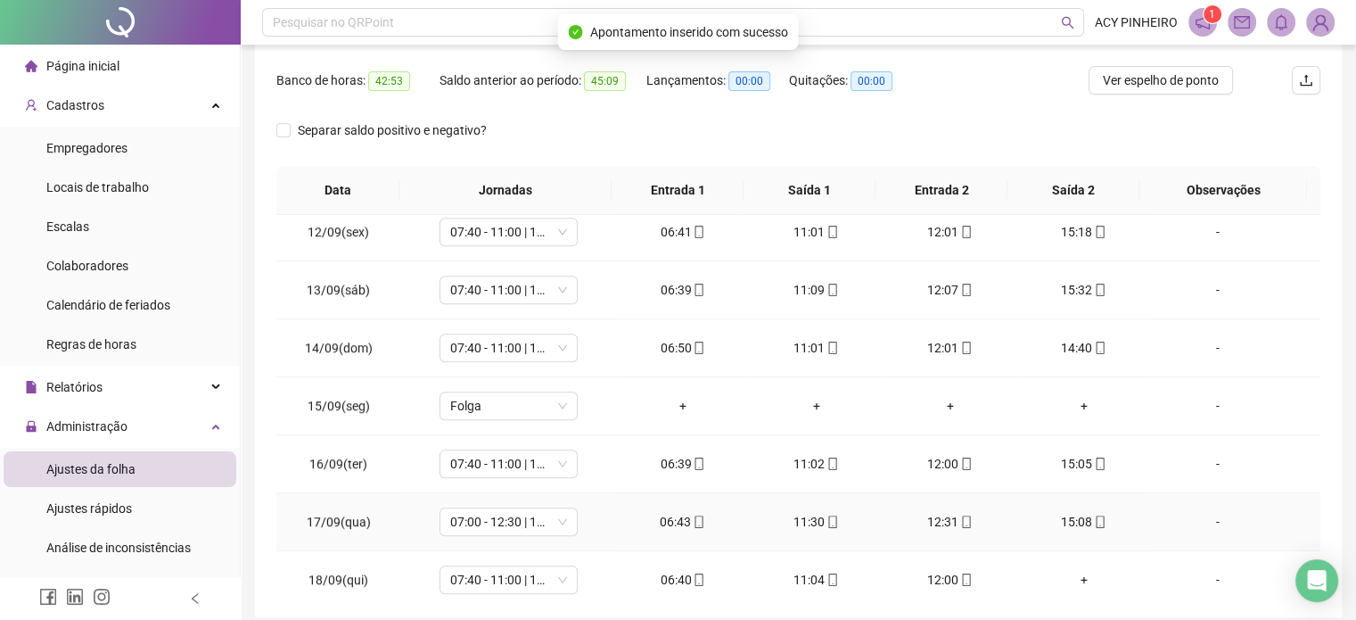
scroll to position [1352, 0]
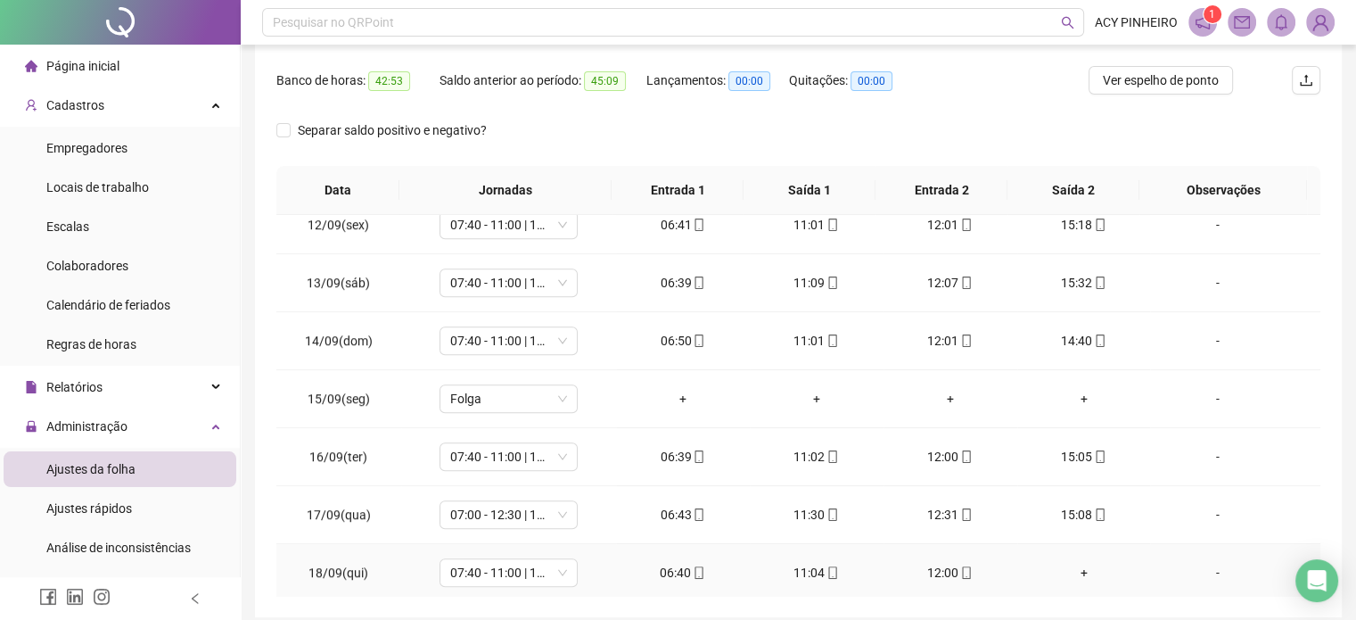
click at [1066, 564] on div "+" at bounding box center [1084, 573] width 105 height 20
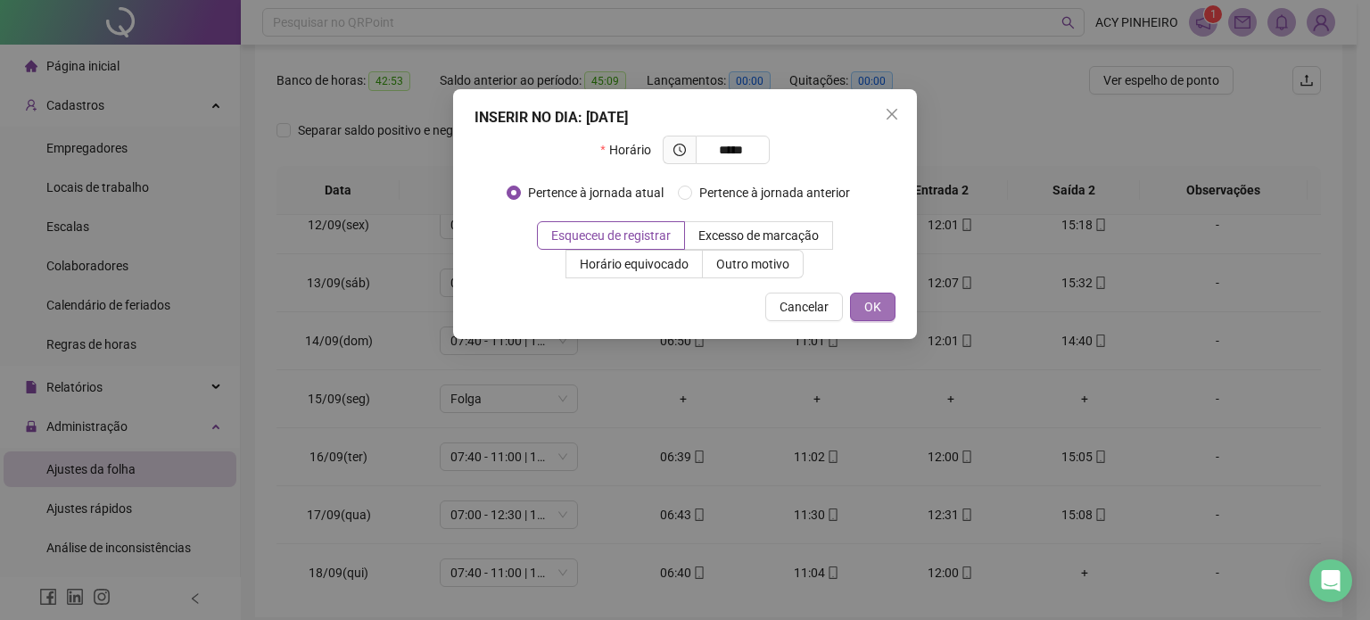
type input "*****"
click at [878, 309] on span "OK" at bounding box center [872, 307] width 17 height 20
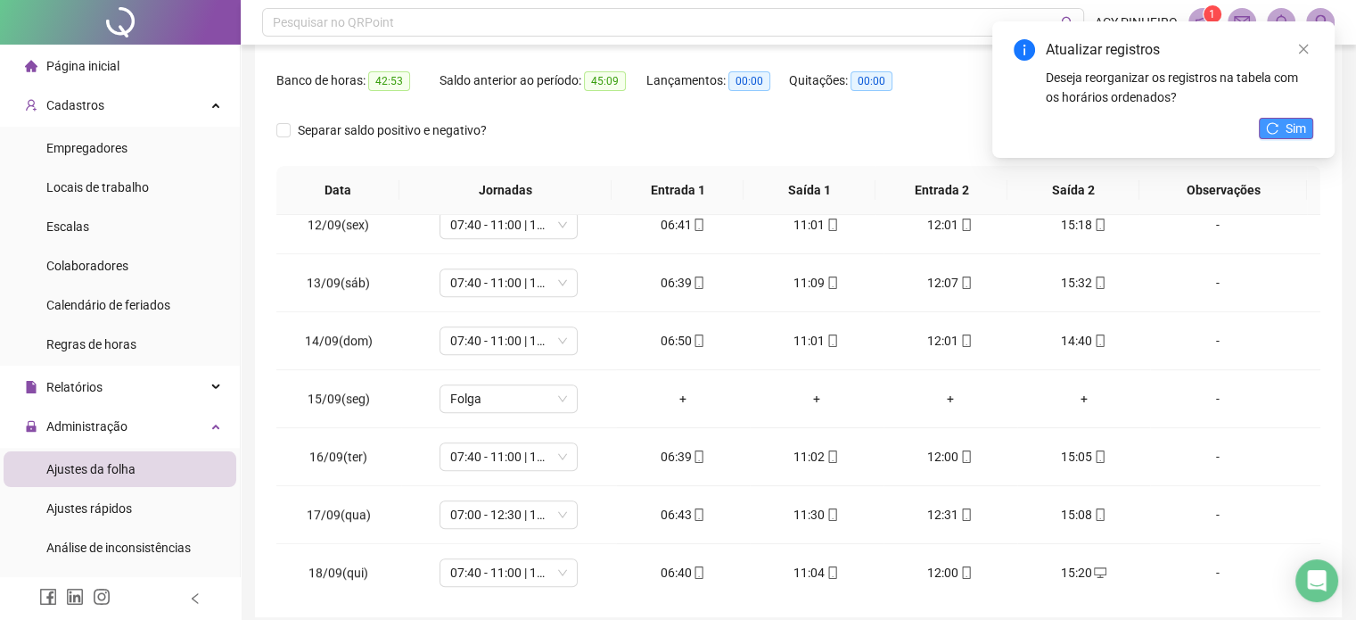
click at [1291, 132] on span "Sim" at bounding box center [1296, 129] width 21 height 20
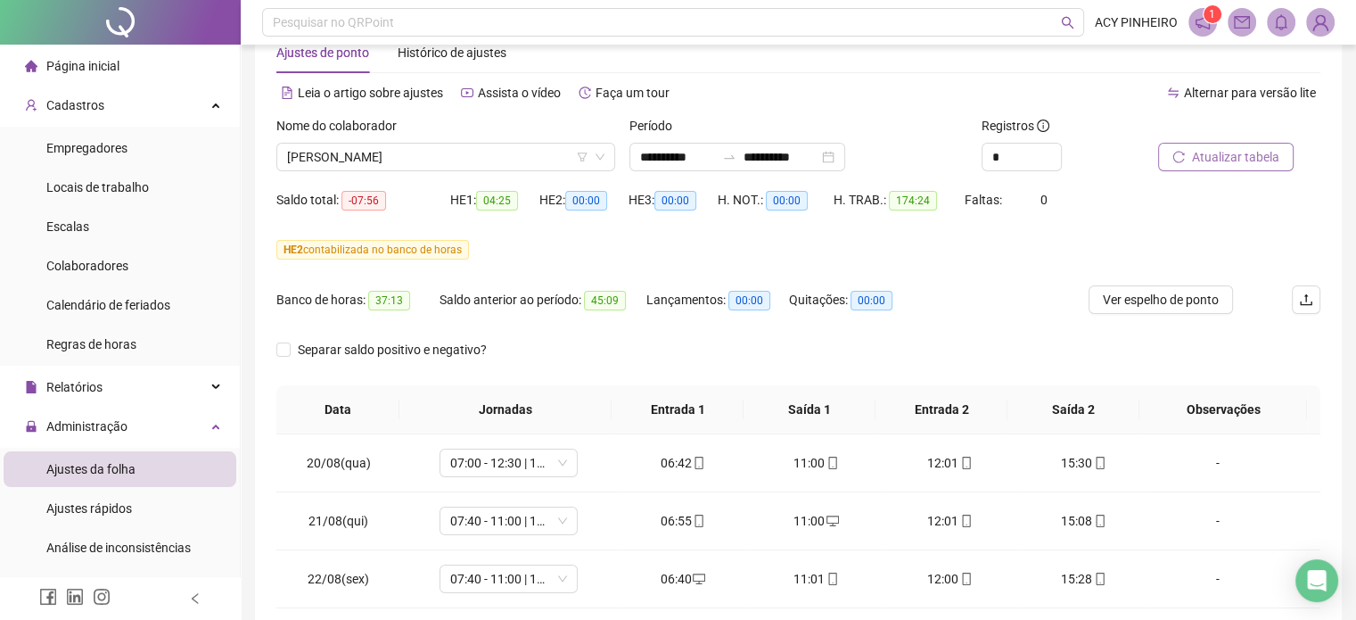
scroll to position [0, 0]
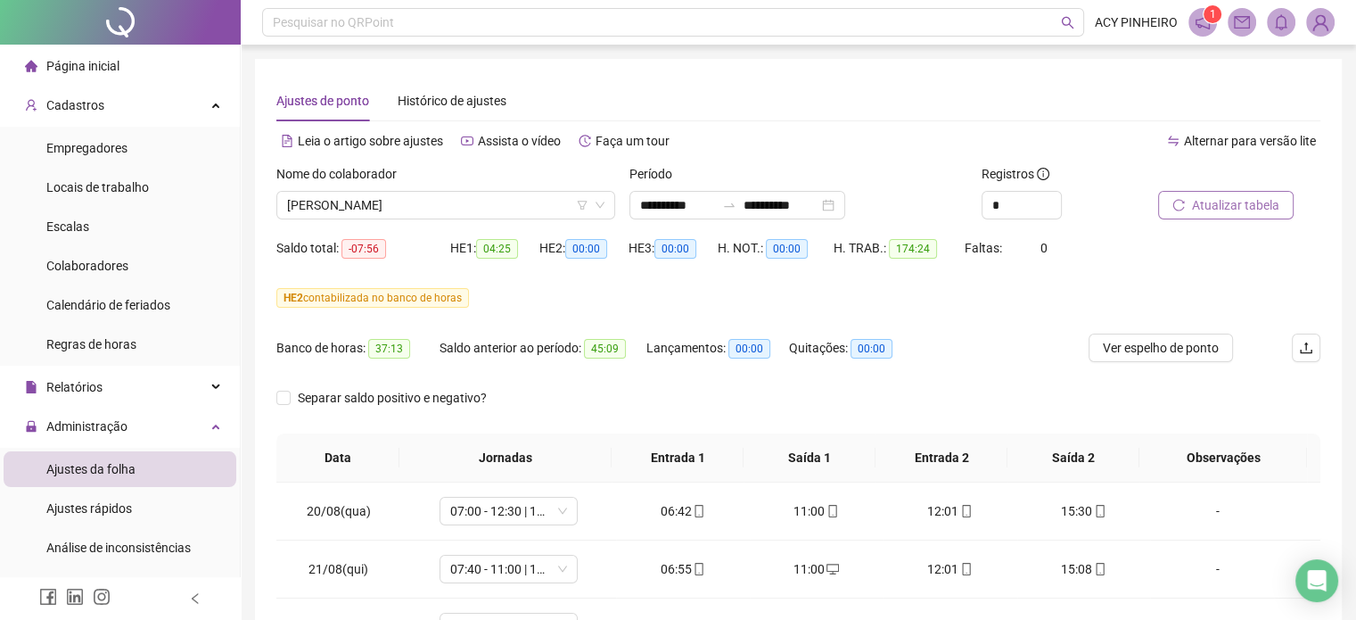
click at [1227, 206] on span "Atualizar tabela" at bounding box center [1235, 205] width 87 height 20
click at [1241, 206] on span "Atualizar tabela" at bounding box center [1235, 205] width 87 height 20
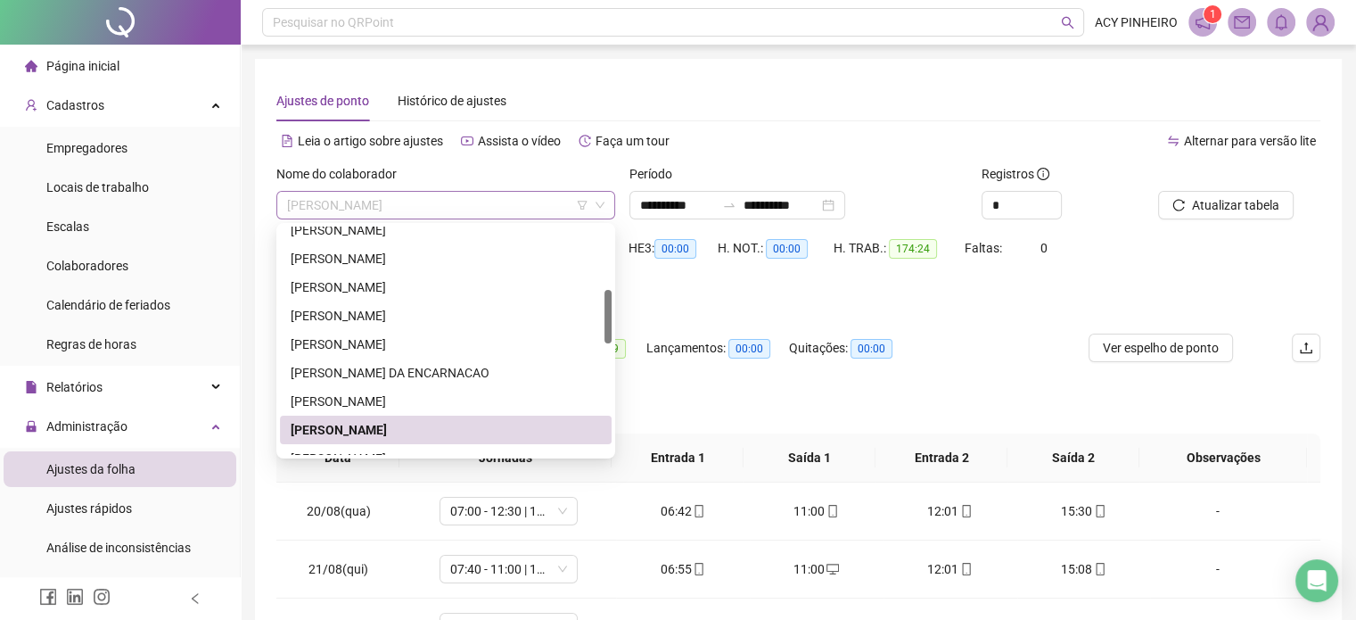
click at [477, 203] on span "[PERSON_NAME]" at bounding box center [445, 205] width 317 height 27
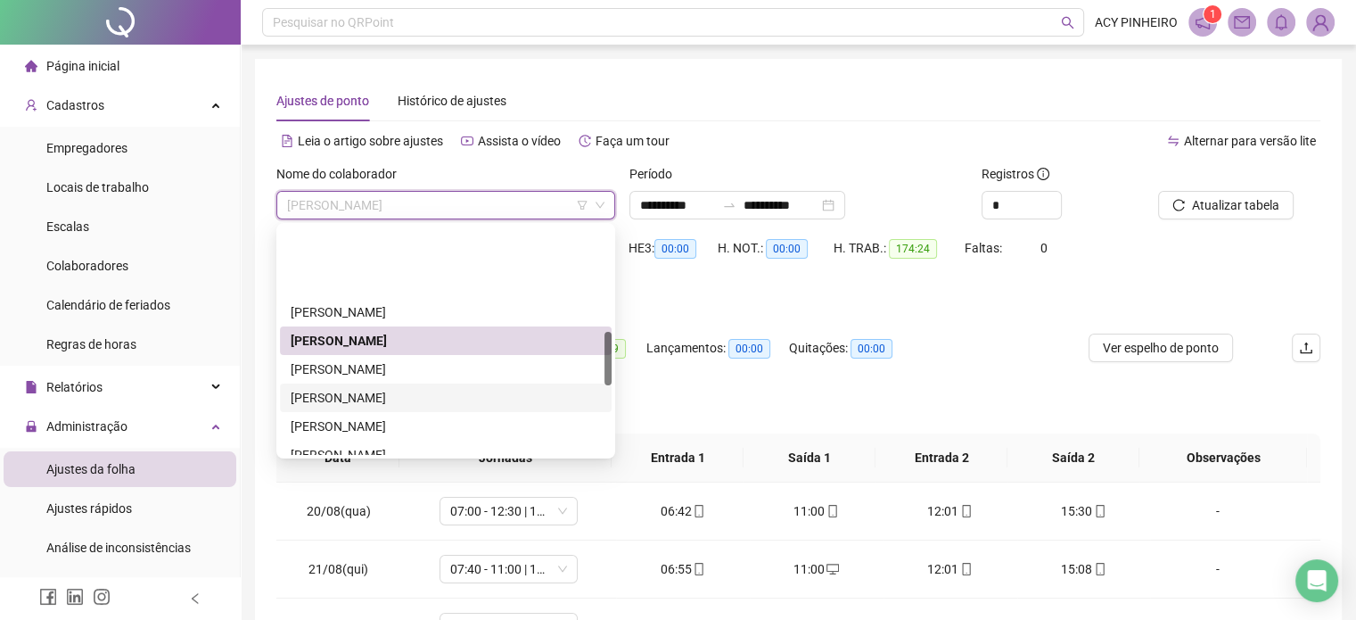
scroll to position [446, 0]
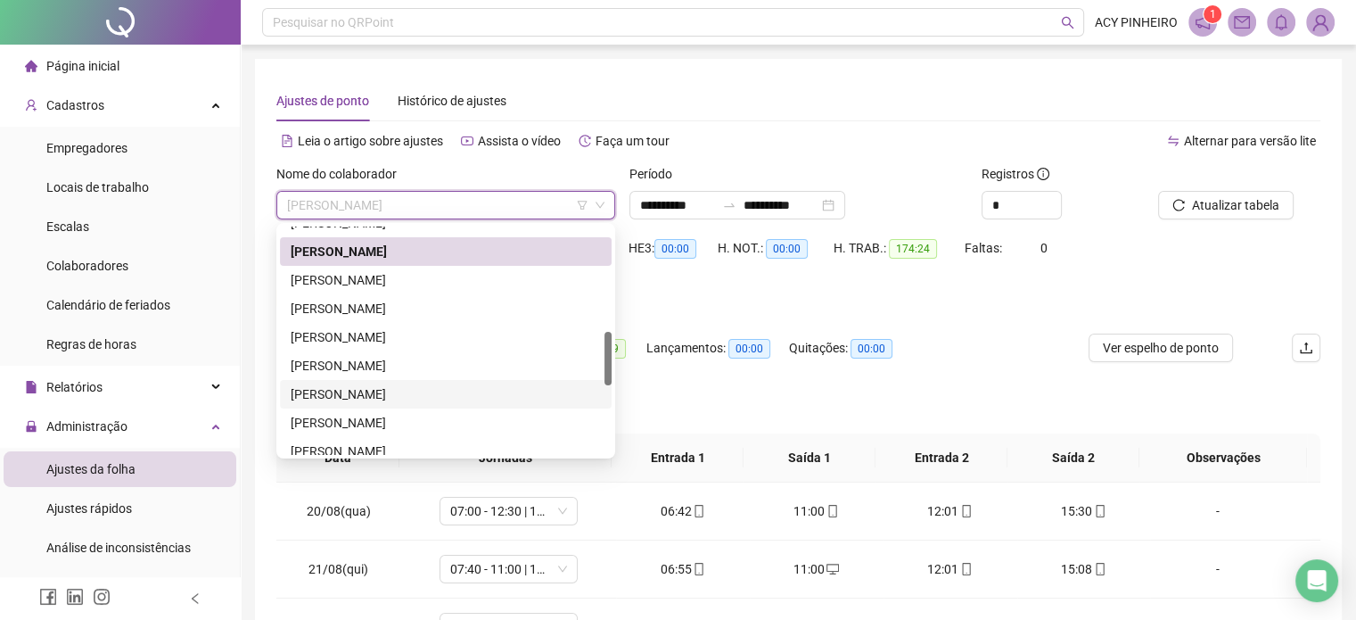
click at [474, 396] on div "[PERSON_NAME]" at bounding box center [446, 394] width 310 height 20
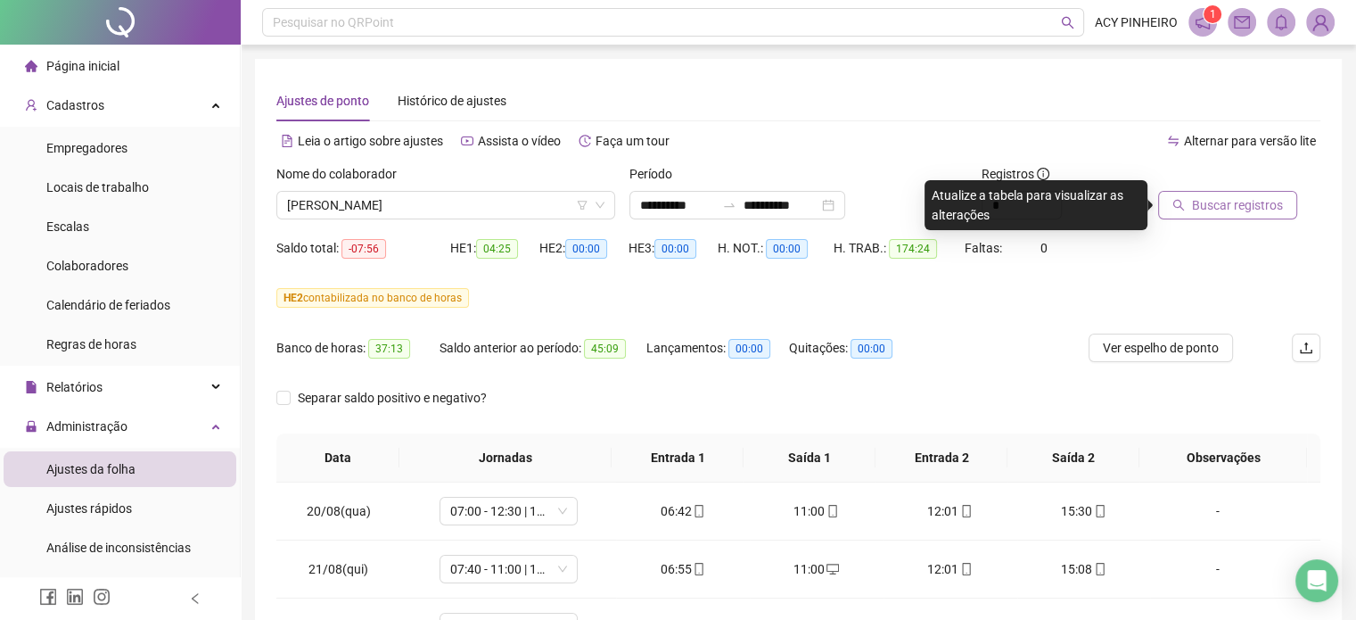
click at [1236, 202] on span "Buscar registros" at bounding box center [1237, 205] width 91 height 20
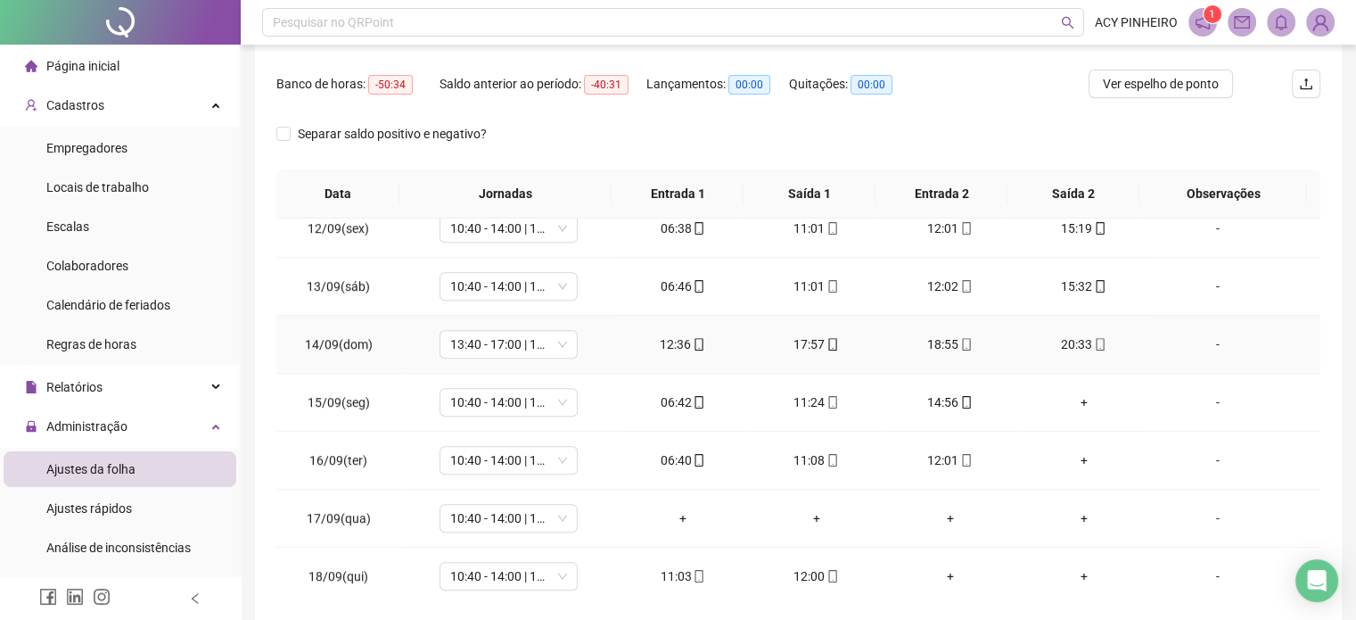
scroll to position [268, 0]
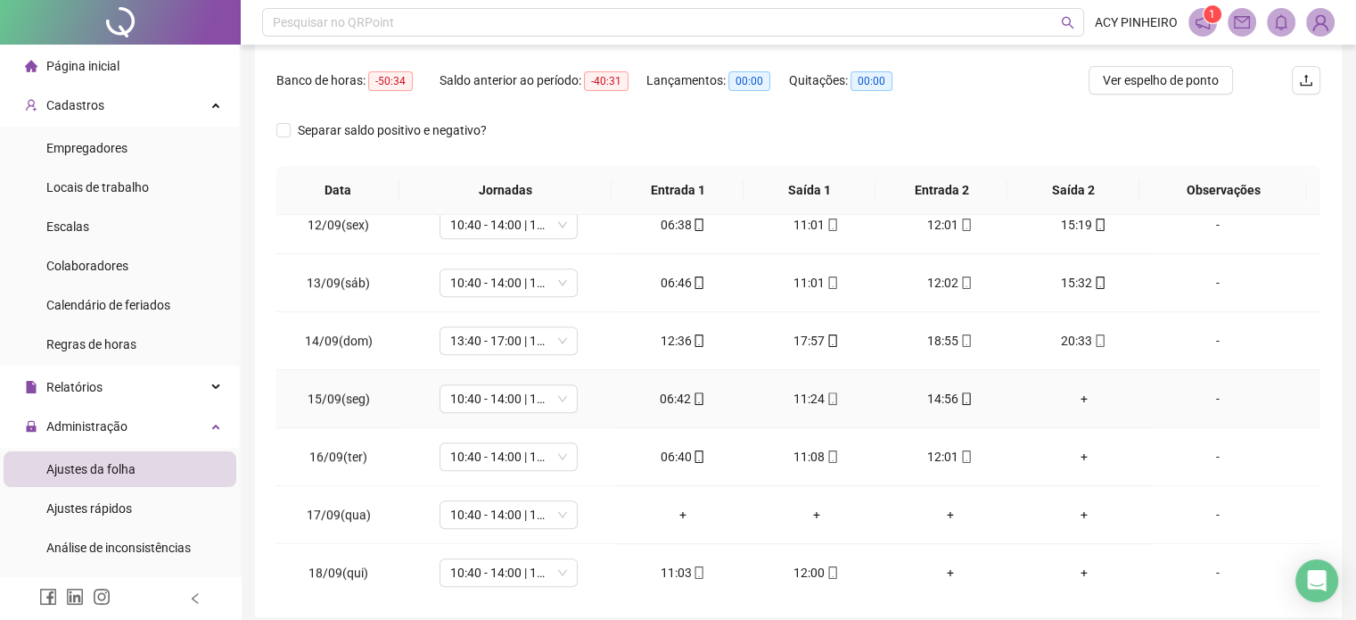
click at [1074, 395] on div "+" at bounding box center [1084, 399] width 105 height 20
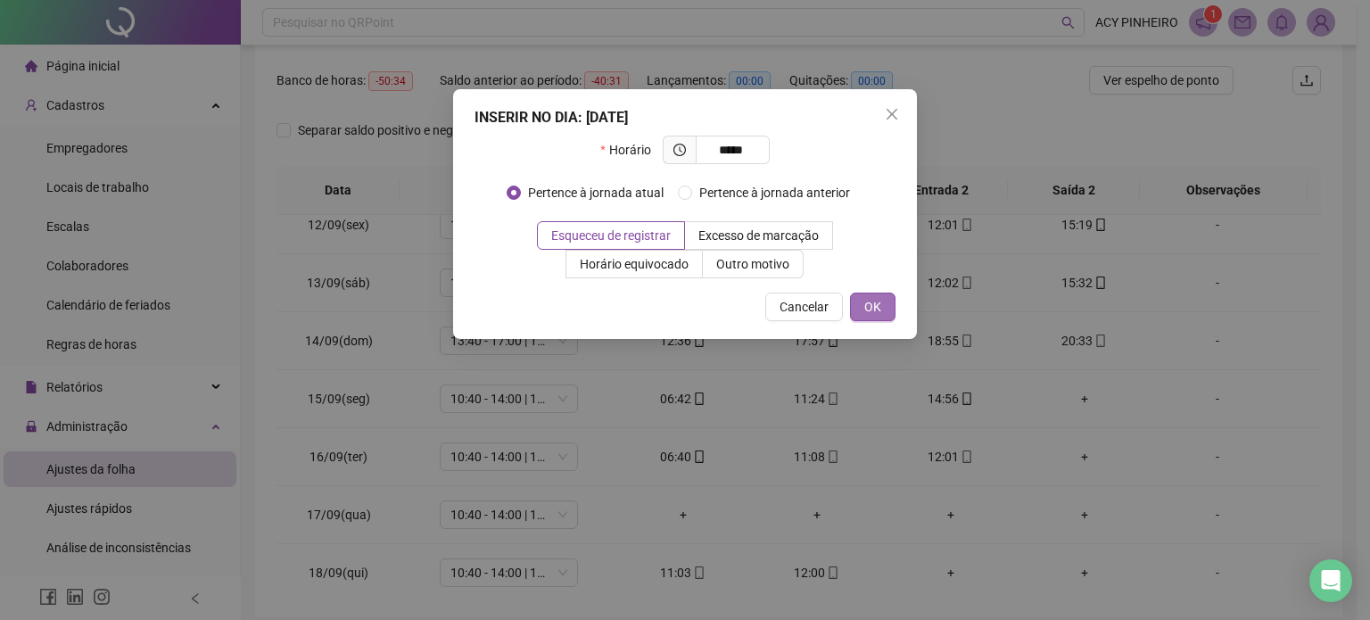
type input "*****"
click at [881, 314] on button "OK" at bounding box center [872, 307] width 45 height 29
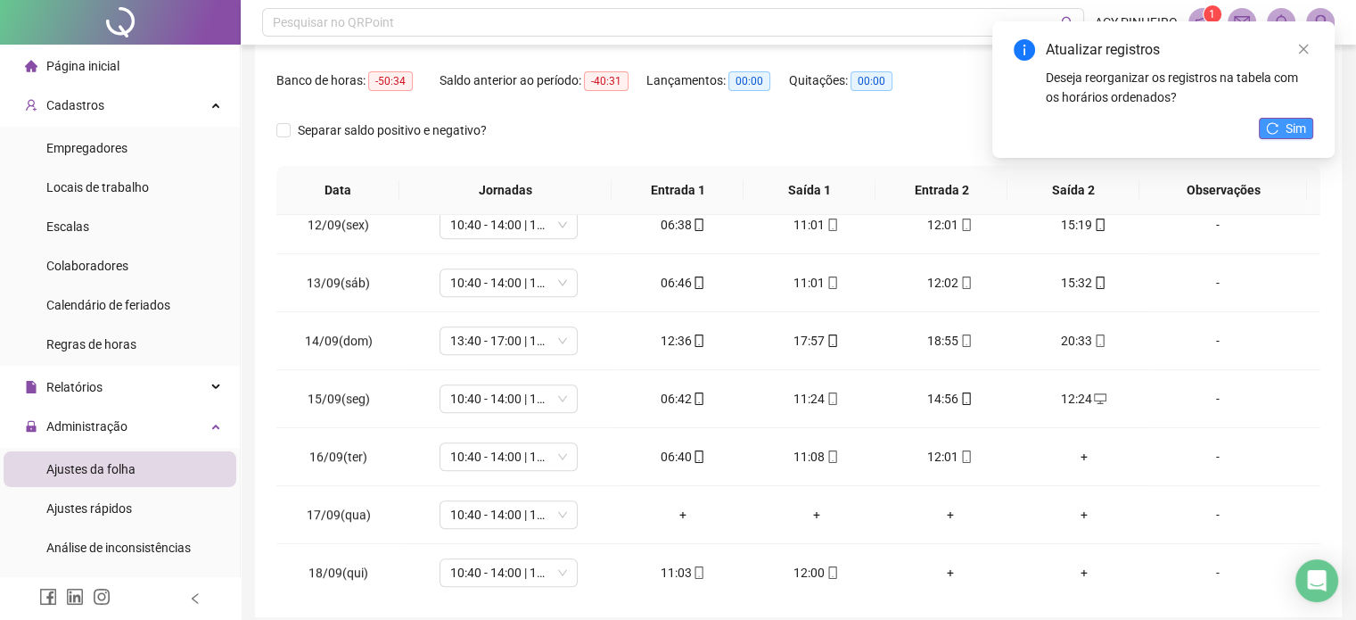
click at [1294, 127] on span "Sim" at bounding box center [1296, 129] width 21 height 20
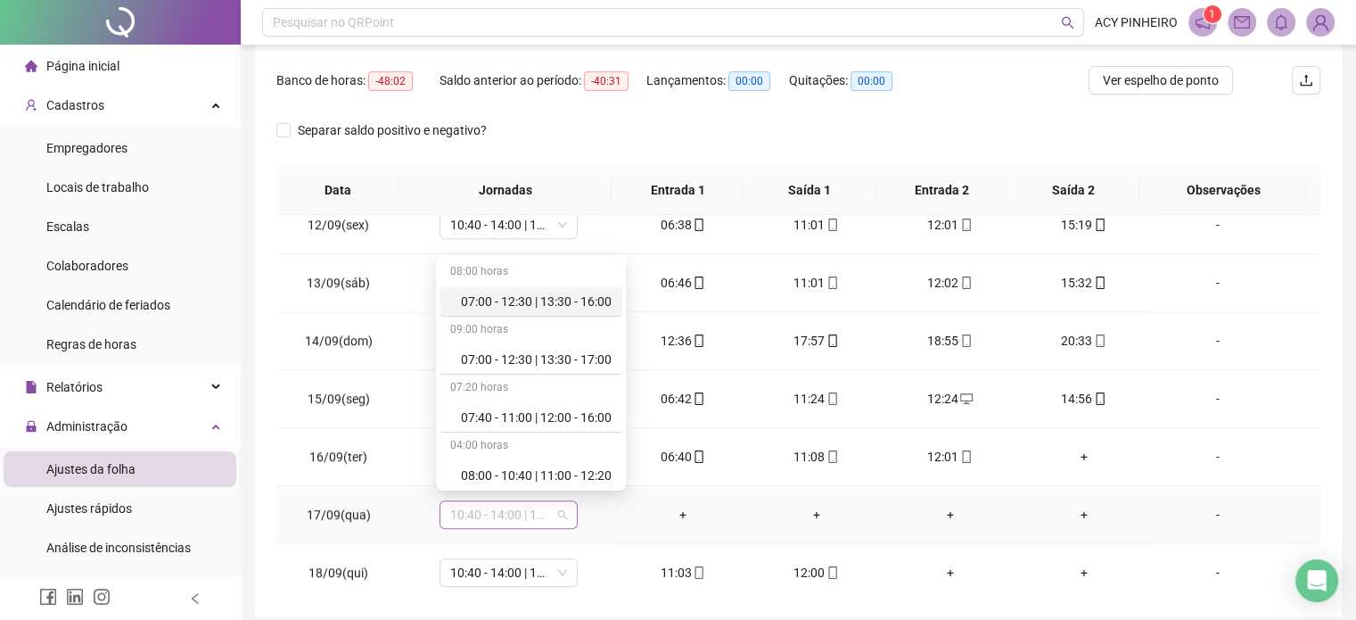
click at [562, 506] on span "10:40 - 14:00 | 15:00 - 19:00" at bounding box center [508, 514] width 117 height 27
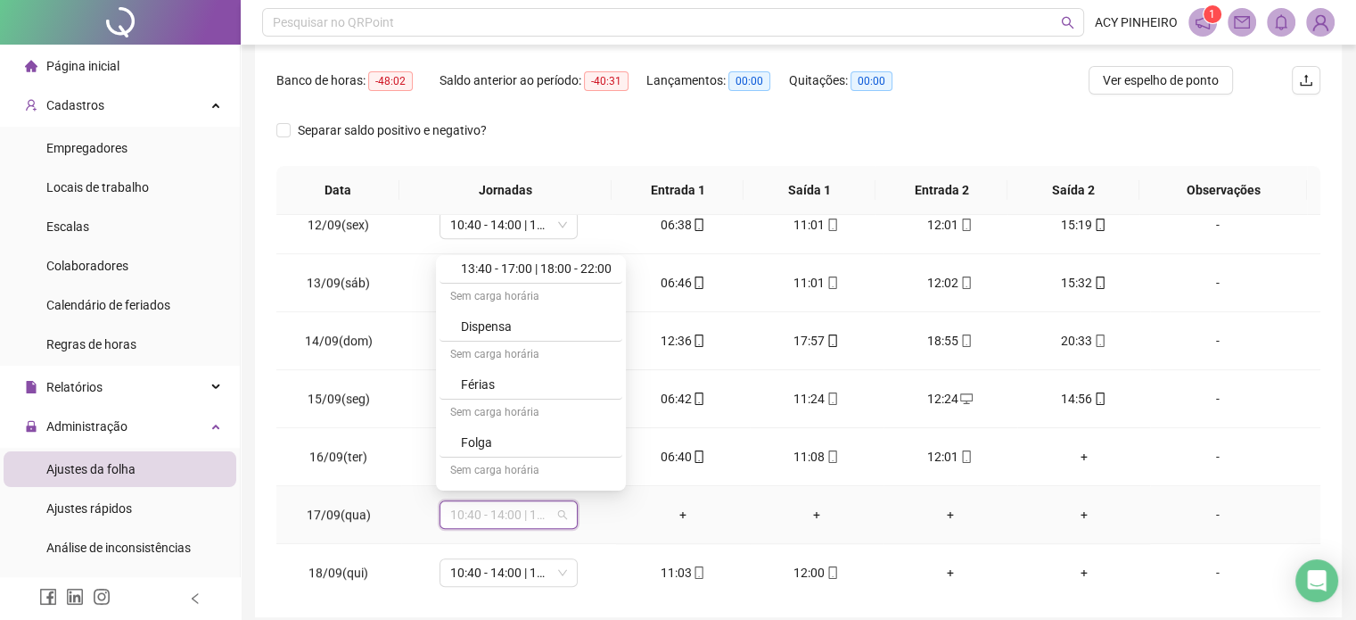
scroll to position [449, 0]
click at [585, 436] on div "Folga" at bounding box center [536, 432] width 151 height 20
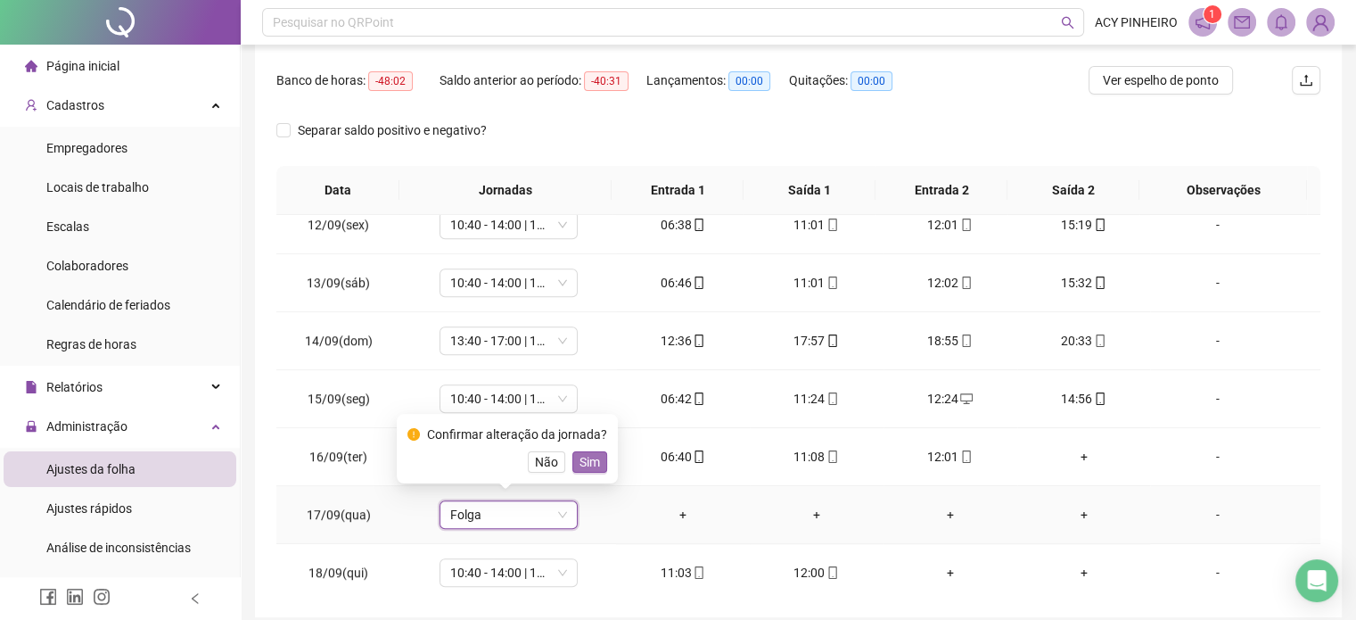
click at [596, 464] on span "Sim" at bounding box center [590, 462] width 21 height 20
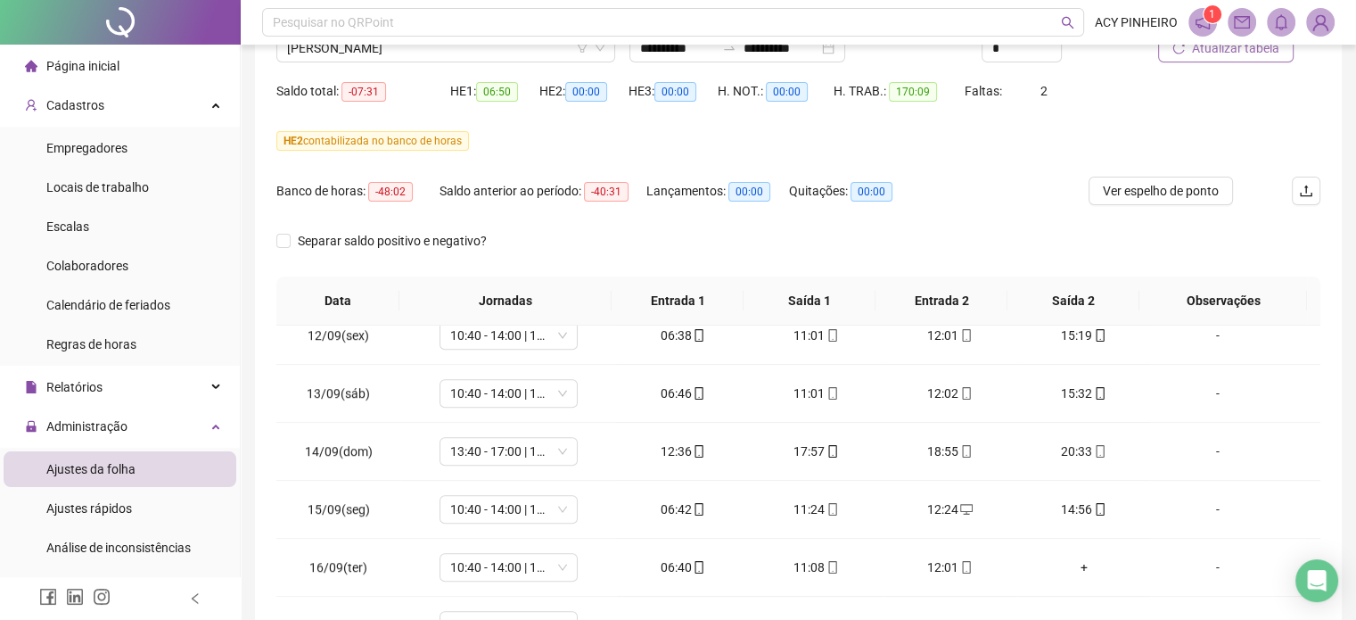
scroll to position [0, 0]
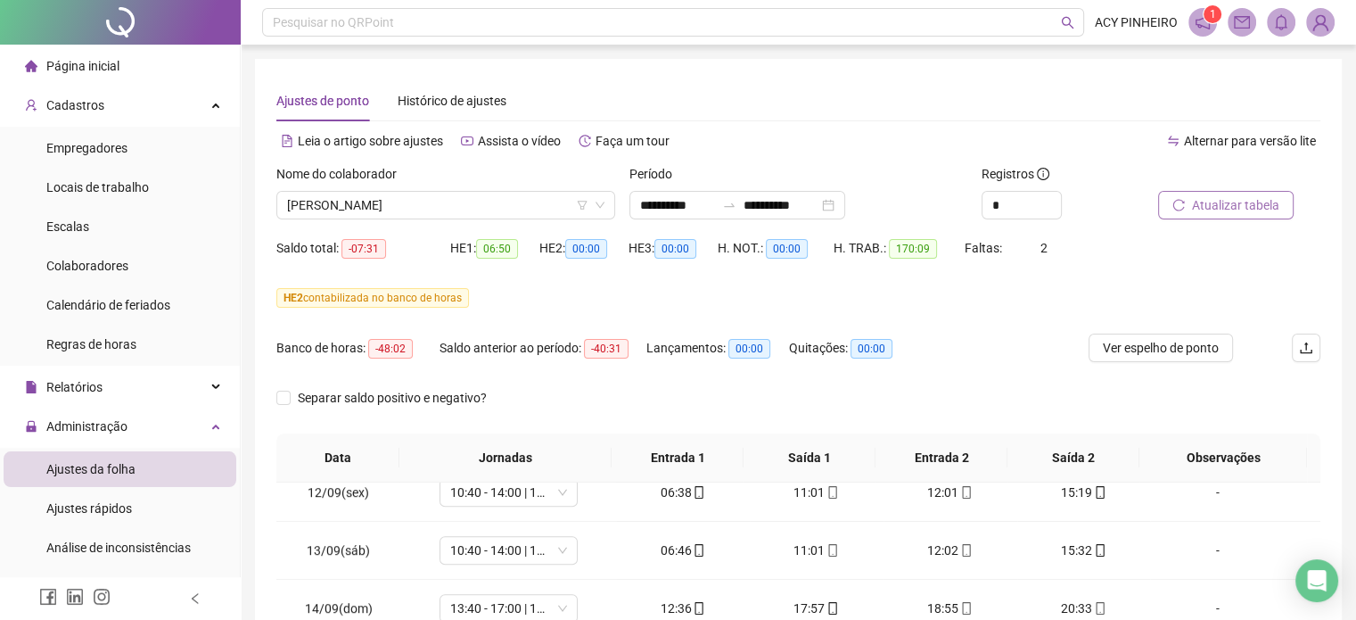
click at [1200, 210] on span "Atualizar tabela" at bounding box center [1235, 205] width 87 height 20
click at [1264, 212] on span "Atualizar tabela" at bounding box center [1235, 205] width 87 height 20
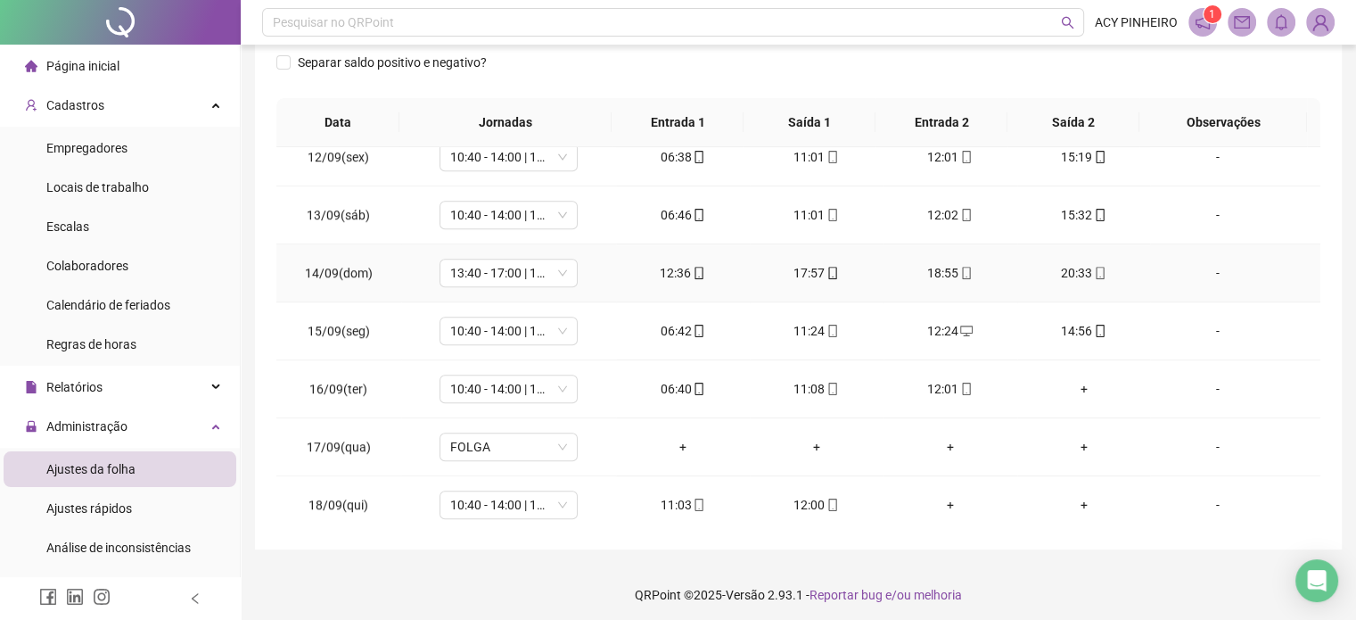
scroll to position [341, 0]
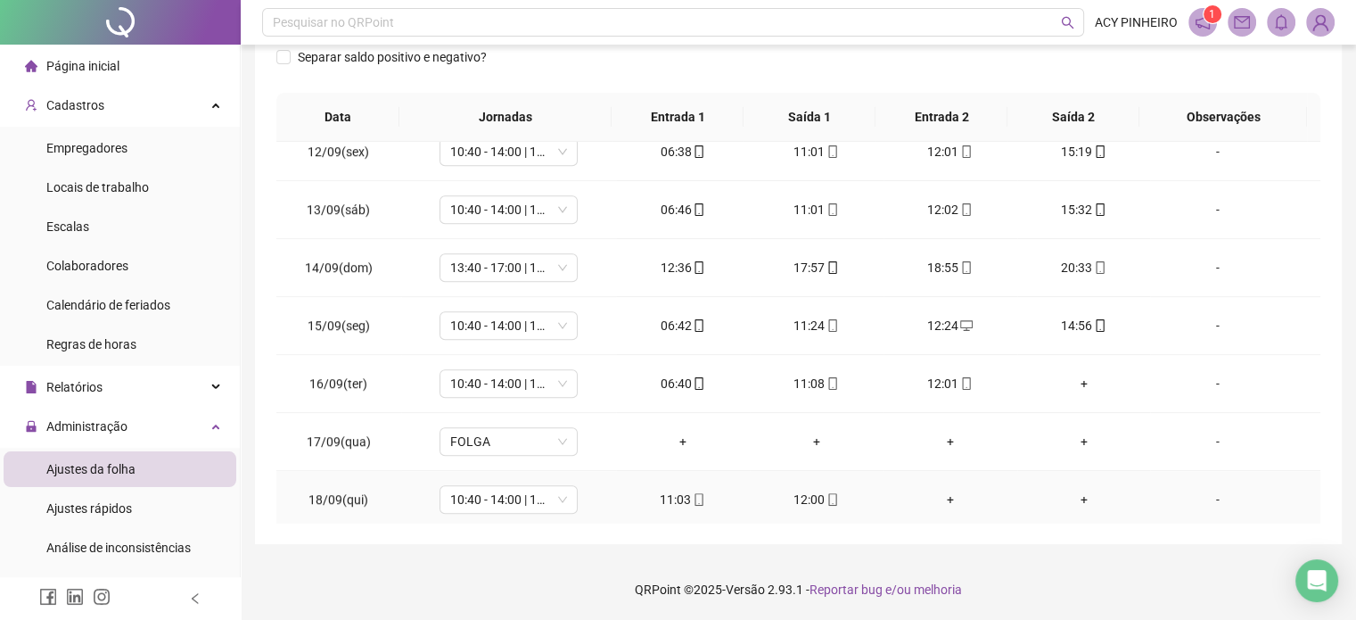
click at [936, 491] on div "+" at bounding box center [950, 500] width 105 height 20
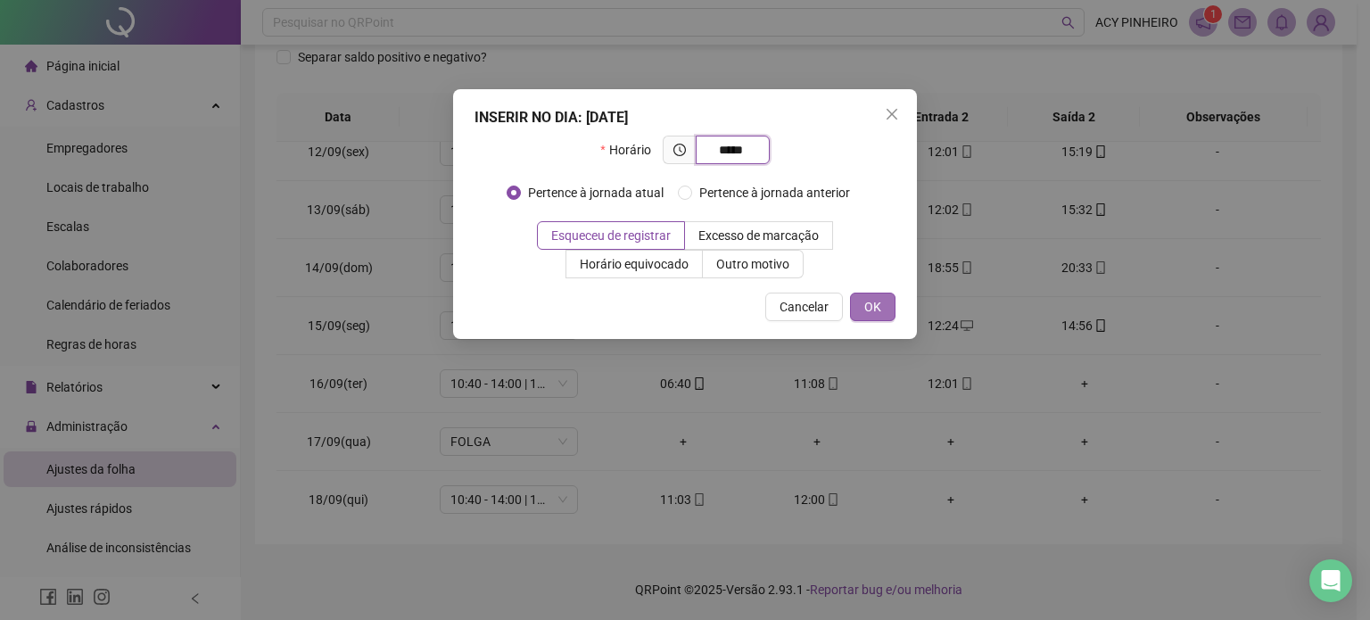
type input "*****"
click at [856, 306] on button "OK" at bounding box center [872, 307] width 45 height 29
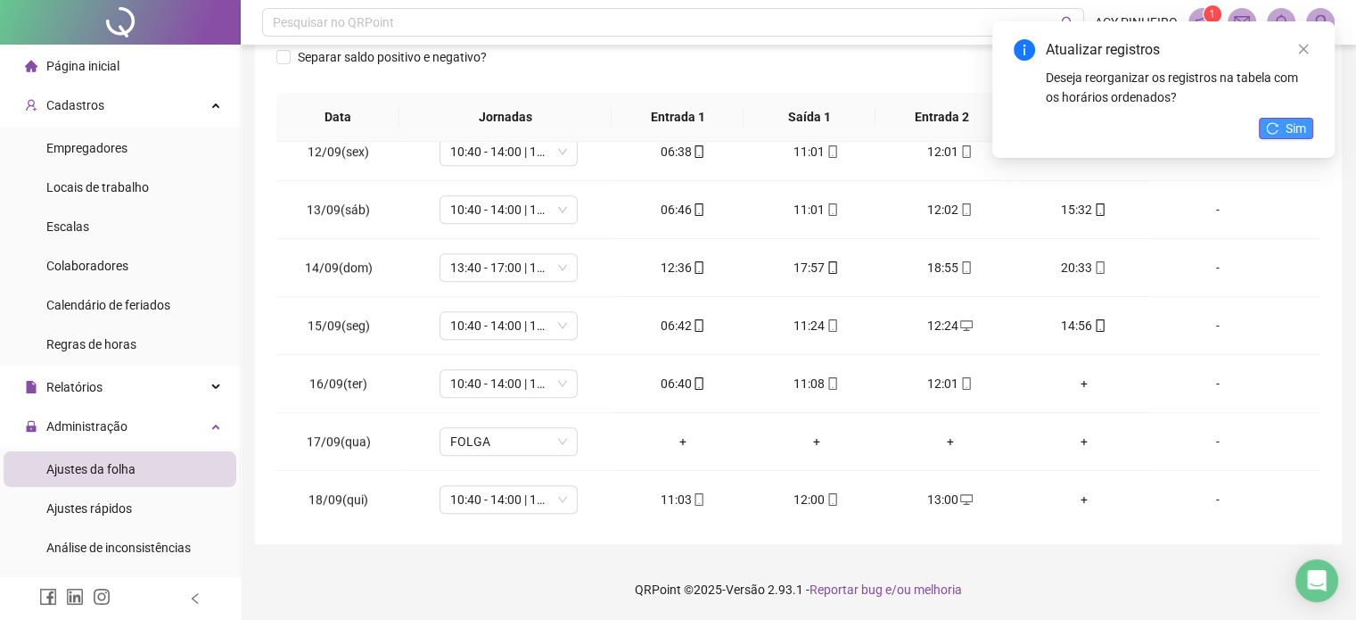
click at [1294, 126] on span "Sim" at bounding box center [1296, 129] width 21 height 20
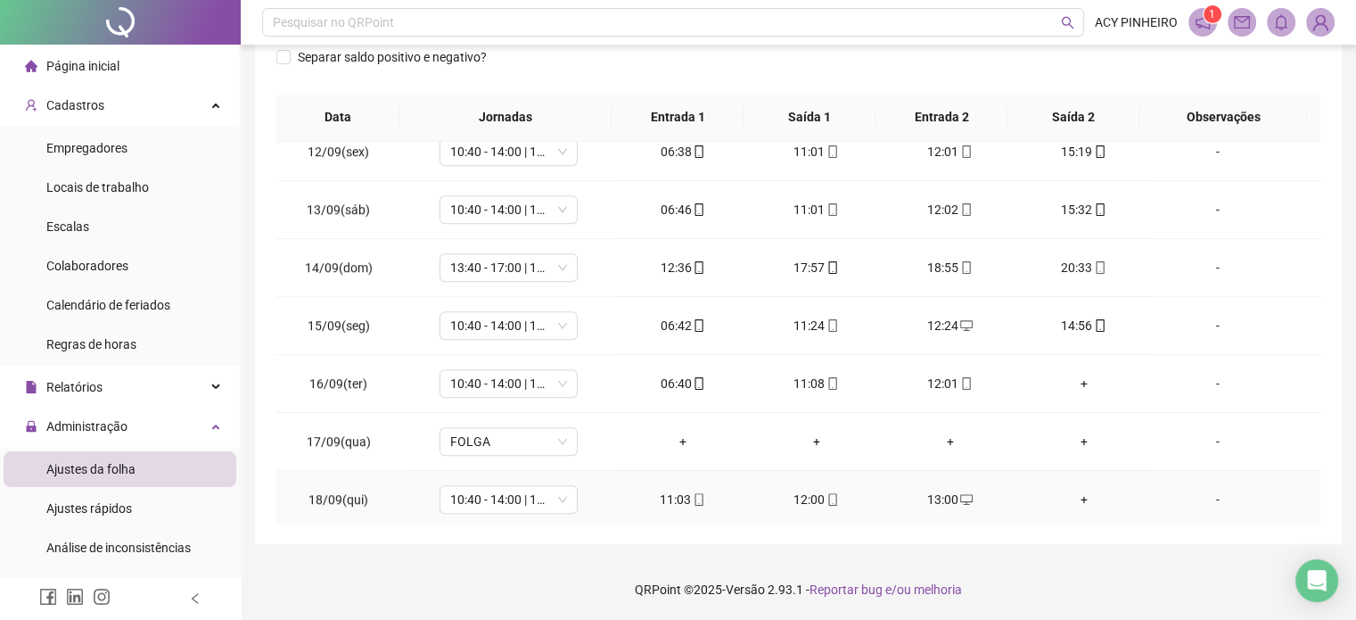
click at [1070, 494] on div "+" at bounding box center [1084, 500] width 105 height 20
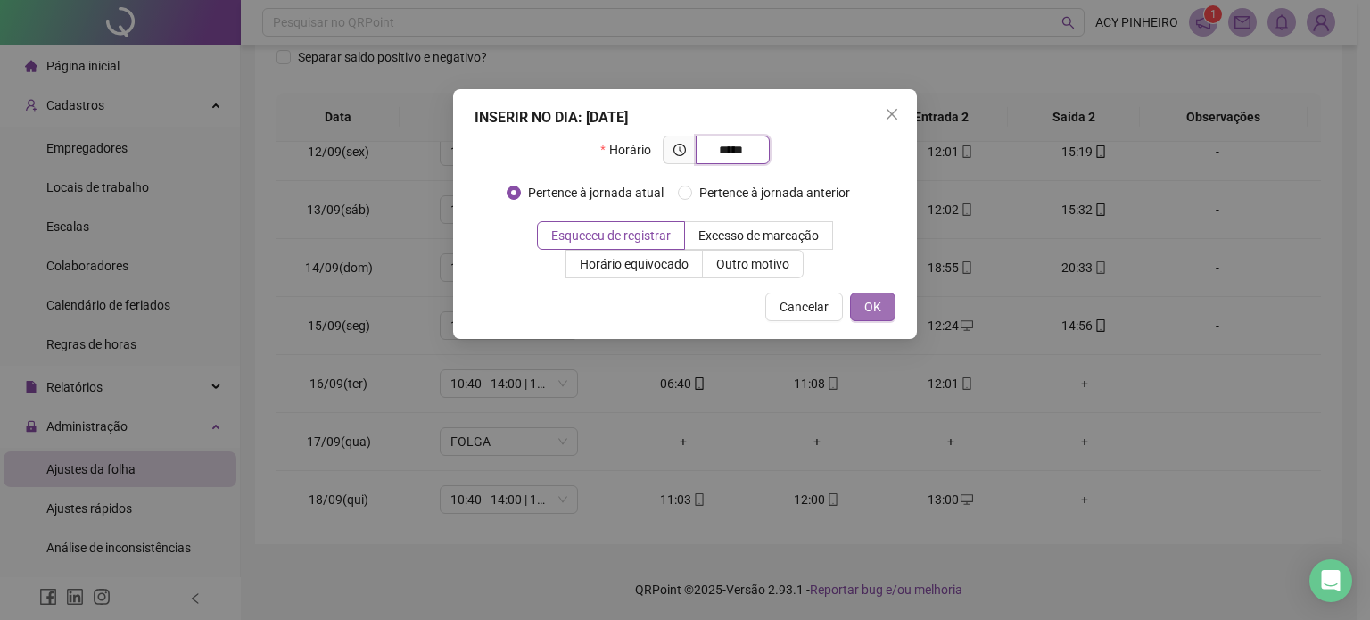
type input "*****"
click at [871, 305] on span "OK" at bounding box center [872, 307] width 17 height 20
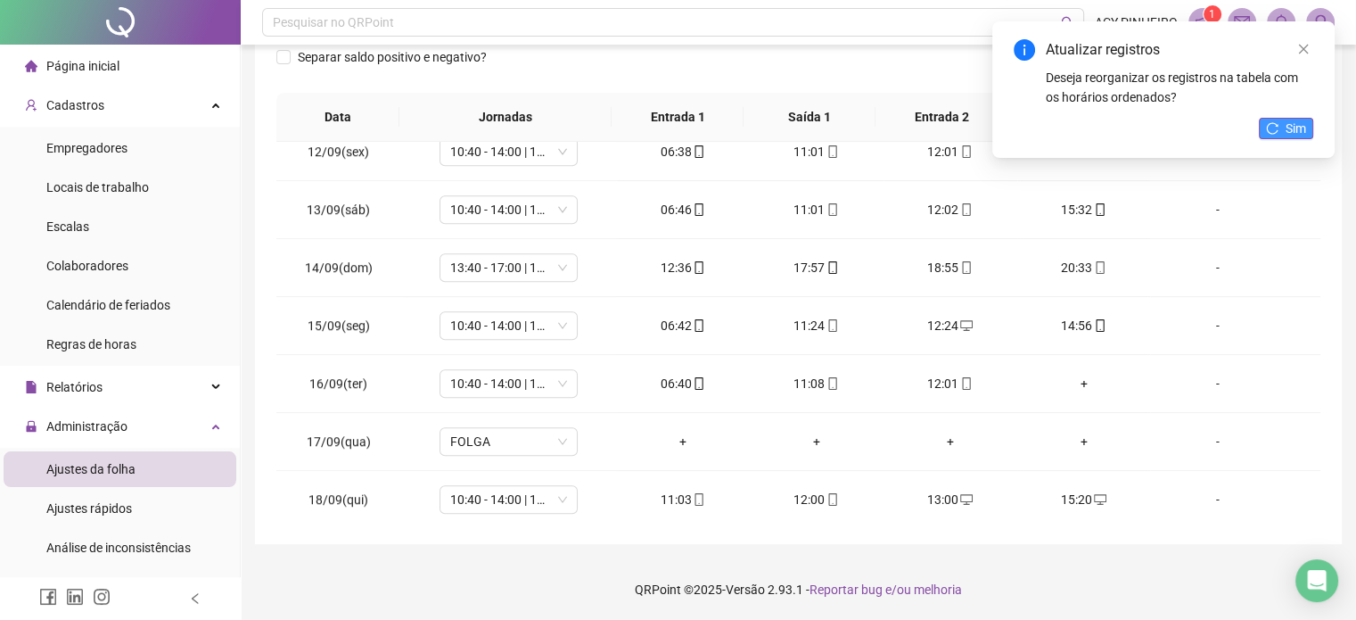
click at [1293, 126] on span "Sim" at bounding box center [1296, 129] width 21 height 20
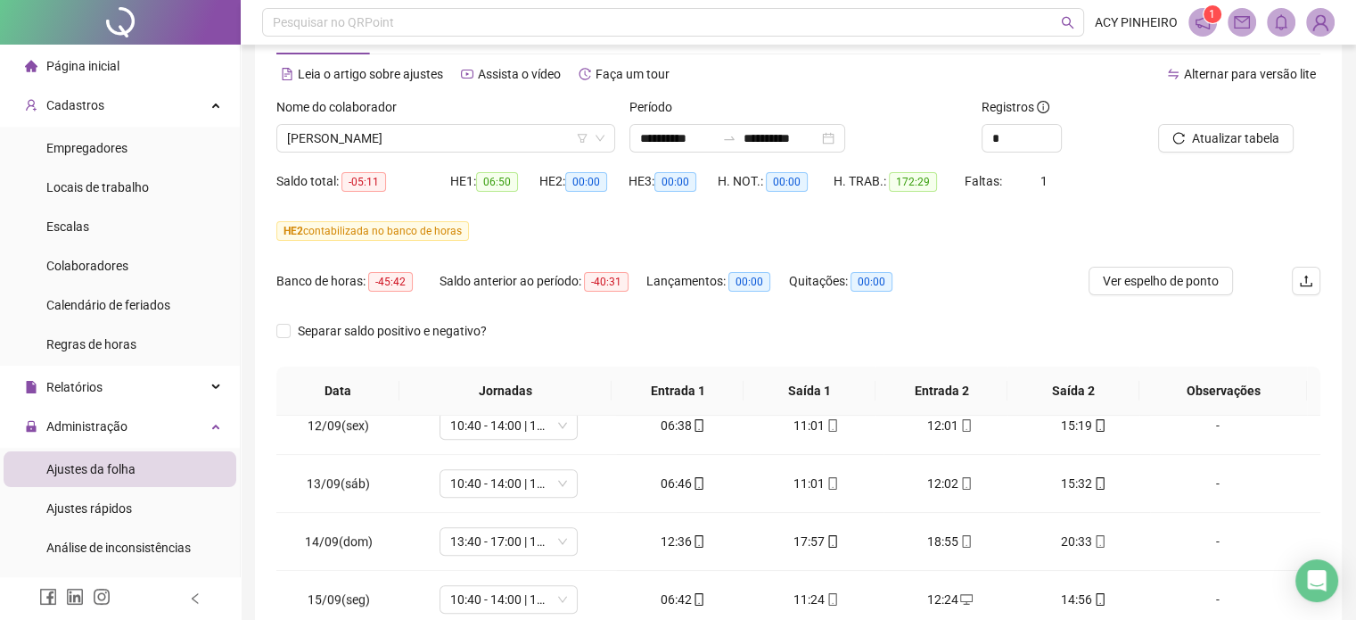
scroll to position [57, 0]
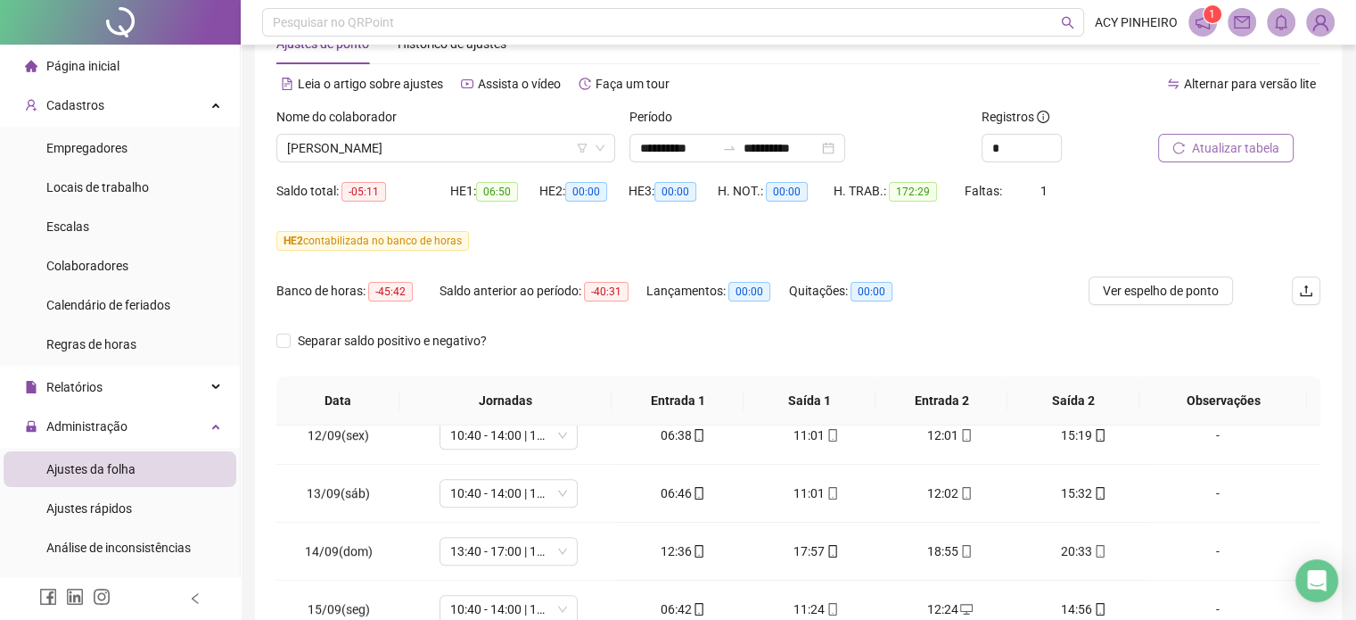
click at [1253, 149] on span "Atualizar tabela" at bounding box center [1235, 148] width 87 height 20
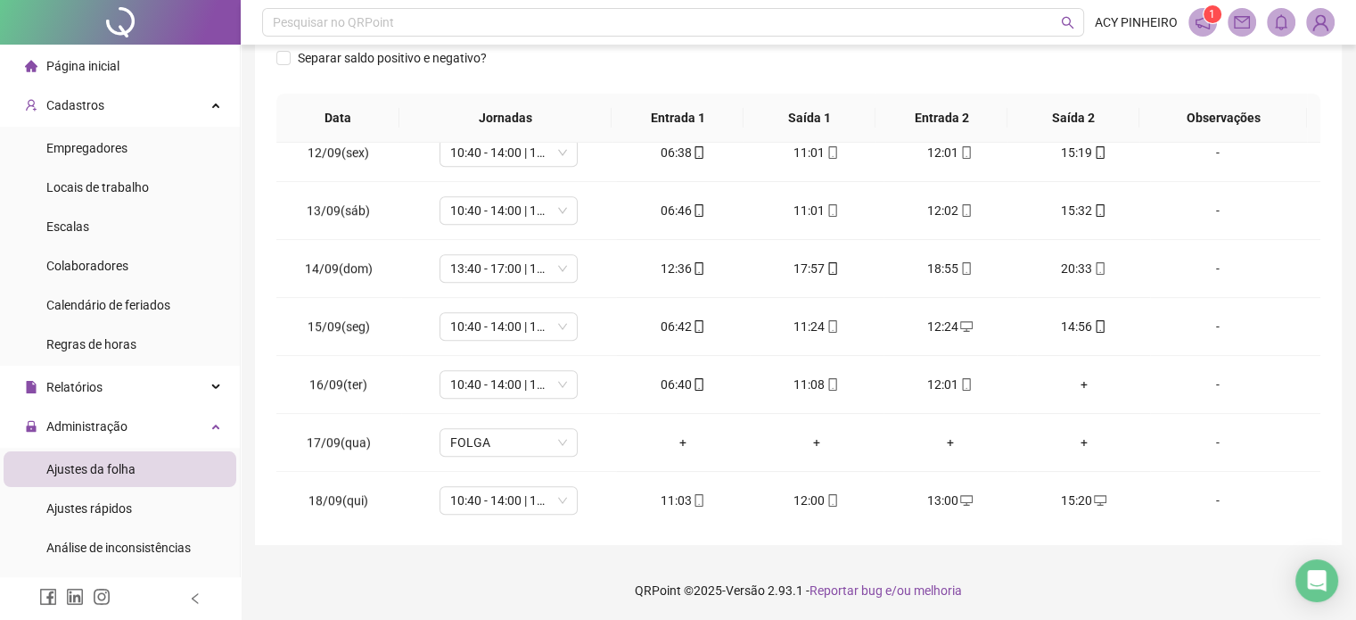
scroll to position [341, 0]
click at [1068, 375] on div "+" at bounding box center [1084, 384] width 105 height 20
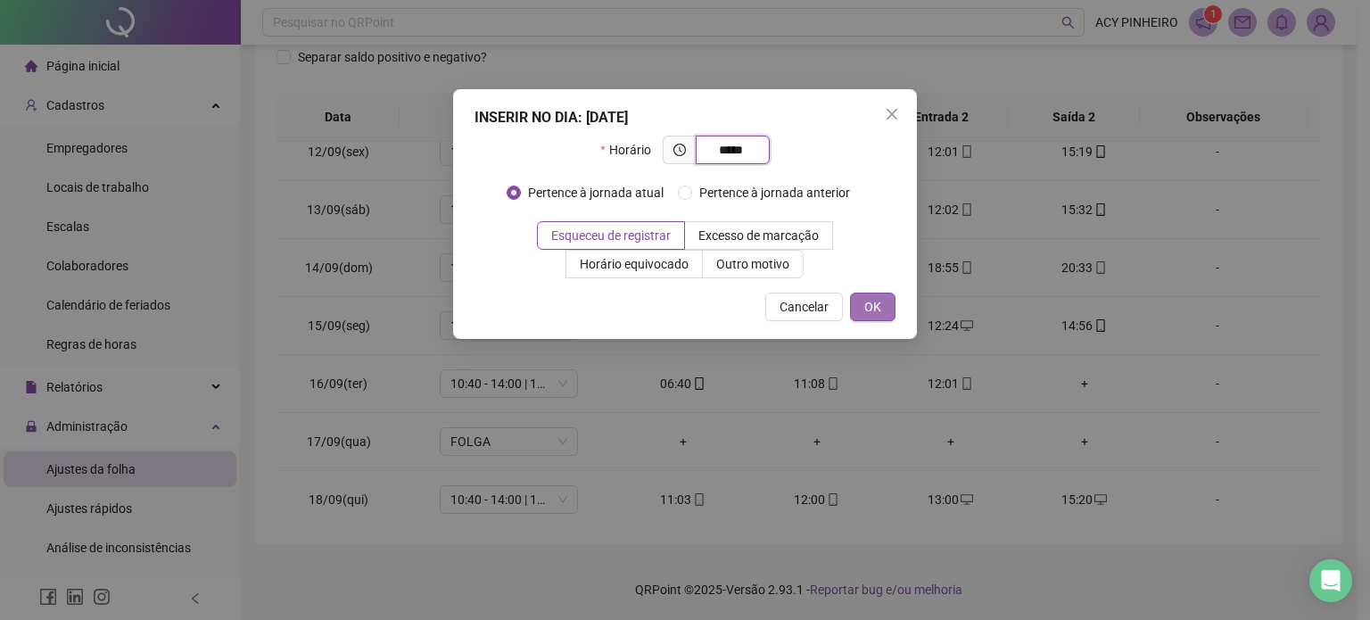
type input "*****"
click at [881, 313] on span "OK" at bounding box center [872, 307] width 17 height 20
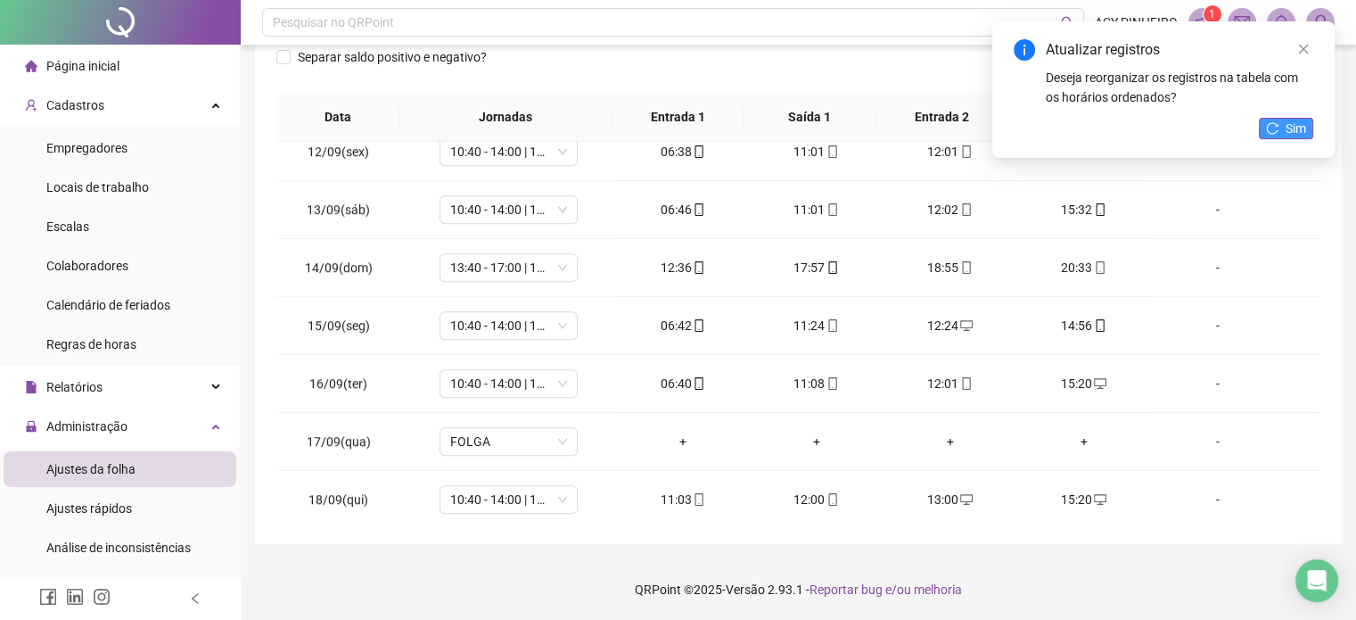
click at [1294, 134] on span "Sim" at bounding box center [1296, 129] width 21 height 20
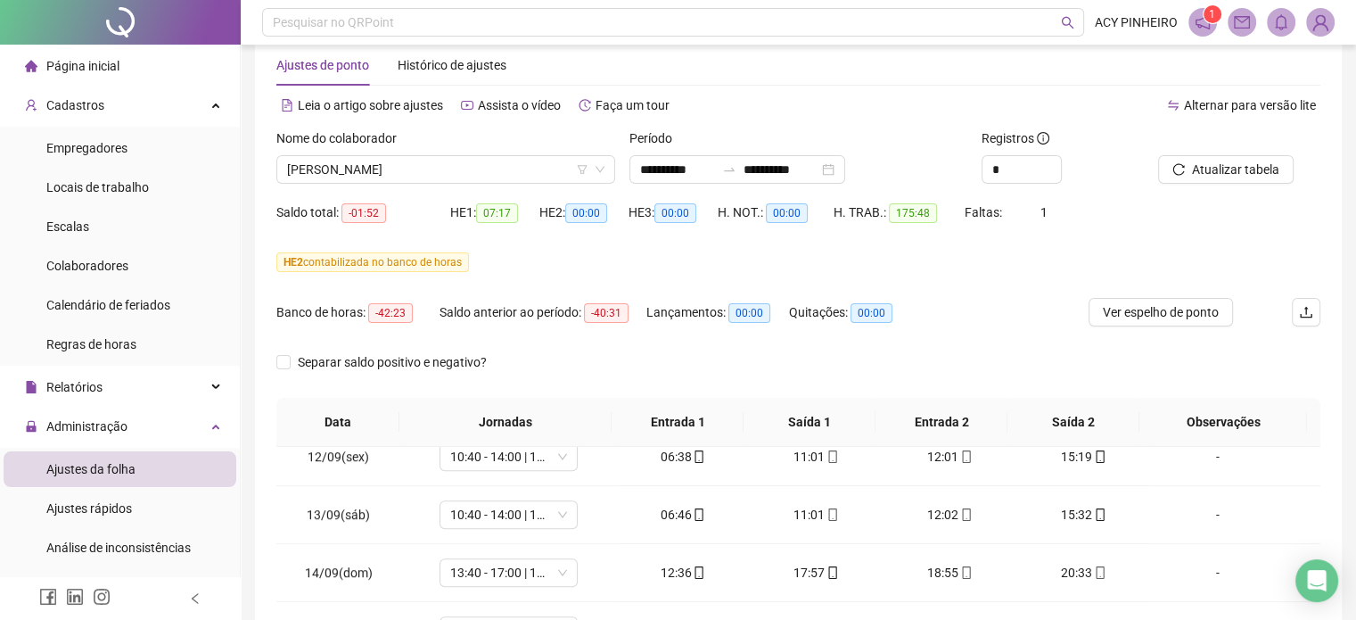
scroll to position [25, 0]
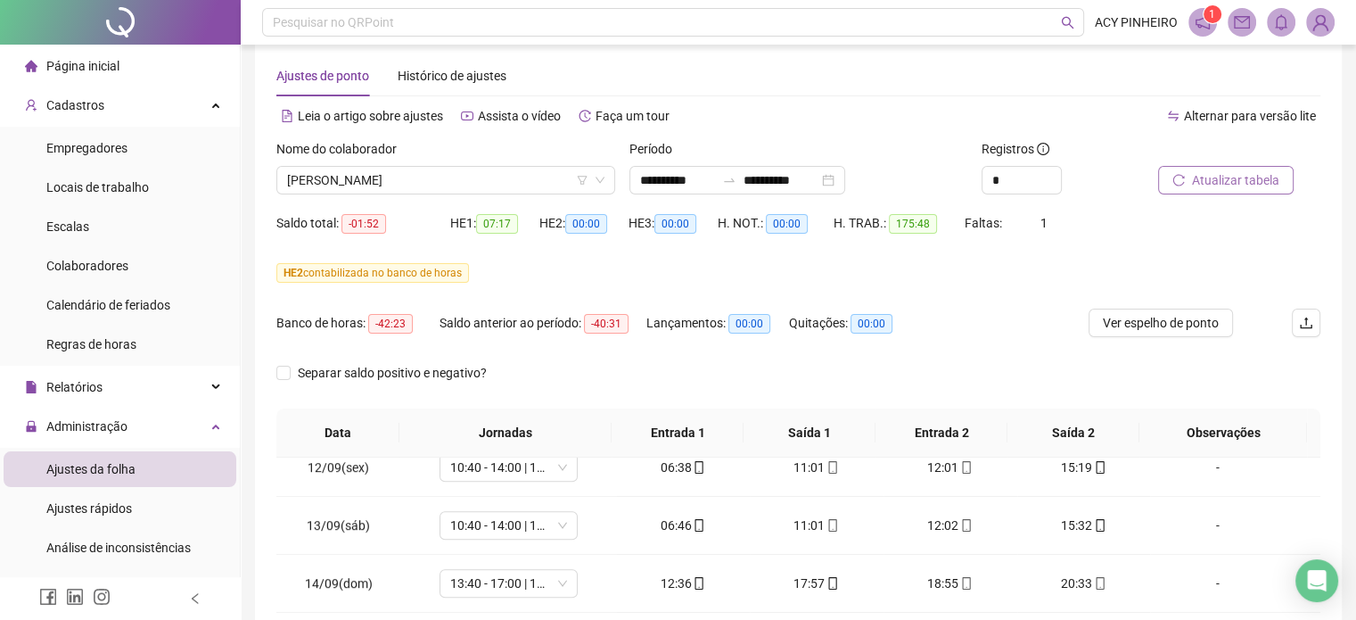
click at [1227, 185] on span "Atualizar tabela" at bounding box center [1235, 180] width 87 height 20
click at [540, 181] on span "[PERSON_NAME]" at bounding box center [445, 180] width 317 height 27
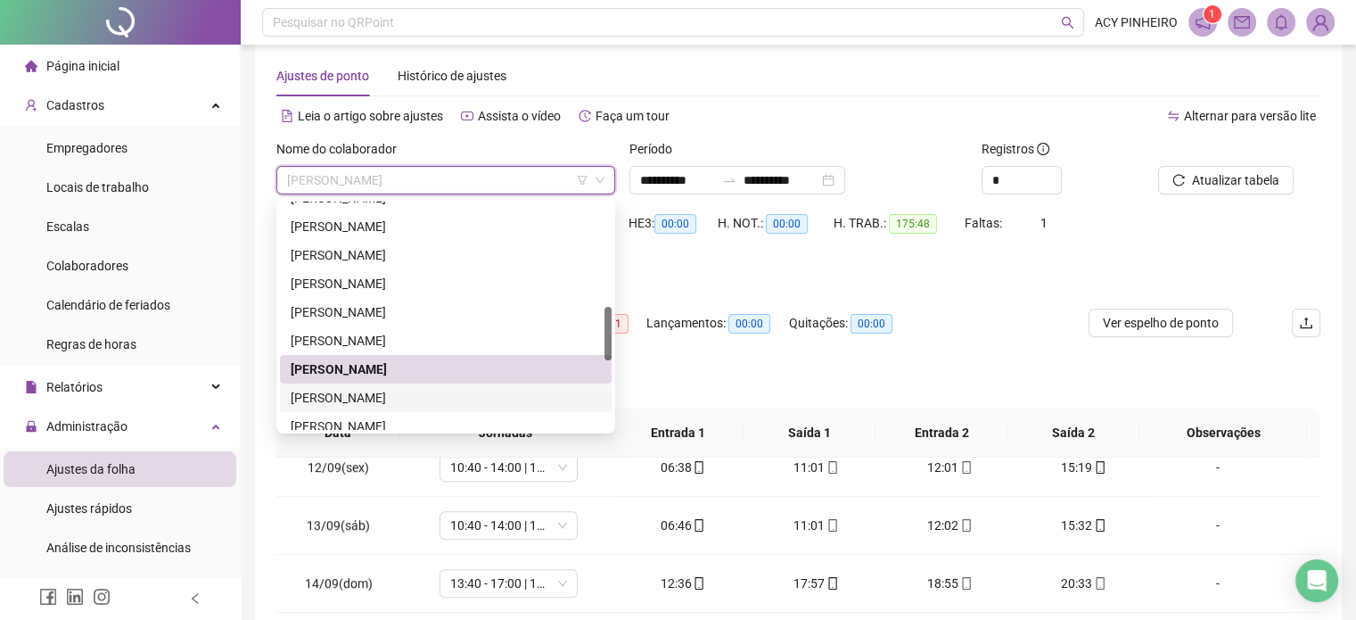
click at [408, 399] on div "[PERSON_NAME]" at bounding box center [446, 398] width 310 height 20
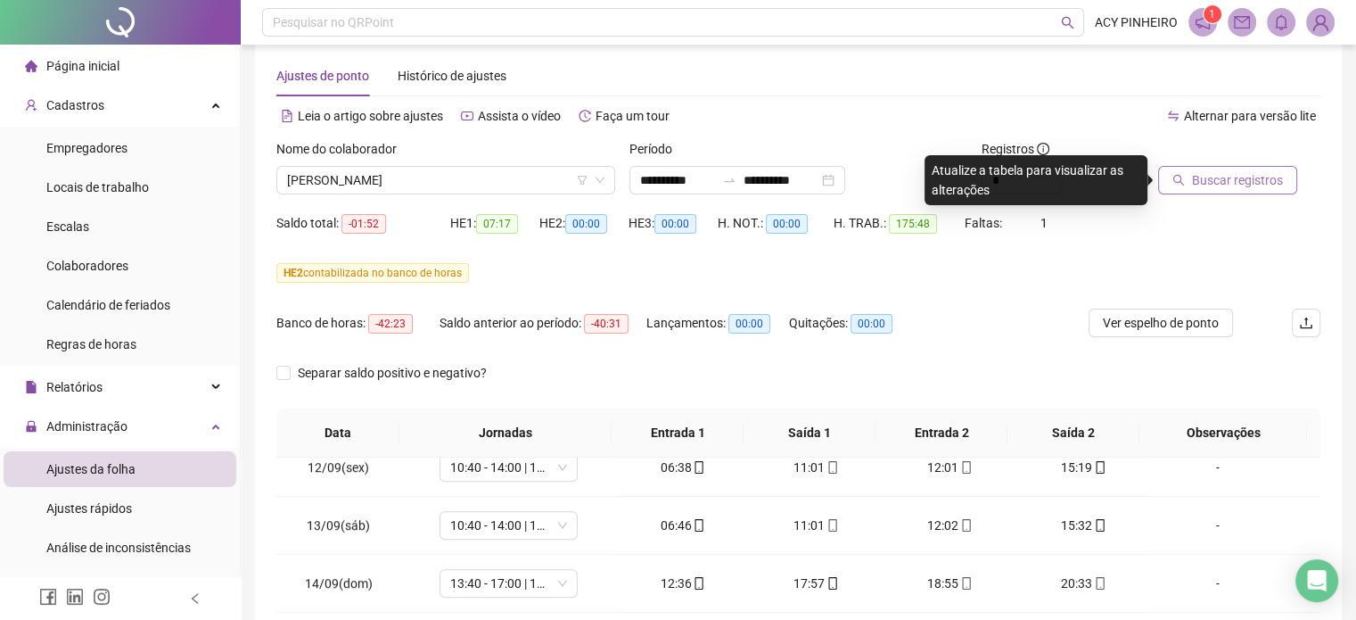
click at [1232, 183] on span "Buscar registros" at bounding box center [1237, 180] width 91 height 20
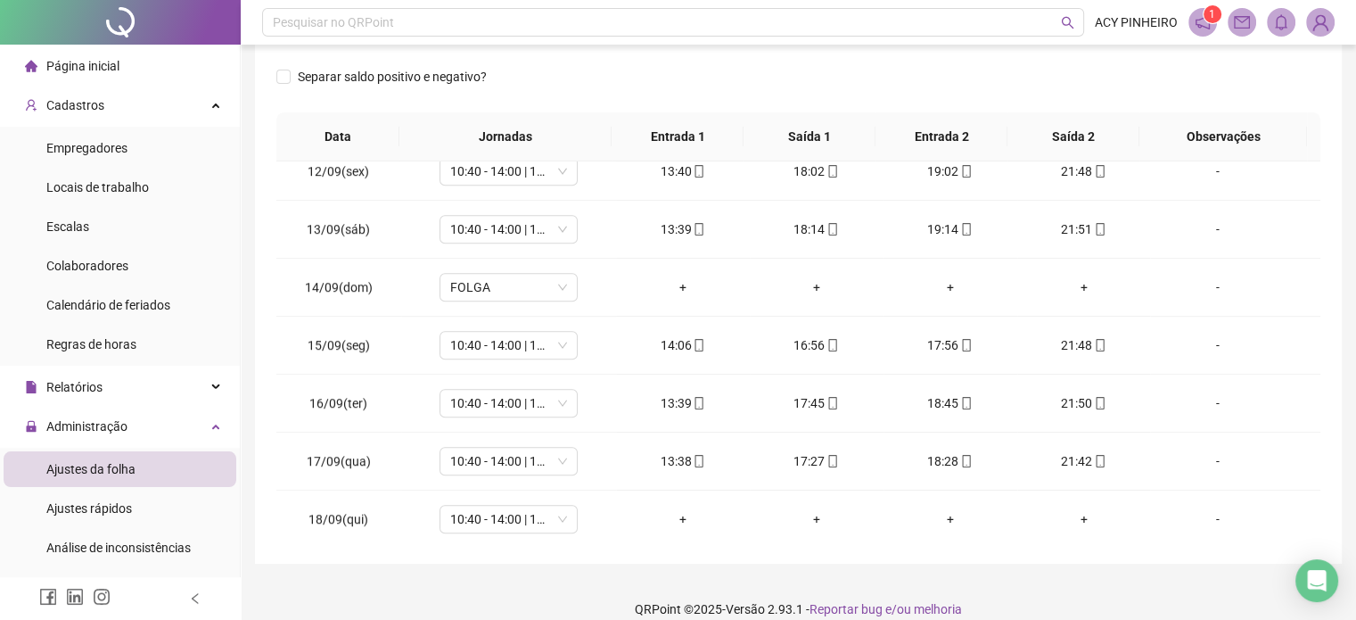
scroll to position [341, 0]
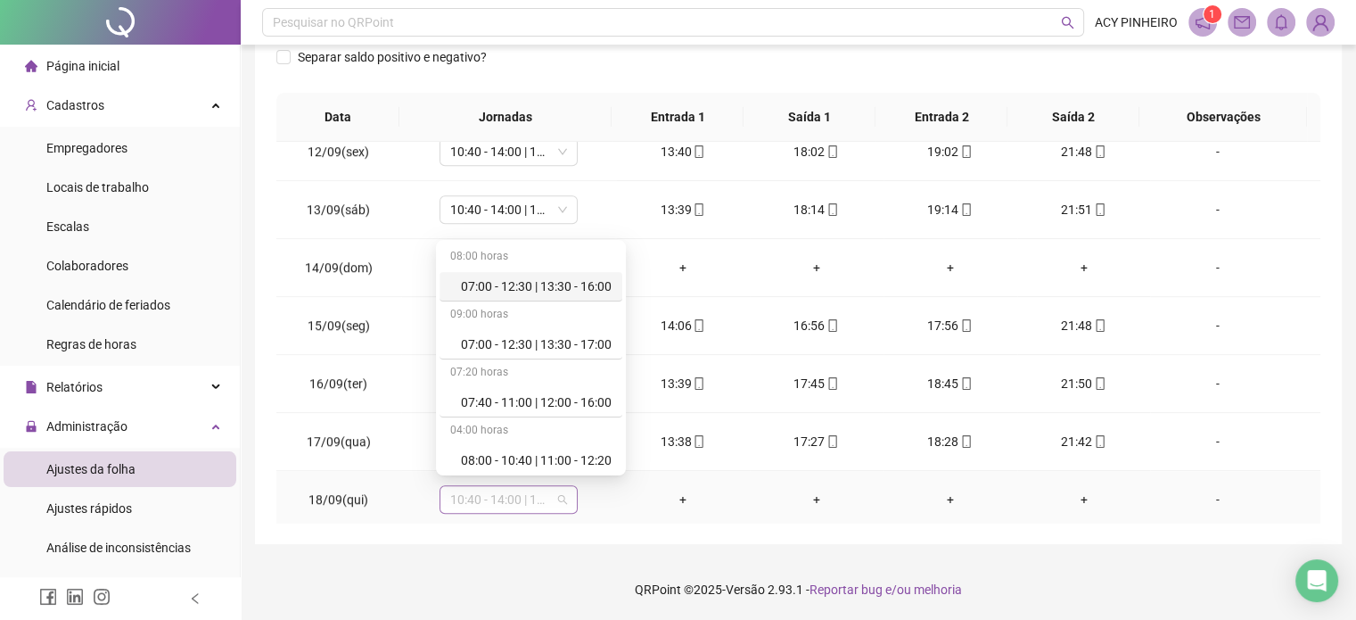
click at [560, 498] on span "10:40 - 14:00 | 15:00 - 19:00" at bounding box center [508, 499] width 117 height 27
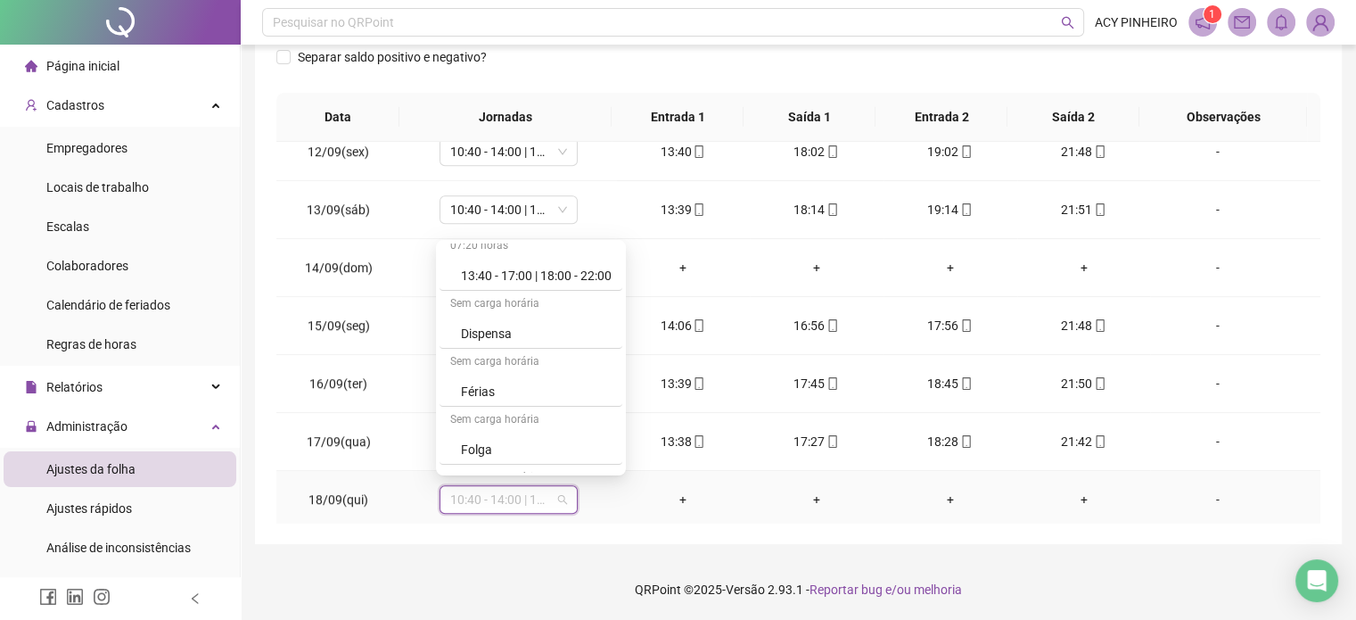
scroll to position [425, 0]
click at [549, 438] on div "Folga" at bounding box center [536, 442] width 151 height 20
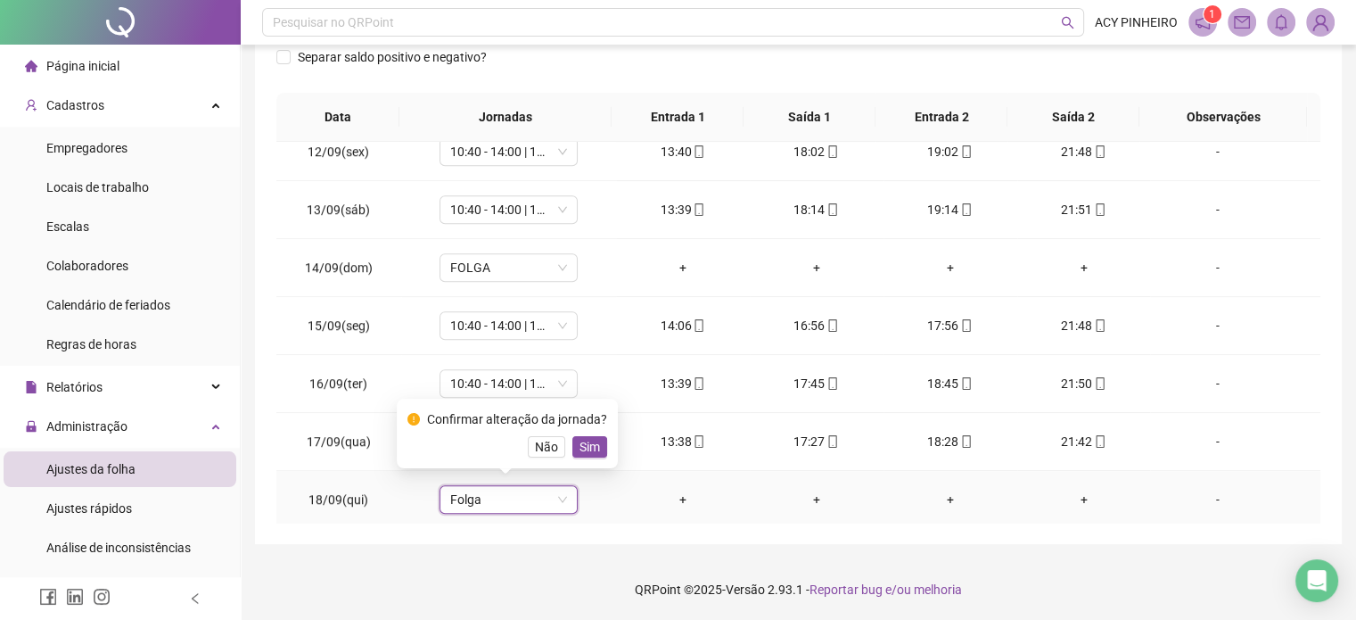
click at [592, 444] on span "Sim" at bounding box center [590, 447] width 21 height 20
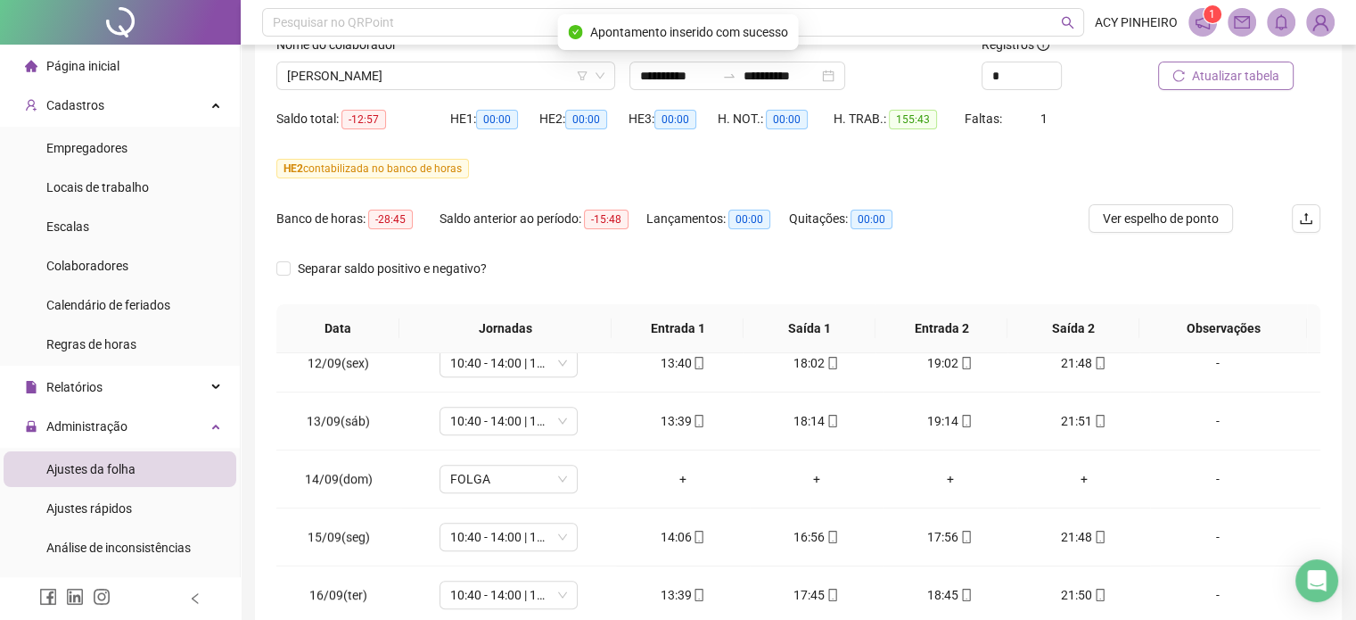
scroll to position [0, 0]
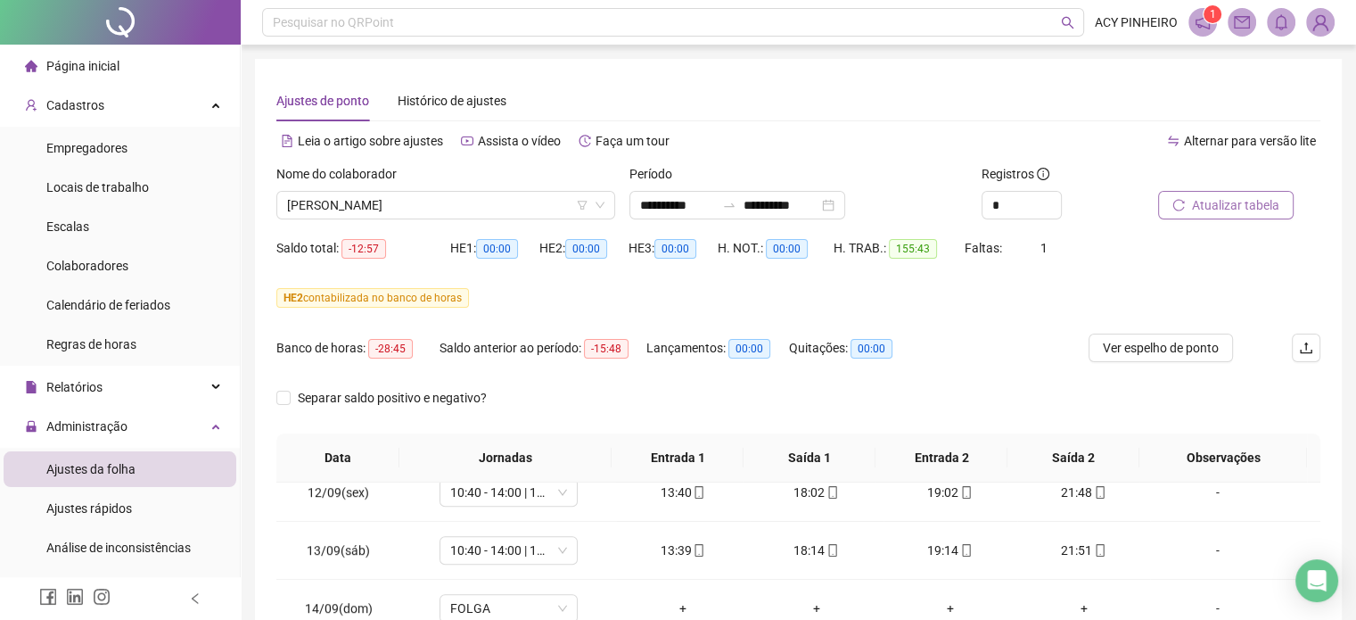
click at [1248, 198] on button "Atualizar tabela" at bounding box center [1226, 205] width 136 height 29
click at [1259, 208] on span "Atualizar tabela" at bounding box center [1235, 205] width 87 height 20
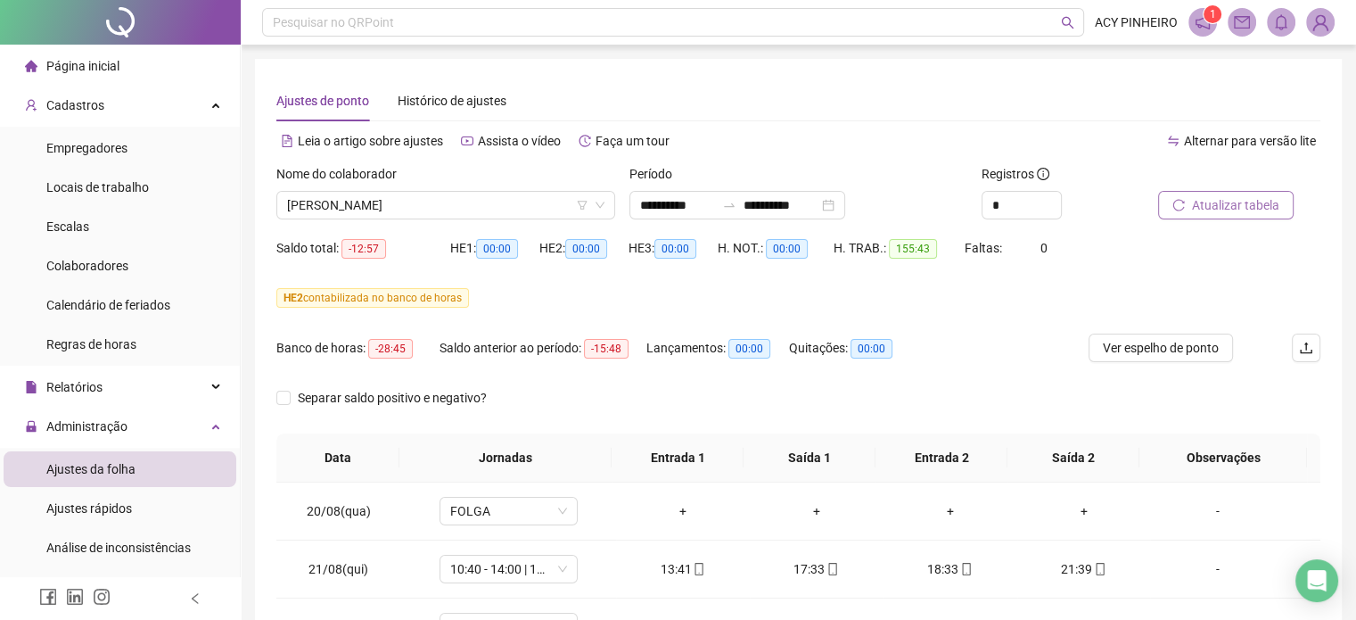
click at [1215, 212] on span "Atualizar tabela" at bounding box center [1235, 205] width 87 height 20
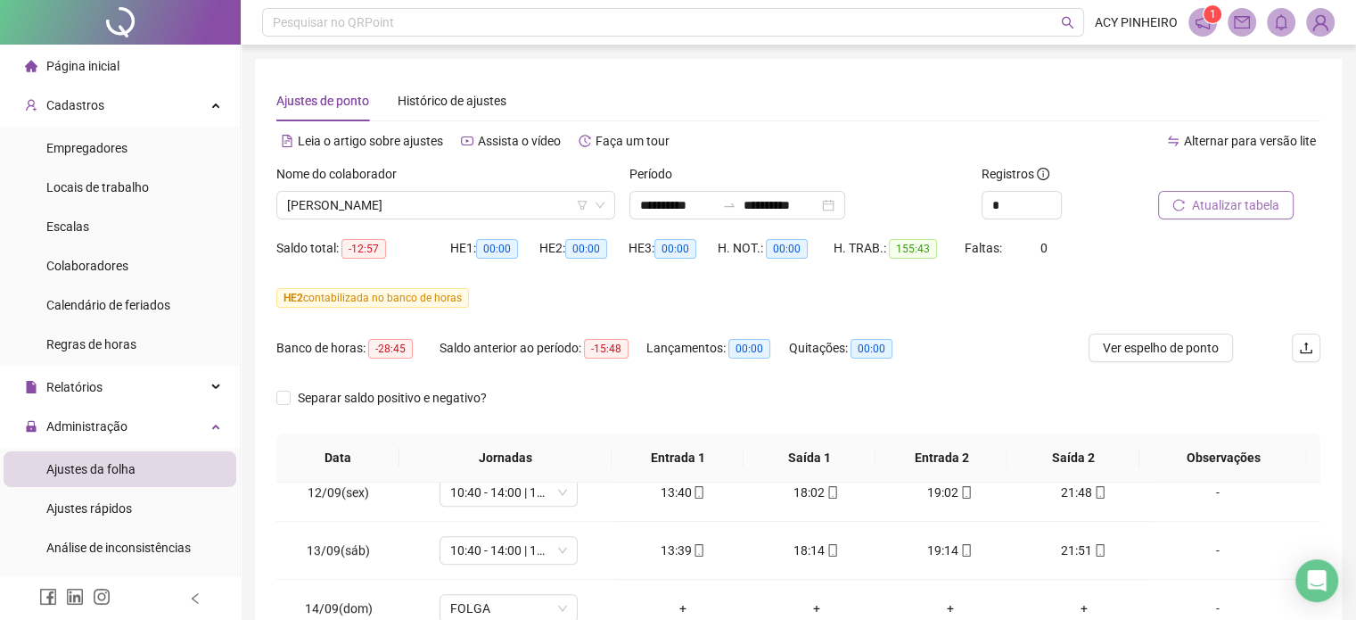
click at [1212, 196] on span "Atualizar tabela" at bounding box center [1235, 205] width 87 height 20
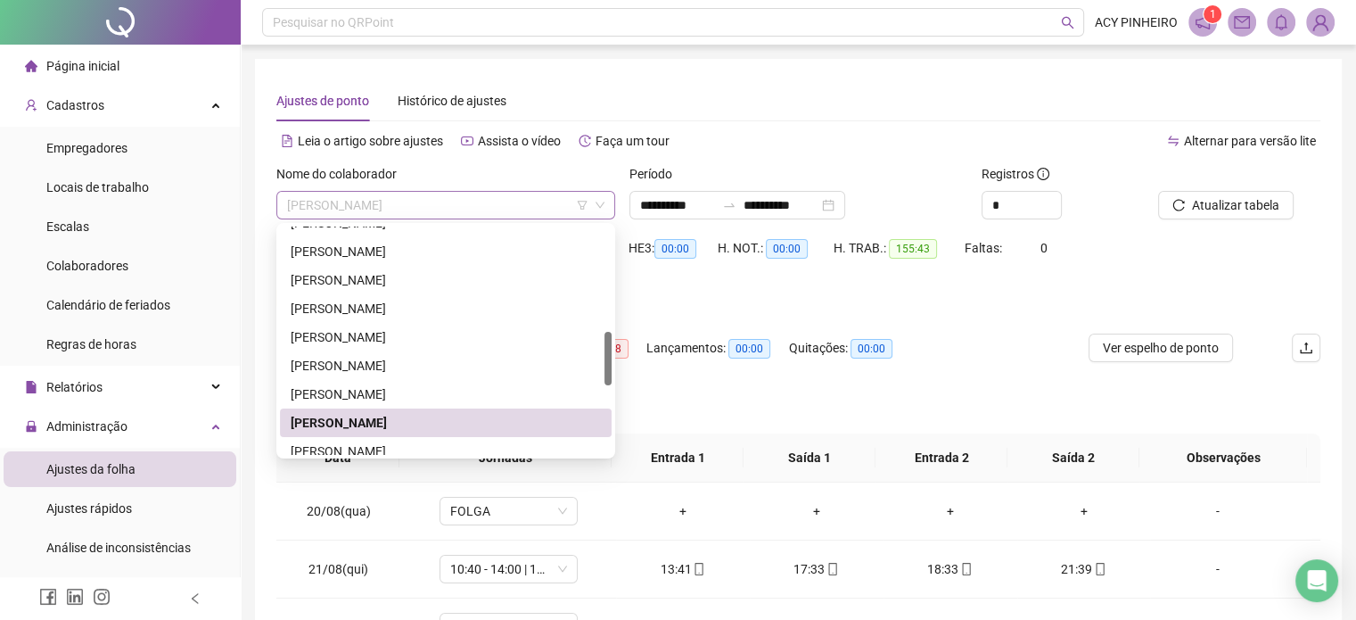
click at [524, 208] on span "[PERSON_NAME]" at bounding box center [445, 205] width 317 height 27
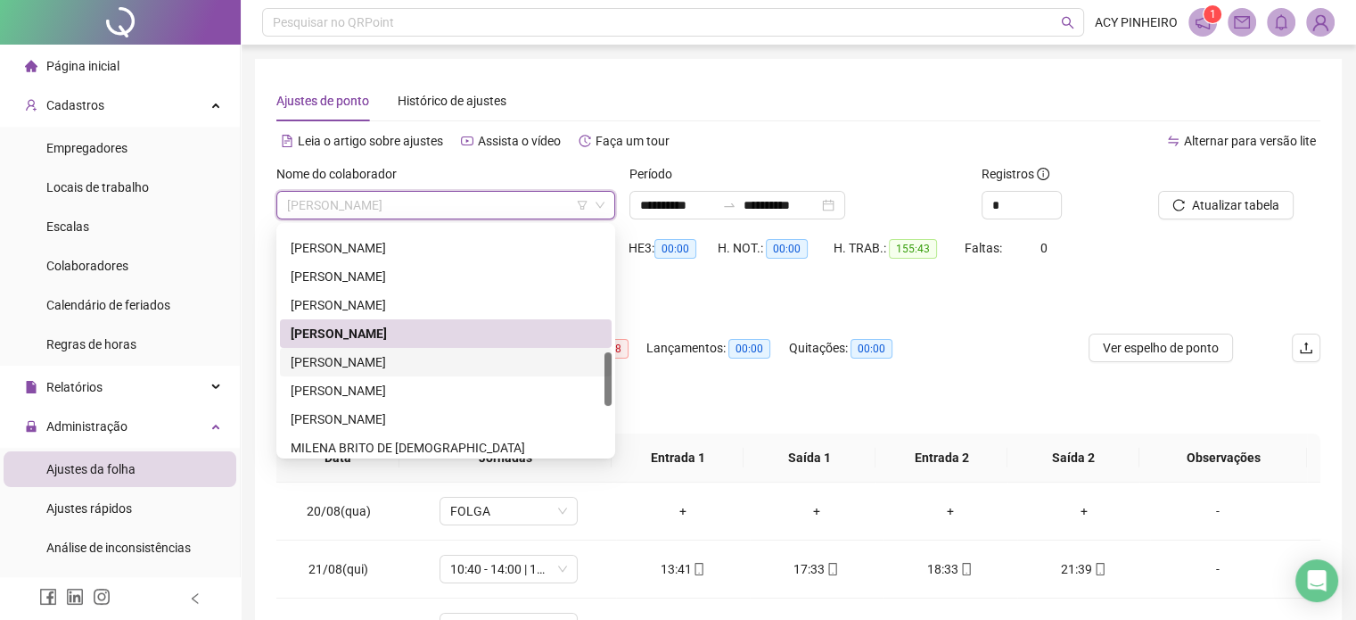
click at [422, 368] on div "[PERSON_NAME]" at bounding box center [446, 362] width 310 height 20
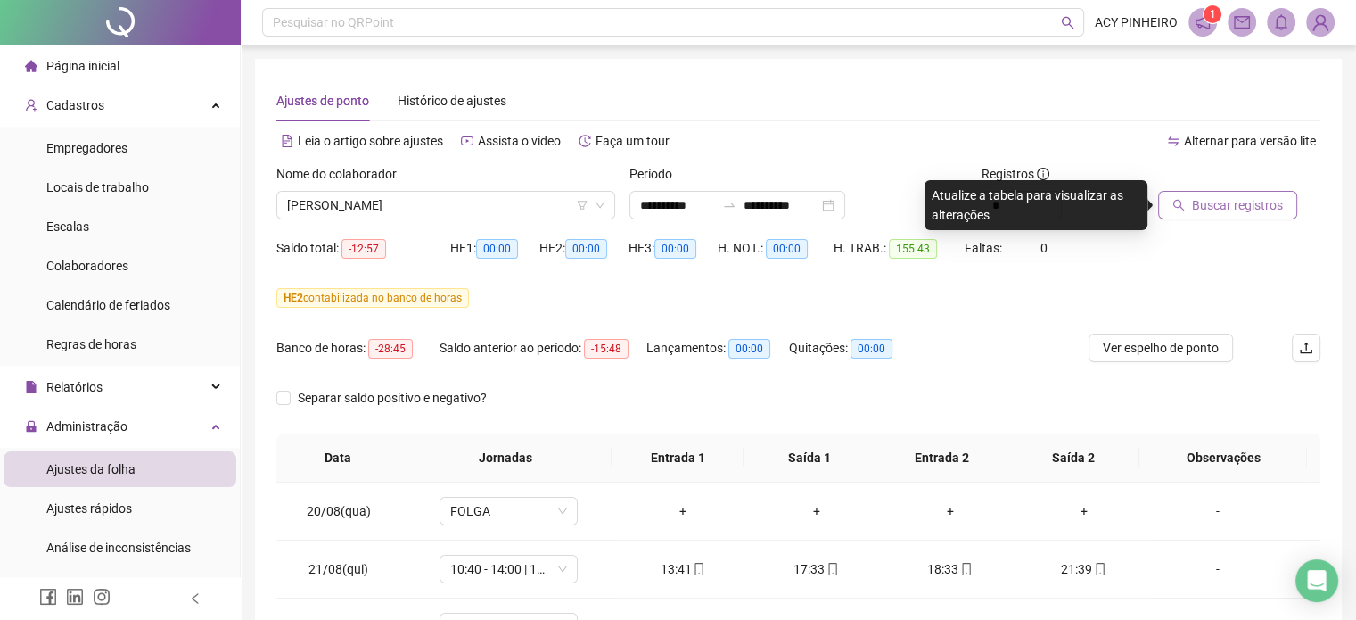
click at [1220, 202] on span "Buscar registros" at bounding box center [1237, 205] width 91 height 20
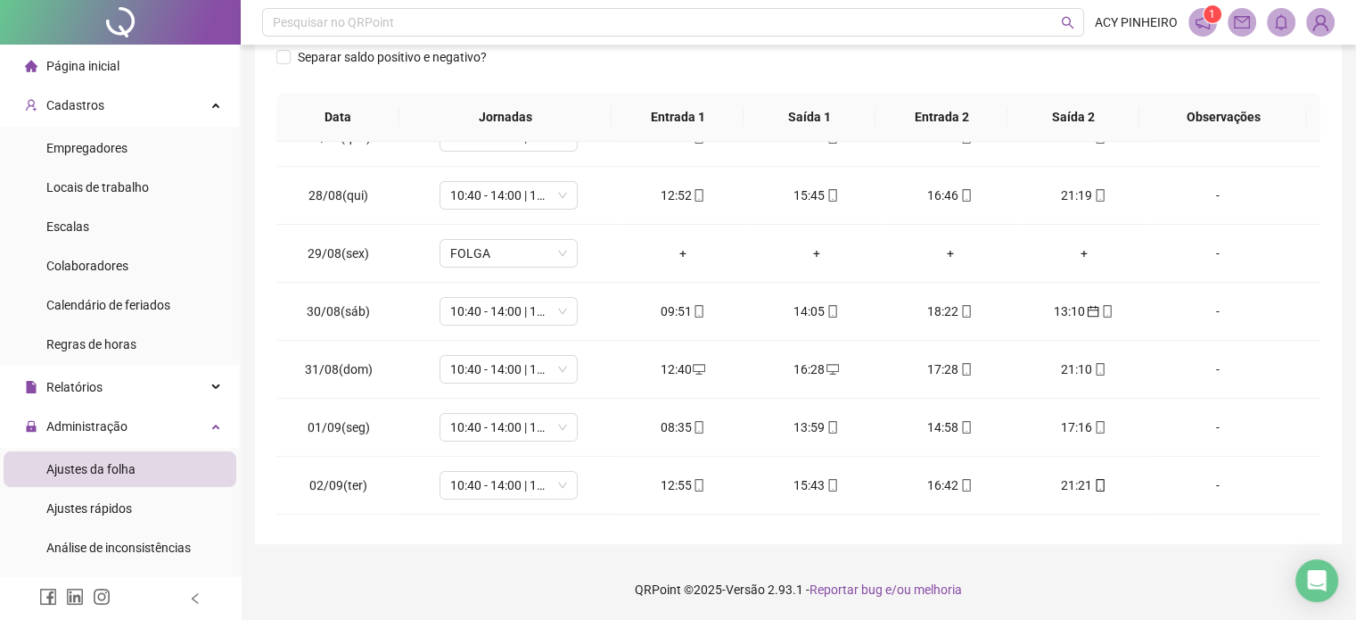
scroll to position [440, 0]
click at [1085, 310] on span "calendar" at bounding box center [1092, 310] width 14 height 12
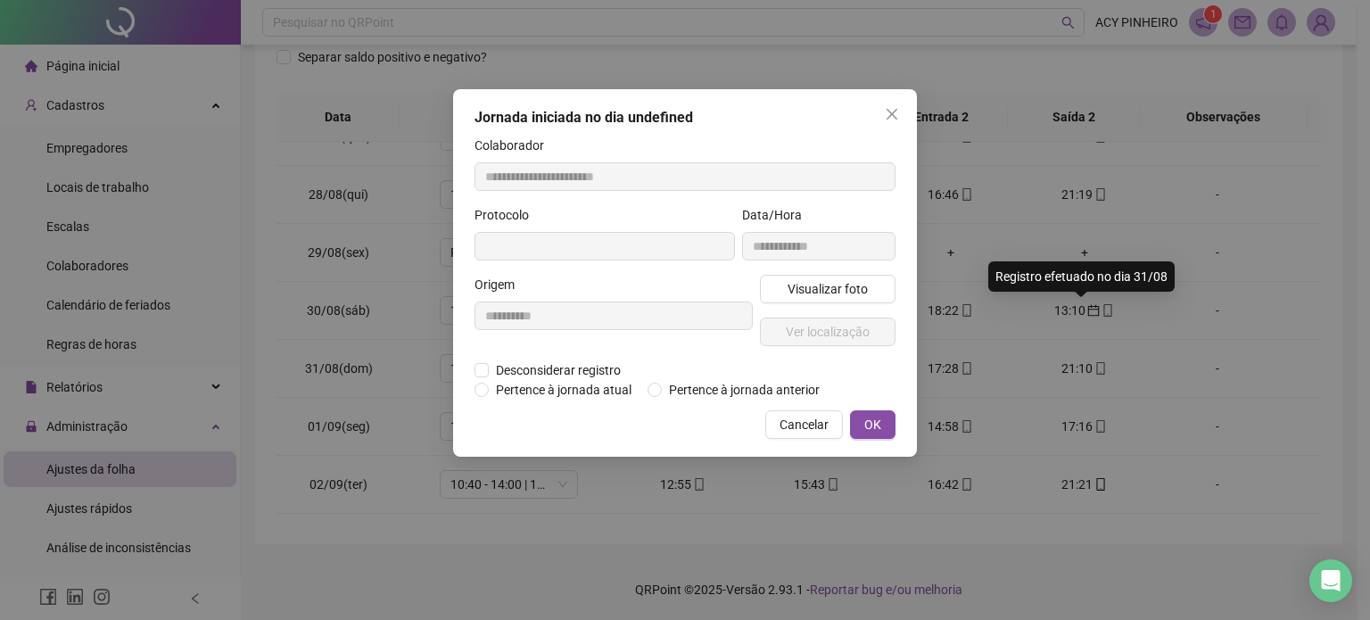
type input "**********"
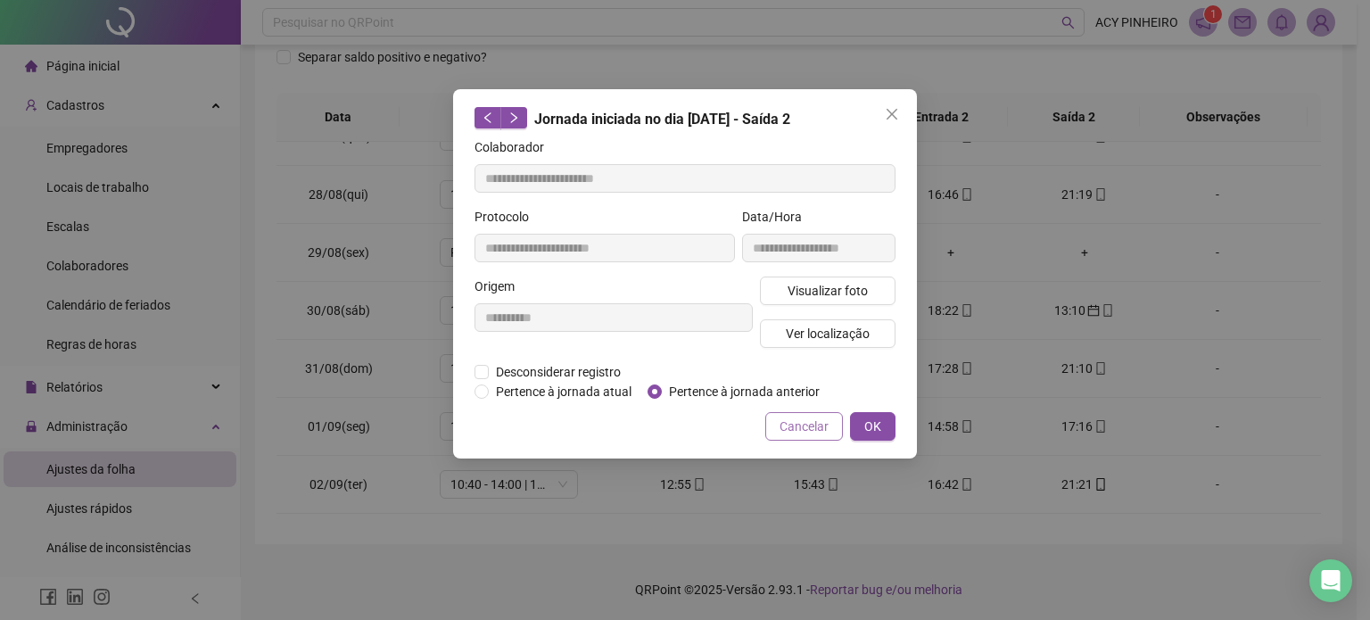
click at [797, 424] on span "Cancelar" at bounding box center [803, 426] width 49 height 20
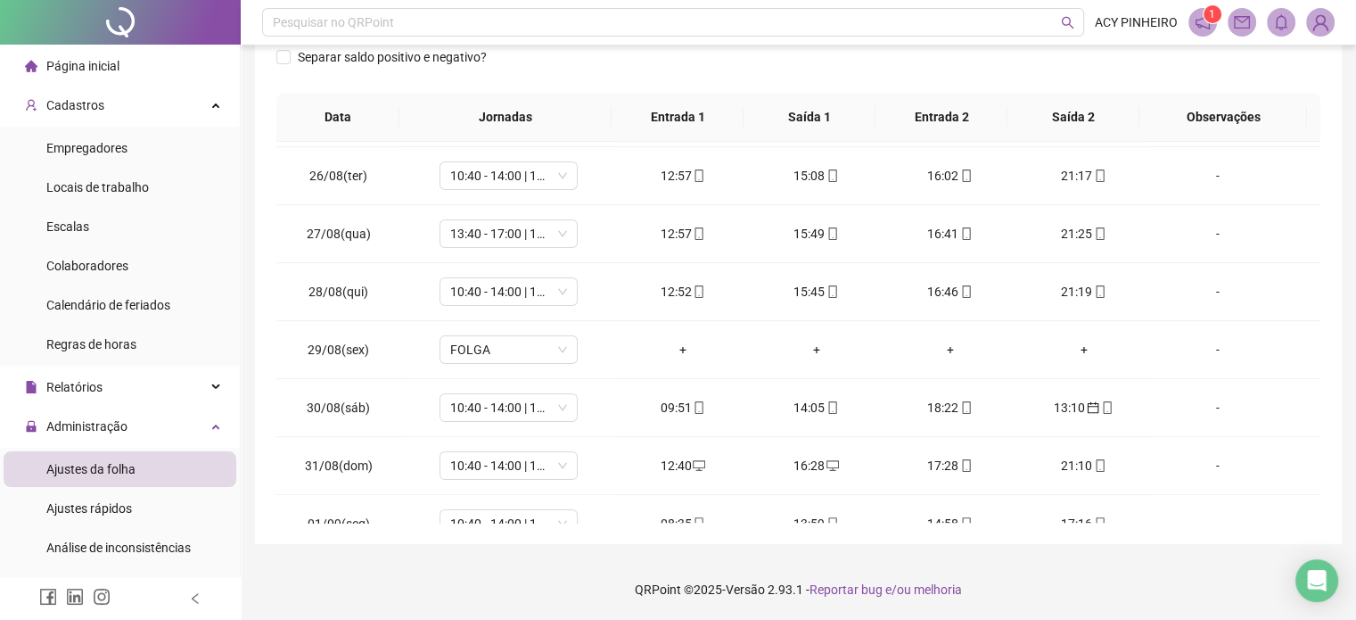
scroll to position [346, 0]
click at [1068, 397] on div "13:10" at bounding box center [1084, 404] width 105 height 20
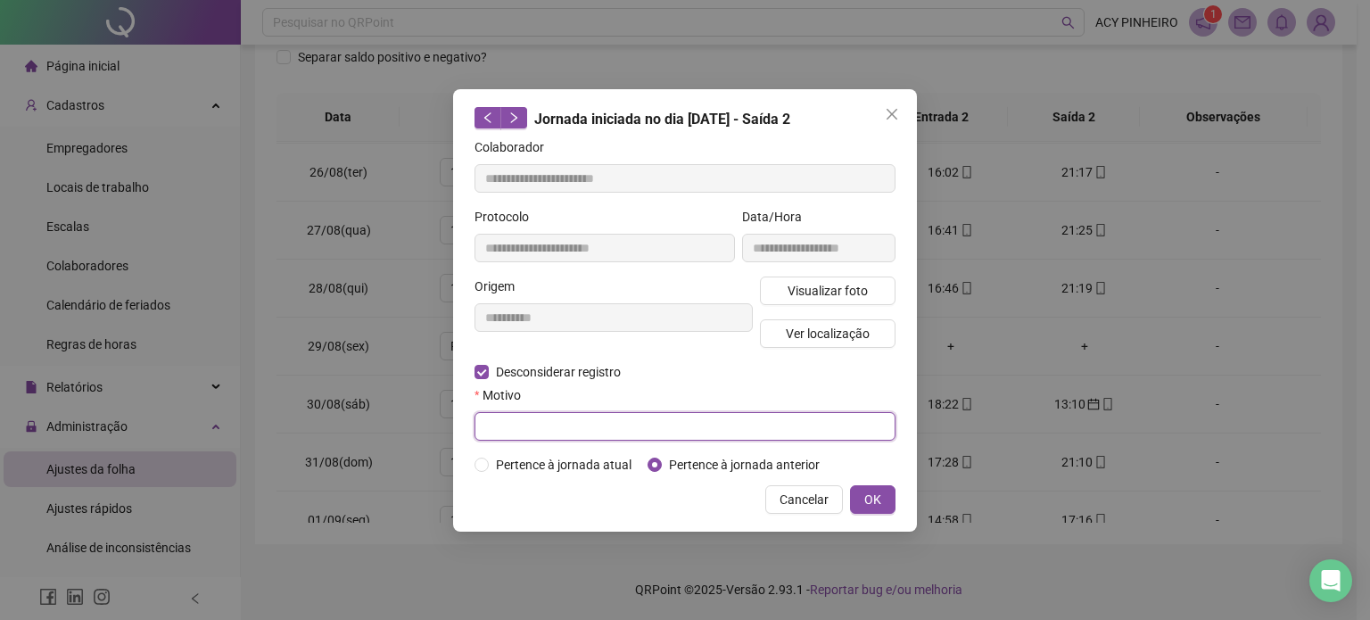
click at [489, 420] on input "text" at bounding box center [684, 426] width 421 height 29
type input "****"
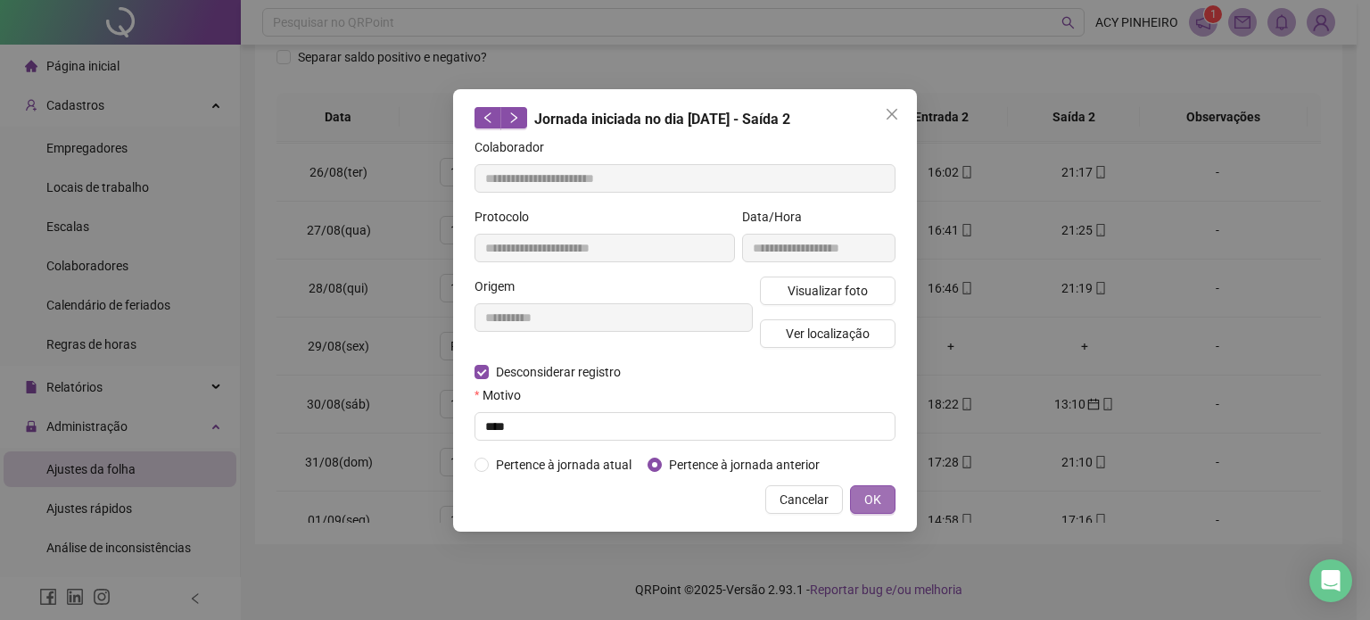
click at [878, 499] on span "OK" at bounding box center [872, 500] width 17 height 20
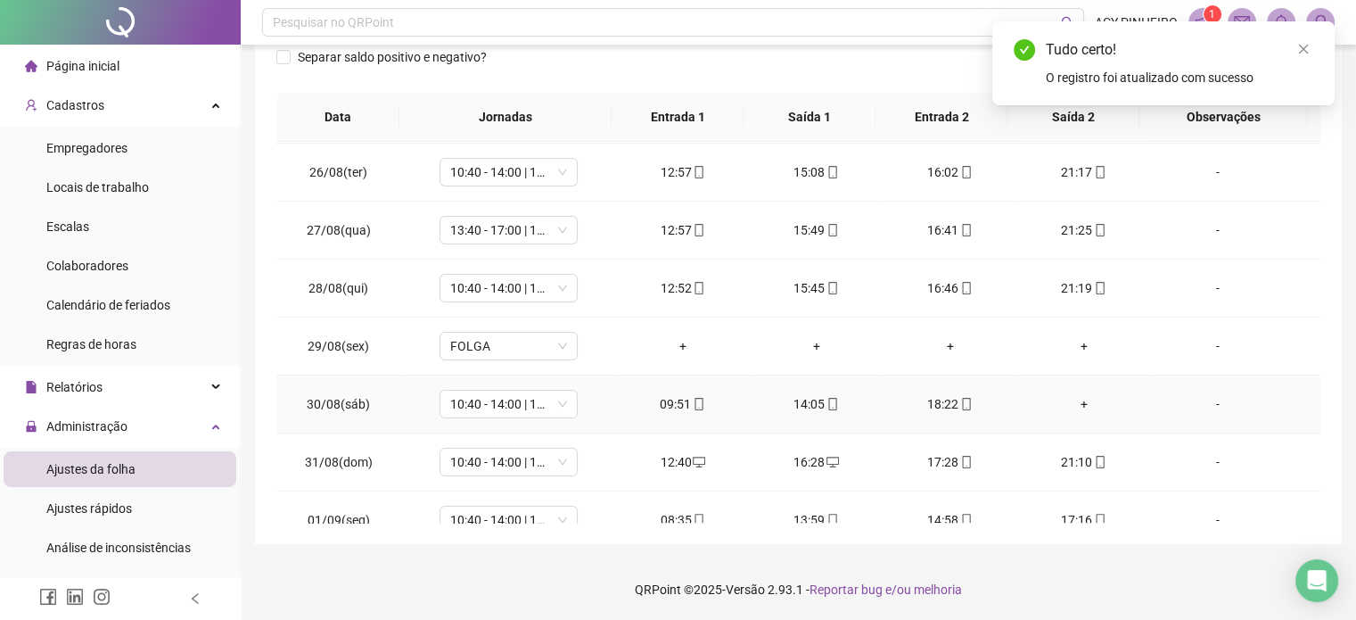
click at [1079, 402] on div "+" at bounding box center [1084, 404] width 105 height 20
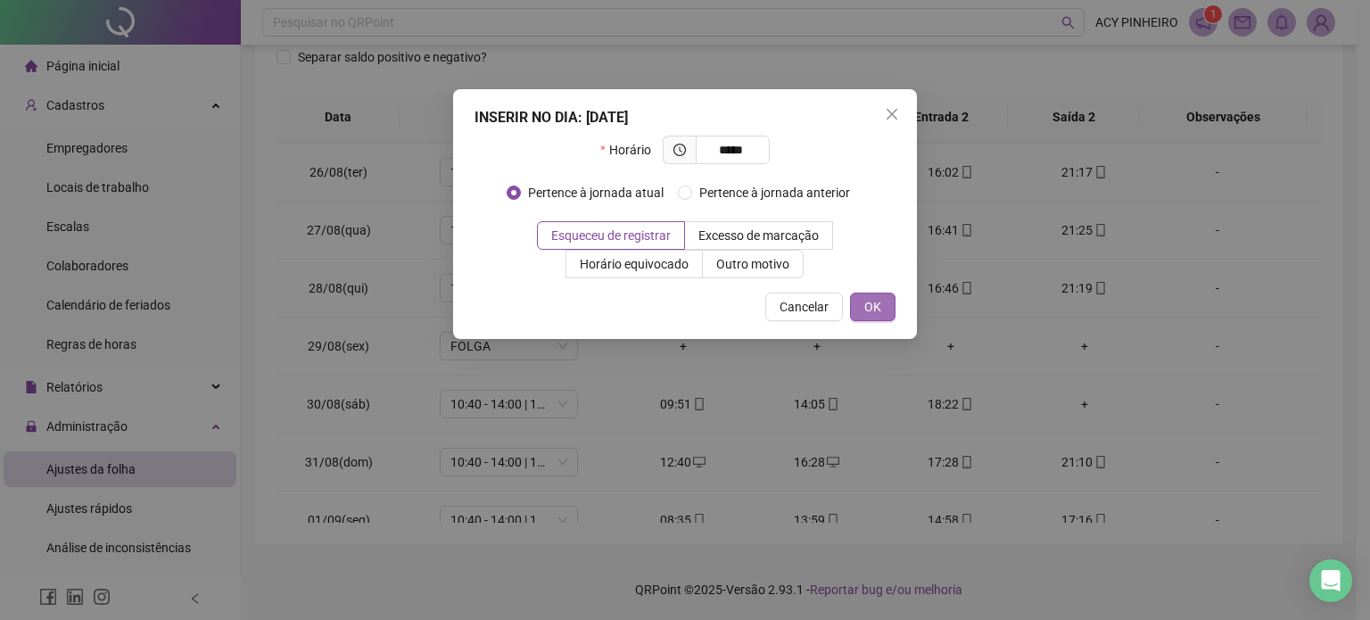
type input "*****"
click at [880, 314] on span "OK" at bounding box center [872, 307] width 17 height 20
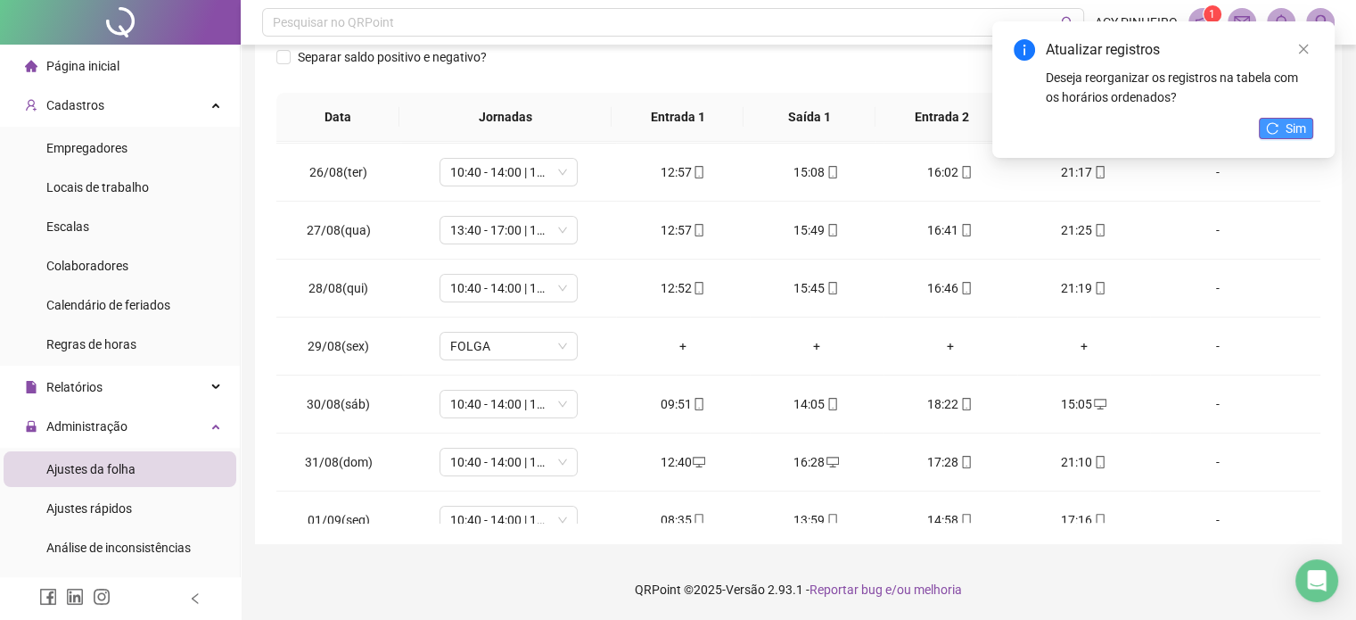
click at [1263, 124] on button "Sim" at bounding box center [1286, 128] width 54 height 21
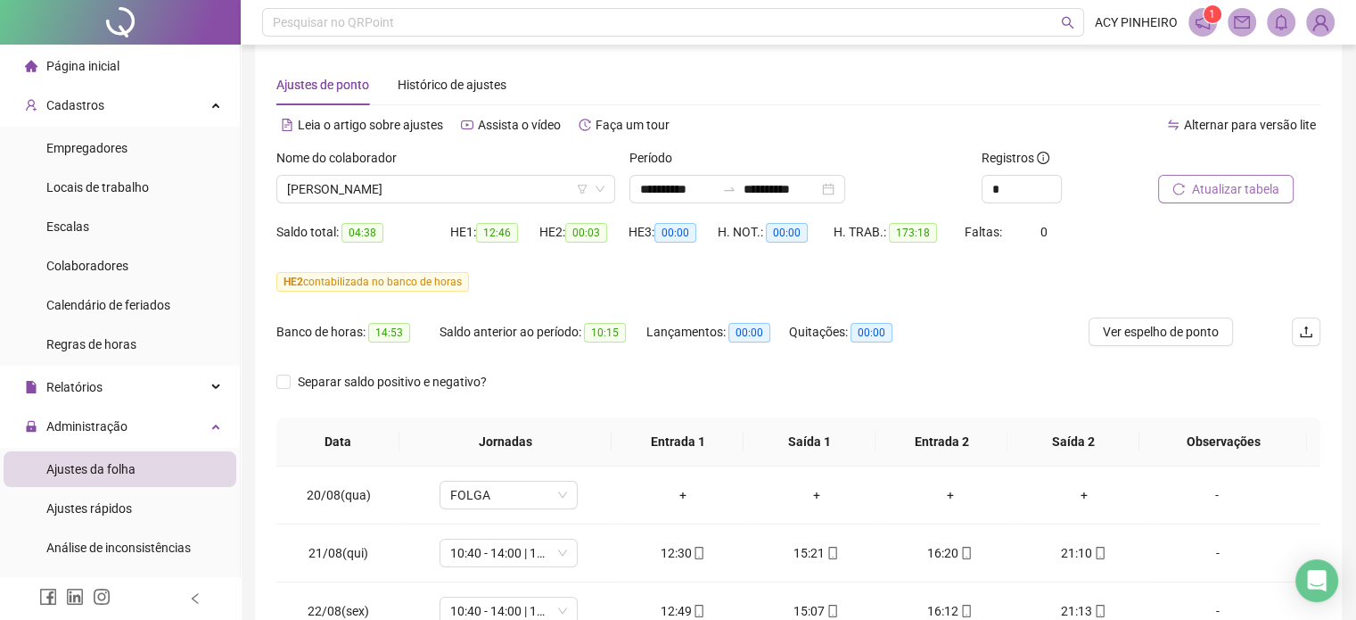
scroll to position [0, 0]
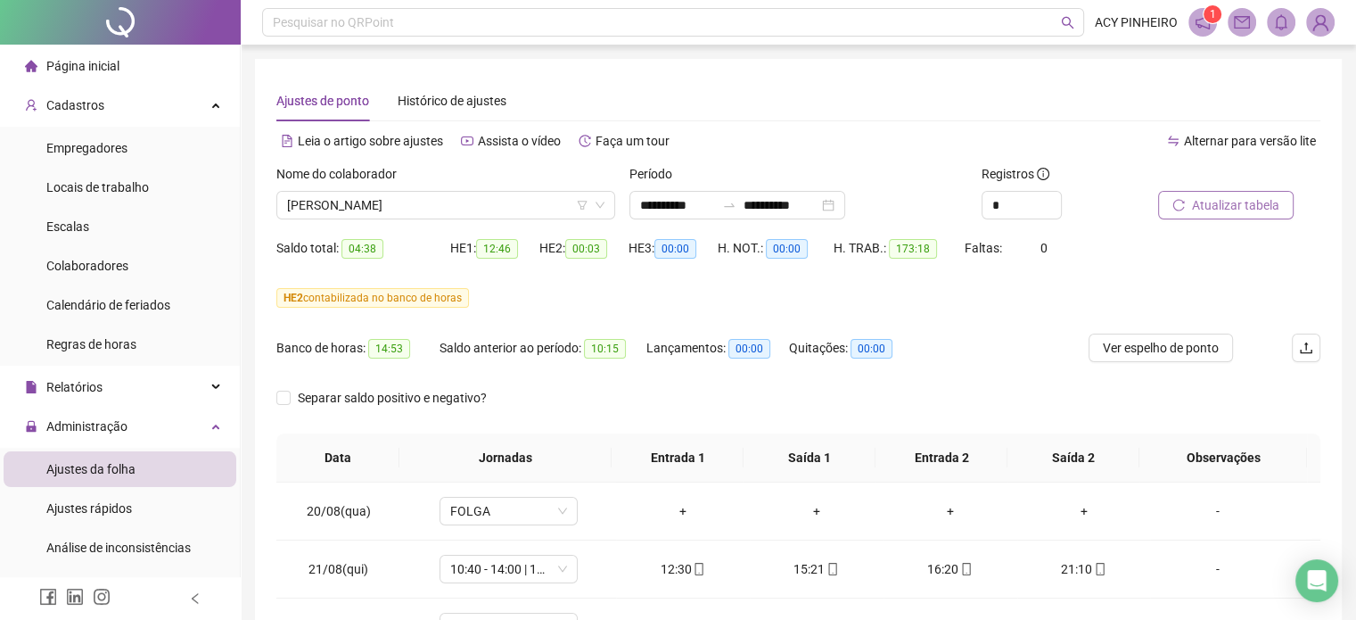
click at [1249, 211] on span "Atualizar tabela" at bounding box center [1235, 205] width 87 height 20
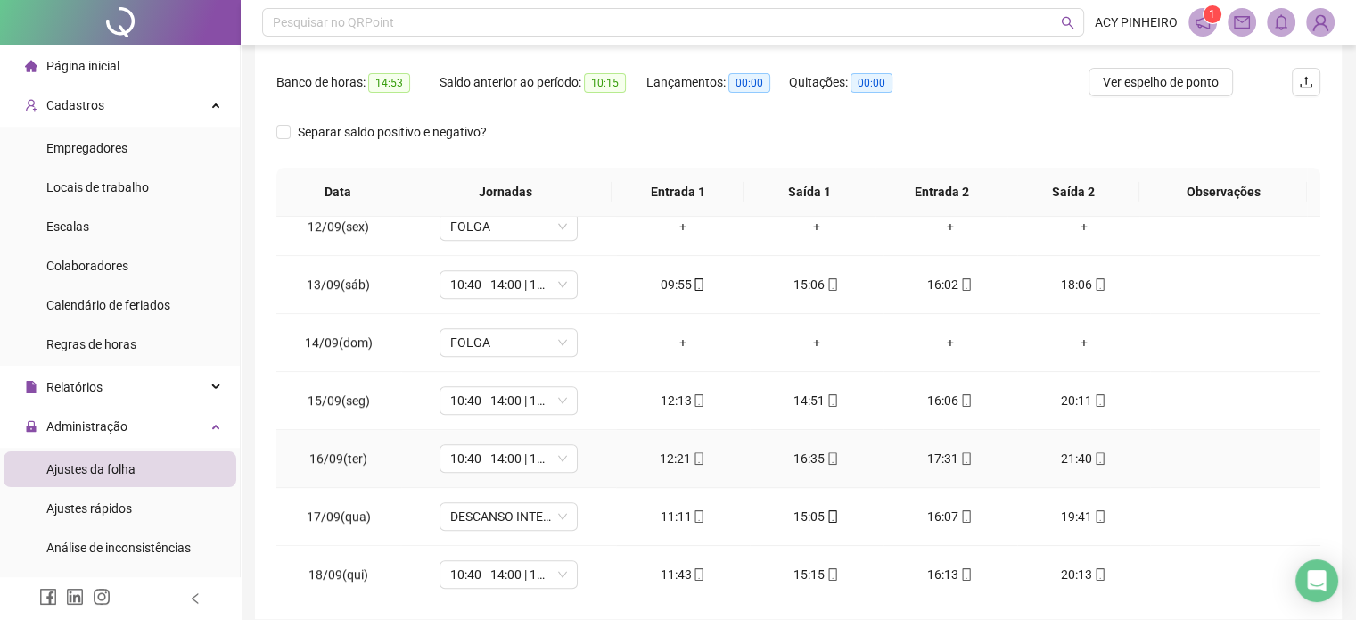
scroll to position [268, 0]
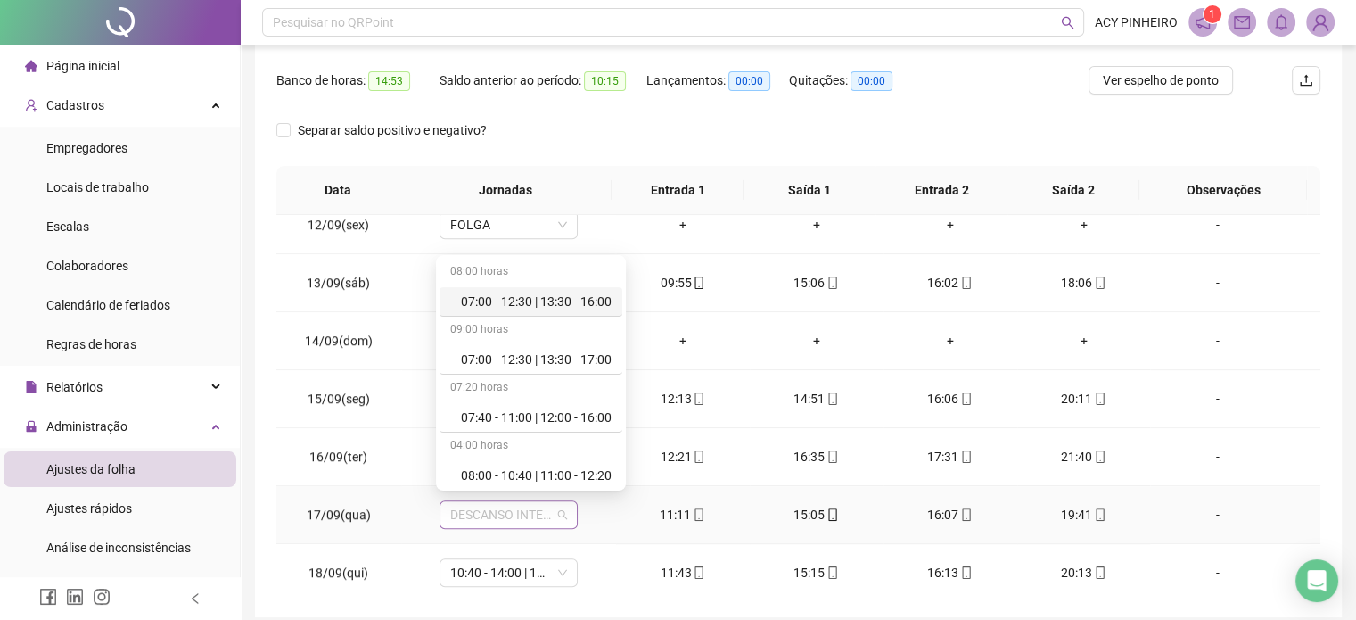
click at [559, 506] on span "DESCANSO INTER-JORNADA" at bounding box center [508, 514] width 117 height 27
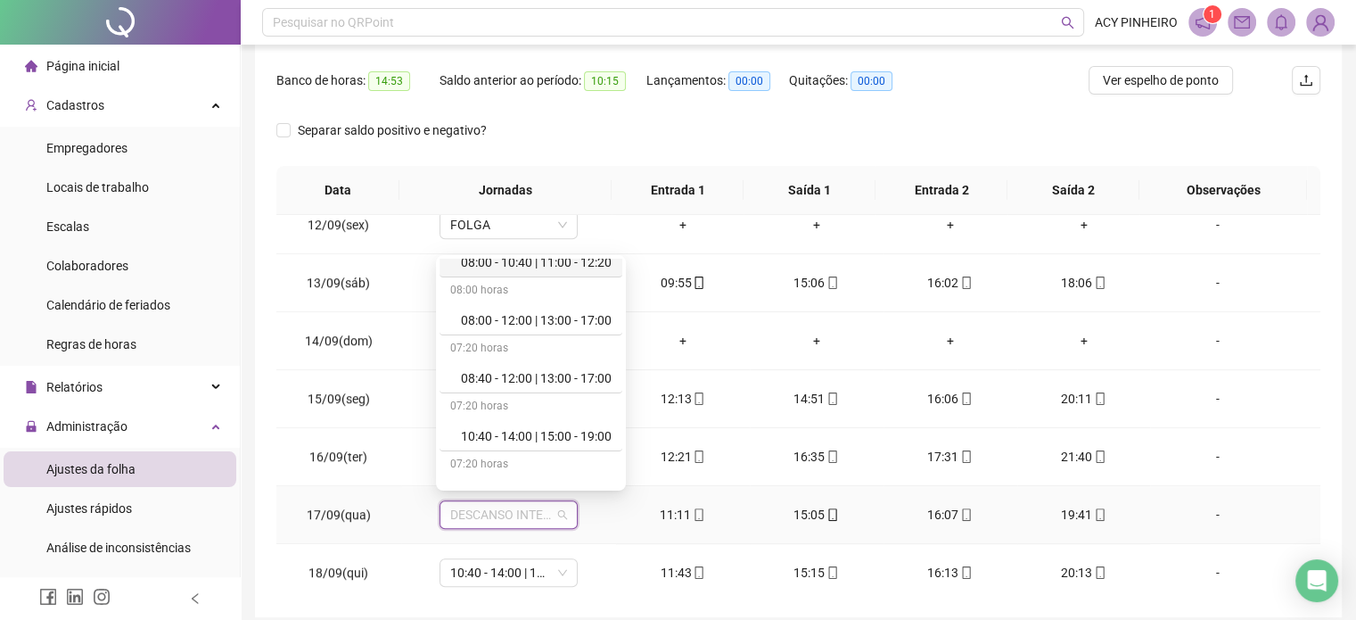
scroll to position [214, 0]
click at [589, 438] on div "10:40 - 14:00 | 15:00 - 19:00" at bounding box center [536, 435] width 151 height 20
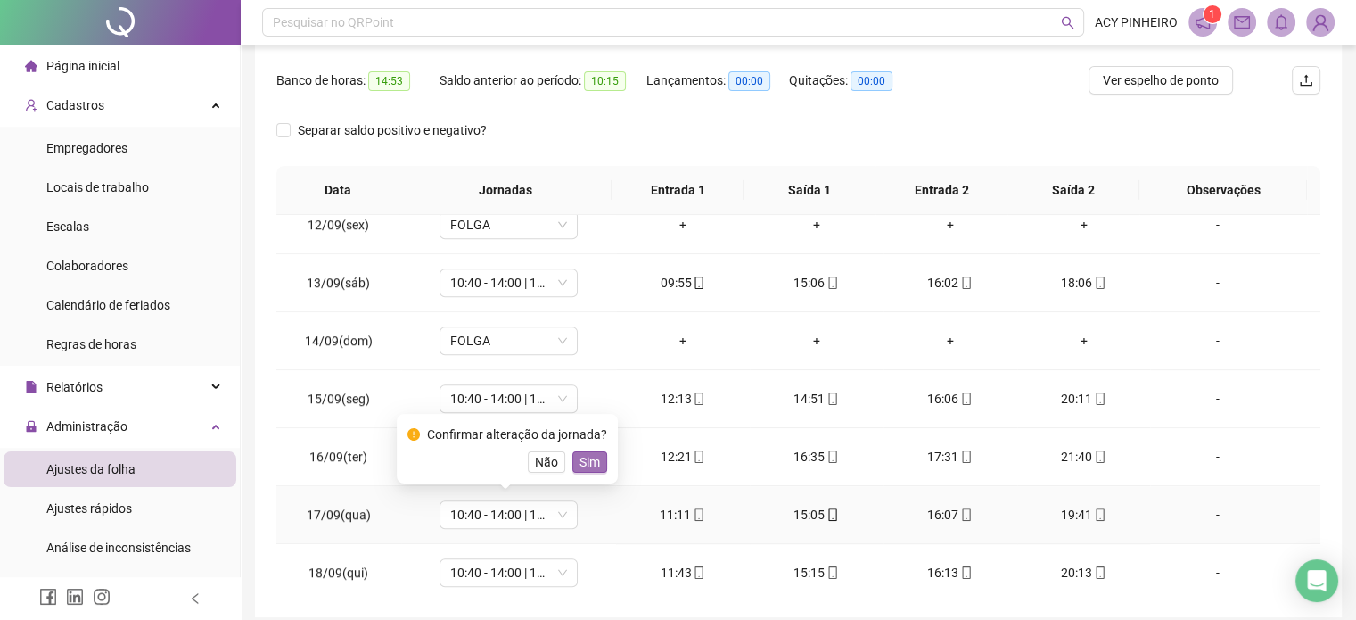
click at [591, 459] on span "Sim" at bounding box center [590, 462] width 21 height 20
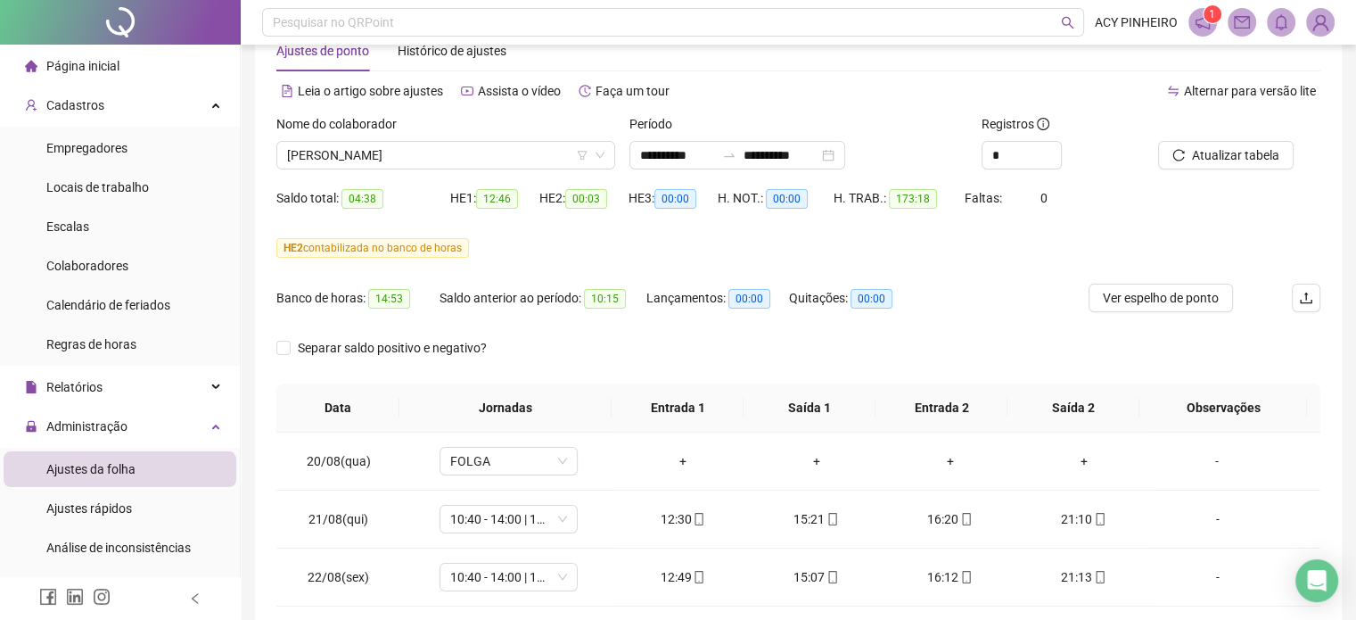
scroll to position [0, 0]
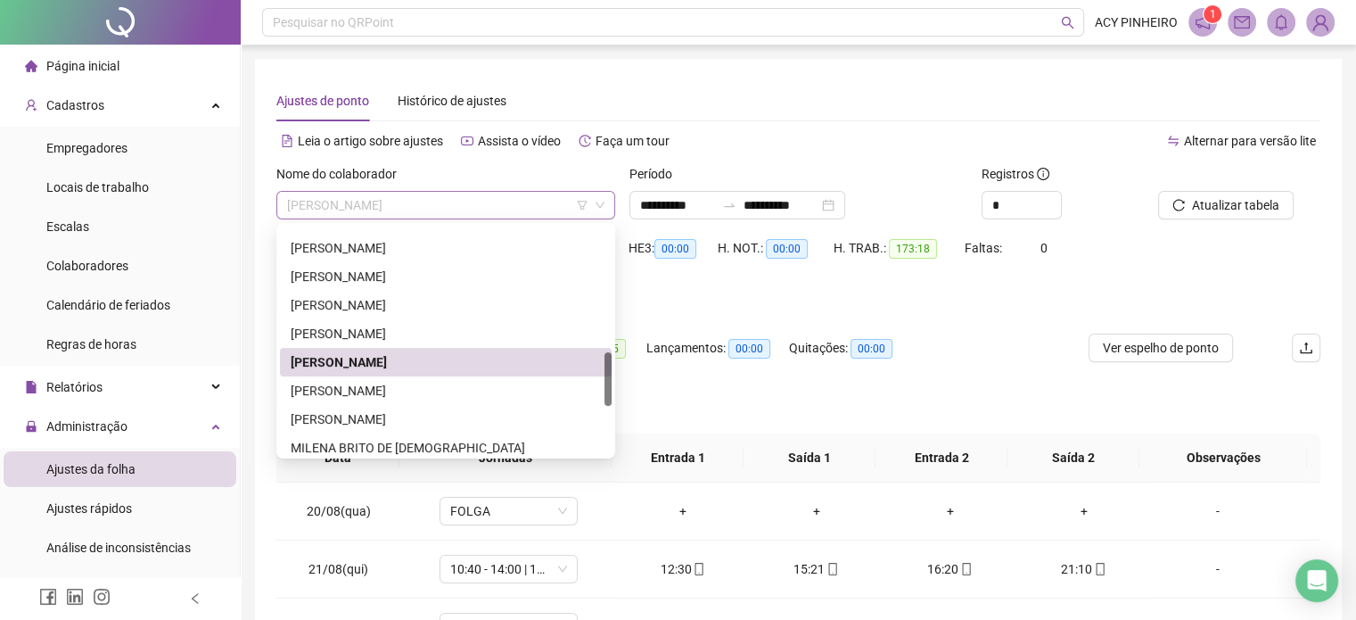
click at [485, 199] on span "[PERSON_NAME]" at bounding box center [445, 205] width 317 height 27
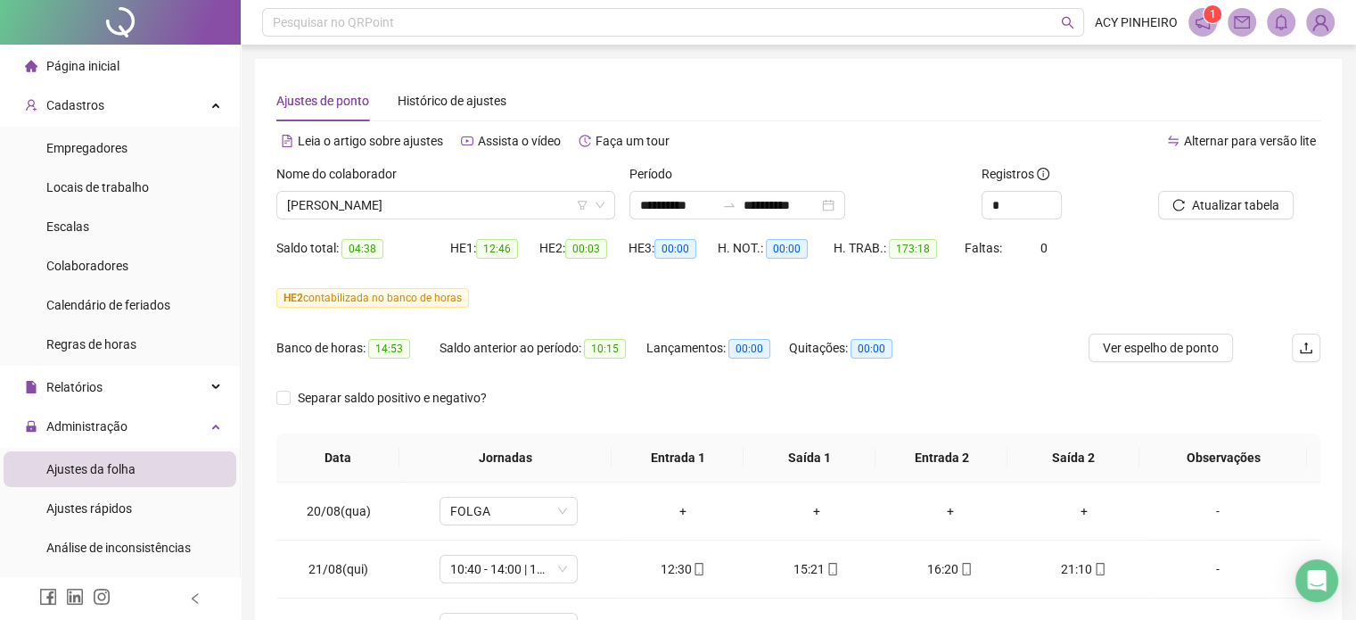
click at [817, 279] on div "H. NOT.: 00:00" at bounding box center [776, 259] width 116 height 50
click at [1225, 209] on span "Atualizar tabela" at bounding box center [1235, 205] width 87 height 20
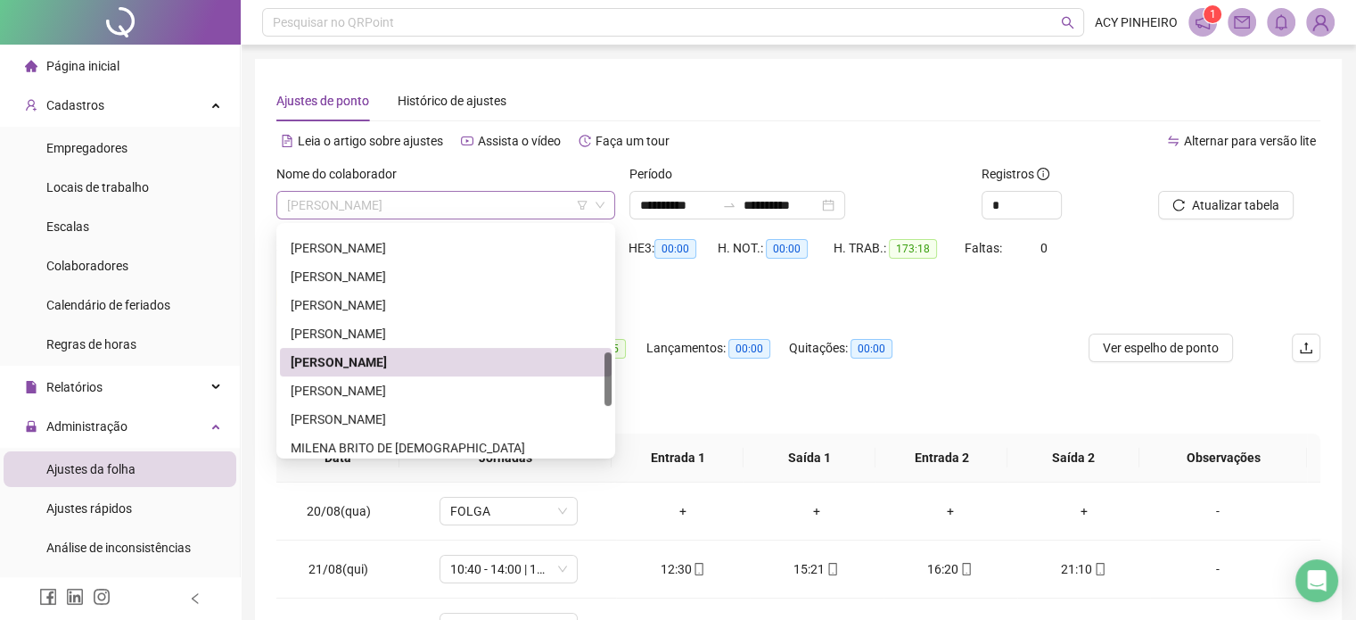
click at [491, 212] on span "[PERSON_NAME]" at bounding box center [445, 205] width 317 height 27
click at [440, 383] on div "[PERSON_NAME]" at bounding box center [446, 391] width 310 height 20
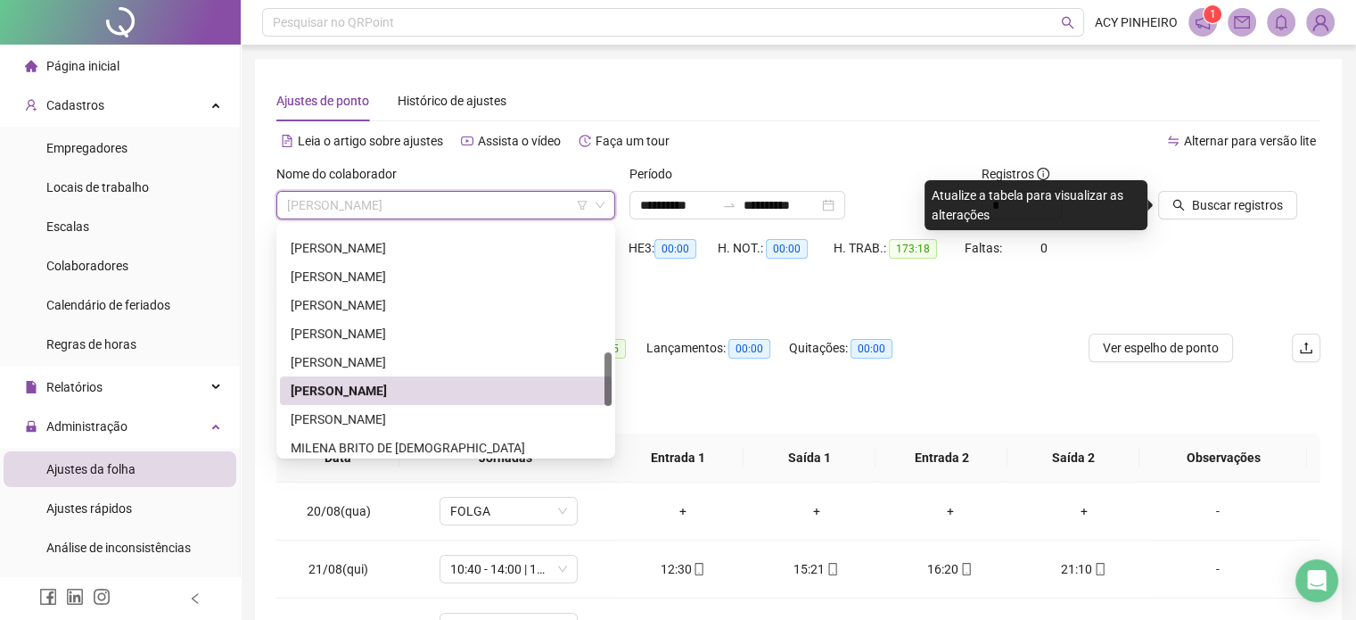
click at [507, 210] on span "[PERSON_NAME]" at bounding box center [445, 205] width 317 height 27
click at [407, 414] on div "[PERSON_NAME]" at bounding box center [446, 419] width 310 height 20
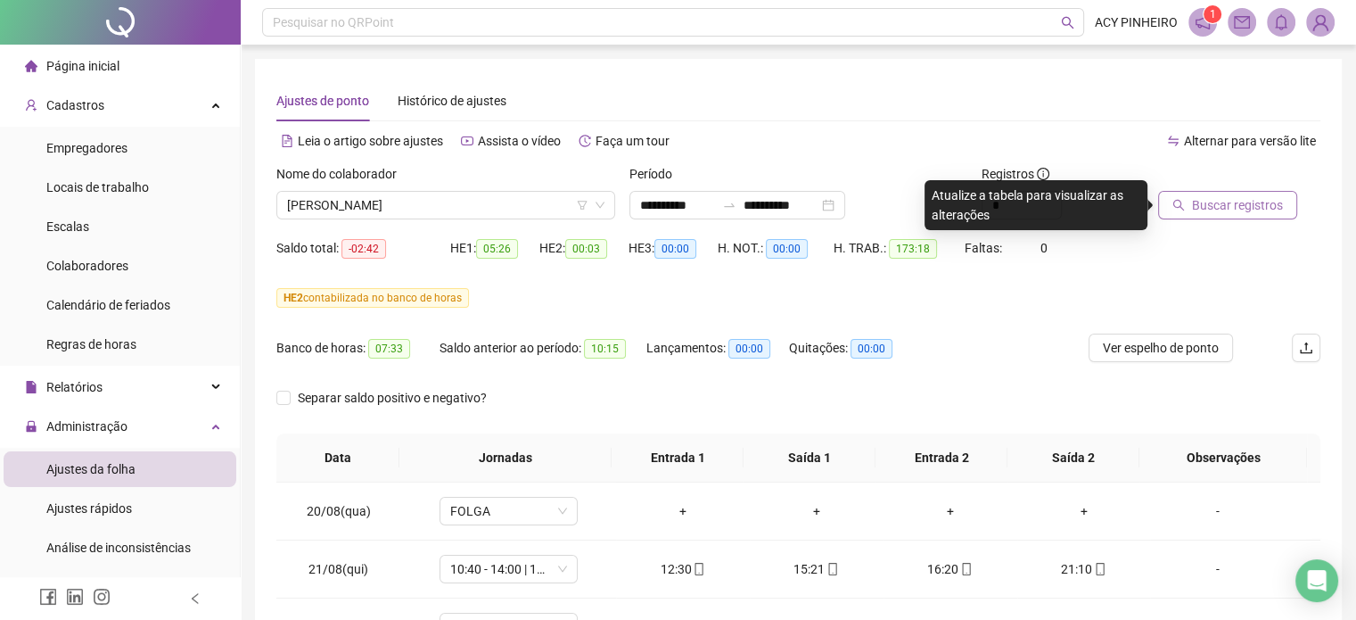
click at [1238, 209] on span "Buscar registros" at bounding box center [1237, 205] width 91 height 20
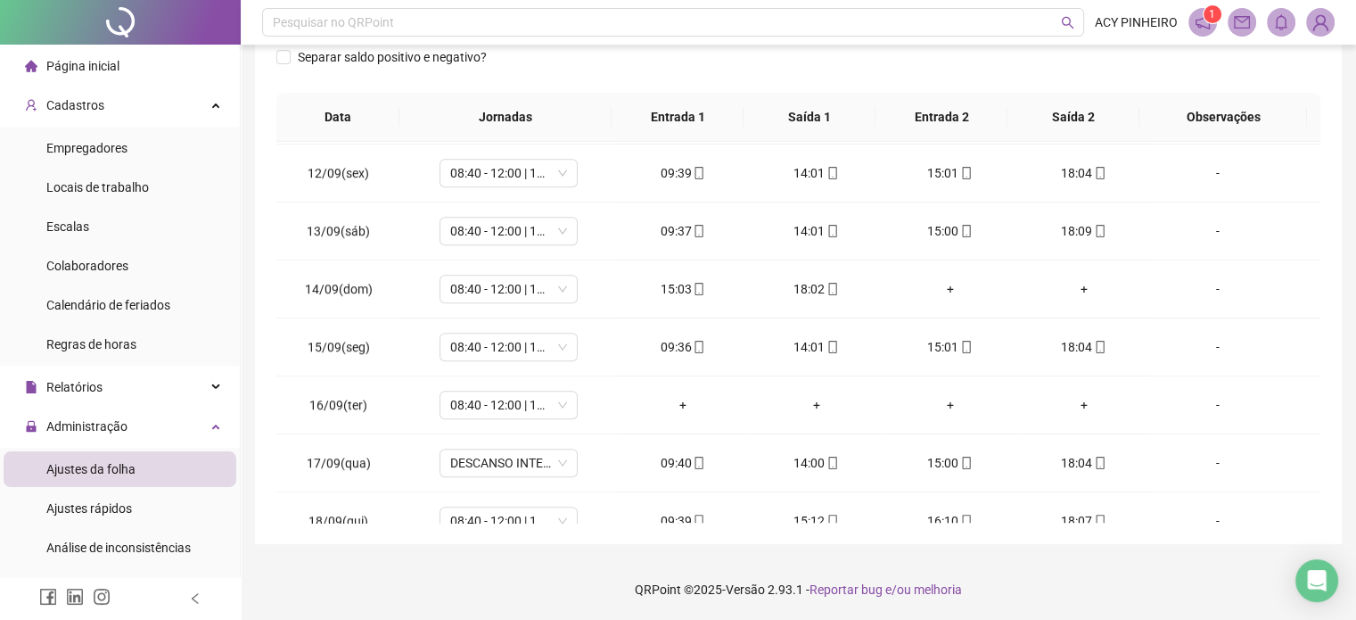
scroll to position [1352, 0]
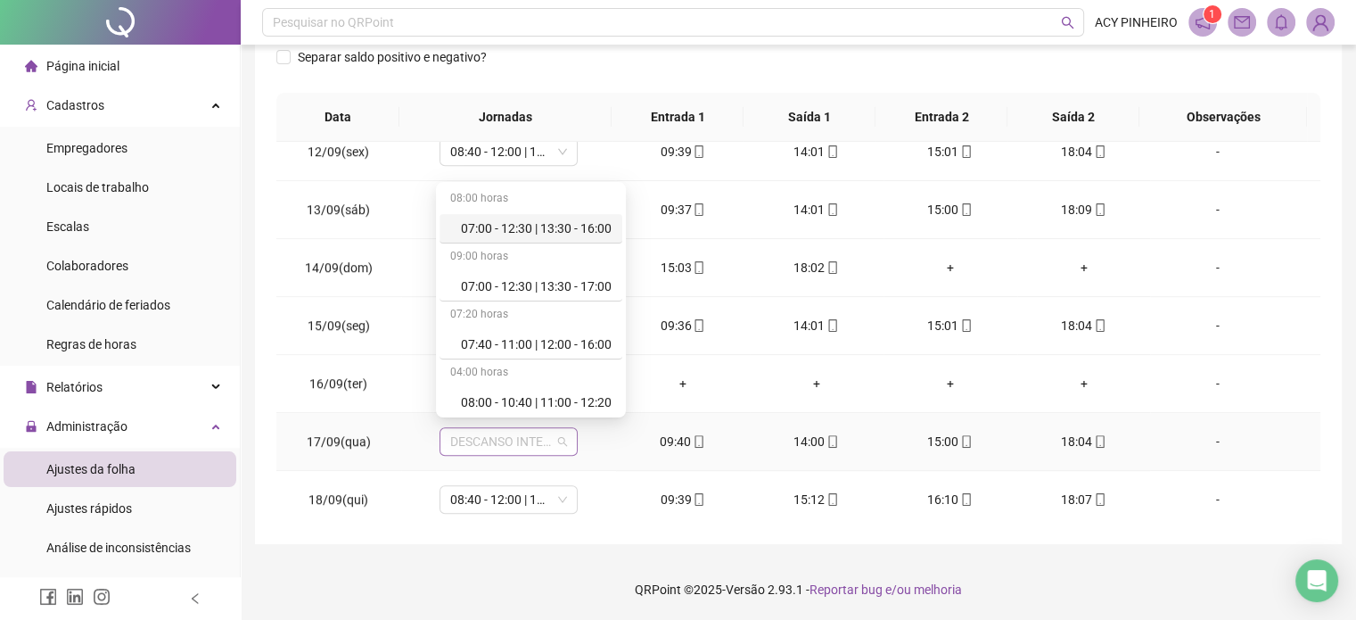
click at [559, 436] on span "DESCANSO INTER-JORNADA" at bounding box center [508, 441] width 117 height 27
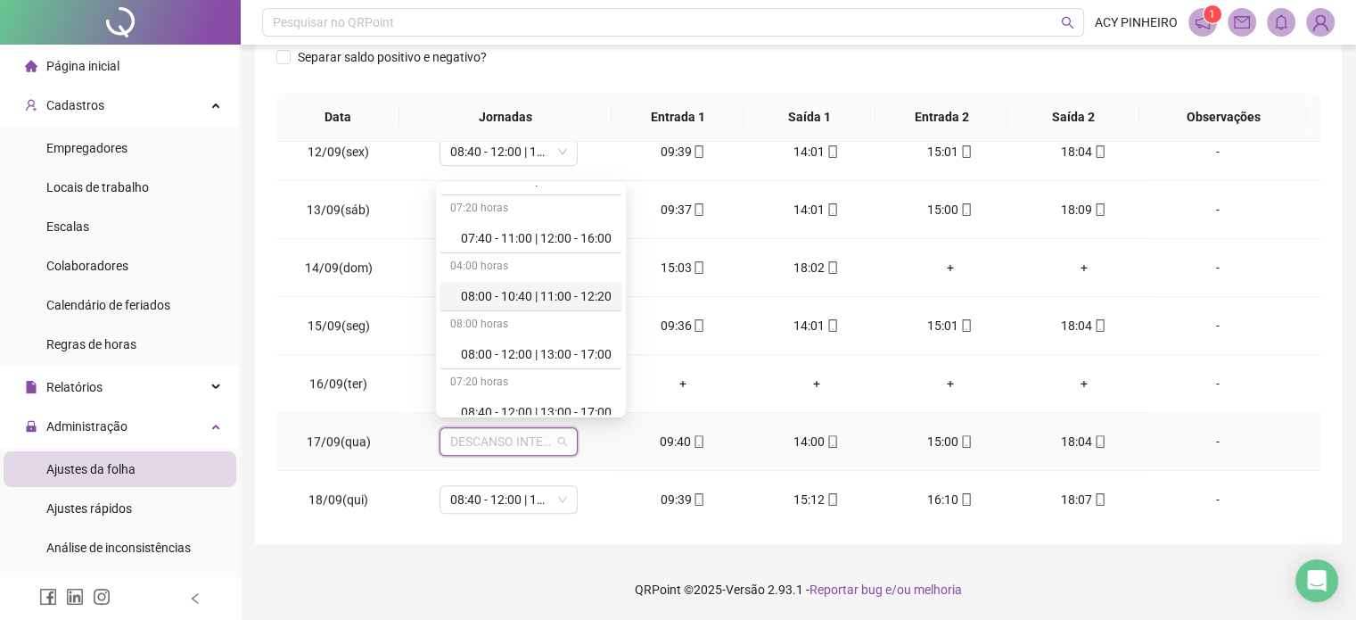
scroll to position [107, 0]
click at [581, 404] on div "08:40 - 12:00 | 13:00 - 17:00" at bounding box center [536, 411] width 151 height 20
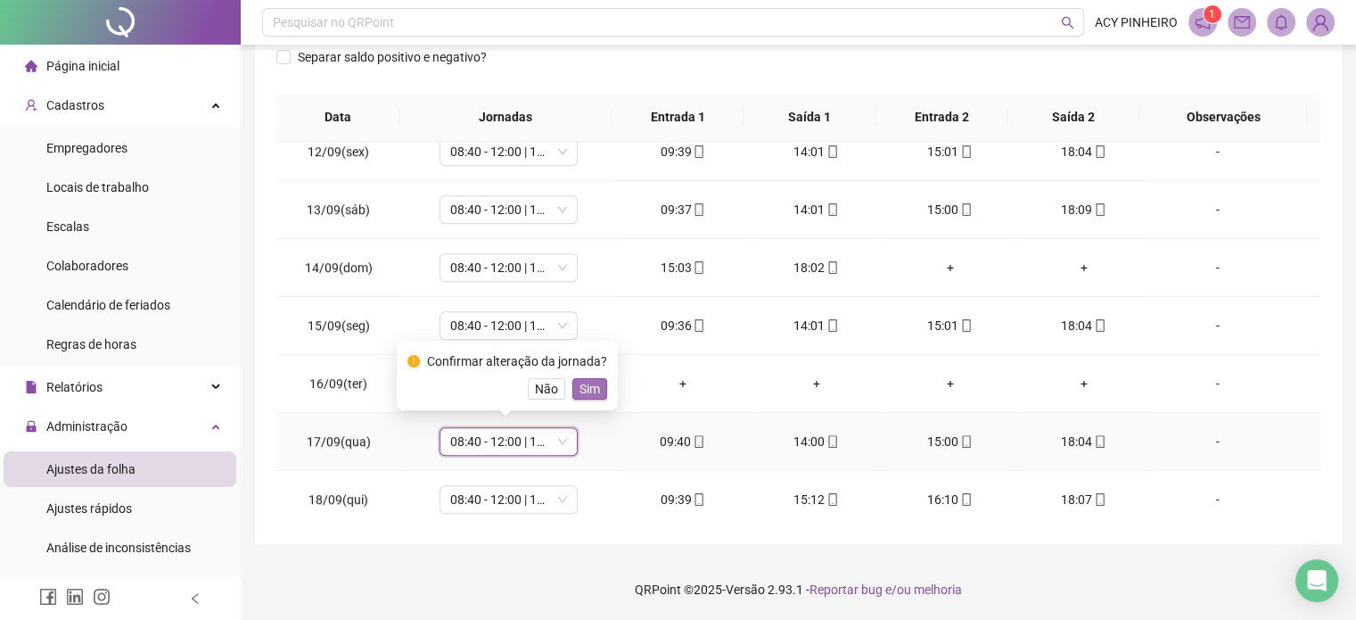
click at [589, 391] on span "Sim" at bounding box center [590, 389] width 21 height 20
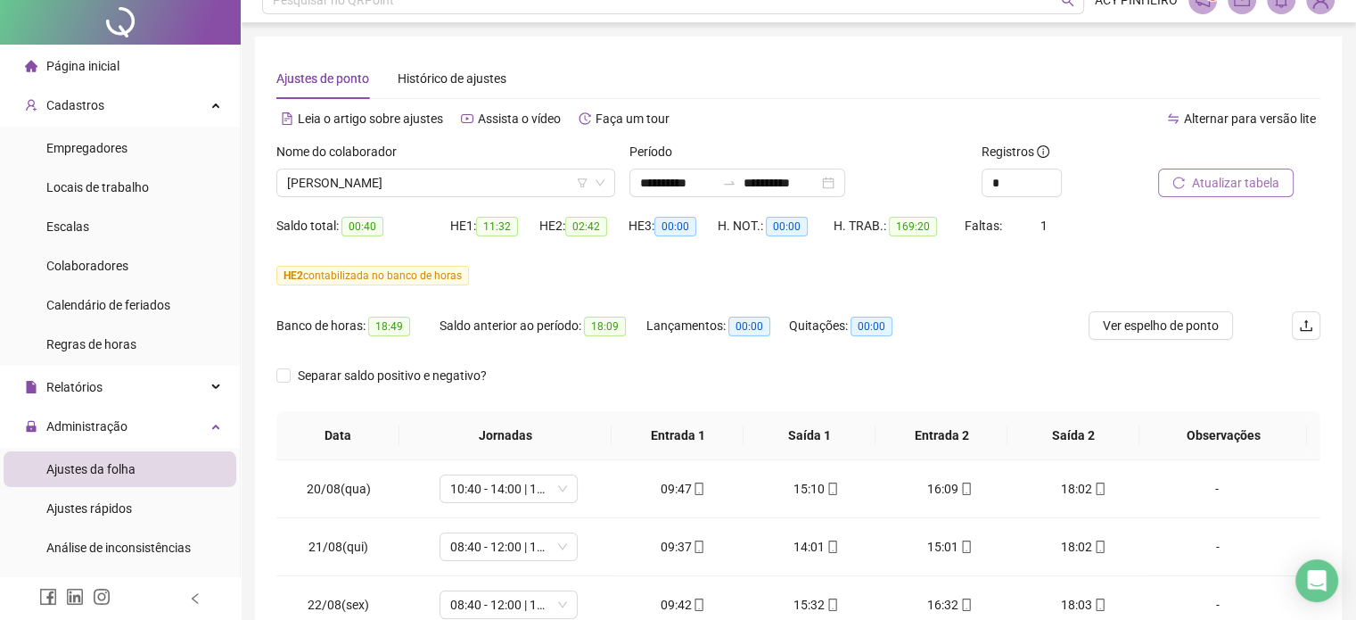
scroll to position [0, 0]
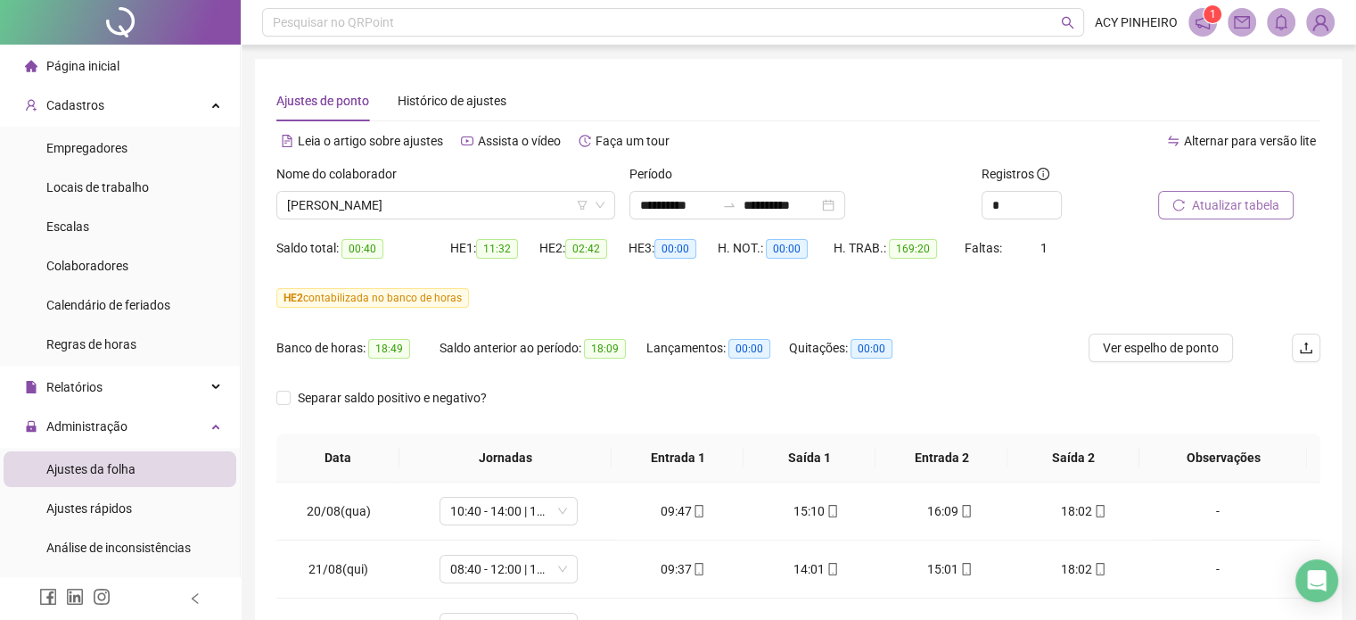
click at [1230, 212] on span "Atualizar tabela" at bounding box center [1235, 205] width 87 height 20
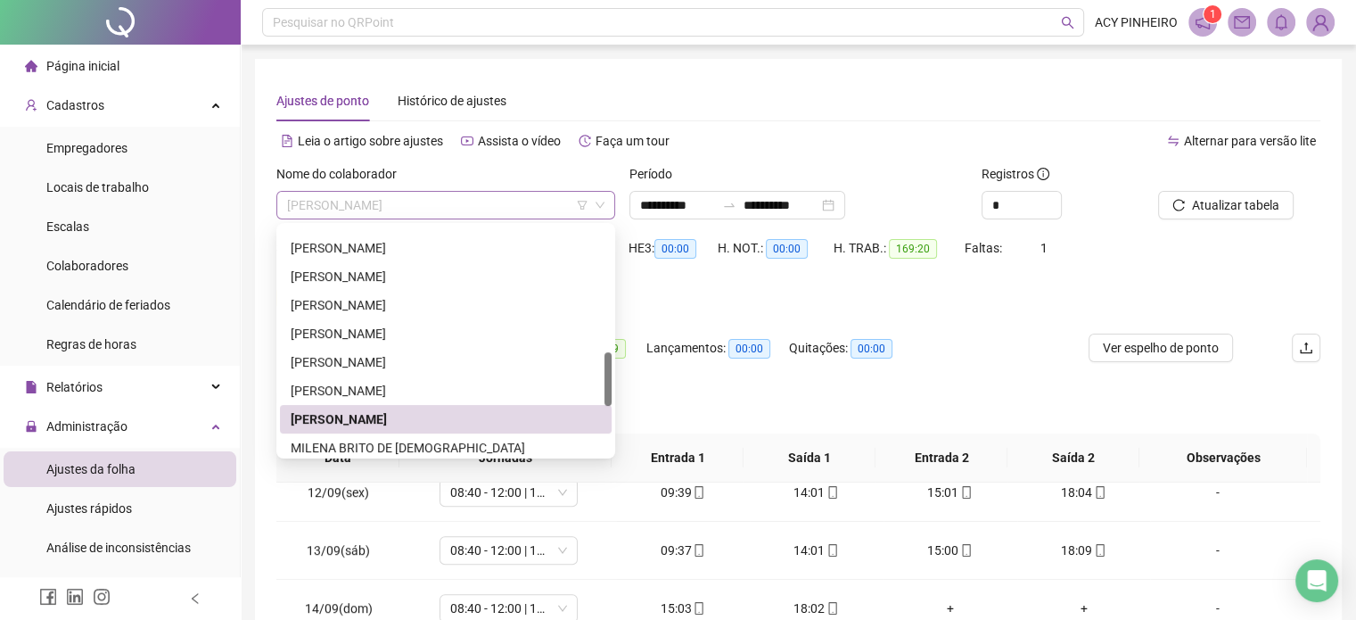
click at [497, 209] on span "[PERSON_NAME]" at bounding box center [445, 205] width 317 height 27
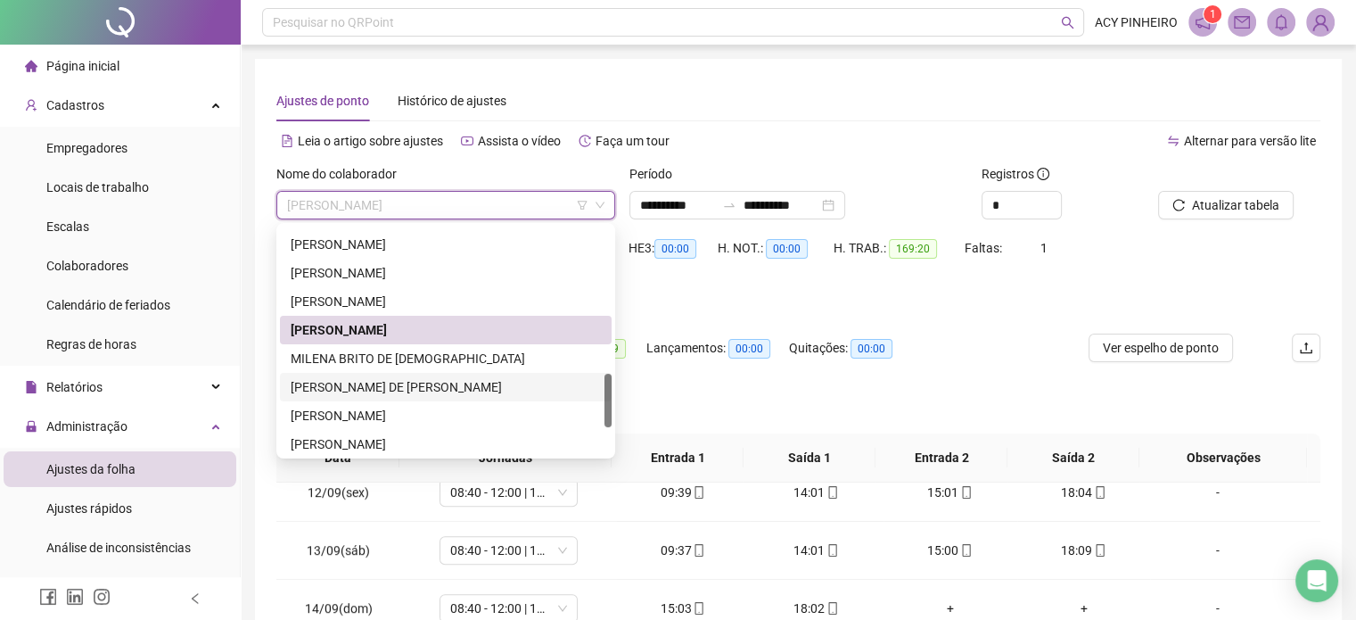
click at [428, 379] on div "[PERSON_NAME] DE [PERSON_NAME]" at bounding box center [446, 387] width 310 height 20
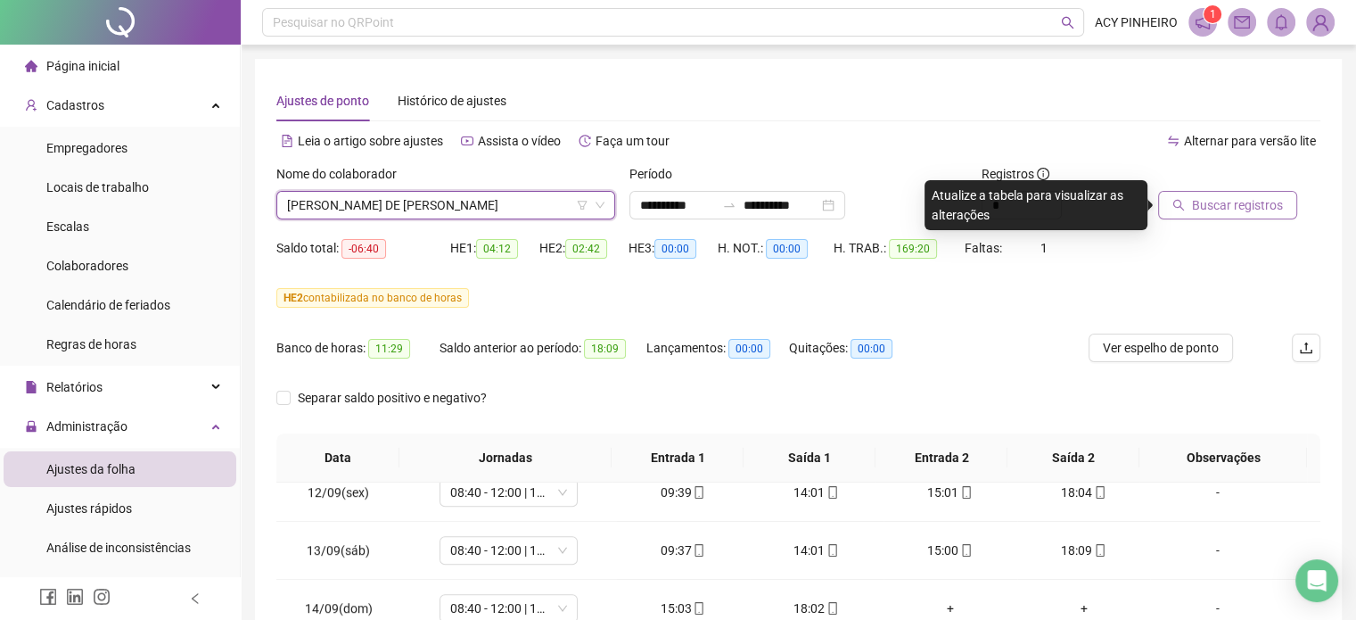
click at [1252, 208] on span "Buscar registros" at bounding box center [1237, 205] width 91 height 20
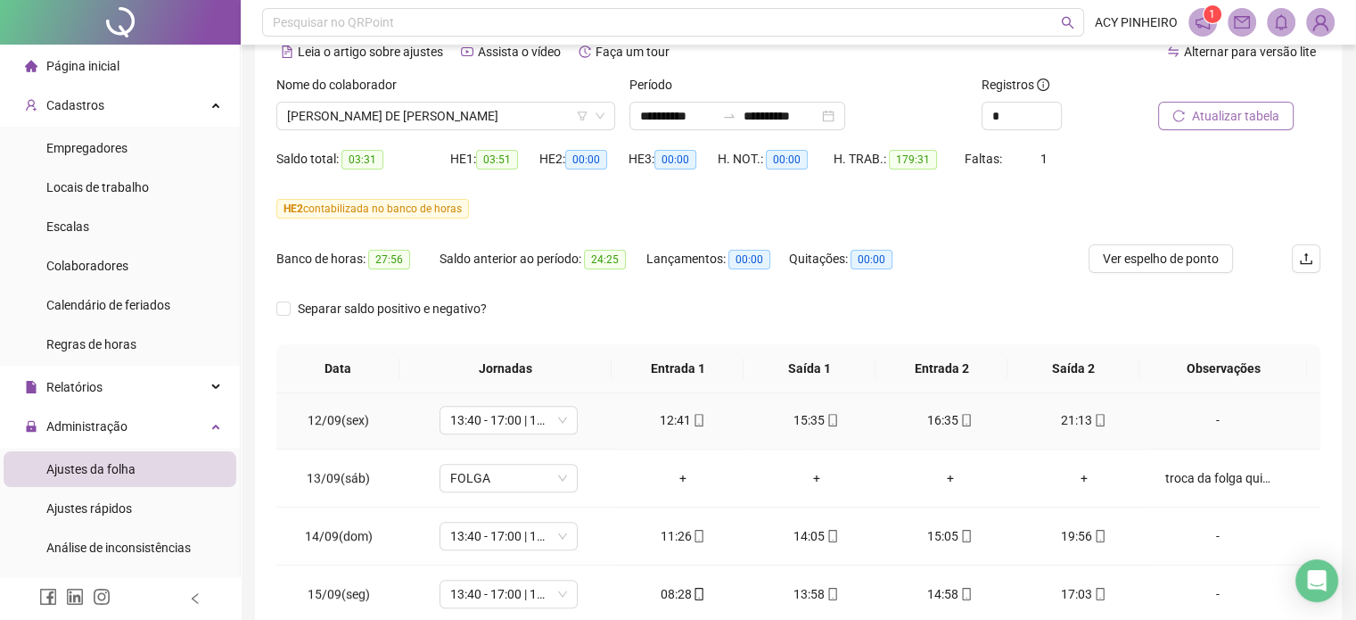
scroll to position [1338, 0]
click at [1177, 468] on div "troca da folga quinta pelo sabado" at bounding box center [1217, 476] width 105 height 20
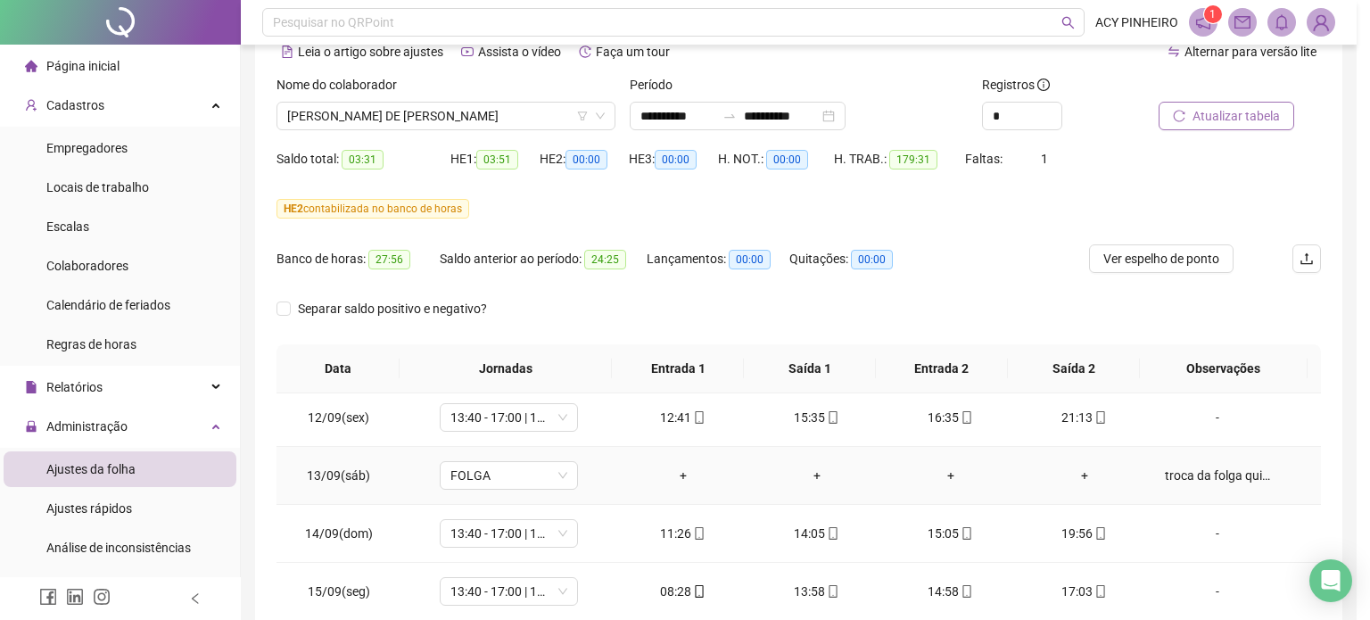
type textarea "**********"
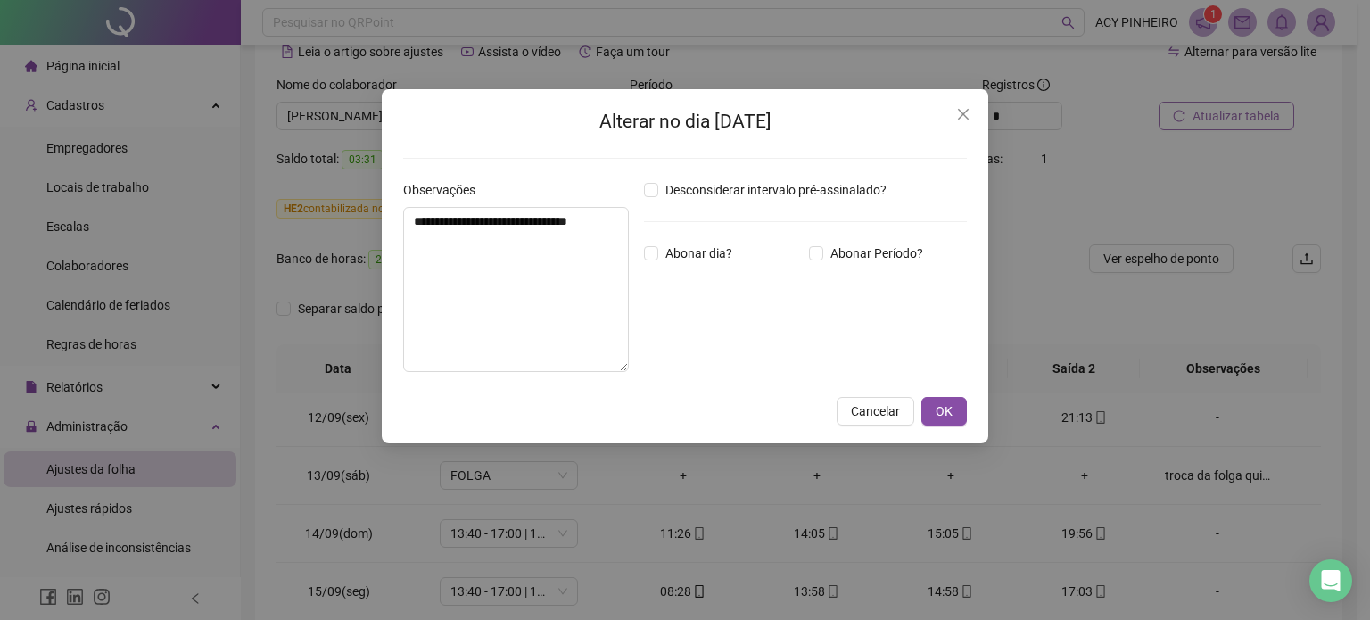
click at [1266, 461] on div "**********" at bounding box center [685, 310] width 1370 height 620
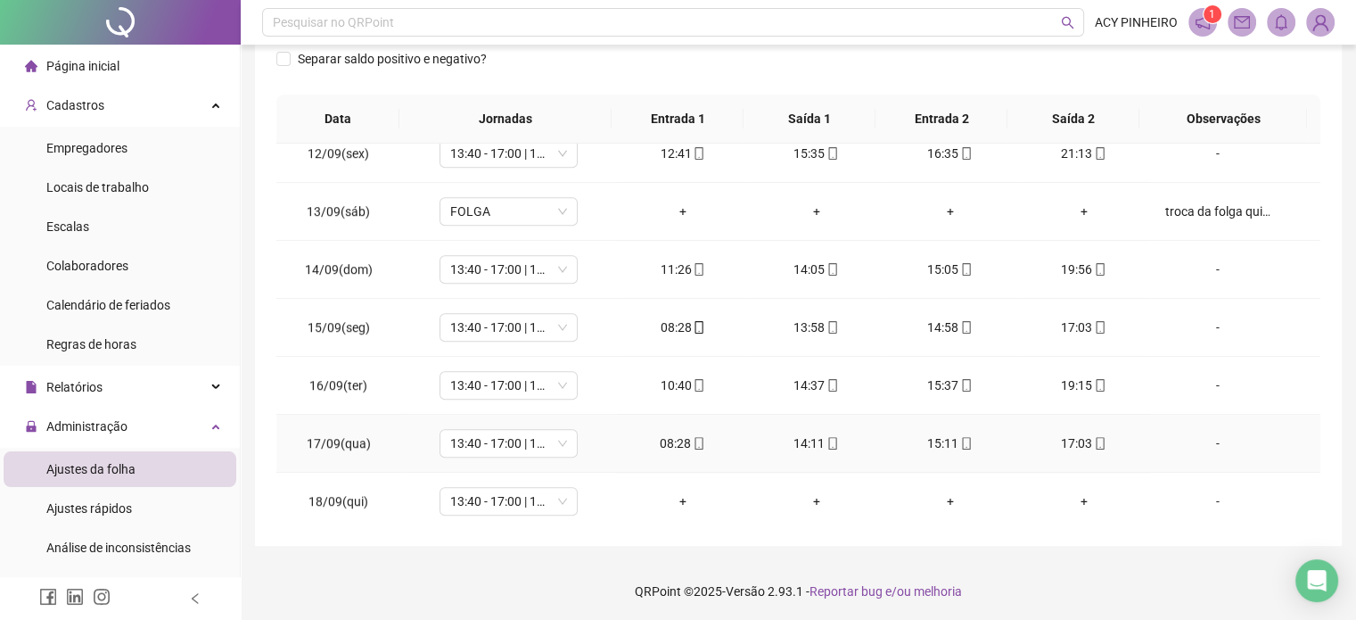
scroll to position [341, 0]
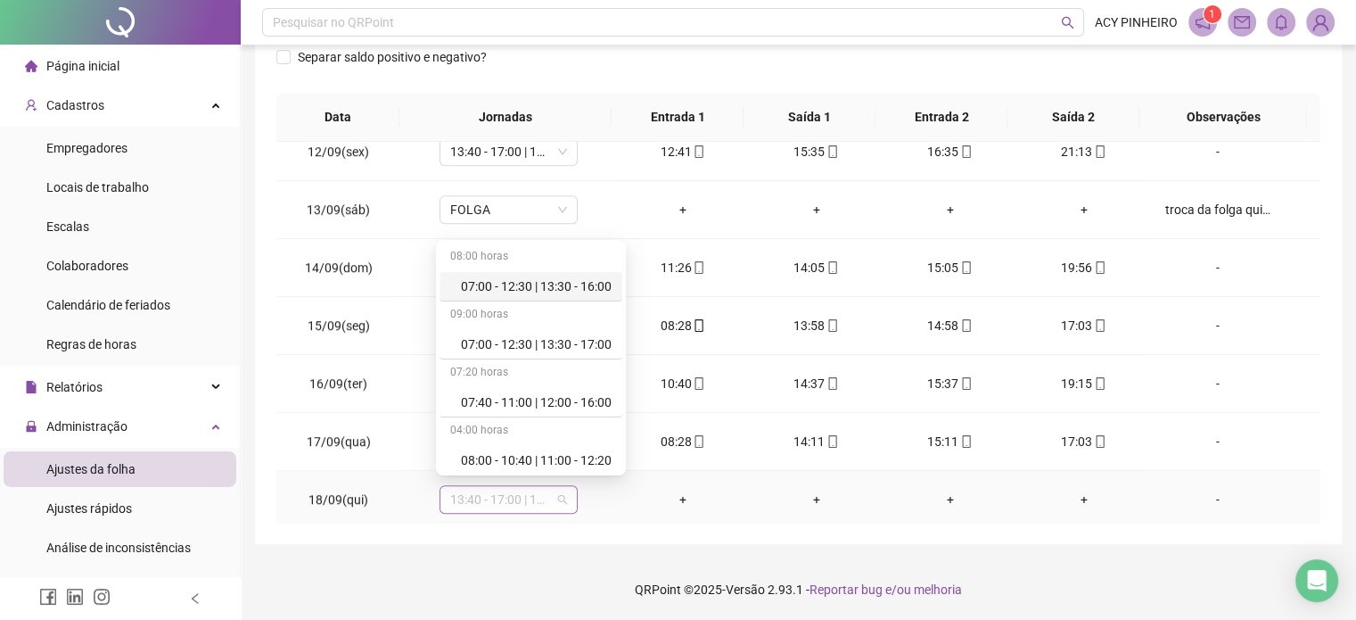
click at [562, 494] on span "13:40 - 17:00 | 18:00 - 22:00" at bounding box center [508, 499] width 117 height 27
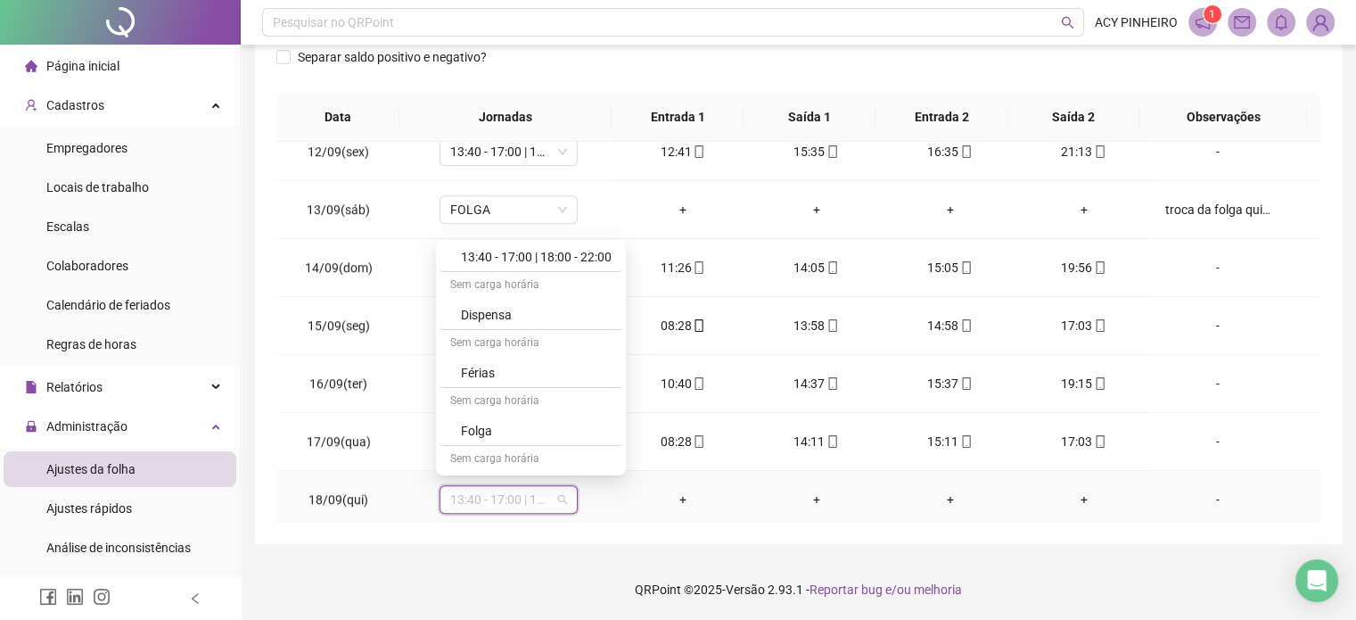
scroll to position [460, 0]
click at [596, 402] on div "Folga" at bounding box center [536, 406] width 151 height 20
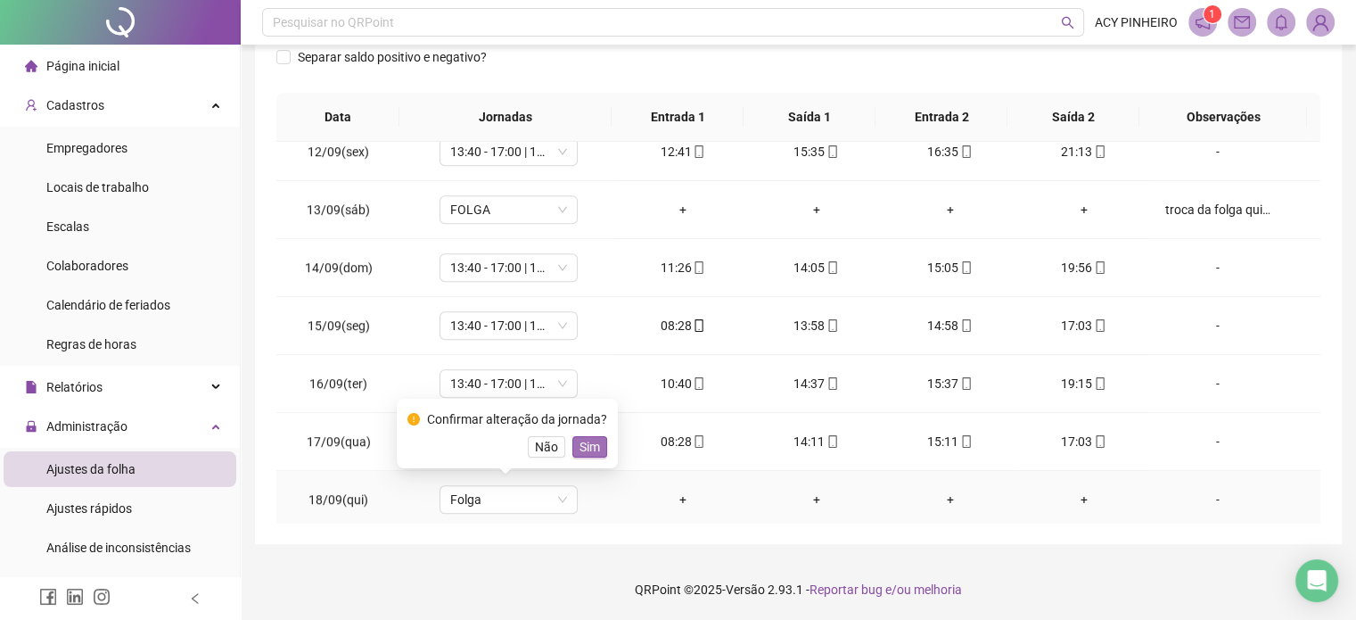
click at [586, 444] on span "Sim" at bounding box center [590, 447] width 21 height 20
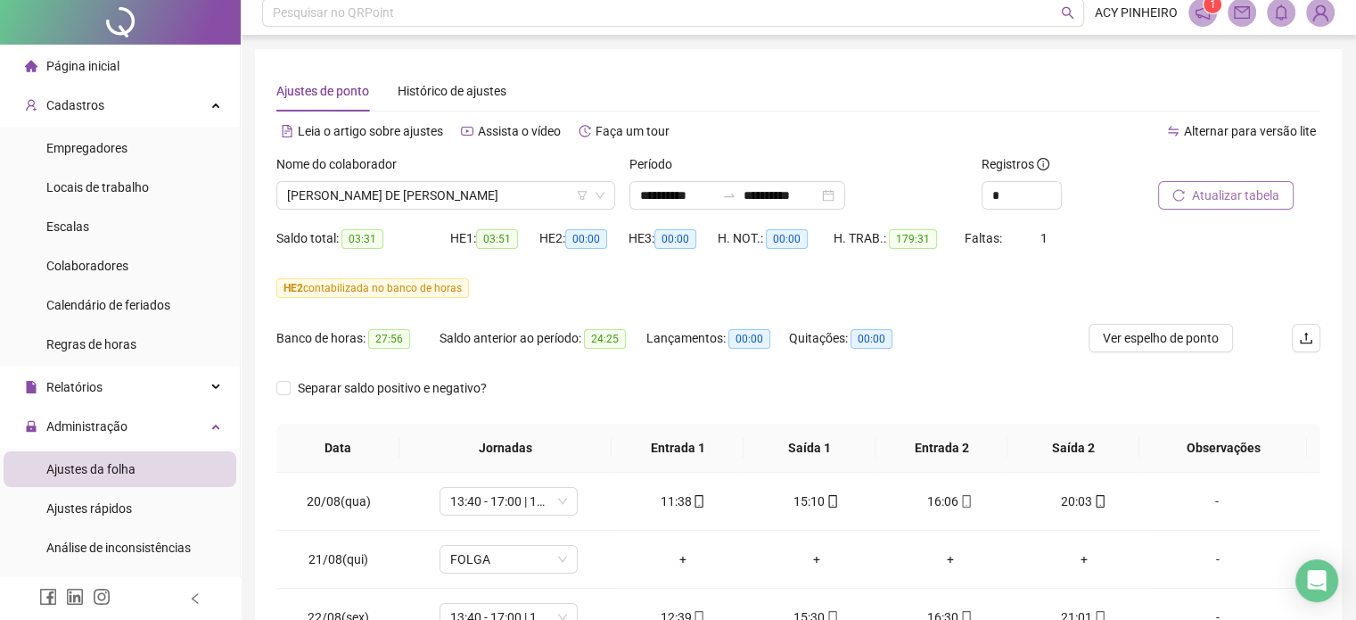
scroll to position [0, 0]
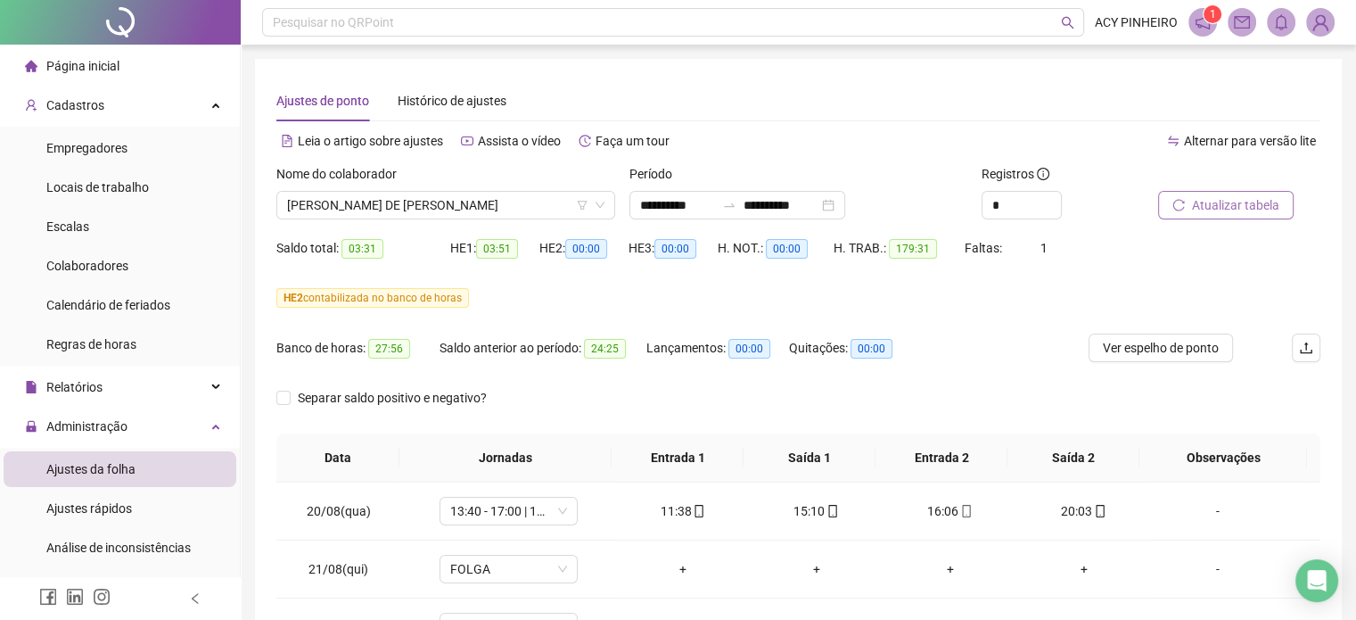
click at [1256, 209] on span "Atualizar tabela" at bounding box center [1235, 205] width 87 height 20
click at [537, 202] on span "[PERSON_NAME] DE [PERSON_NAME]" at bounding box center [445, 205] width 317 height 27
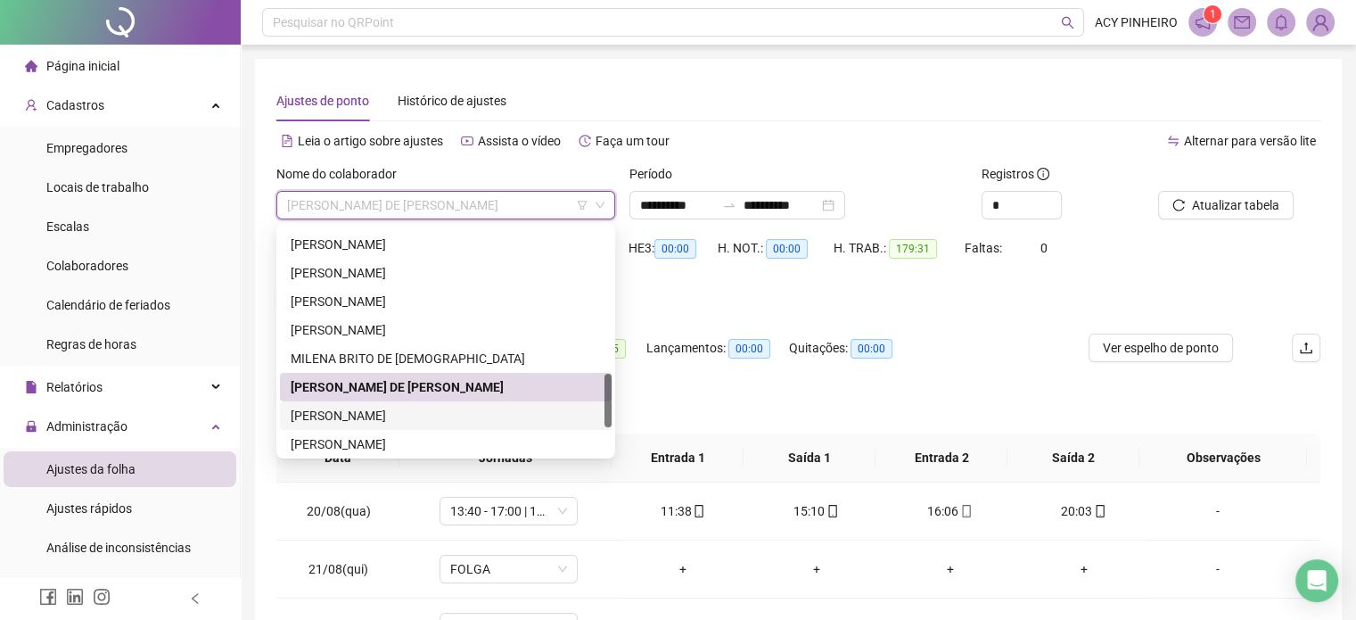
click at [428, 421] on div "[PERSON_NAME]" at bounding box center [446, 416] width 310 height 20
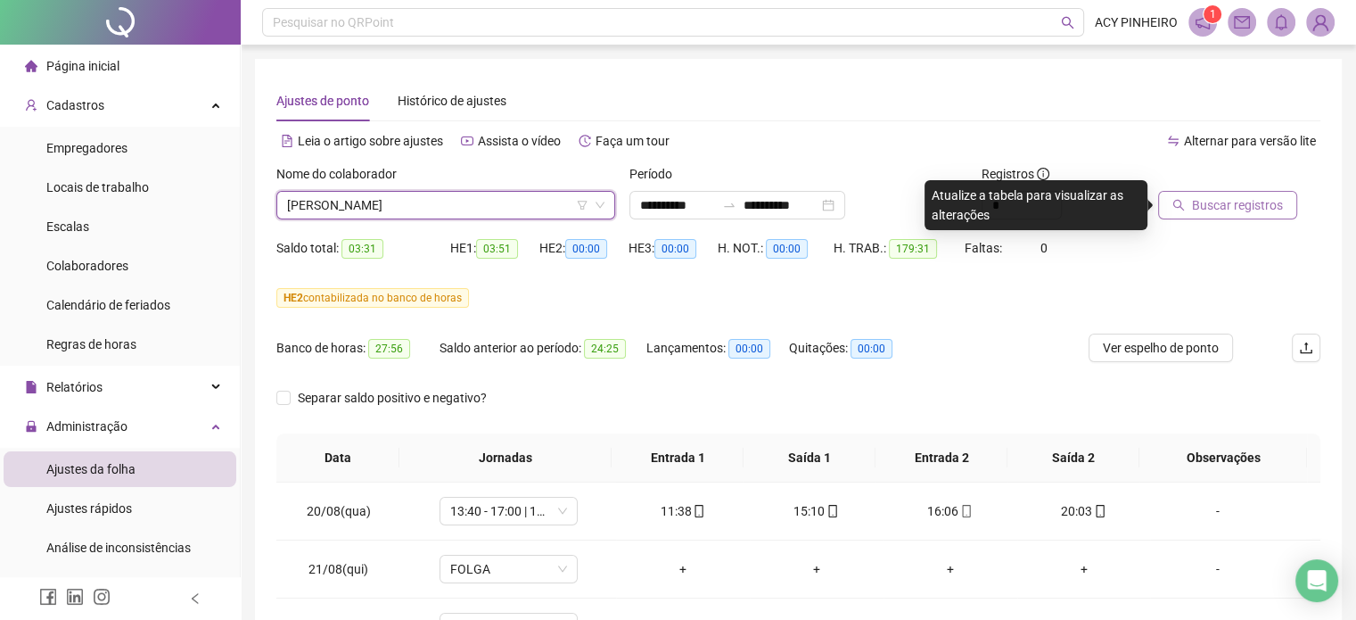
click at [1249, 206] on span "Buscar registros" at bounding box center [1237, 205] width 91 height 20
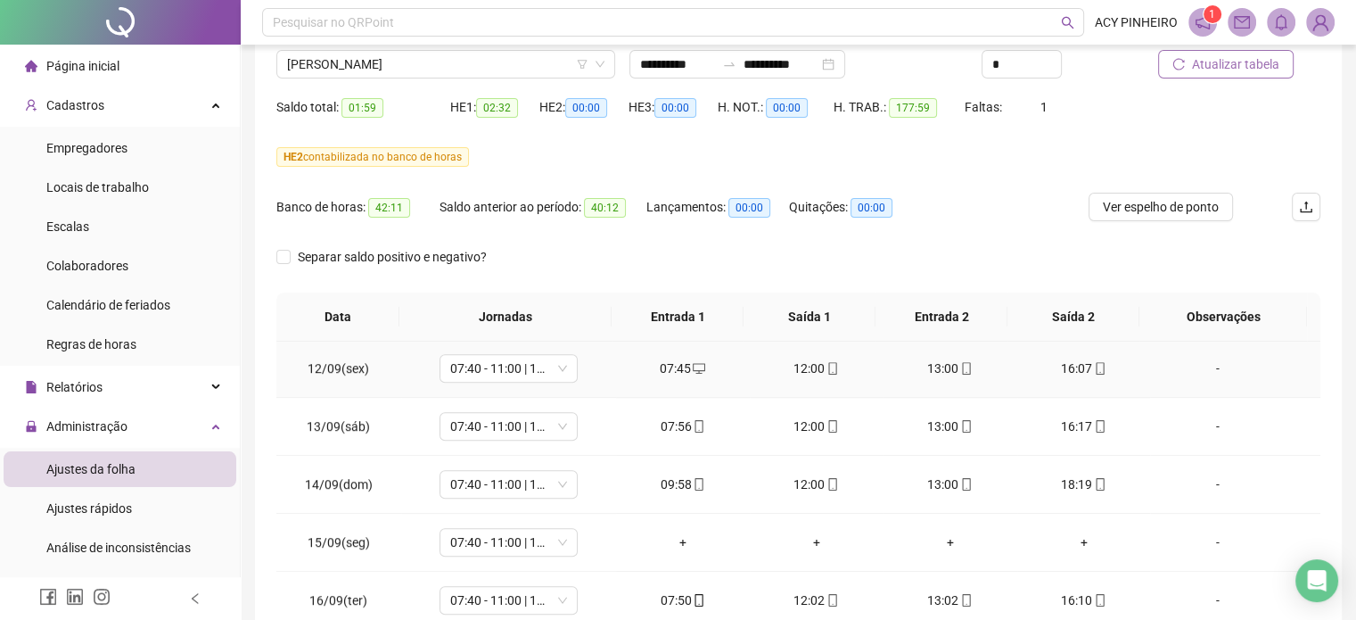
scroll to position [1338, 0]
click at [554, 538] on span "07:40 - 11:00 | 12:00 - 16:00" at bounding box center [508, 539] width 117 height 27
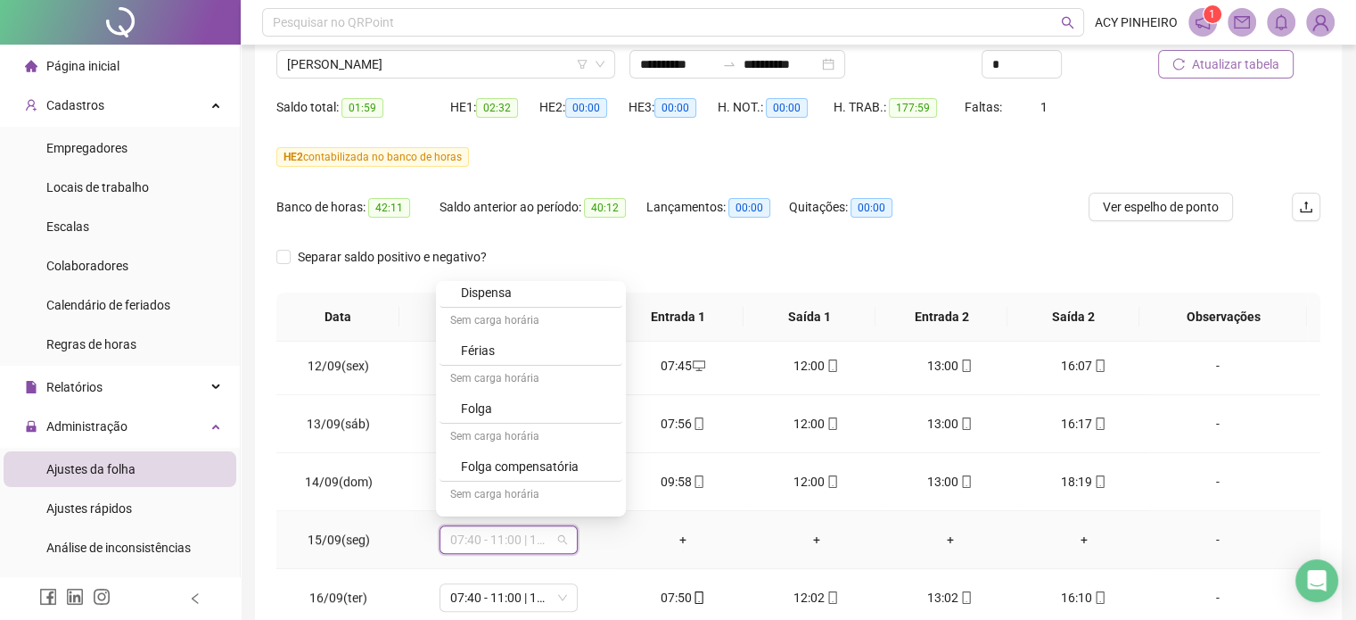
scroll to position [523, 0]
click at [549, 381] on div "Folga" at bounding box center [536, 385] width 151 height 20
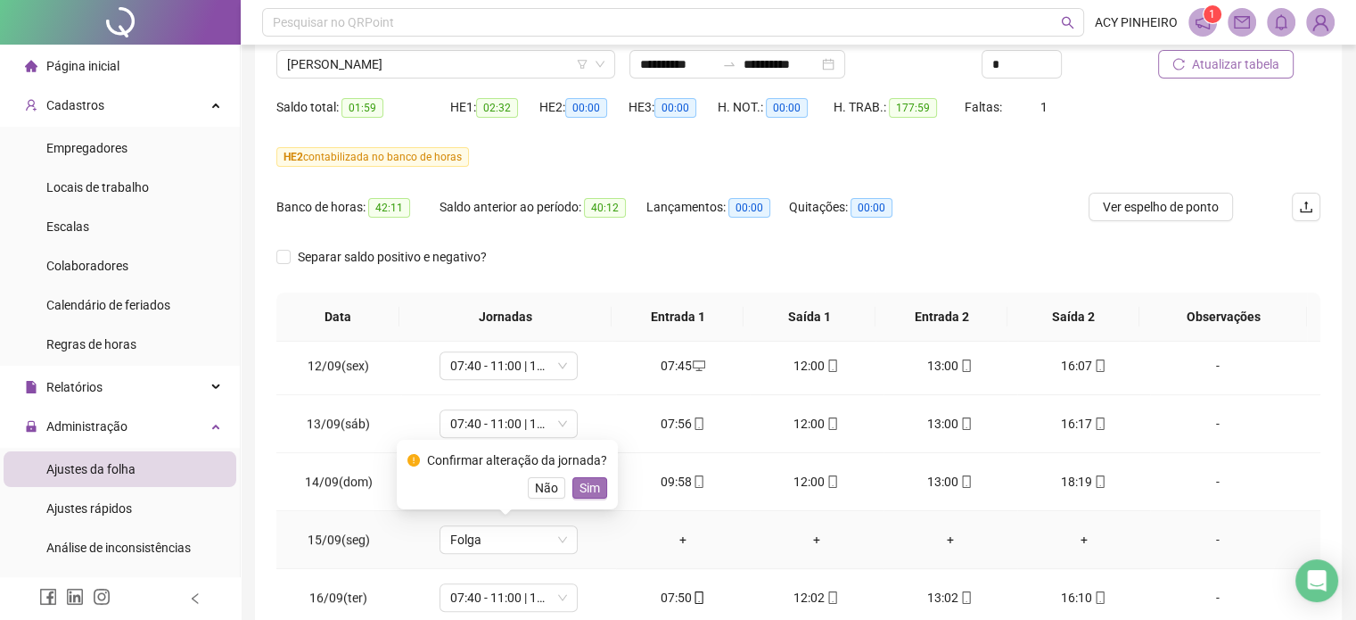
click at [591, 481] on span "Sim" at bounding box center [590, 488] width 21 height 20
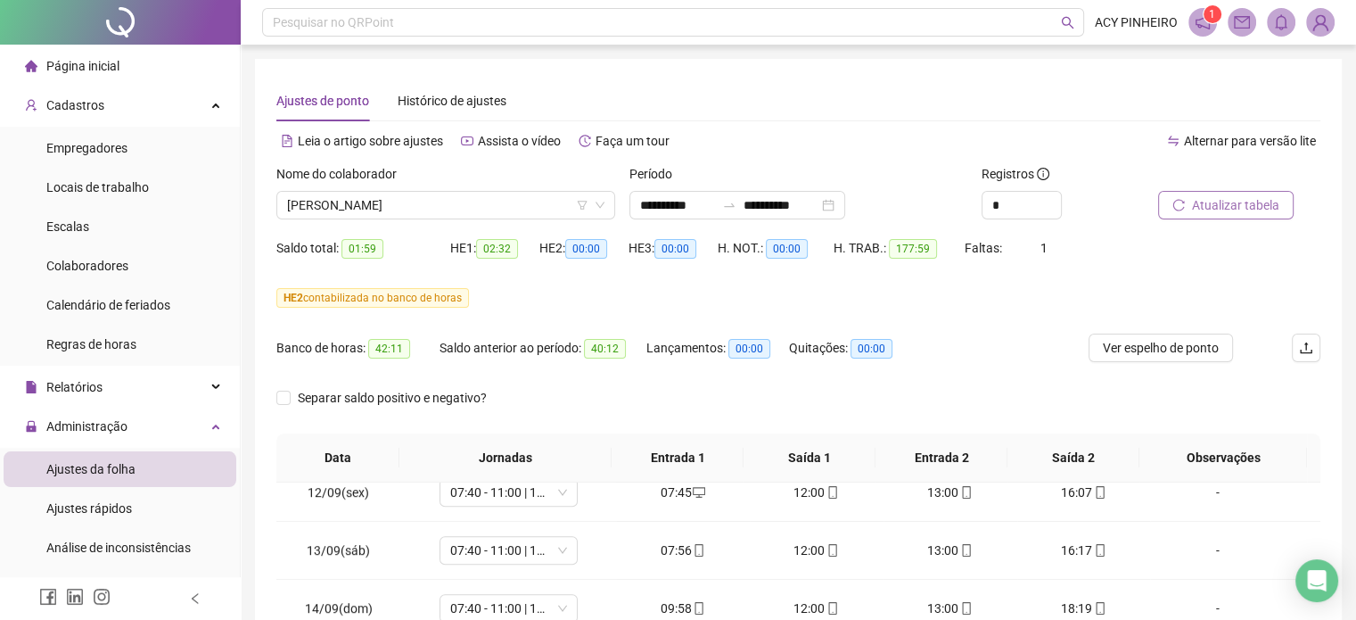
scroll to position [0, 0]
click at [1249, 202] on span "Atualizar tabela" at bounding box center [1235, 205] width 87 height 20
click at [504, 209] on span "[PERSON_NAME]" at bounding box center [445, 205] width 317 height 27
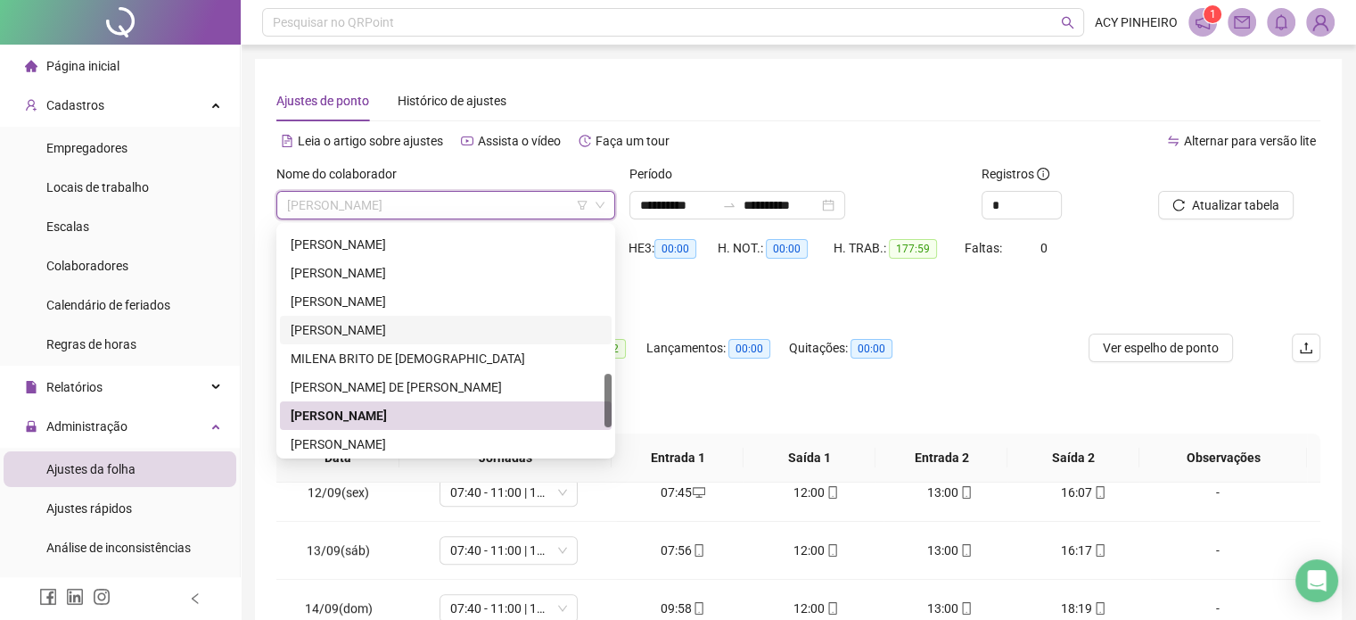
scroll to position [713, 0]
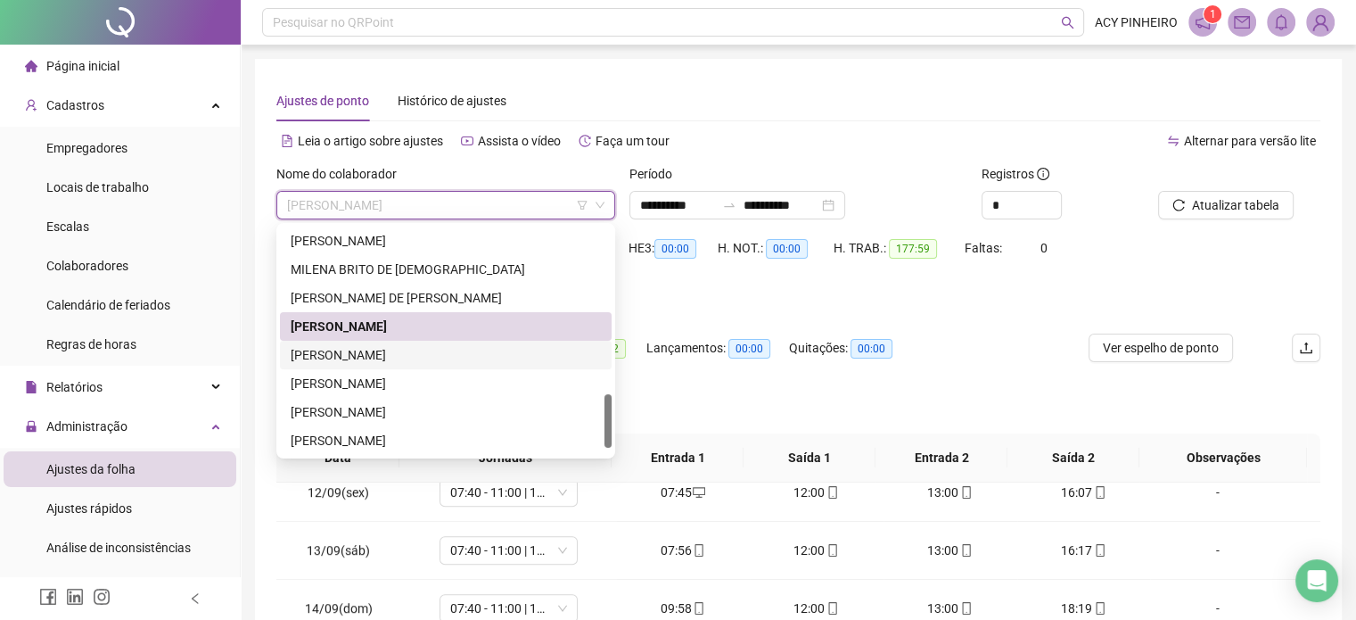
click at [416, 351] on div "[PERSON_NAME]" at bounding box center [446, 355] width 310 height 20
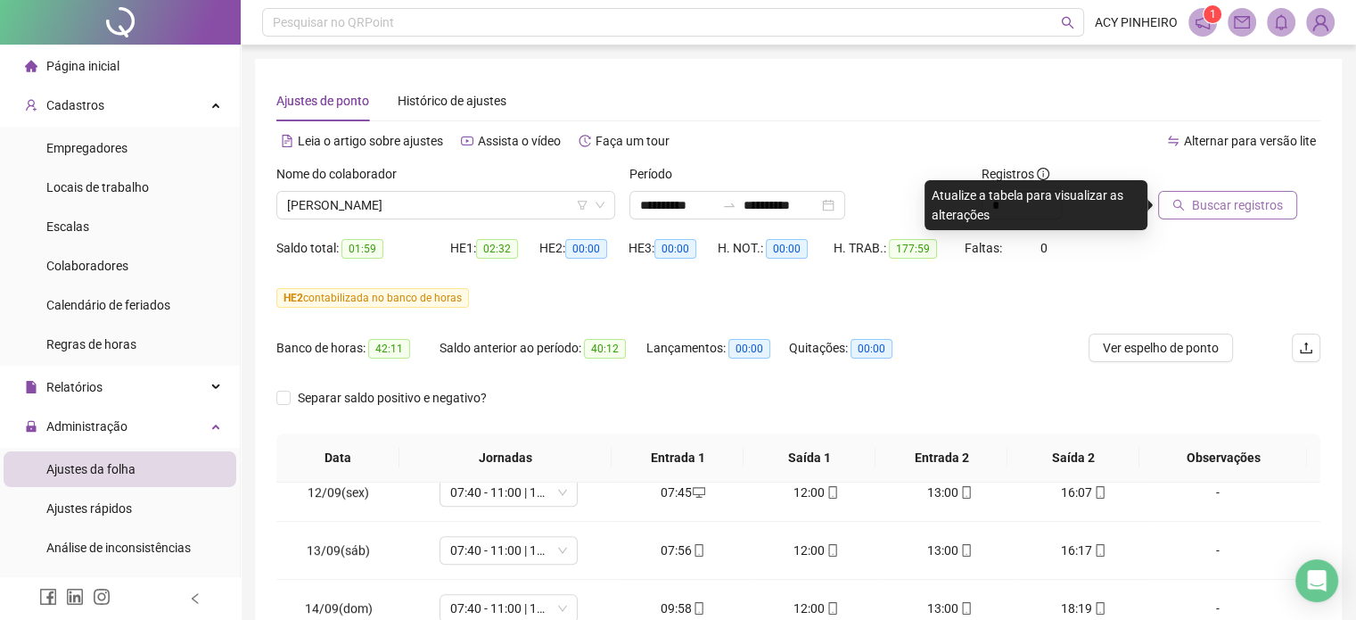
click at [1263, 206] on span "Buscar registros" at bounding box center [1237, 205] width 91 height 20
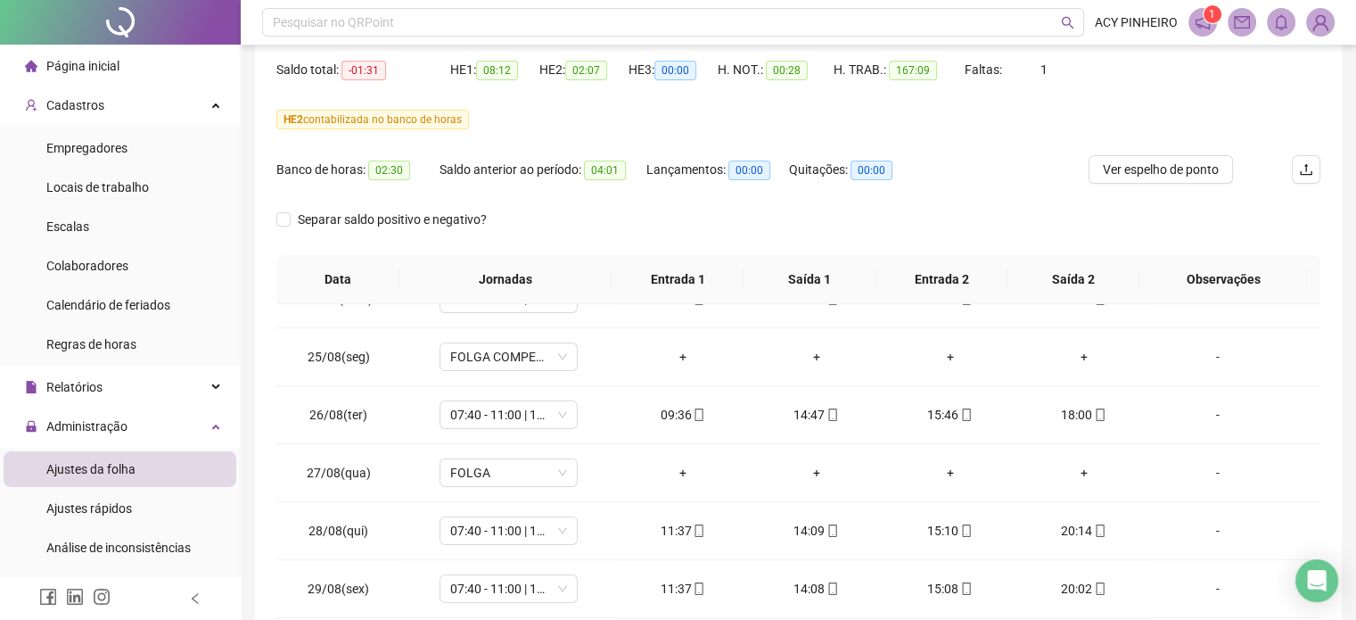
scroll to position [268, 0]
click at [1205, 352] on div "-" at bounding box center [1217, 355] width 105 height 20
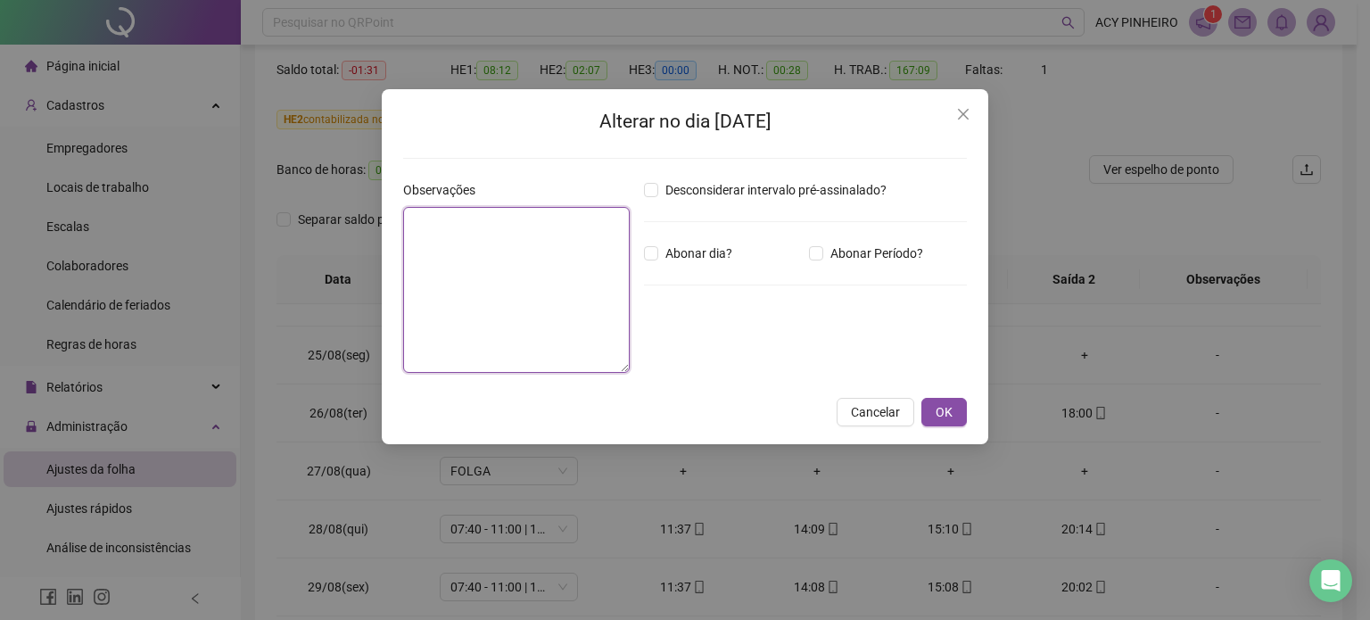
click at [614, 253] on textarea at bounding box center [516, 290] width 227 height 166
type textarea "**********"
click at [944, 416] on span "OK" at bounding box center [944, 412] width 17 height 20
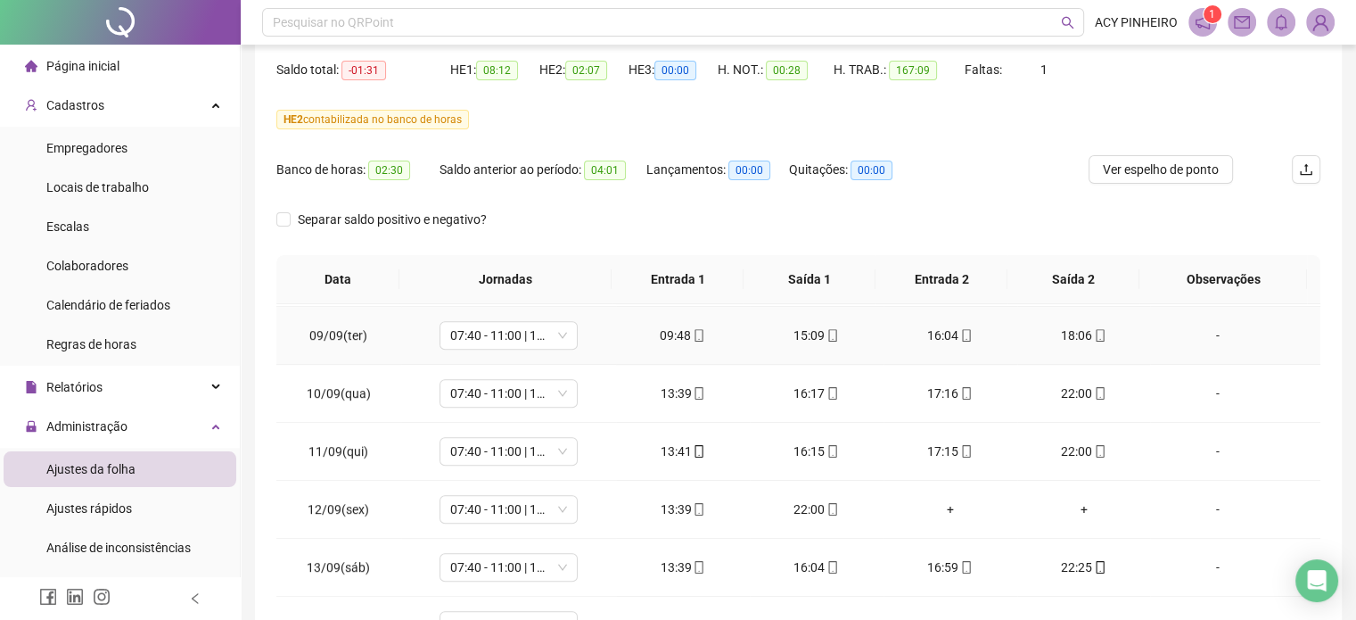
scroll to position [1159, 0]
click at [939, 504] on div "+" at bounding box center [950, 507] width 105 height 20
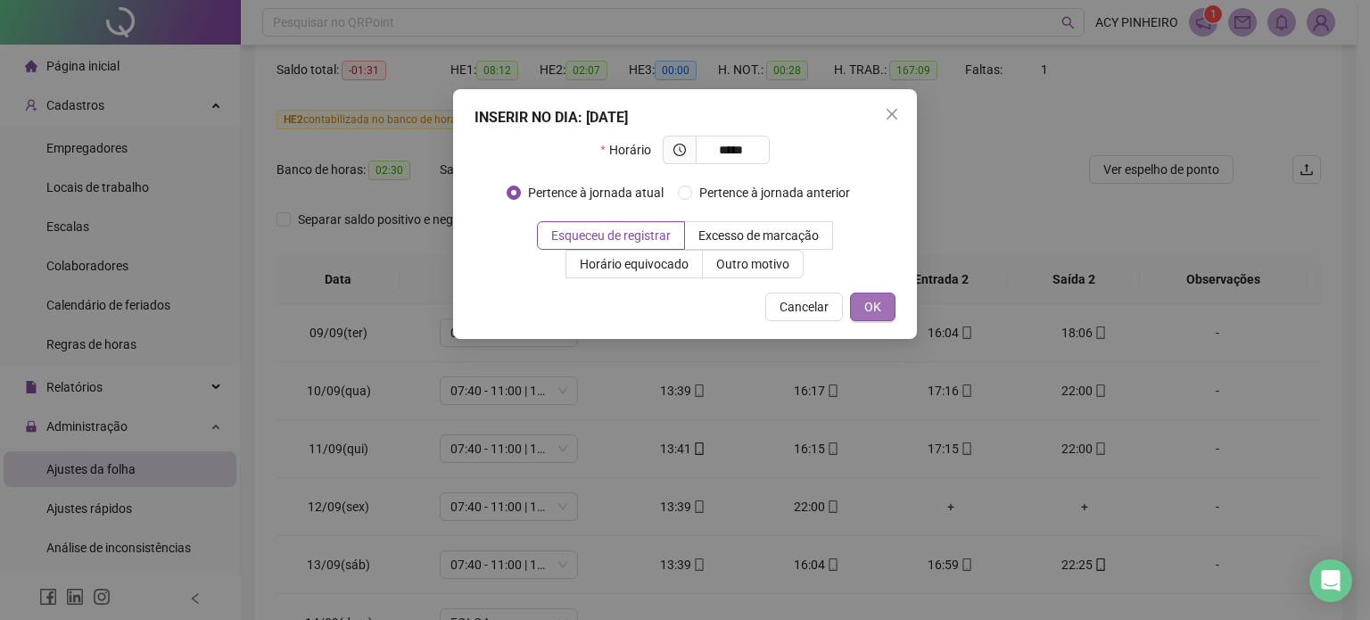
type input "*****"
click at [872, 305] on span "OK" at bounding box center [872, 307] width 17 height 20
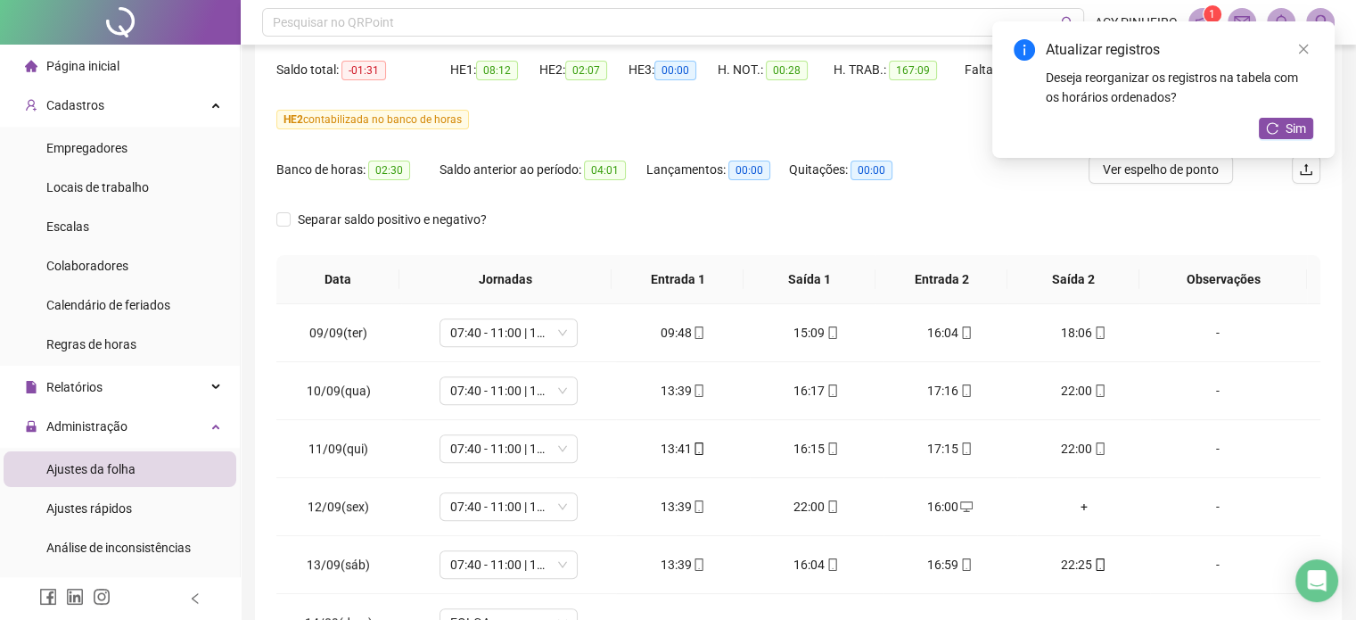
click at [1282, 140] on div "Atualizar registros Deseja reorganizar os registros na tabela com os horários o…" at bounding box center [1164, 89] width 342 height 136
click at [1286, 131] on span "Sim" at bounding box center [1296, 129] width 21 height 20
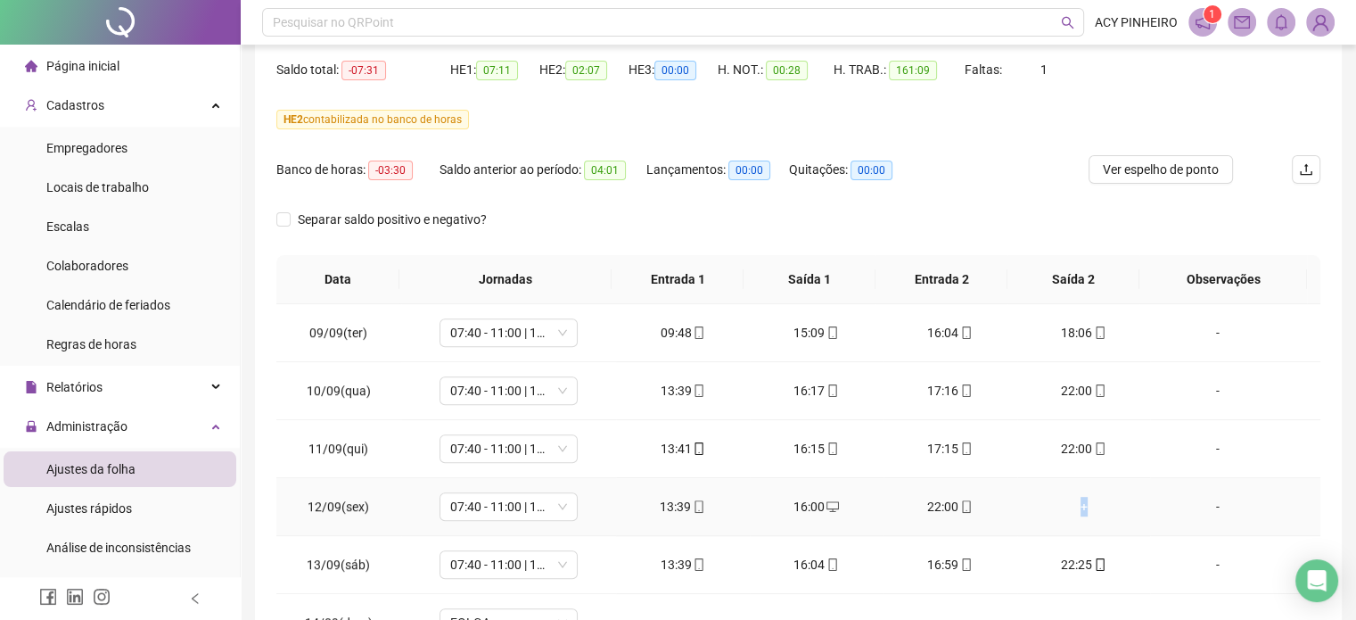
click at [1073, 506] on div "+" at bounding box center [1084, 507] width 105 height 20
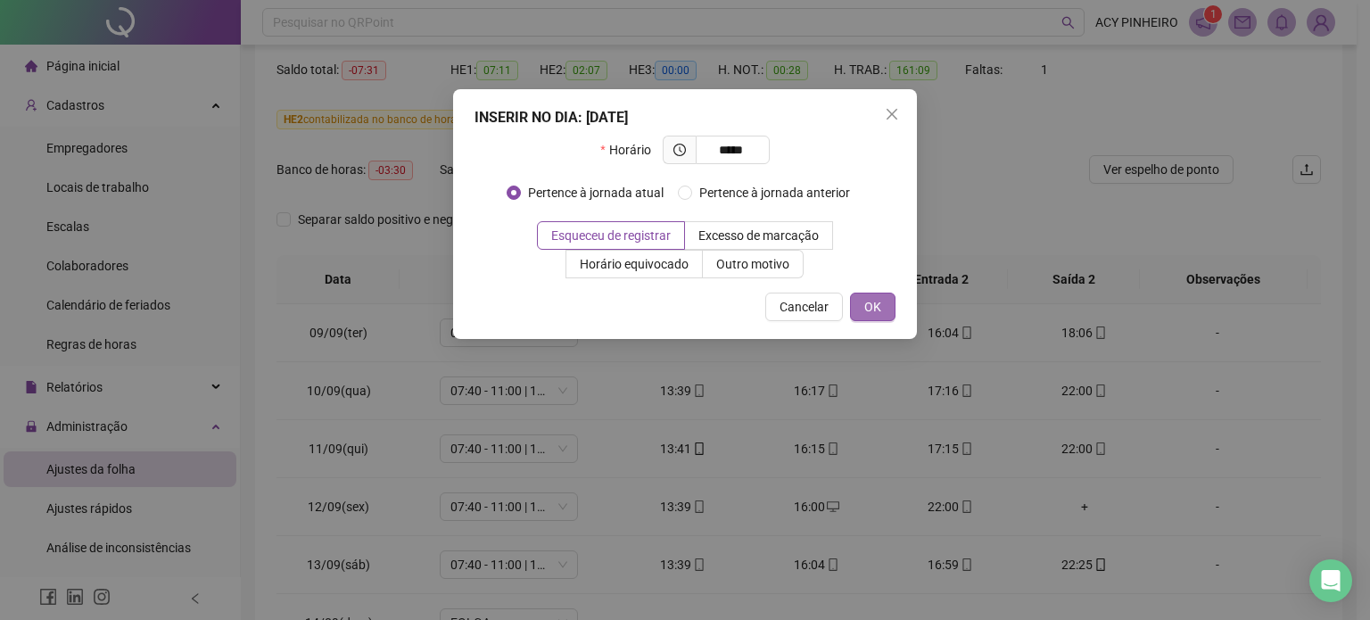
type input "*****"
click at [858, 306] on button "OK" at bounding box center [872, 307] width 45 height 29
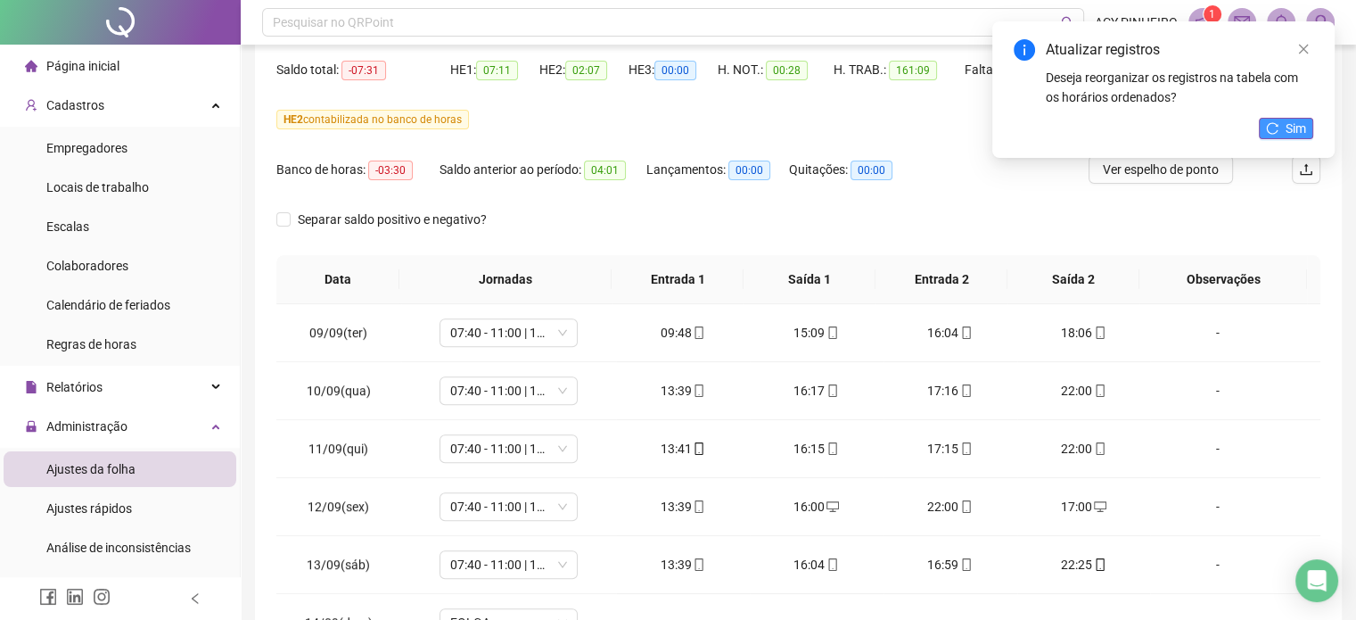
click at [1284, 130] on button "Sim" at bounding box center [1286, 128] width 54 height 21
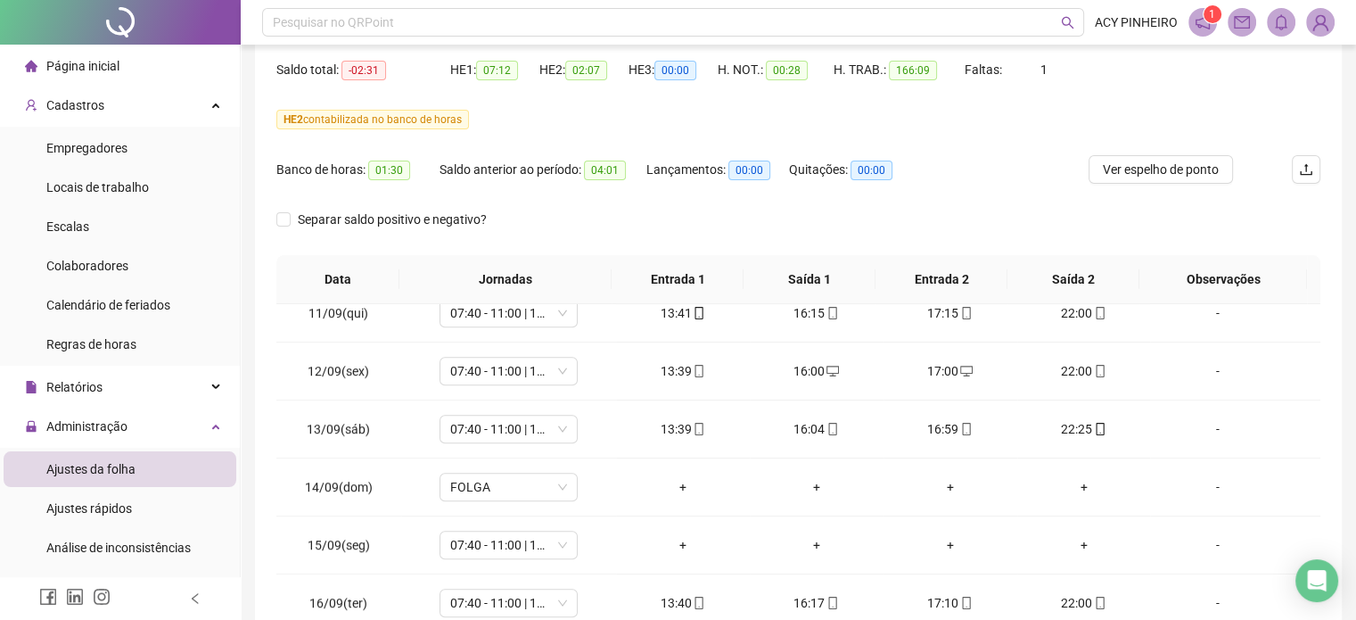
scroll to position [1338, 0]
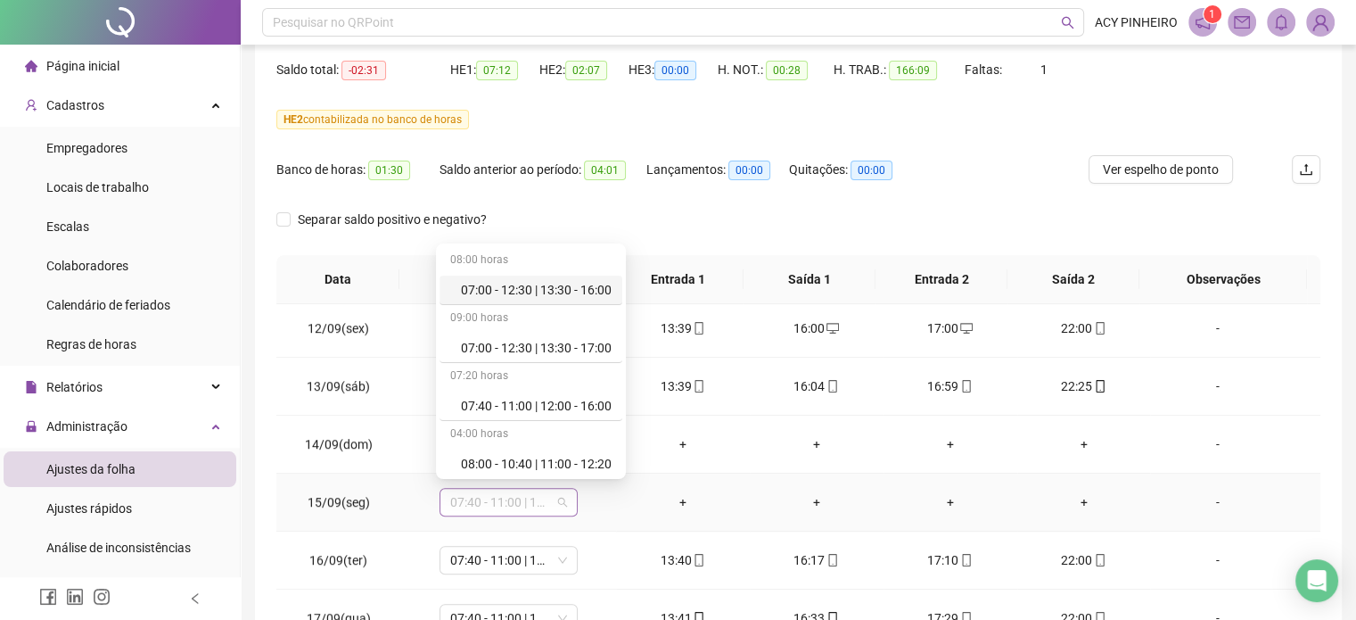
click at [557, 501] on span "07:40 - 11:00 | 12:00 - 16:00" at bounding box center [508, 502] width 117 height 27
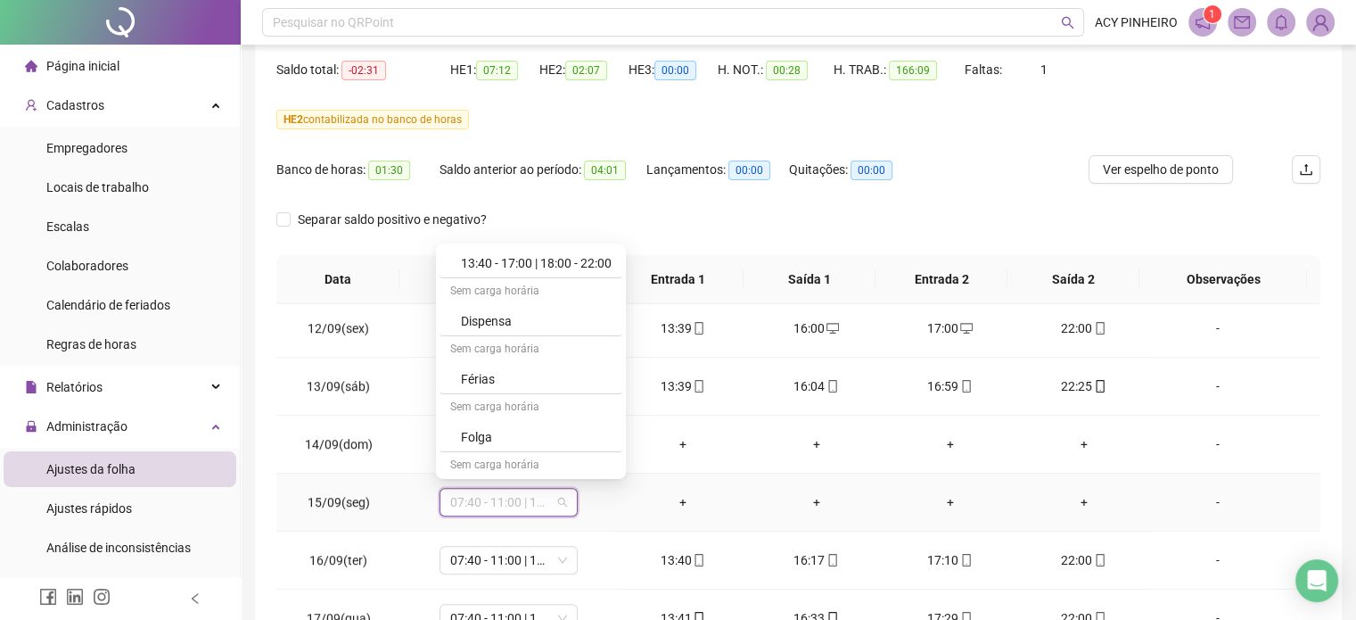
scroll to position [455, 0]
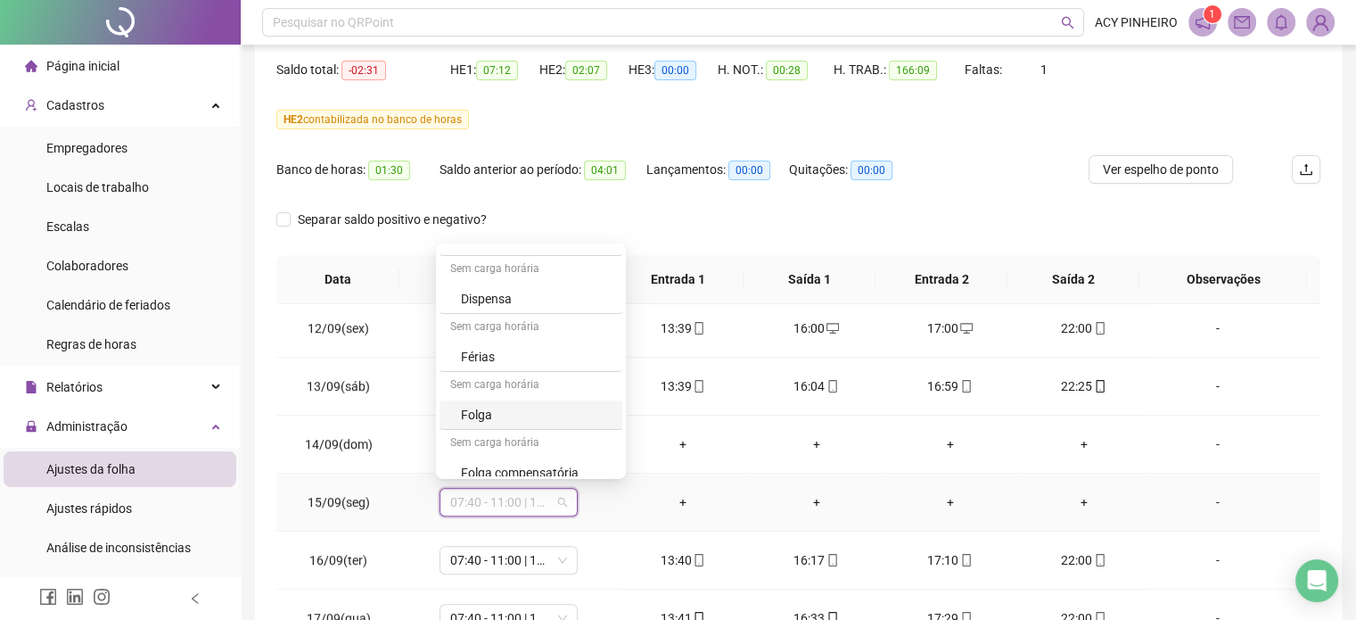
click at [586, 419] on div "Folga" at bounding box center [536, 415] width 151 height 20
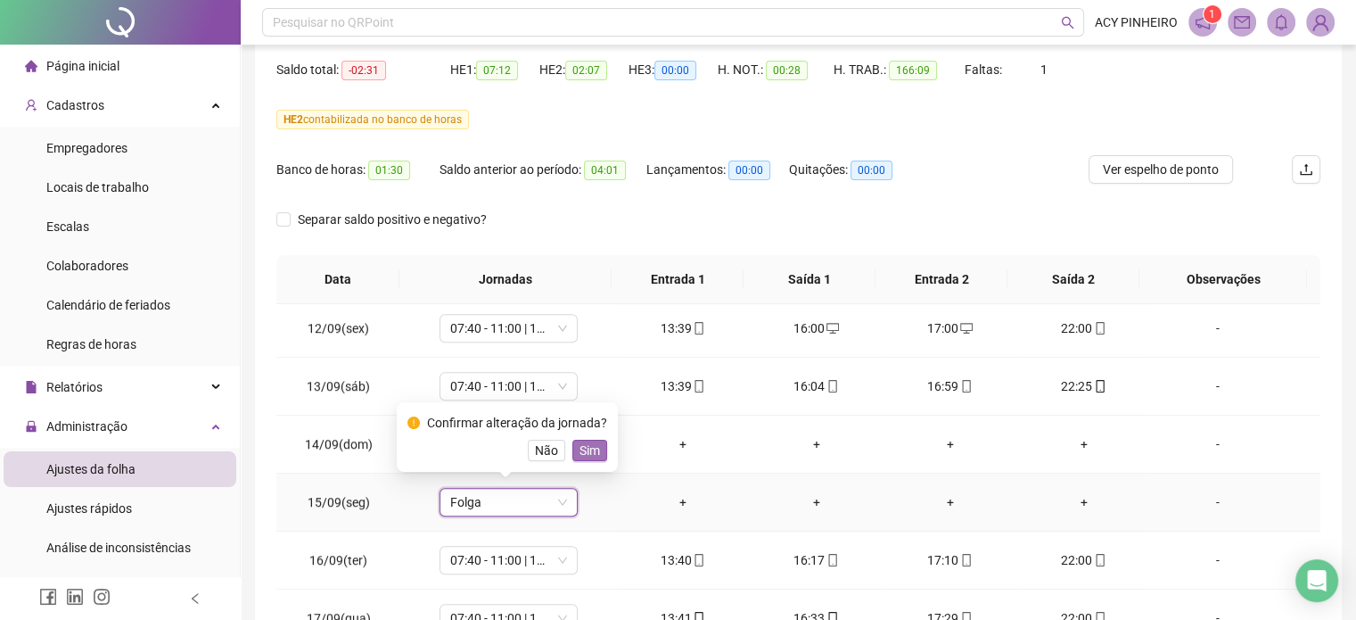
click at [587, 457] on span "Sim" at bounding box center [590, 451] width 21 height 20
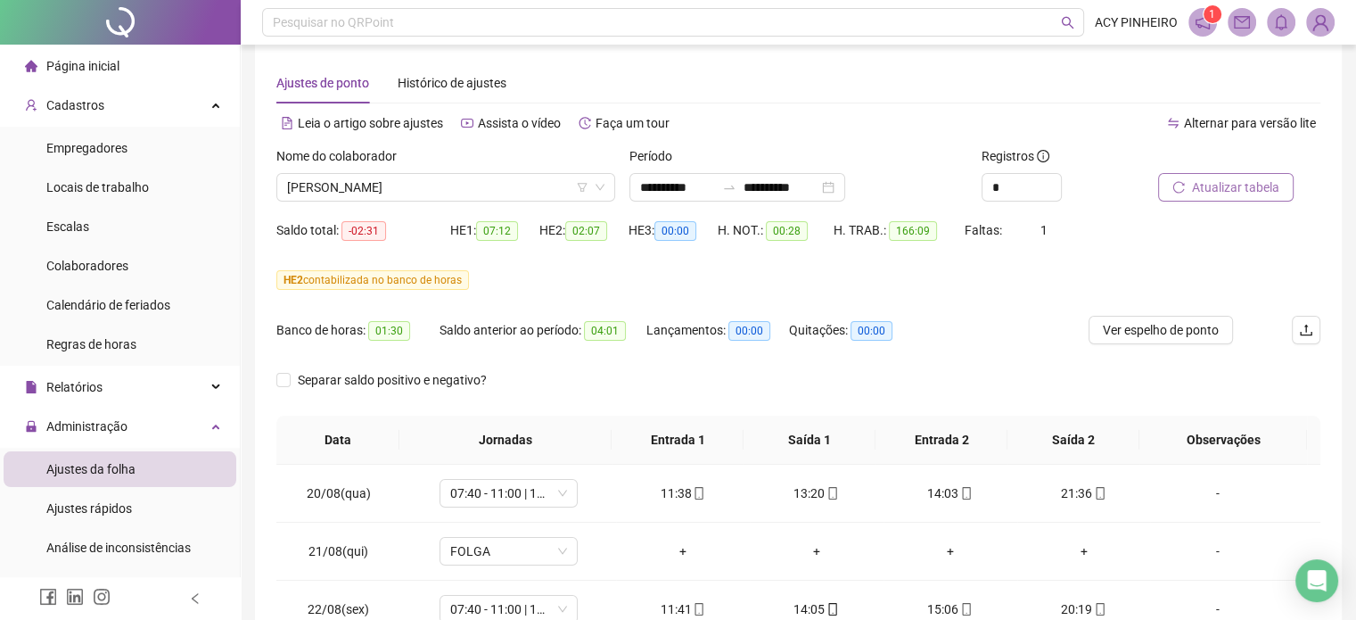
scroll to position [0, 0]
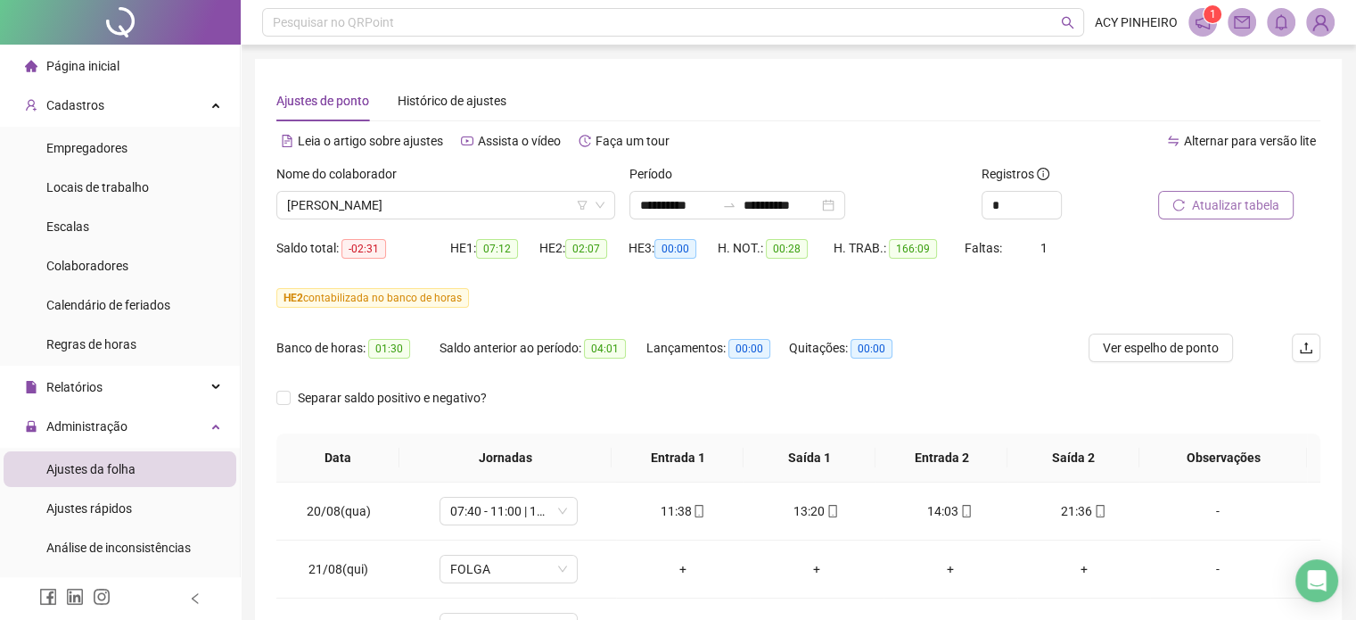
click at [1237, 210] on span "Atualizar tabela" at bounding box center [1235, 205] width 87 height 20
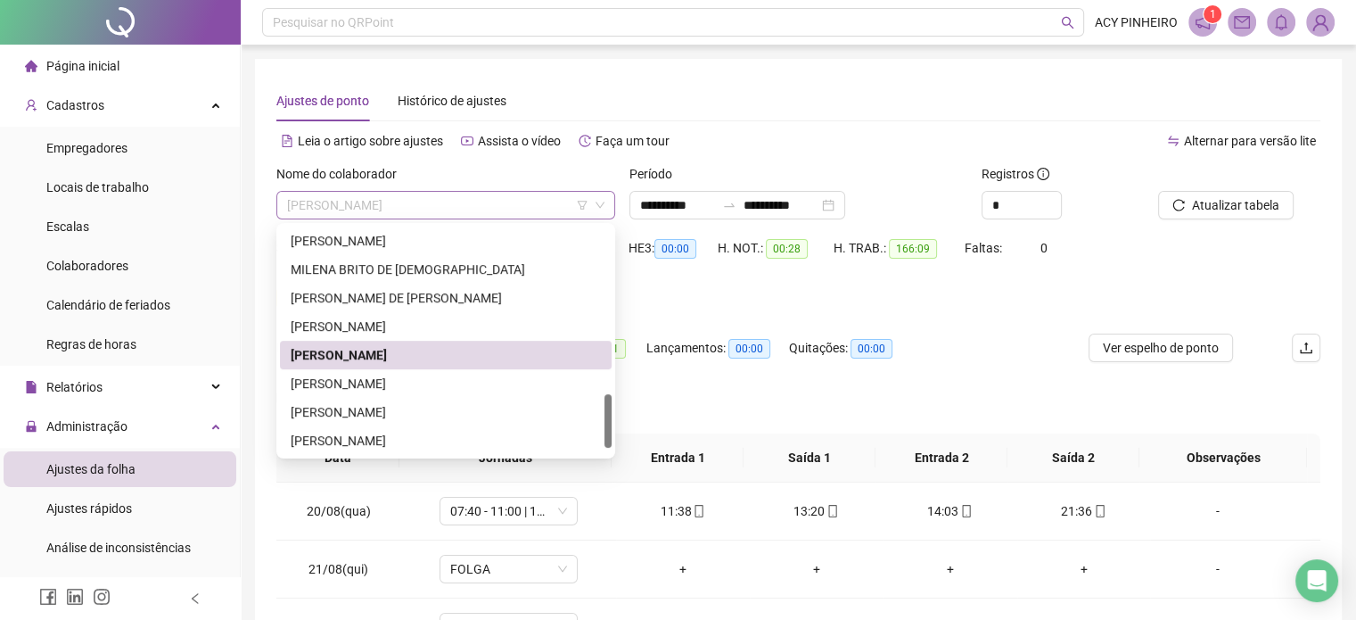
click at [493, 210] on span "[PERSON_NAME]" at bounding box center [445, 205] width 317 height 27
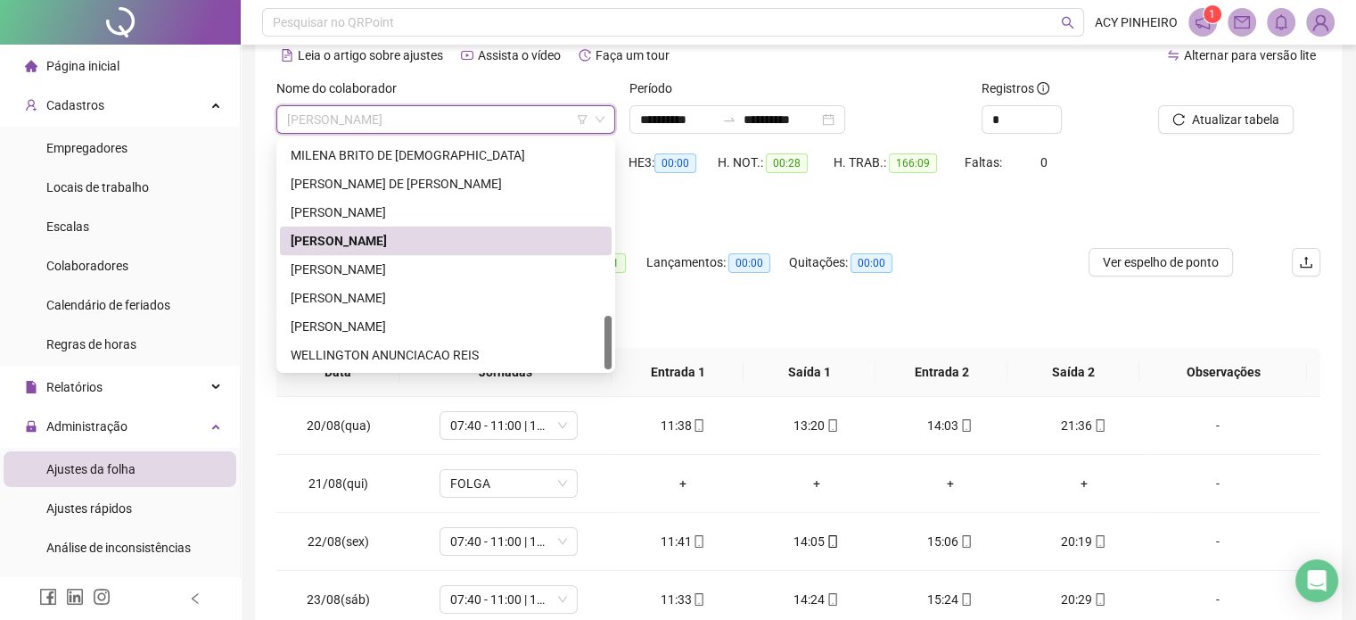
scroll to position [89, 0]
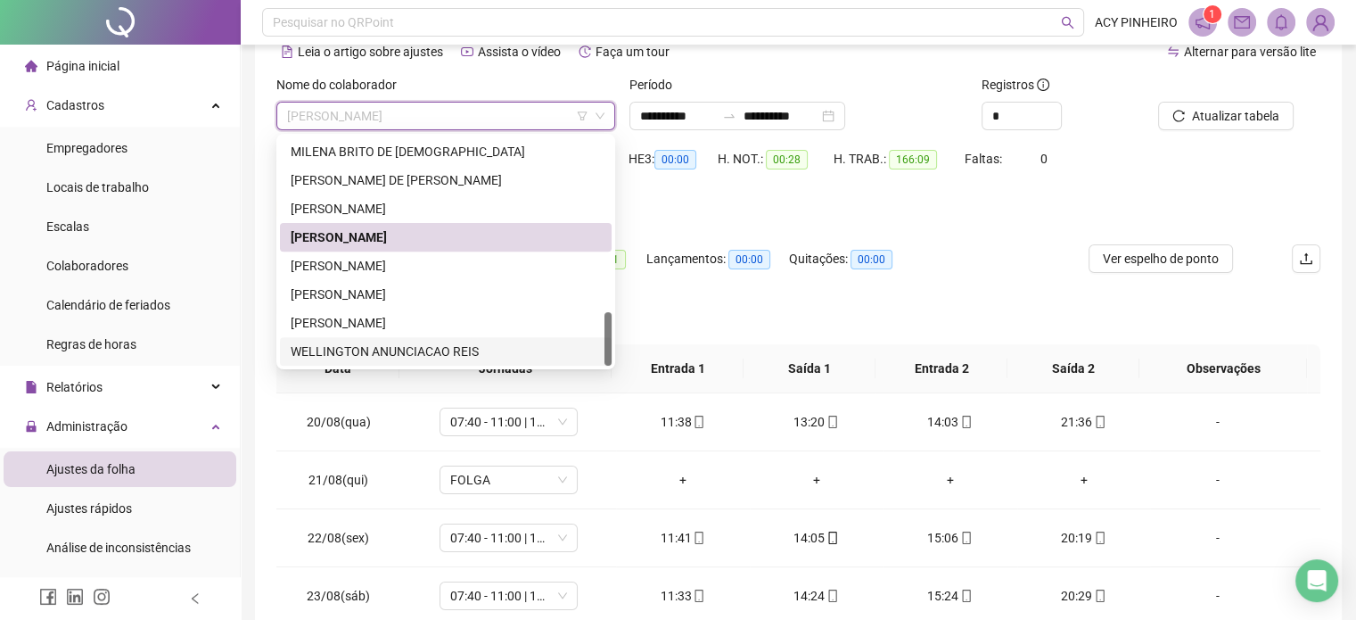
click at [399, 352] on div "WELLINGTON ANUNCIACAO REIS" at bounding box center [446, 352] width 310 height 20
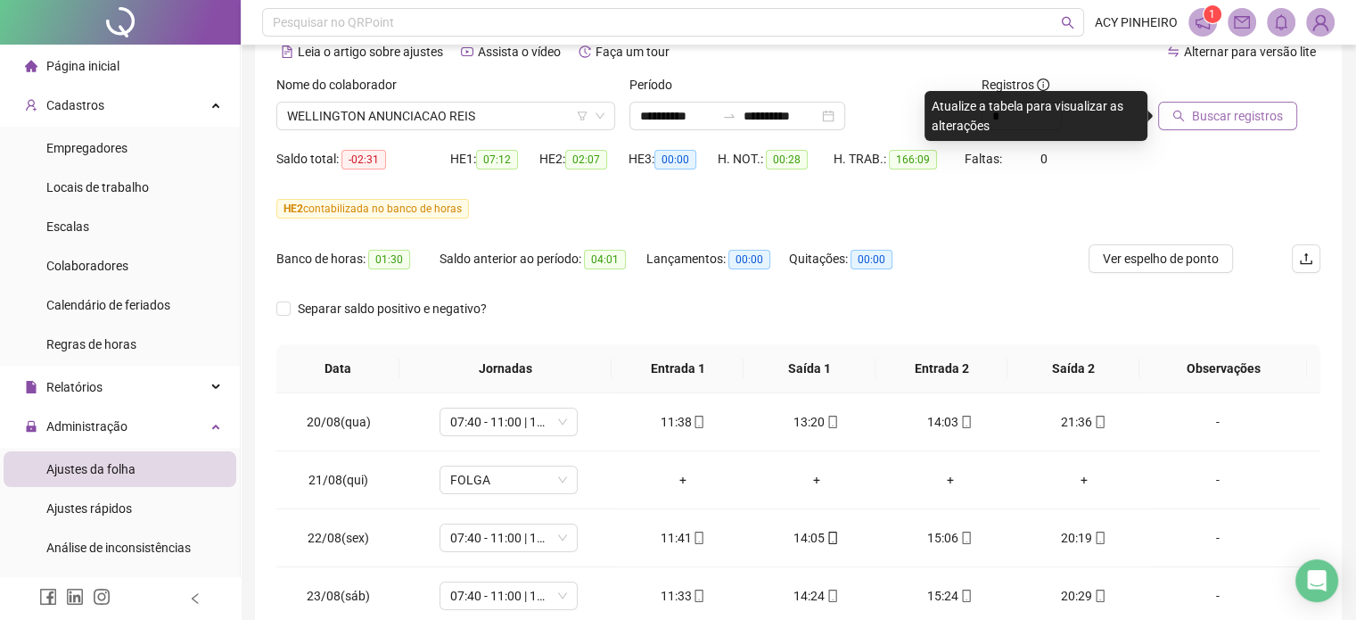
click at [1265, 117] on span "Buscar registros" at bounding box center [1237, 116] width 91 height 20
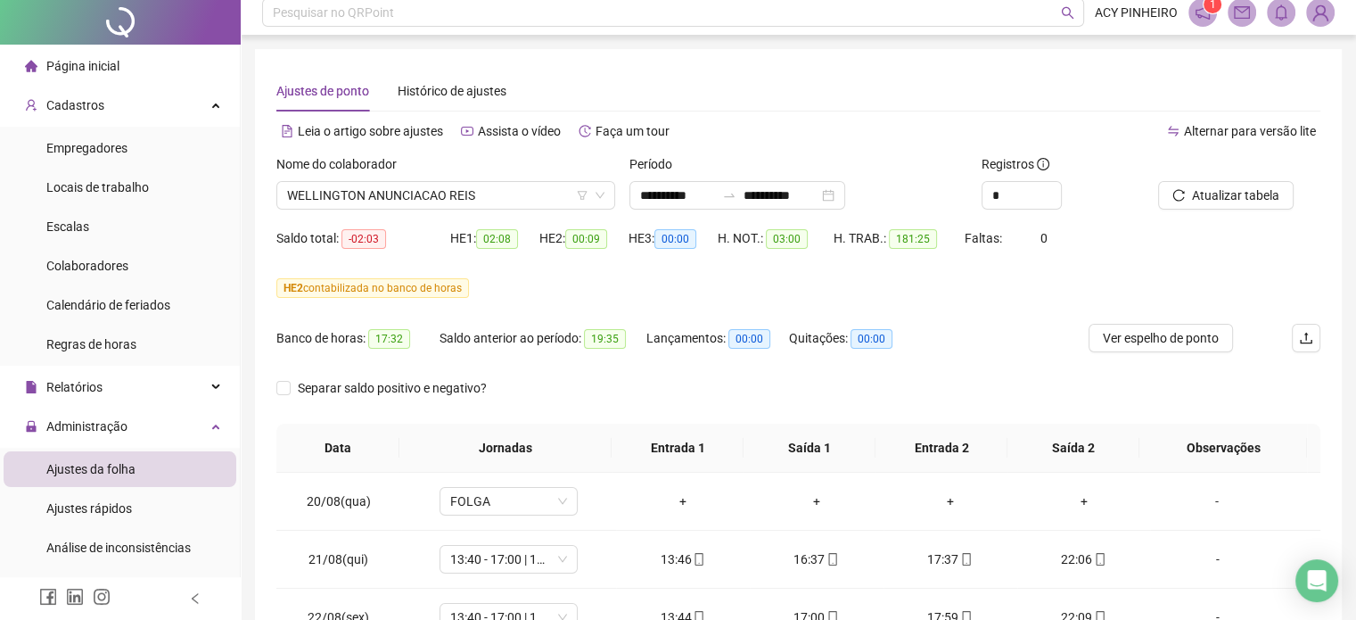
scroll to position [0, 0]
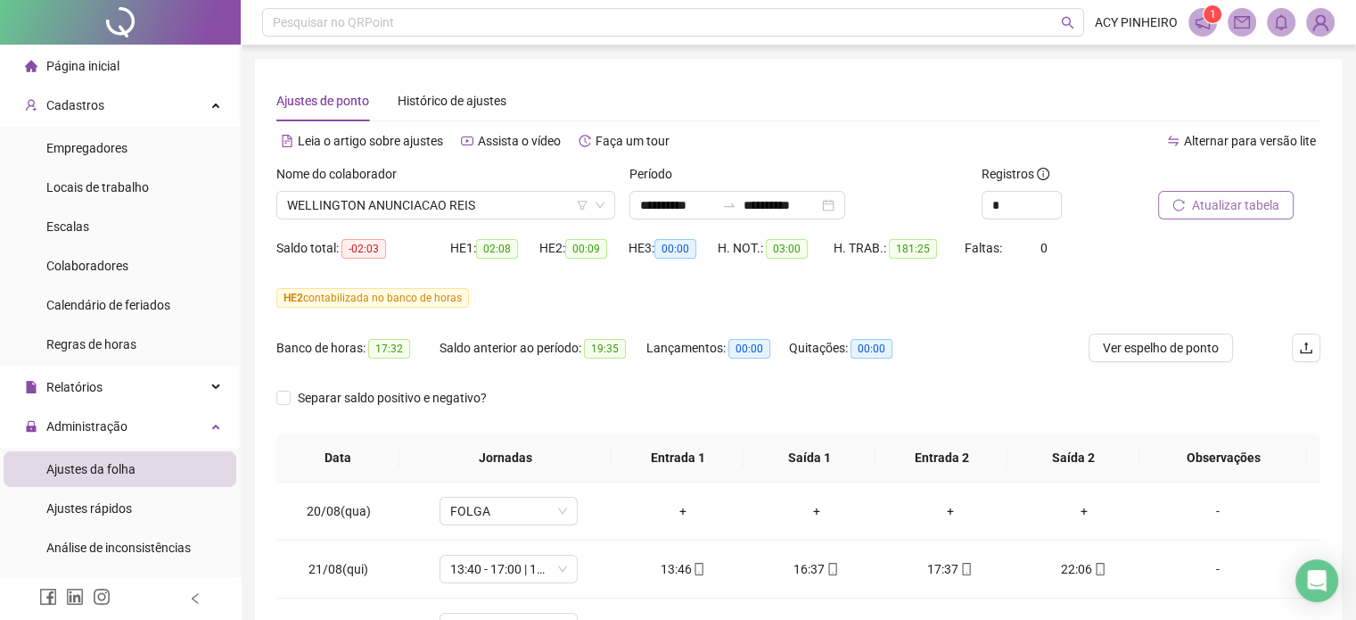
click at [1241, 208] on span "Atualizar tabela" at bounding box center [1235, 205] width 87 height 20
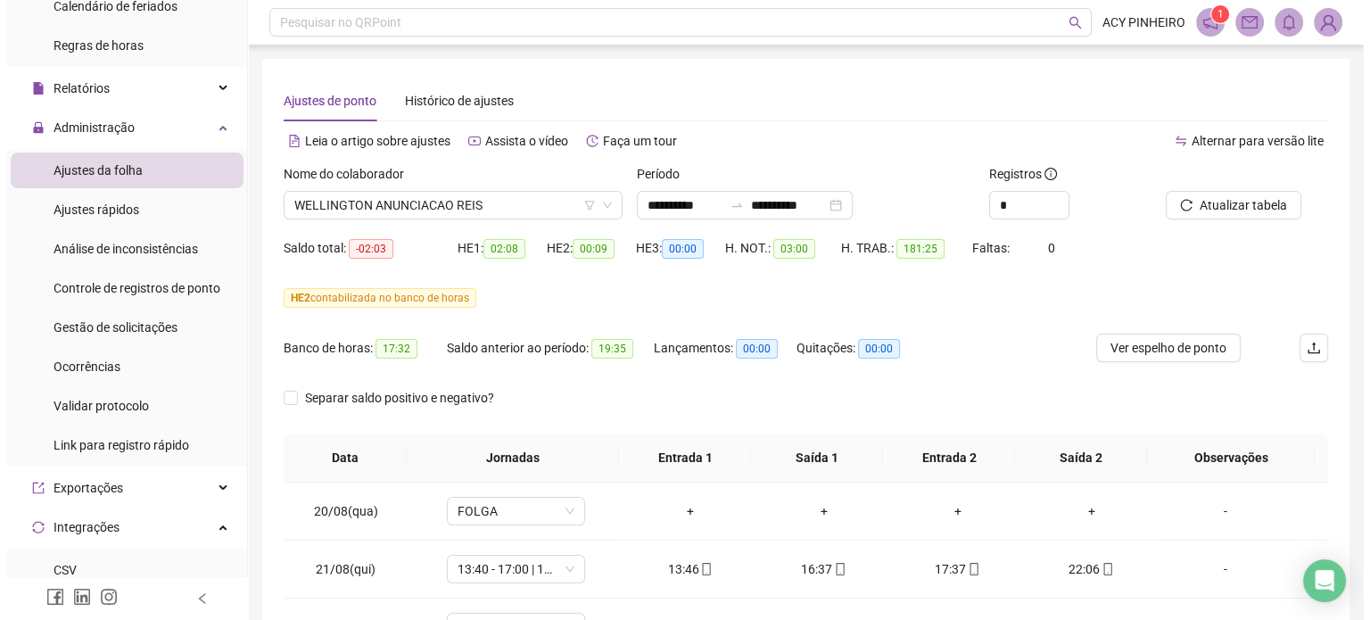
scroll to position [305, 0]
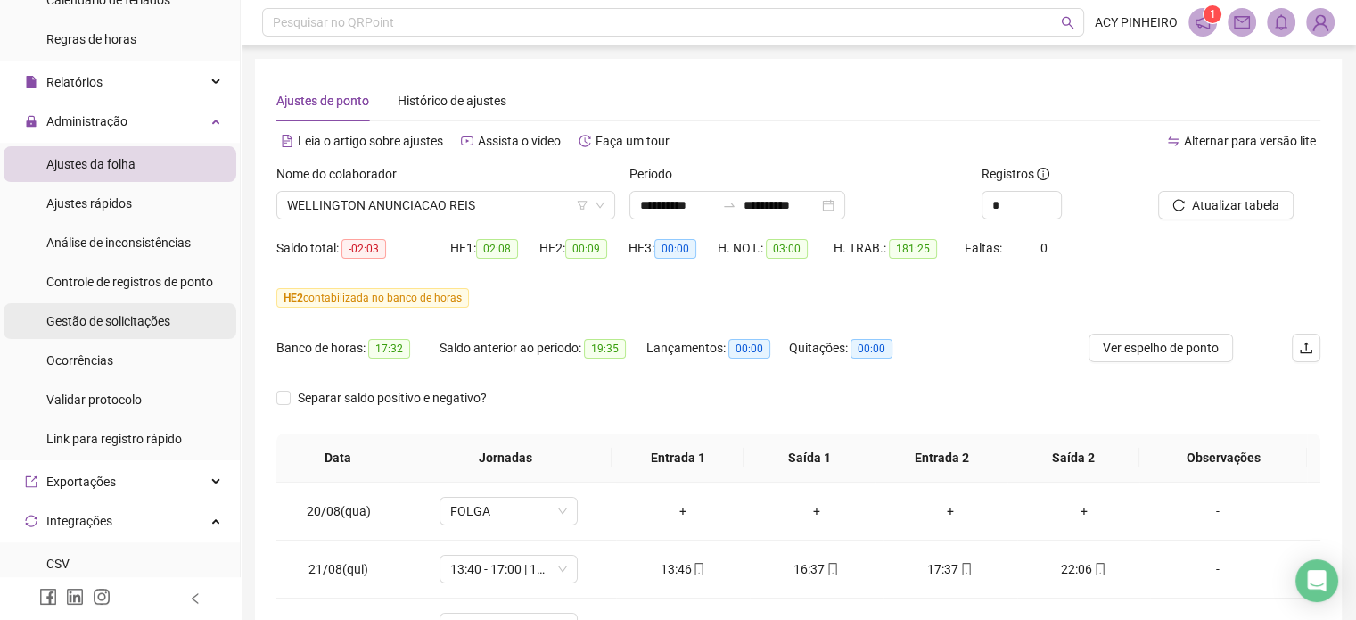
click at [136, 325] on span "Gestão de solicitações" at bounding box center [108, 321] width 124 height 14
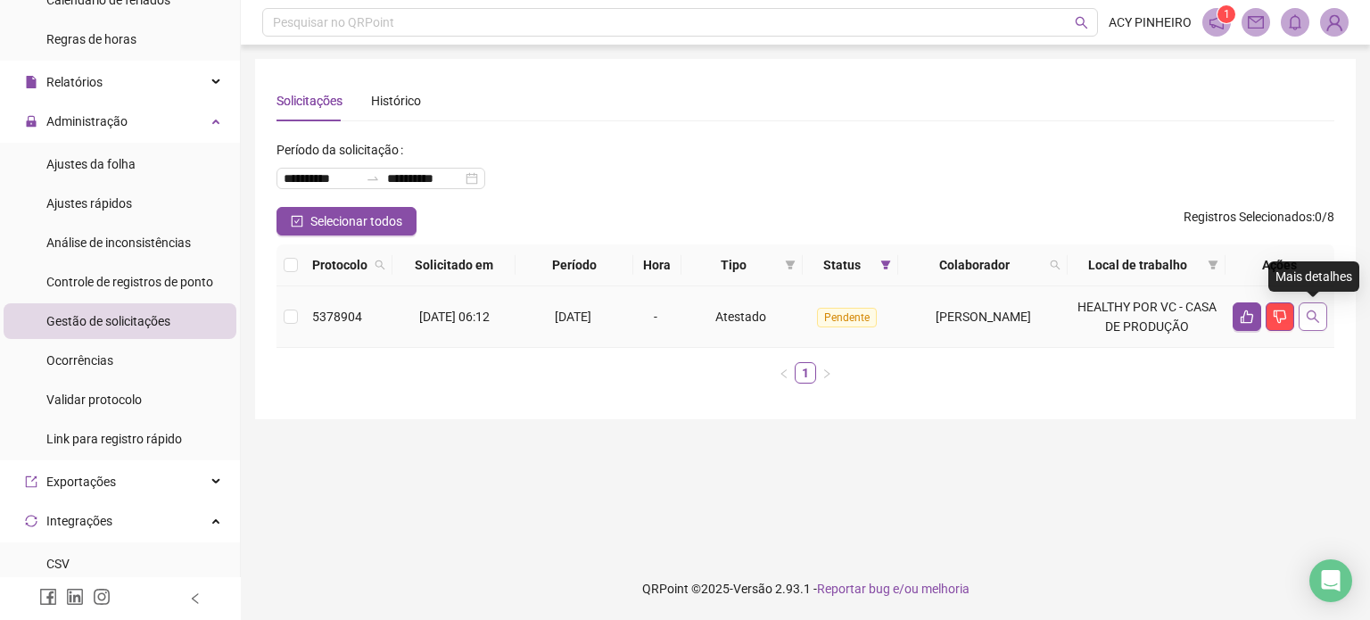
click at [1309, 316] on icon "search" at bounding box center [1313, 316] width 14 height 14
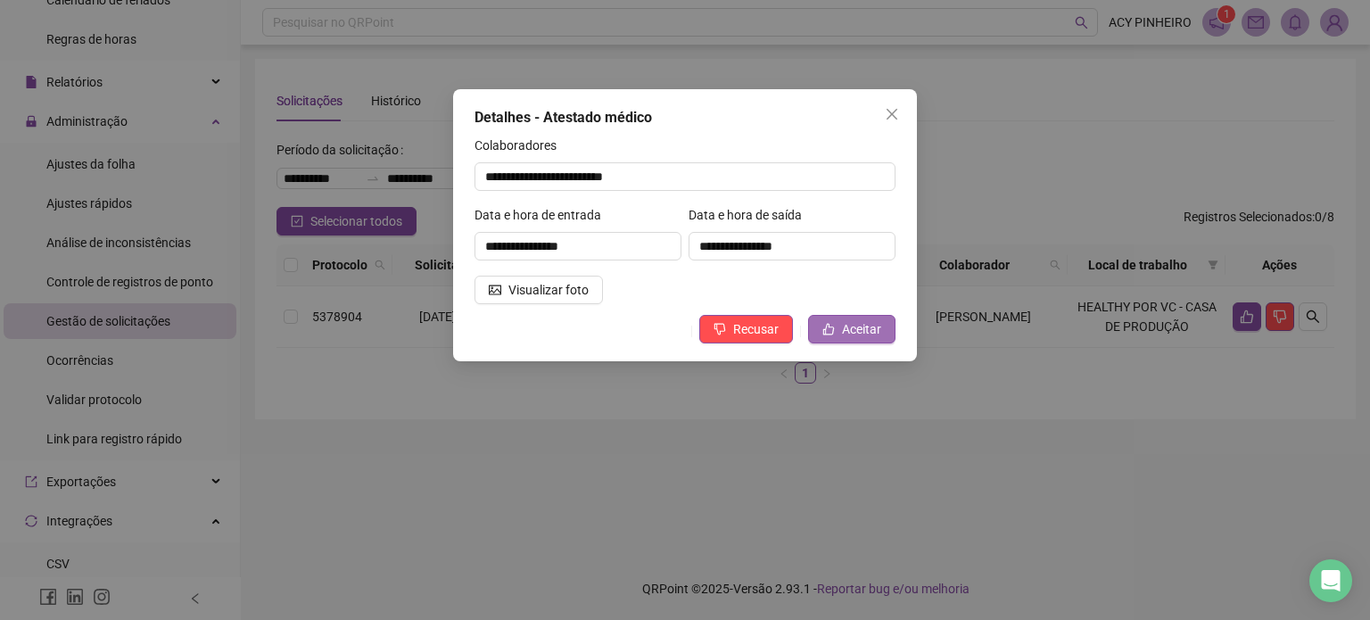
click at [834, 324] on icon "like" at bounding box center [828, 329] width 12 height 12
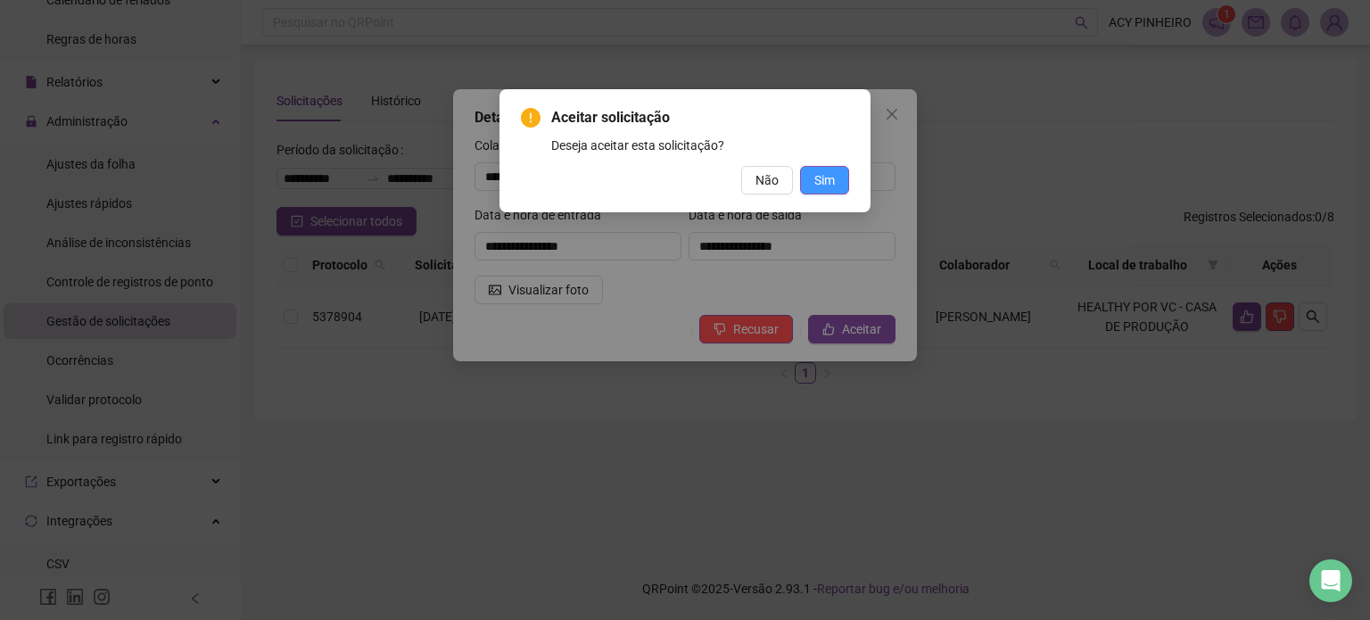
click at [814, 171] on span "Sim" at bounding box center [824, 180] width 21 height 20
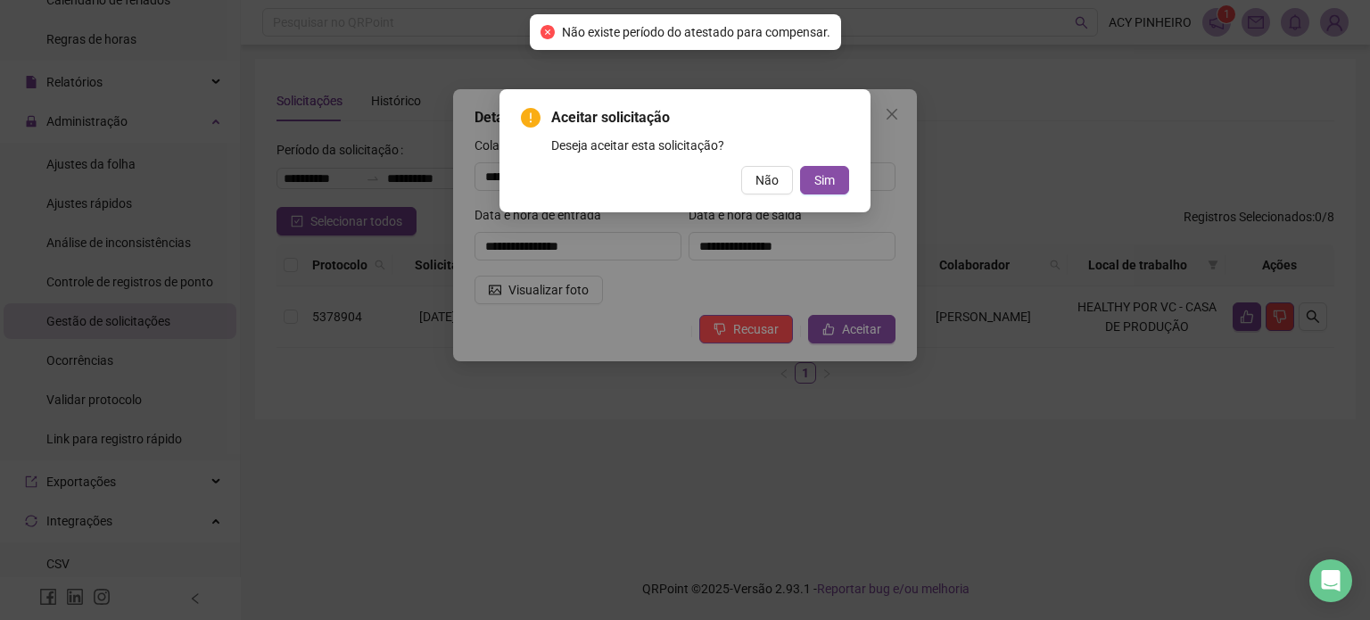
click at [988, 110] on div "Aceitar solicitação Deseja aceitar esta solicitação? Não Sim" at bounding box center [685, 310] width 1370 height 620
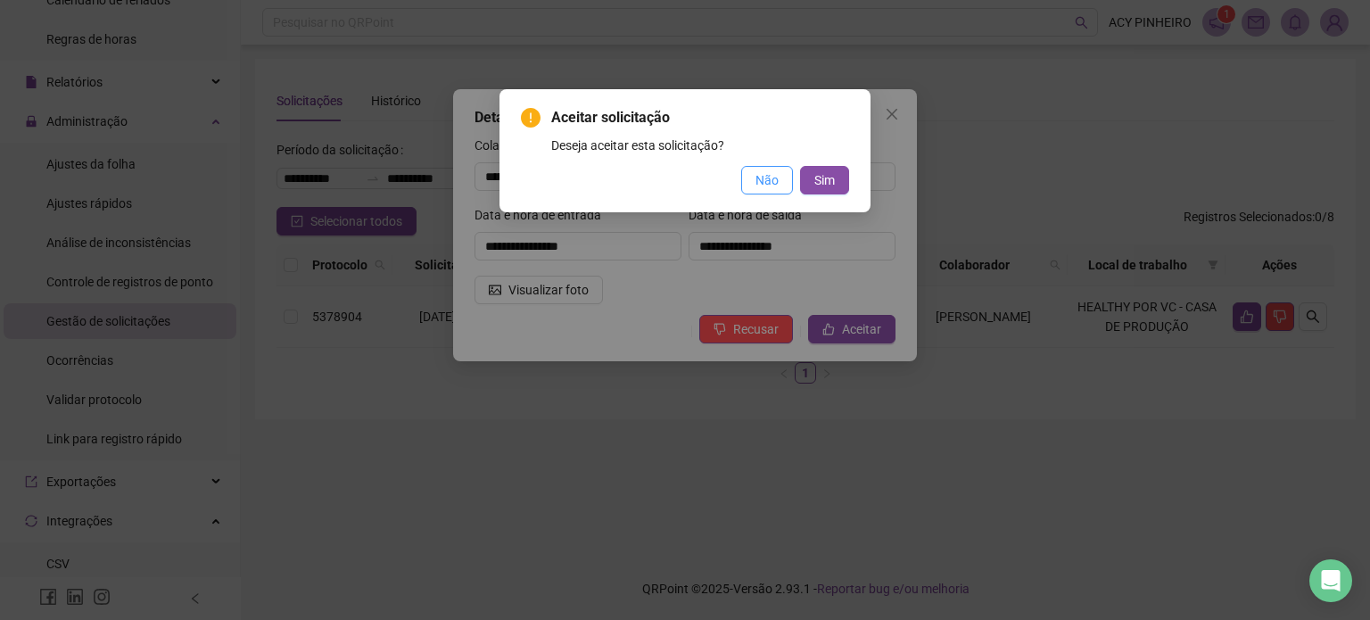
click at [756, 177] on span "Não" at bounding box center [766, 180] width 23 height 20
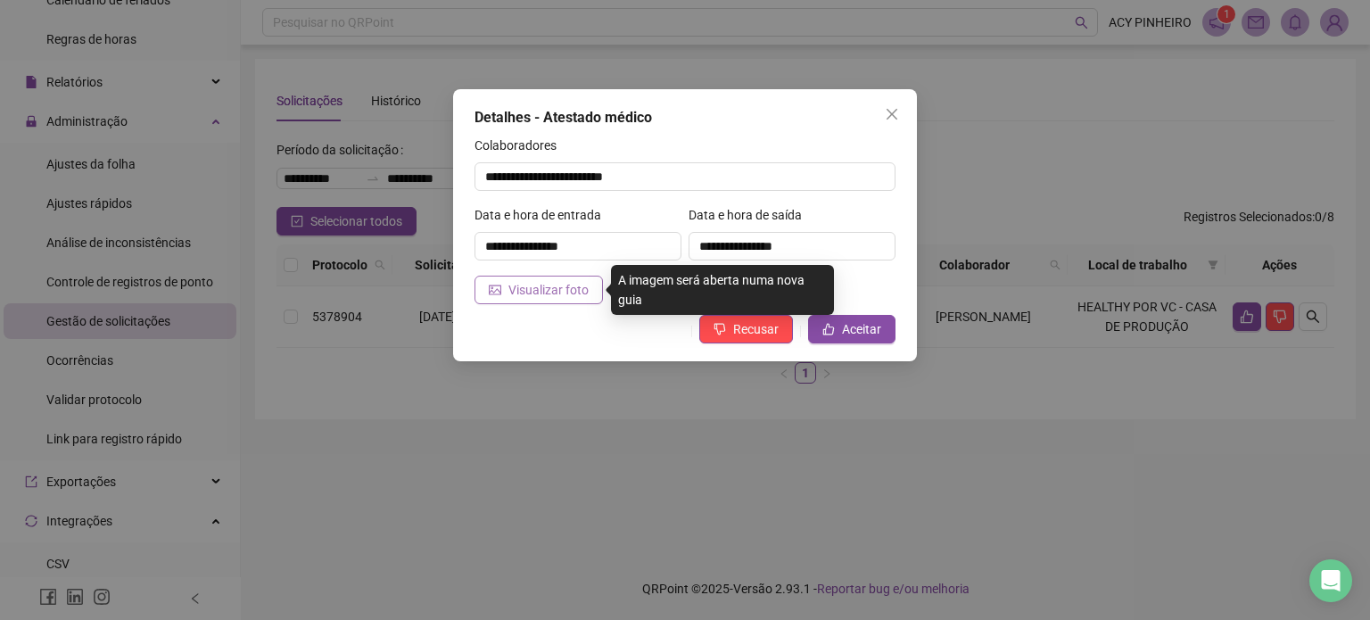
click at [541, 287] on span "Visualizar foto" at bounding box center [548, 290] width 80 height 20
